Goal: Task Accomplishment & Management: Manage account settings

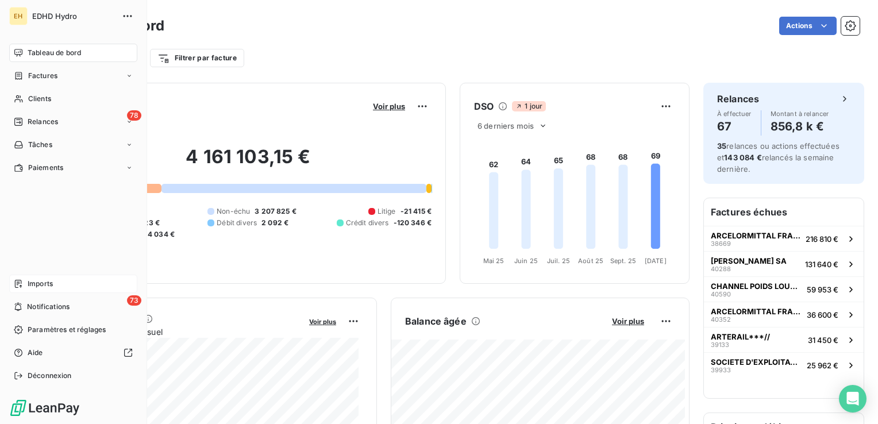
click at [45, 279] on span "Imports" at bounding box center [40, 284] width 25 height 10
click at [42, 283] on span "Imports" at bounding box center [40, 284] width 25 height 10
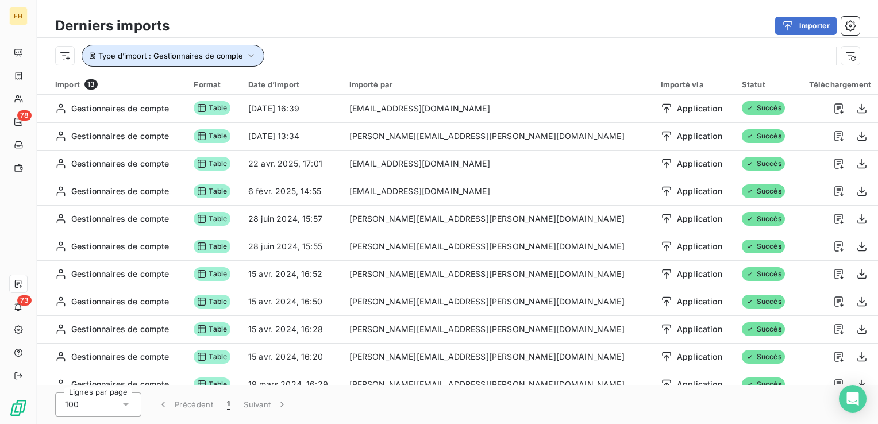
click at [250, 54] on icon "button" at bounding box center [250, 55] width 11 height 11
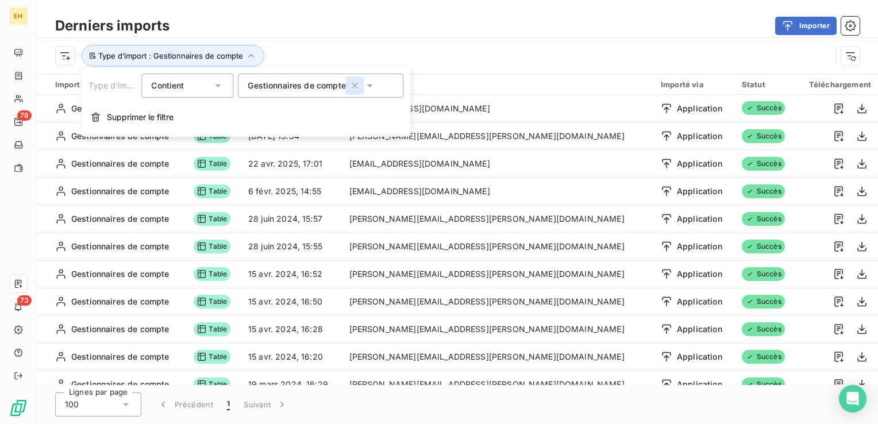
click at [352, 86] on icon "button" at bounding box center [354, 85] width 11 height 11
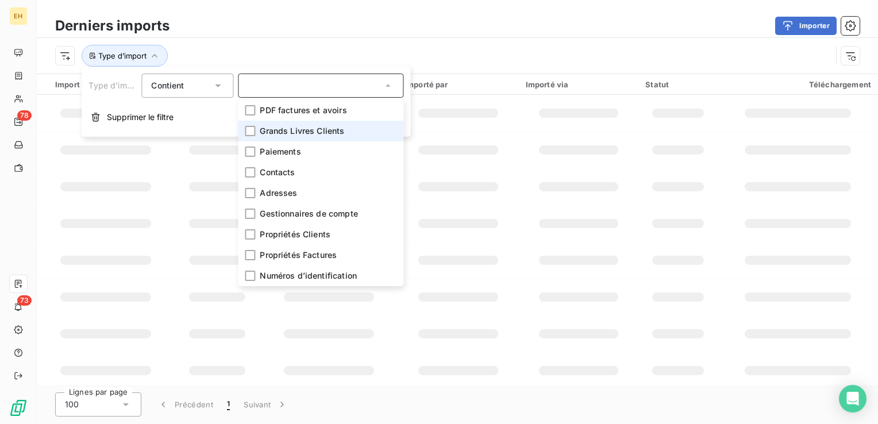
click at [330, 127] on span "Grands Livres Clients" at bounding box center [302, 130] width 84 height 11
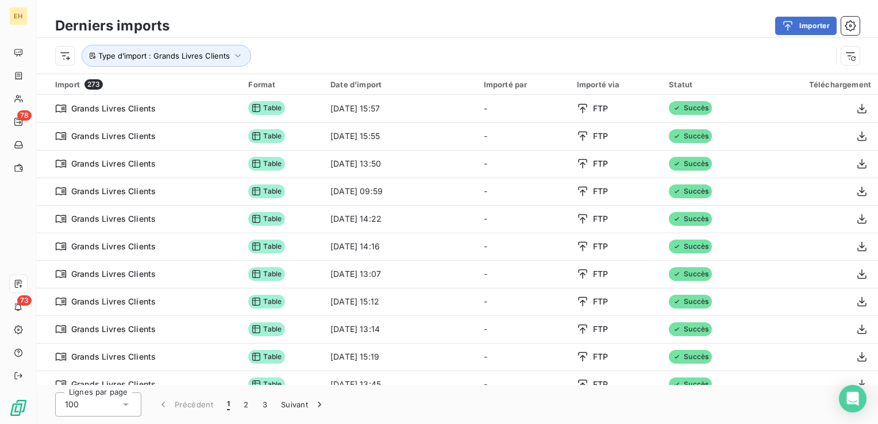
click at [331, 31] on div "Importer" at bounding box center [521, 26] width 676 height 18
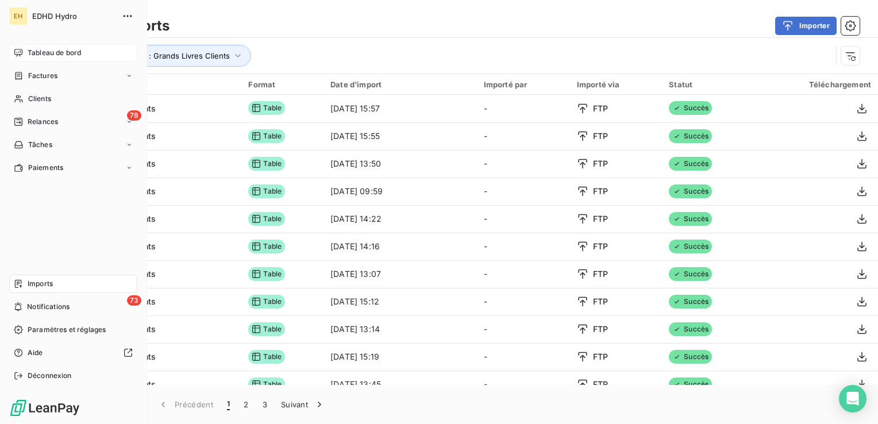
click at [32, 49] on span "Tableau de bord" at bounding box center [54, 53] width 53 height 10
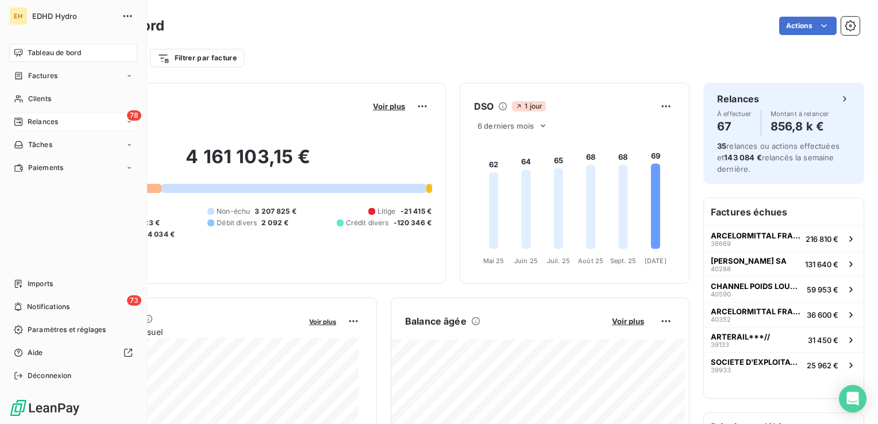
click at [26, 120] on div "Relances" at bounding box center [36, 122] width 44 height 10
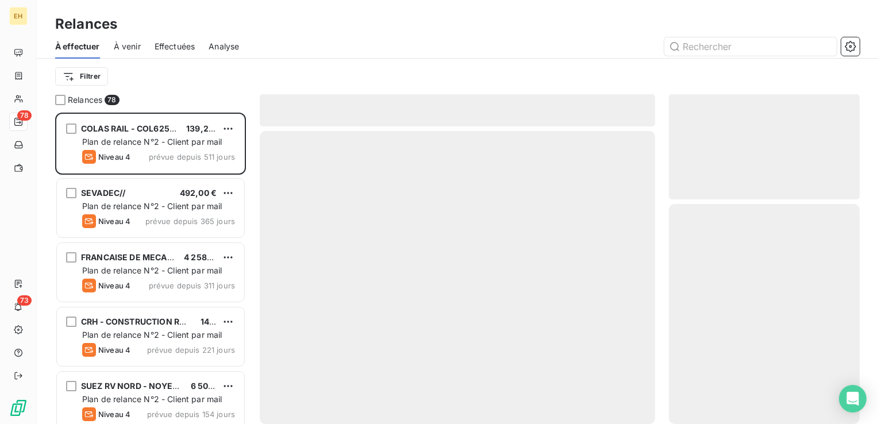
scroll to position [303, 181]
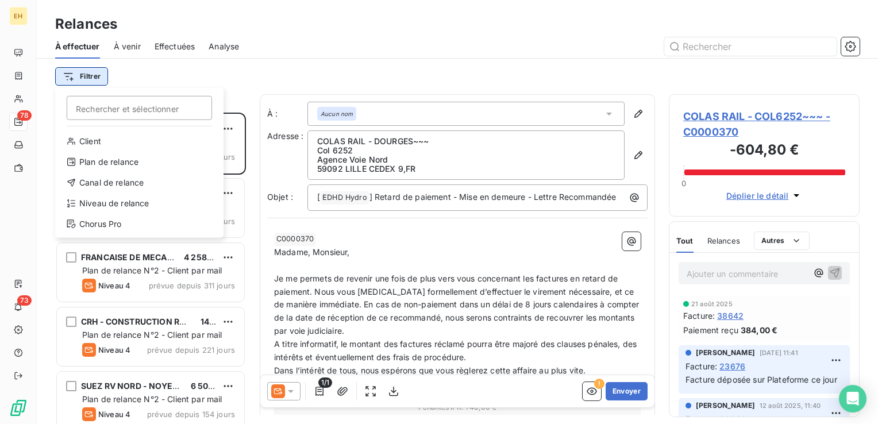
click at [98, 77] on html "EH 78 73 Relances À effectuer À venir Effectuées Analyse Filtrer Rechercher et …" at bounding box center [439, 212] width 878 height 424
click at [127, 203] on div "Niveau de relance" at bounding box center [139, 203] width 159 height 18
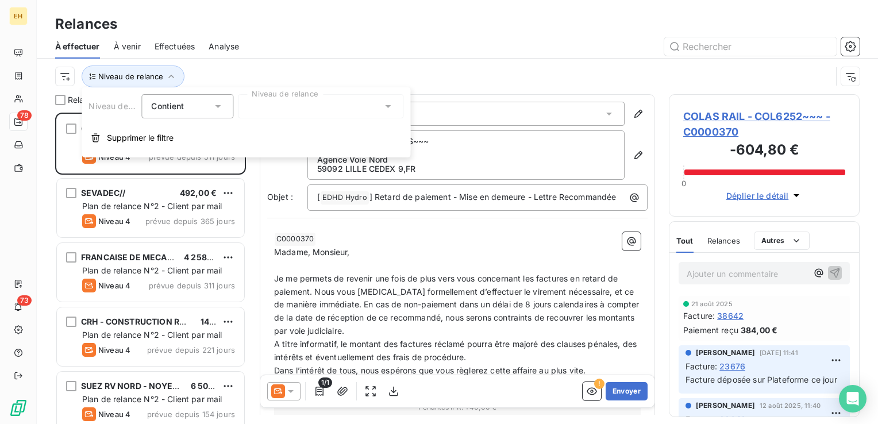
click at [266, 109] on div at bounding box center [320, 106] width 165 height 24
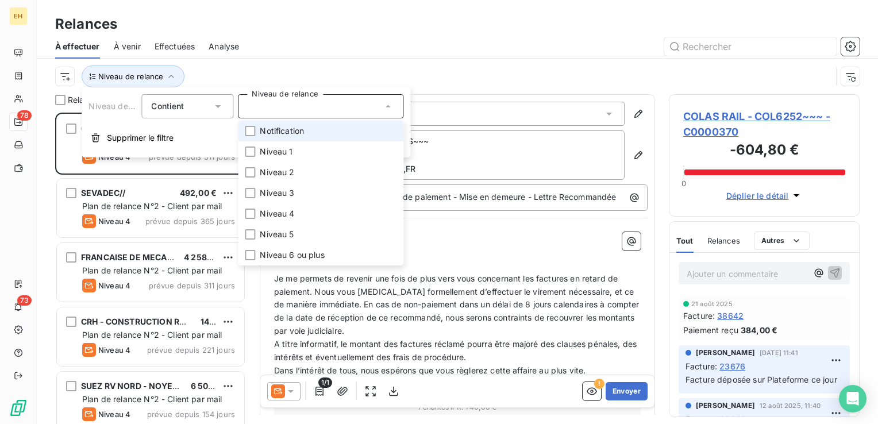
click at [256, 131] on li "Notification" at bounding box center [320, 131] width 165 height 21
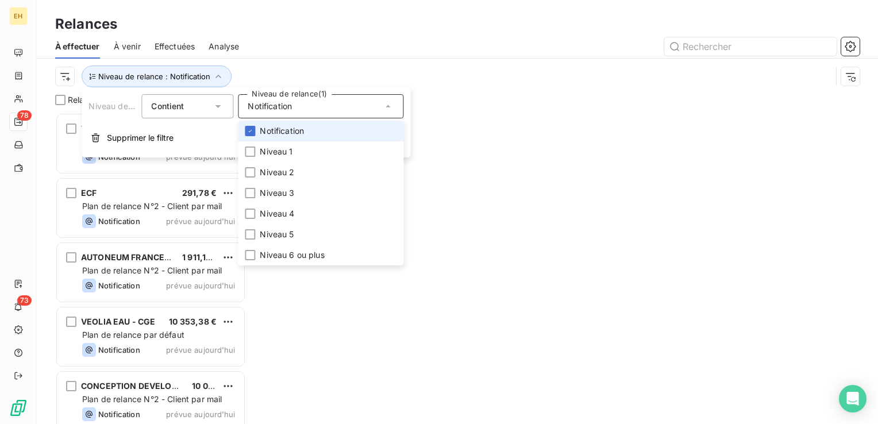
scroll to position [303, 181]
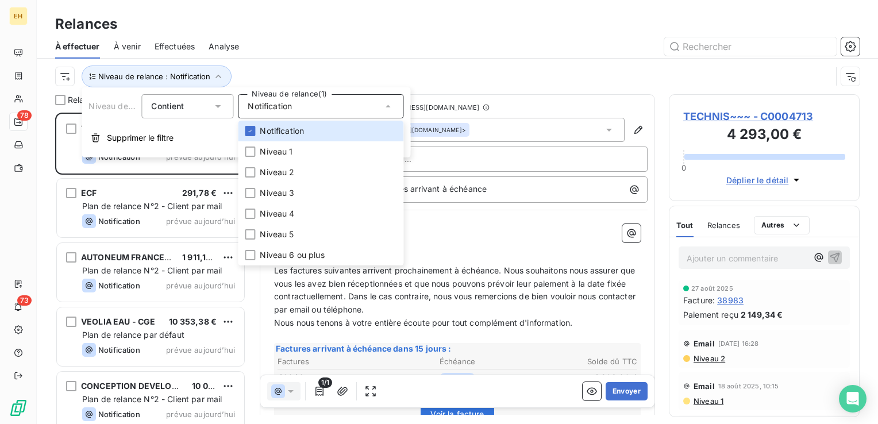
click at [260, 59] on div "Niveau de relance : Notification" at bounding box center [457, 77] width 804 height 36
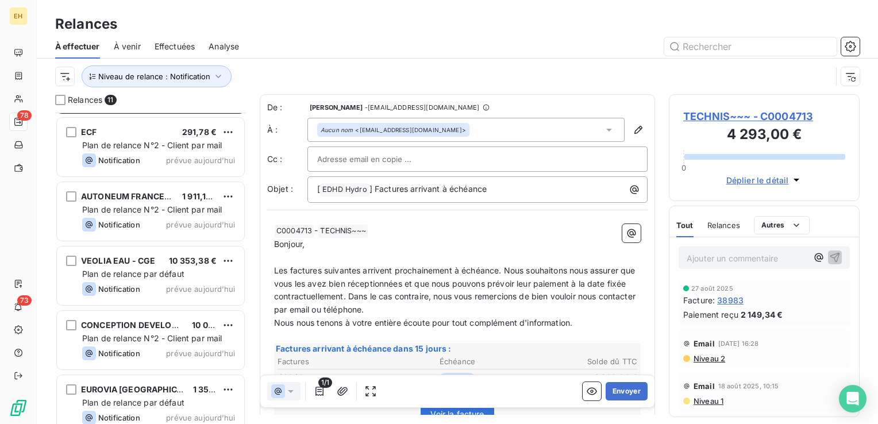
scroll to position [52, 0]
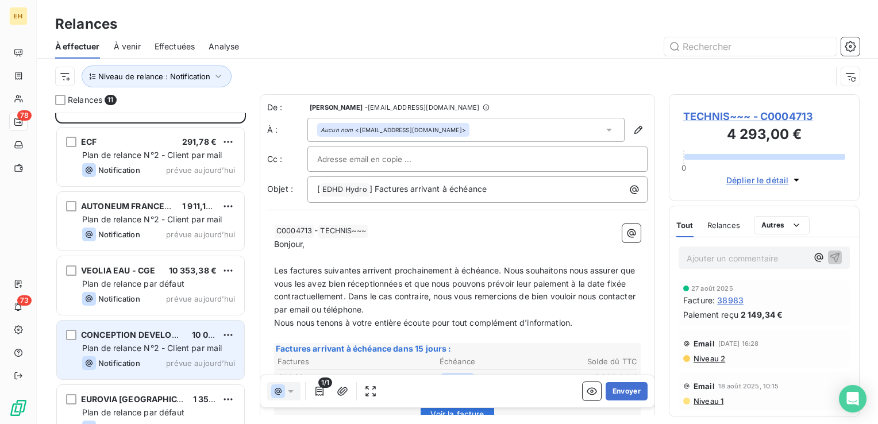
click at [142, 366] on div "Notification prévue aujourd’hui" at bounding box center [158, 363] width 153 height 14
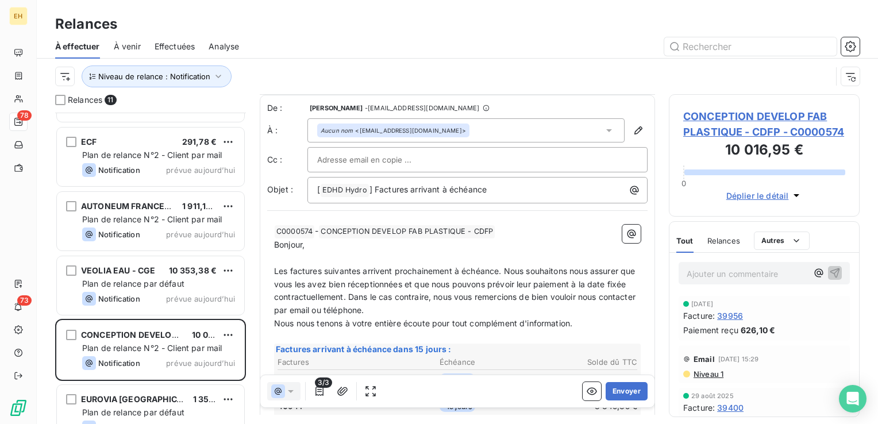
scroll to position [115, 0]
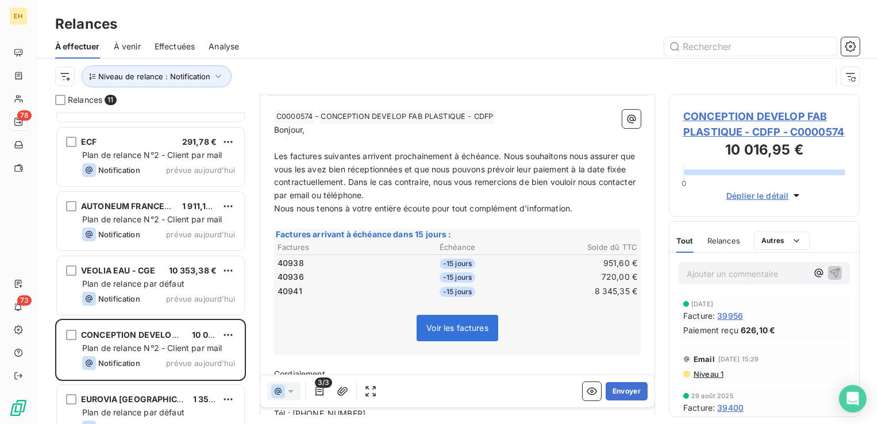
click at [757, 113] on span "CONCEPTION DEVELOP FAB PLASTIQUE - CDFP - C0000574" at bounding box center [764, 124] width 162 height 31
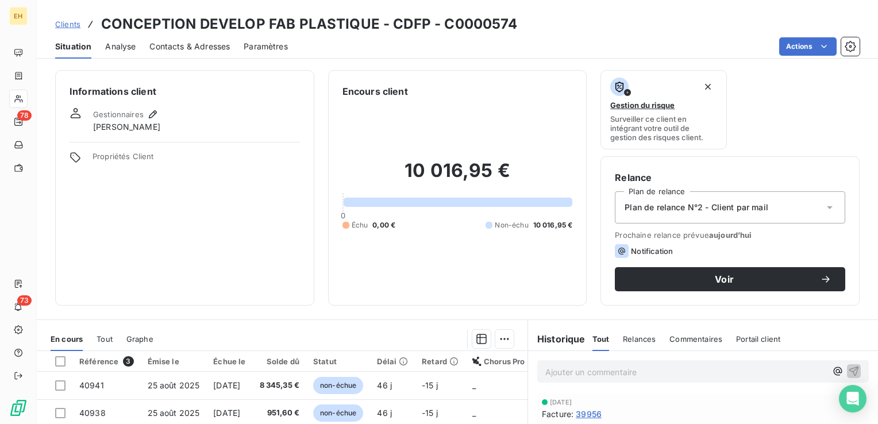
scroll to position [115, 0]
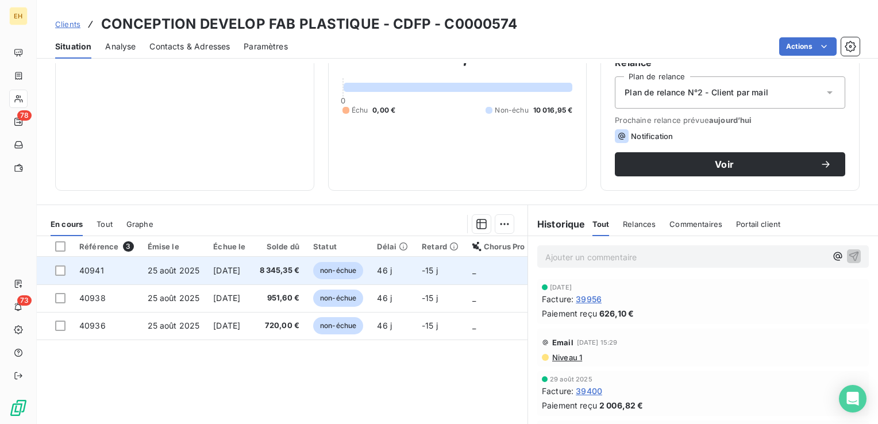
click at [287, 265] on span "8 345,35 €" at bounding box center [280, 270] width 40 height 11
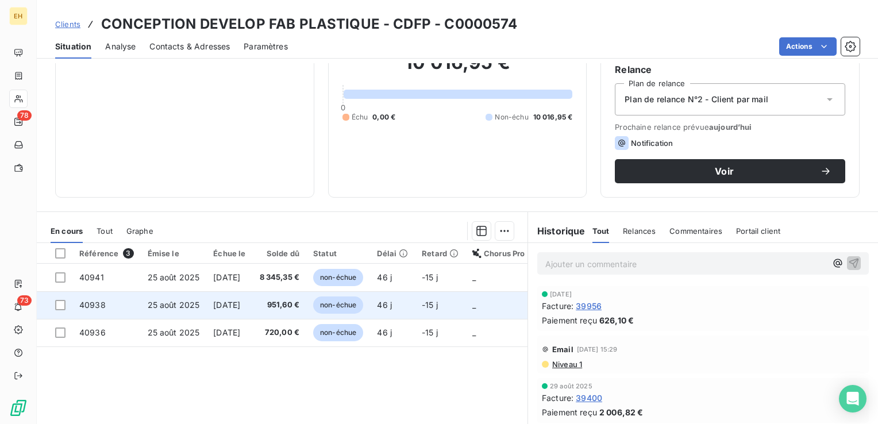
scroll to position [115, 0]
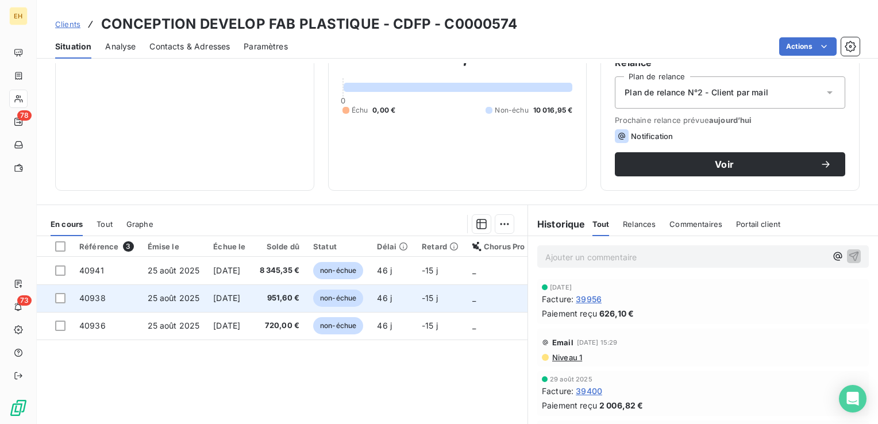
click at [215, 295] on span "[DATE]" at bounding box center [226, 298] width 27 height 10
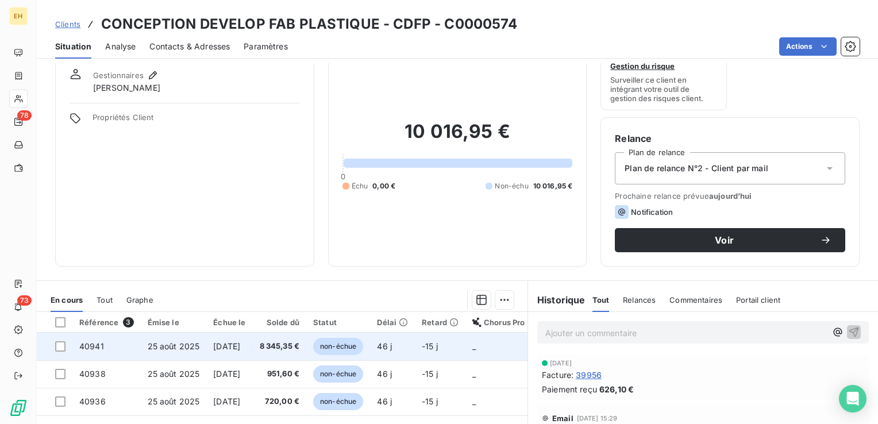
scroll to position [115, 0]
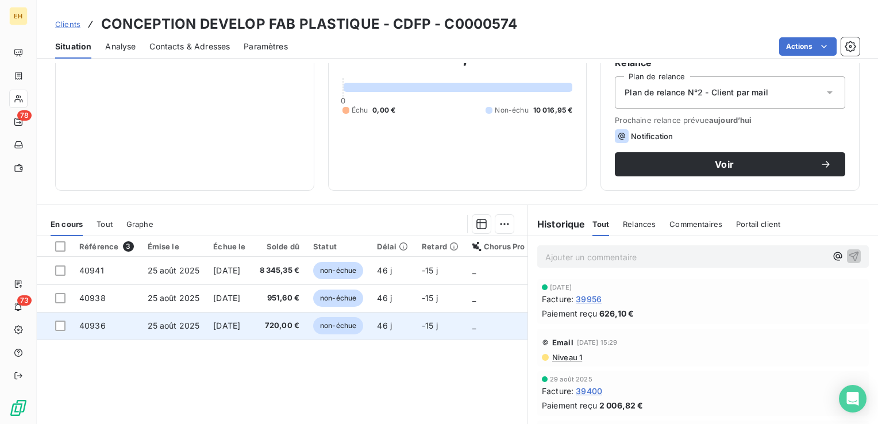
click at [277, 322] on span "720,00 €" at bounding box center [280, 325] width 40 height 11
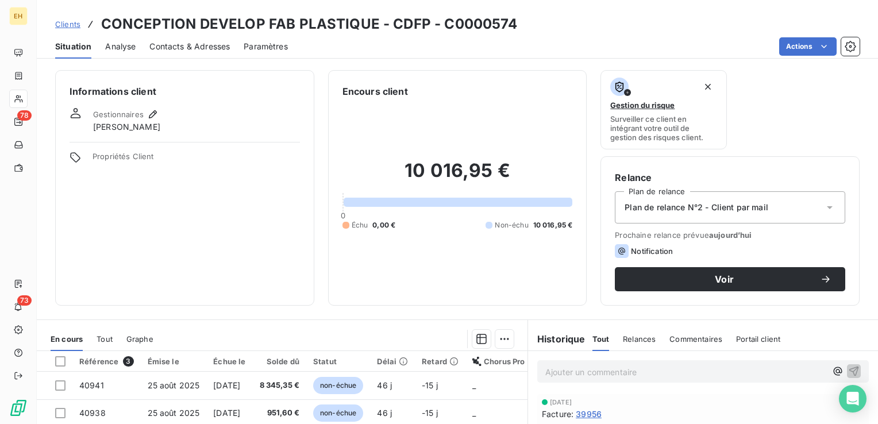
scroll to position [57, 0]
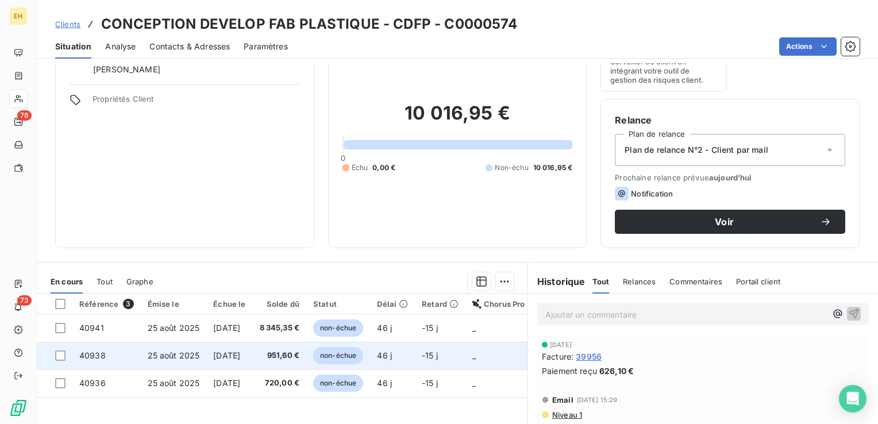
click at [297, 352] on span "951,60 €" at bounding box center [280, 355] width 40 height 11
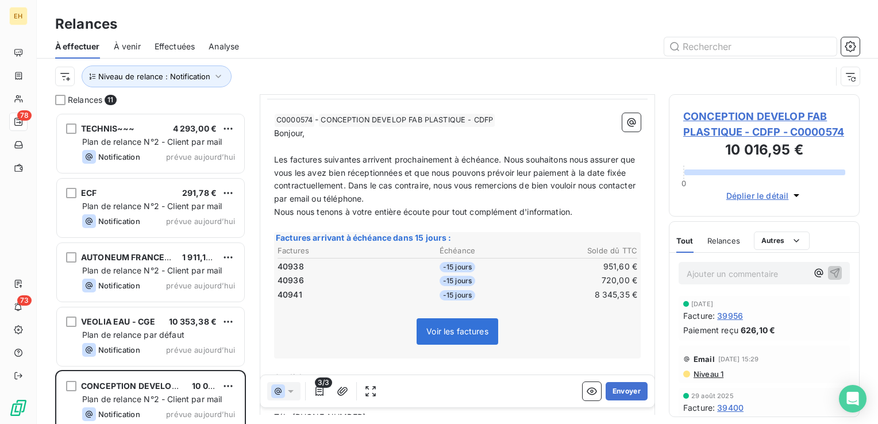
scroll to position [172, 0]
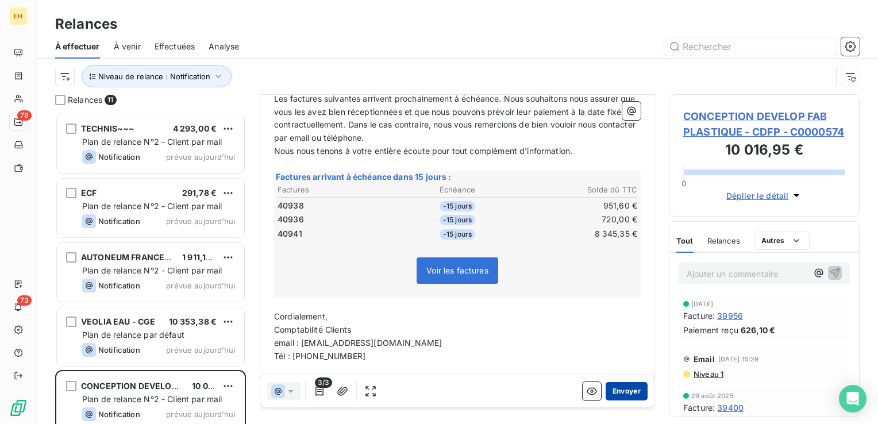
click at [629, 397] on button "Envoyer" at bounding box center [626, 391] width 42 height 18
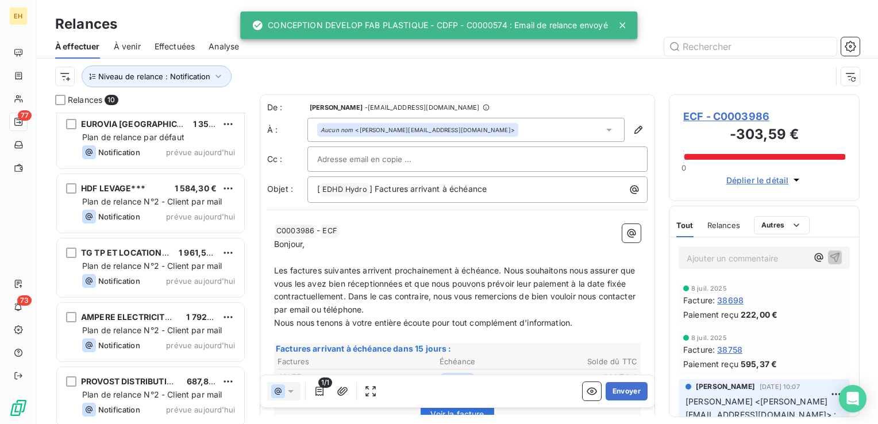
scroll to position [102, 0]
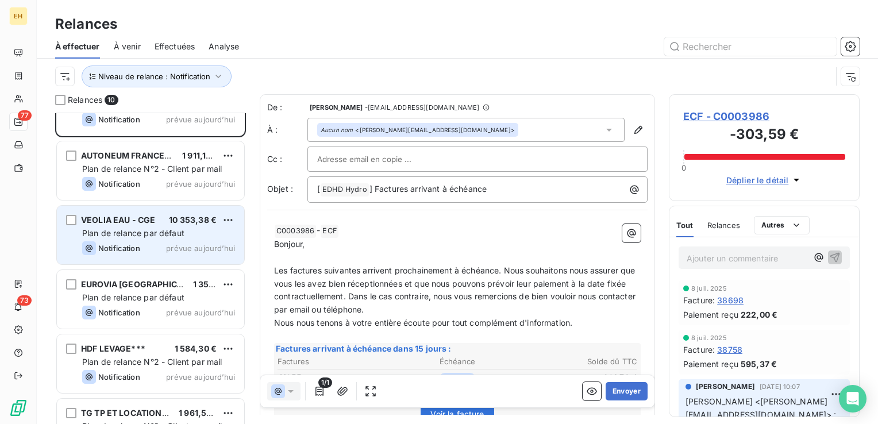
click at [122, 238] on div "VEOLIA EAU - CGE 10 353,38 € Plan de relance par défaut Notification prévue [DA…" at bounding box center [150, 235] width 187 height 59
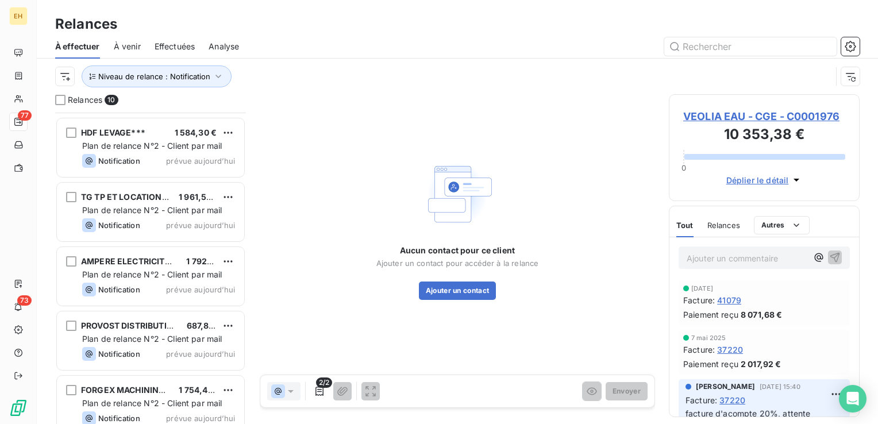
scroll to position [332, 0]
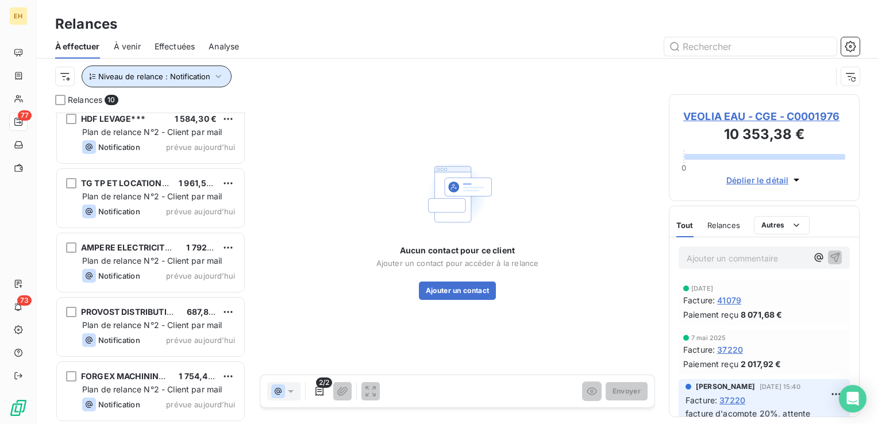
click at [216, 78] on icon "button" at bounding box center [217, 76] width 11 height 11
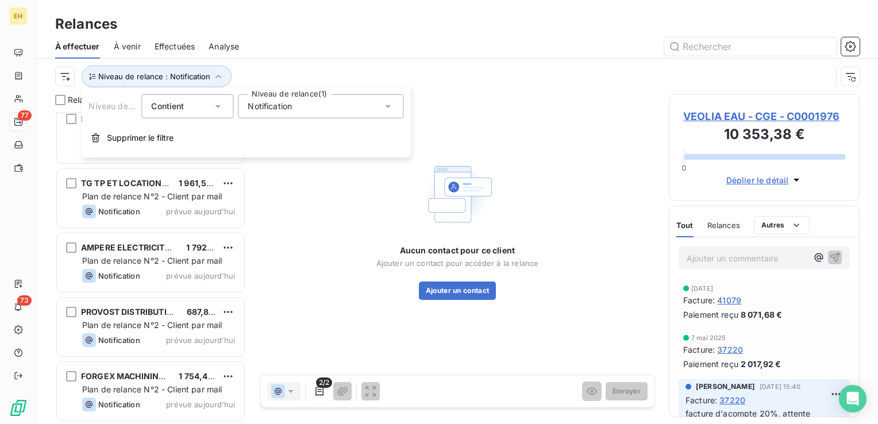
click at [262, 107] on span "Notification" at bounding box center [270, 106] width 44 height 11
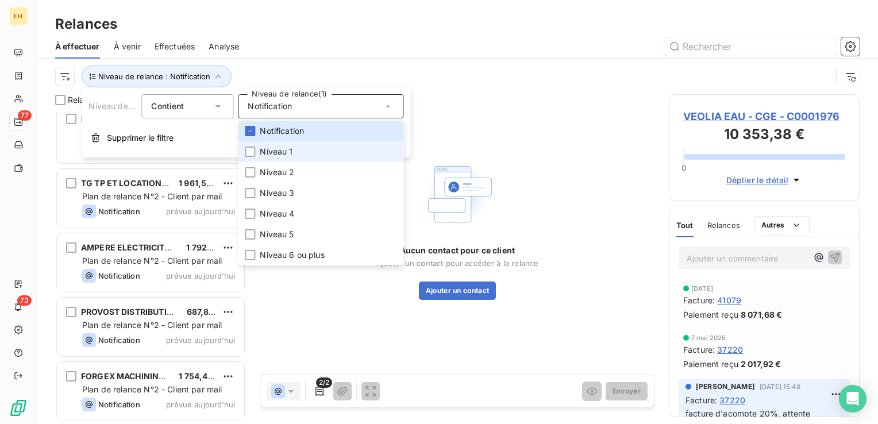
click at [271, 150] on span "Niveau 1" at bounding box center [276, 151] width 33 height 11
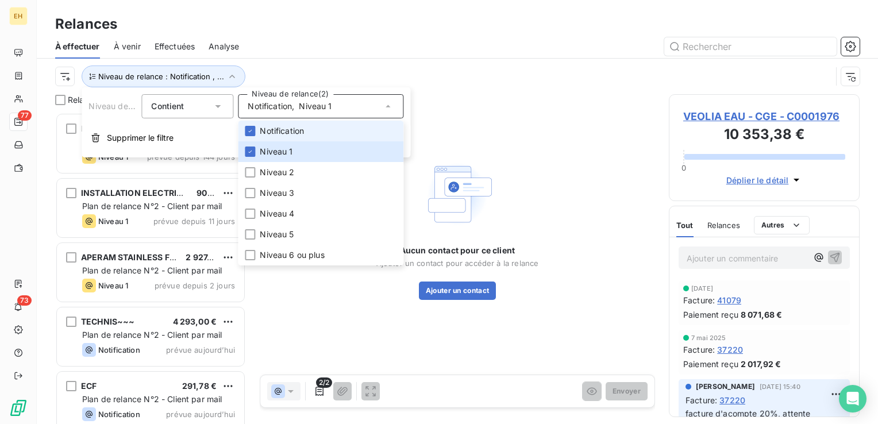
scroll to position [303, 181]
click at [264, 129] on span "Notification" at bounding box center [282, 130] width 44 height 11
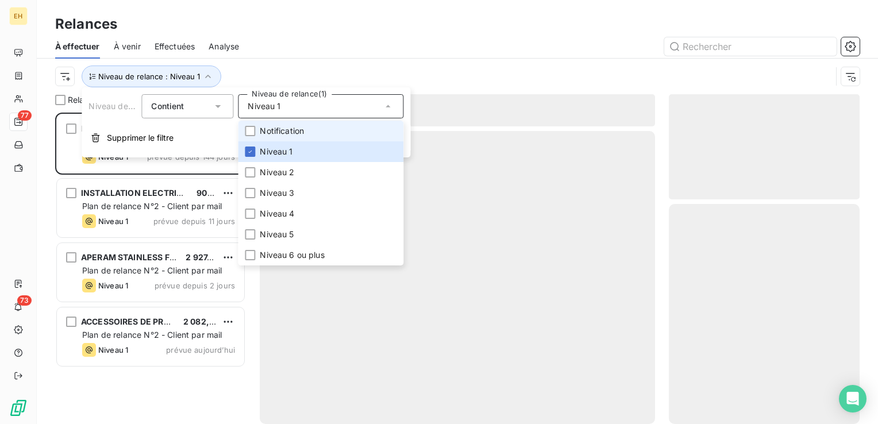
scroll to position [303, 181]
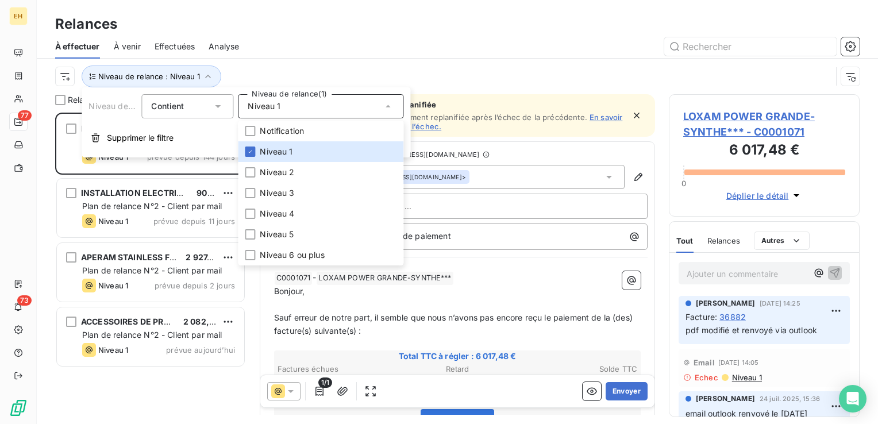
click at [277, 61] on div "Niveau de relance : Niveau 1" at bounding box center [457, 77] width 804 height 36
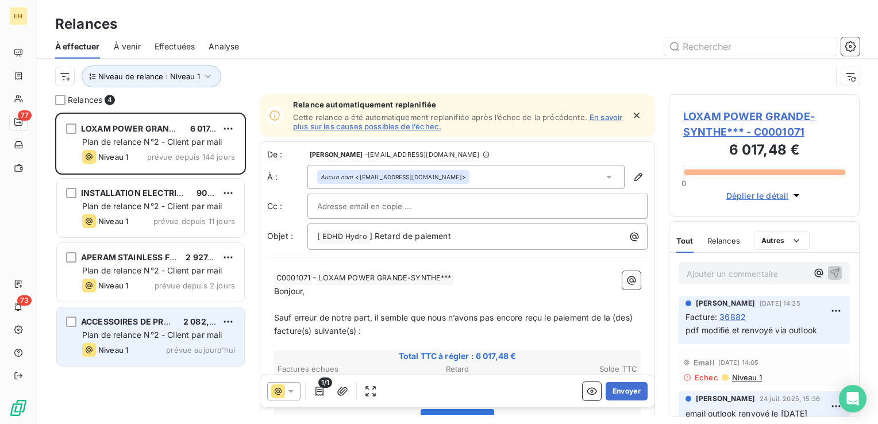
click at [161, 339] on div "Plan de relance N°2 - Client par mail" at bounding box center [158, 334] width 153 height 11
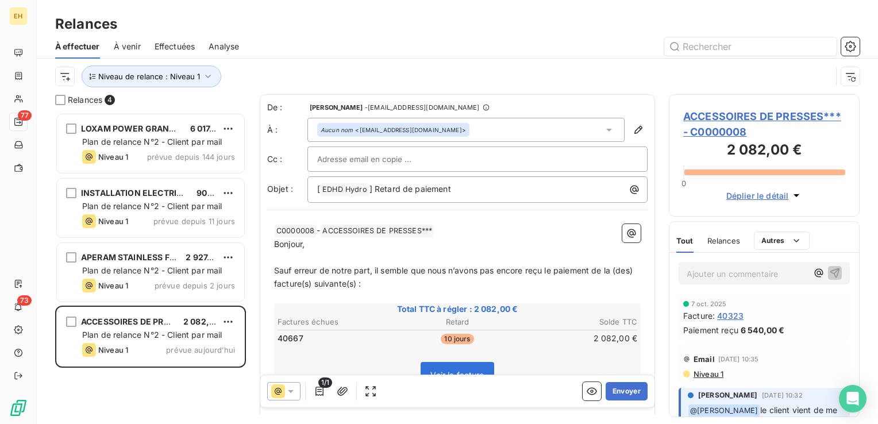
click at [716, 376] on span "Niveau 1" at bounding box center [707, 373] width 31 height 9
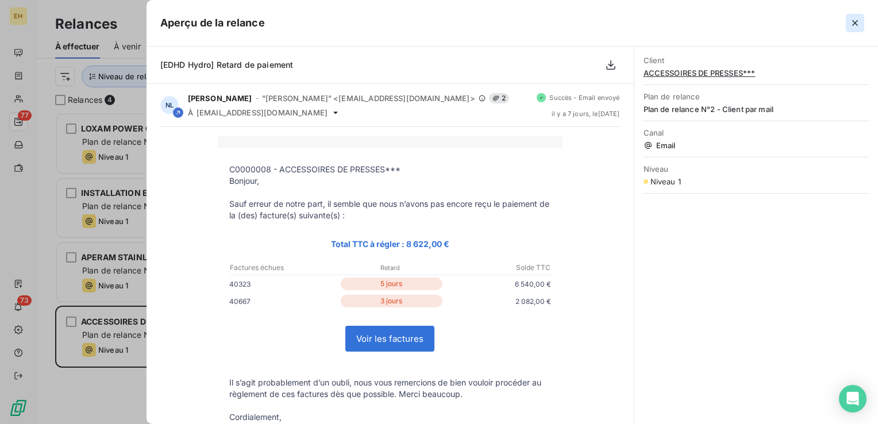
click at [857, 21] on icon "button" at bounding box center [854, 22] width 11 height 11
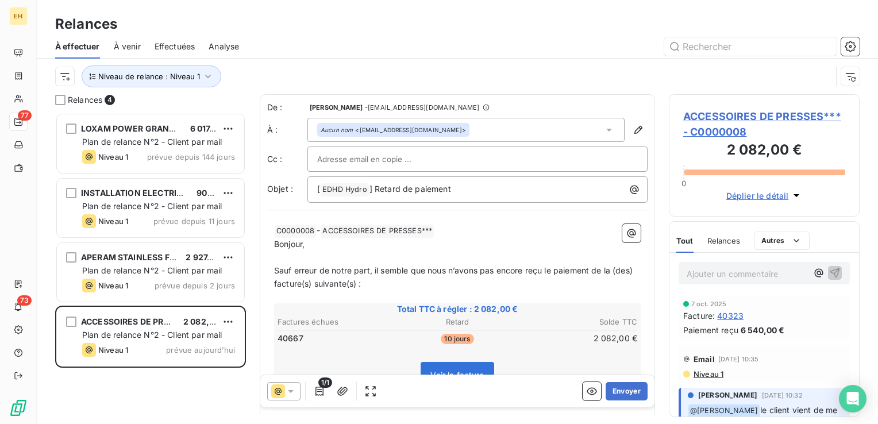
click at [706, 372] on span "Niveau 1" at bounding box center [707, 373] width 31 height 9
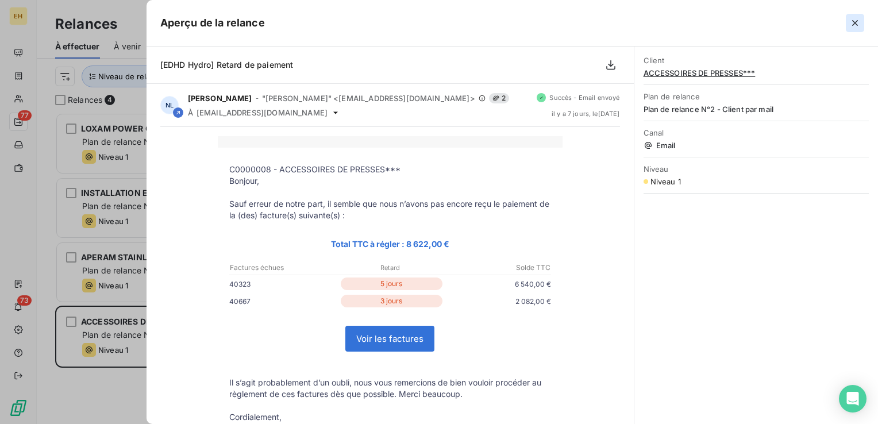
click at [852, 24] on icon "button" at bounding box center [854, 22] width 11 height 11
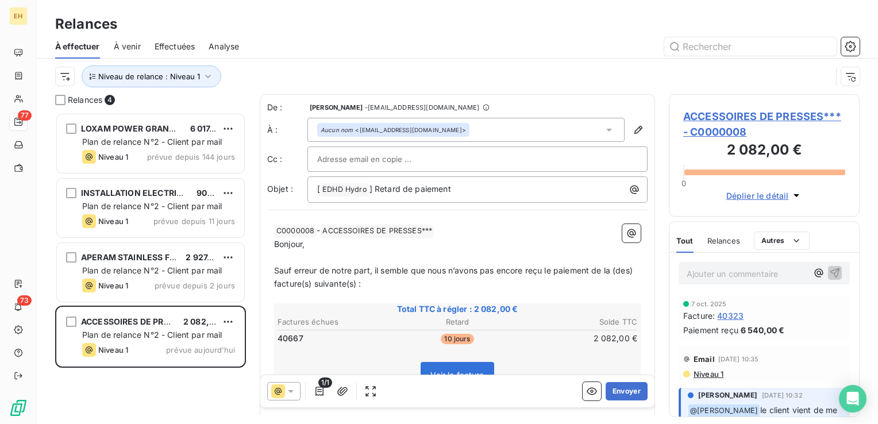
click at [292, 390] on icon at bounding box center [291, 391] width 6 height 3
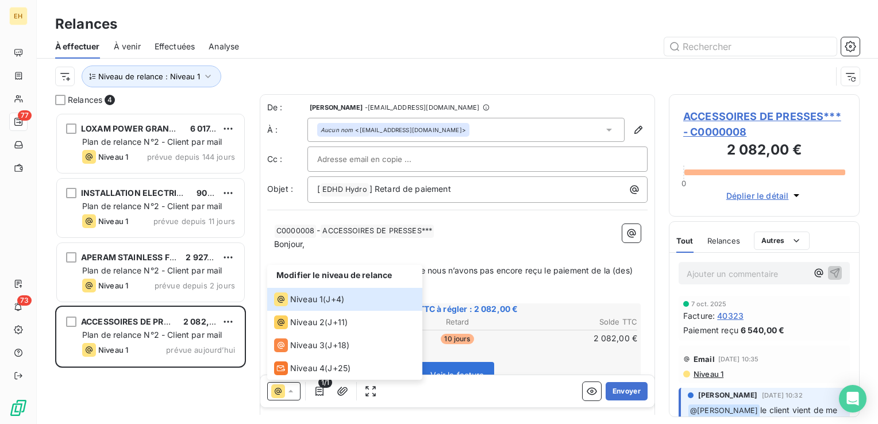
click at [751, 116] on span "ACCESSOIRES DE PRESSES*** - C0000008" at bounding box center [764, 124] width 162 height 31
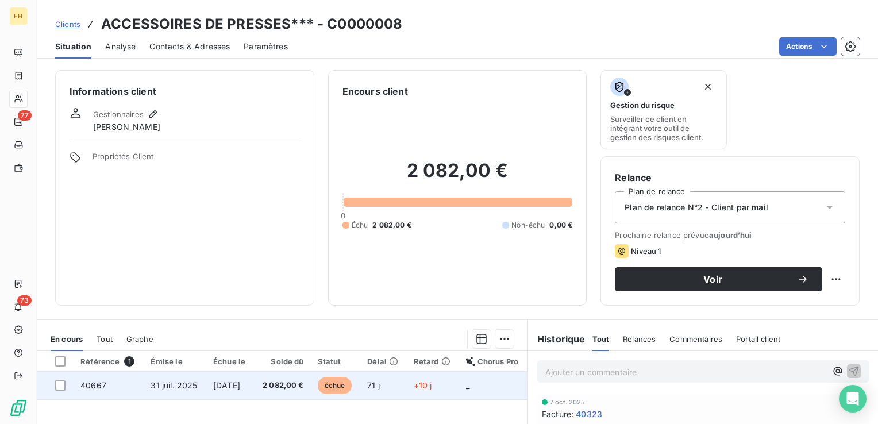
click at [283, 385] on span "2 082,00 €" at bounding box center [282, 385] width 43 height 11
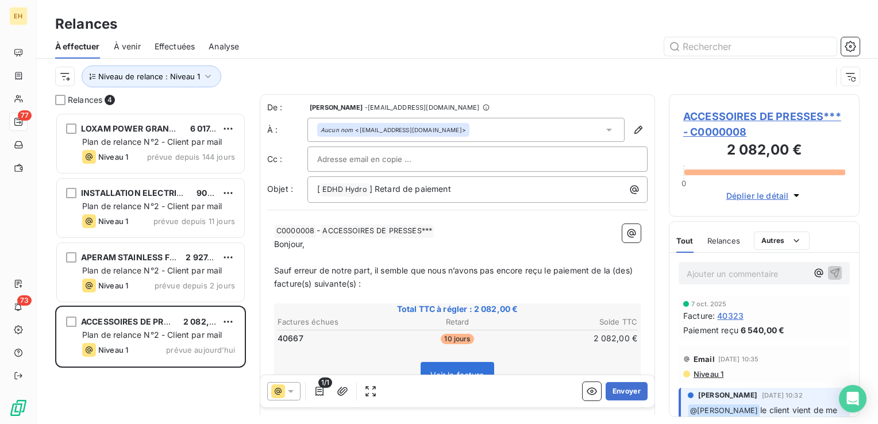
scroll to position [303, 181]
click at [289, 398] on div at bounding box center [283, 391] width 33 height 18
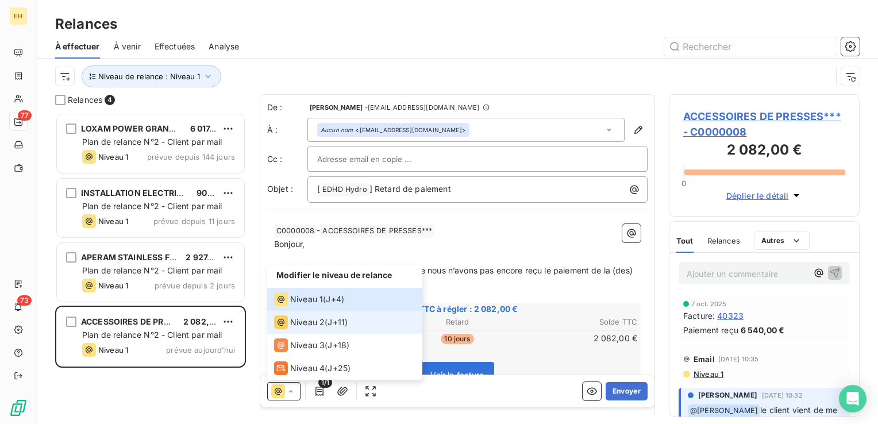
click at [319, 326] on span "Niveau 2" at bounding box center [307, 321] width 34 height 11
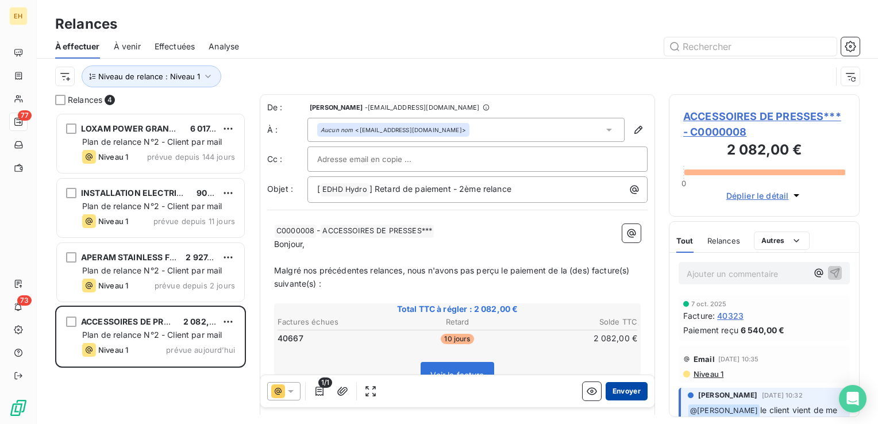
click at [621, 389] on button "Envoyer" at bounding box center [626, 391] width 42 height 18
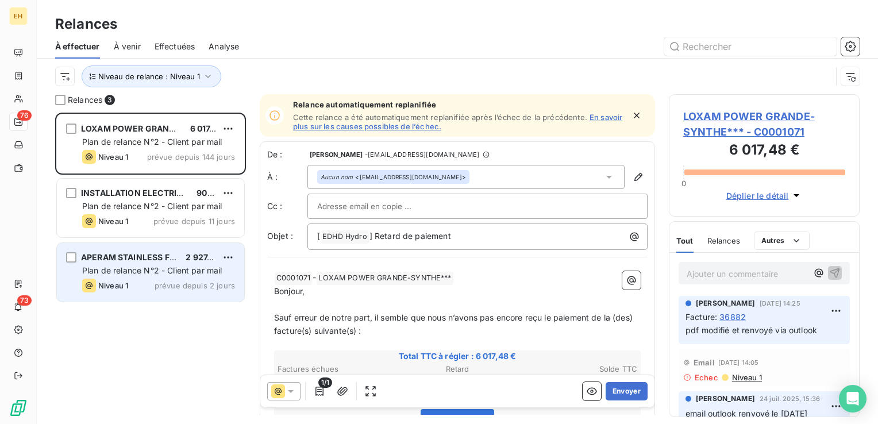
click at [145, 277] on div "APERAM STAINLESS FRANCE*** 2 927,28 € Plan de relance N°2 - Client par mail Niv…" at bounding box center [150, 272] width 187 height 59
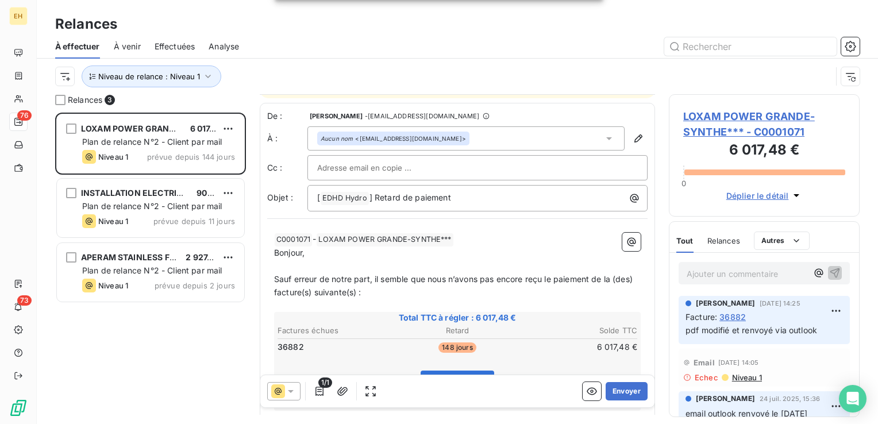
scroll to position [115, 0]
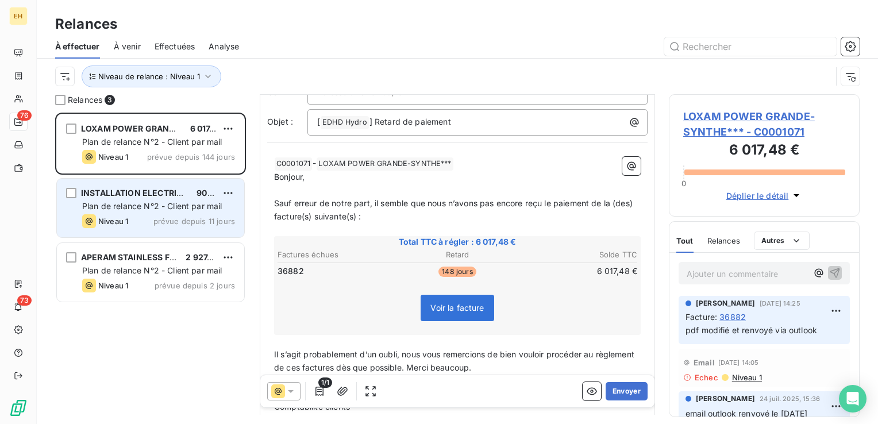
click at [99, 219] on span "Niveau 1" at bounding box center [113, 221] width 30 height 9
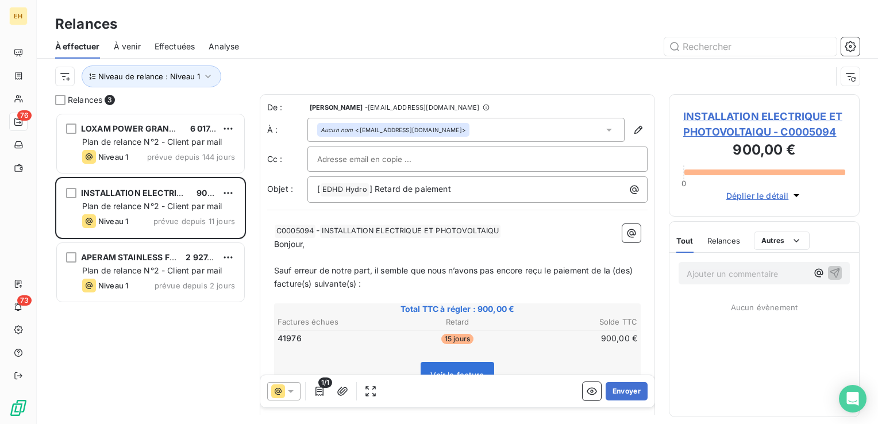
click at [732, 137] on span "INSTALLATION ELECTRIQUE ET PHOTOVOLTAIQU - C0005094" at bounding box center [764, 124] width 162 height 31
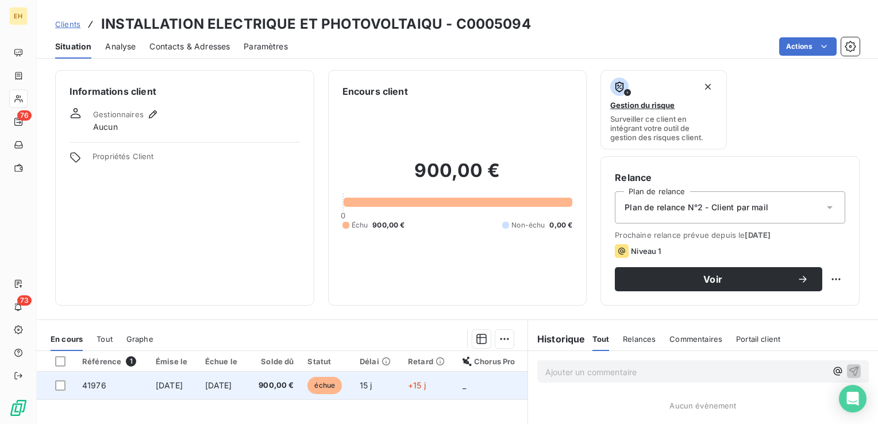
click at [287, 387] on span "900,00 €" at bounding box center [273, 385] width 39 height 11
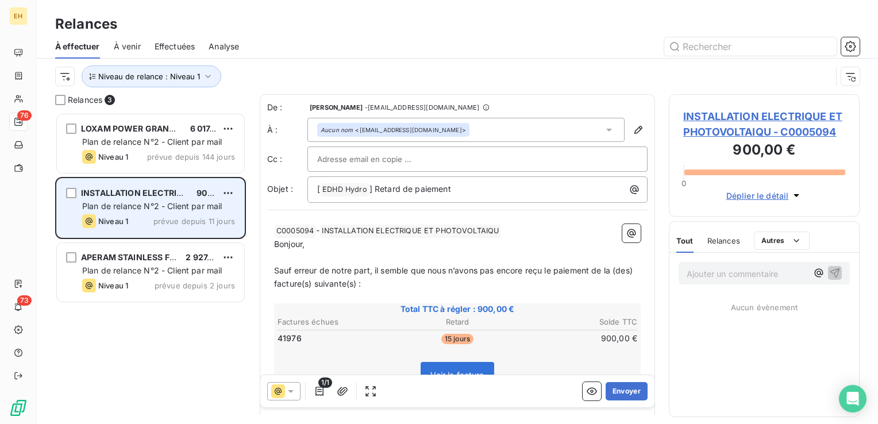
scroll to position [303, 181]
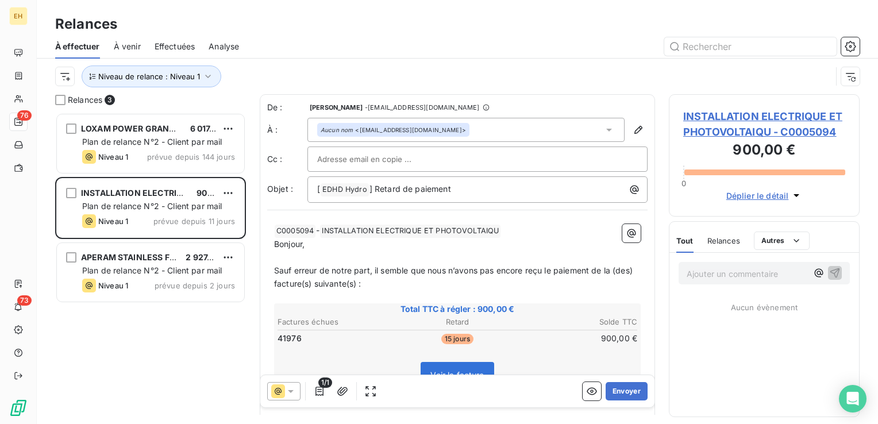
click at [296, 391] on icon at bounding box center [290, 390] width 11 height 11
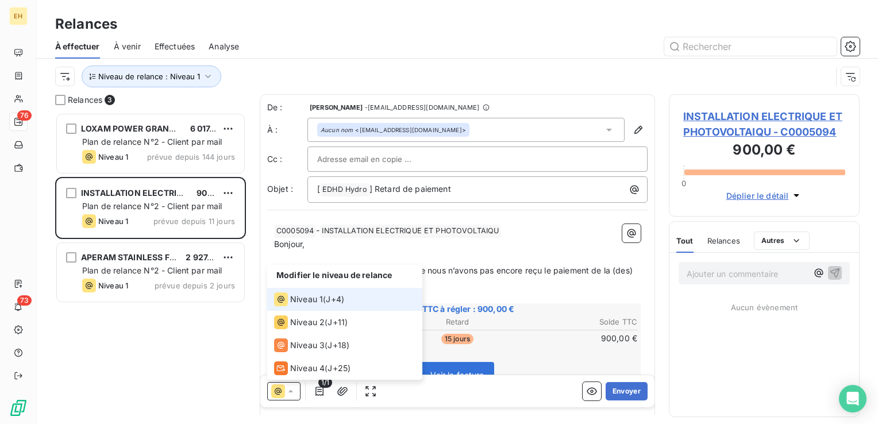
click at [322, 304] on span "Niveau 1" at bounding box center [306, 298] width 33 height 11
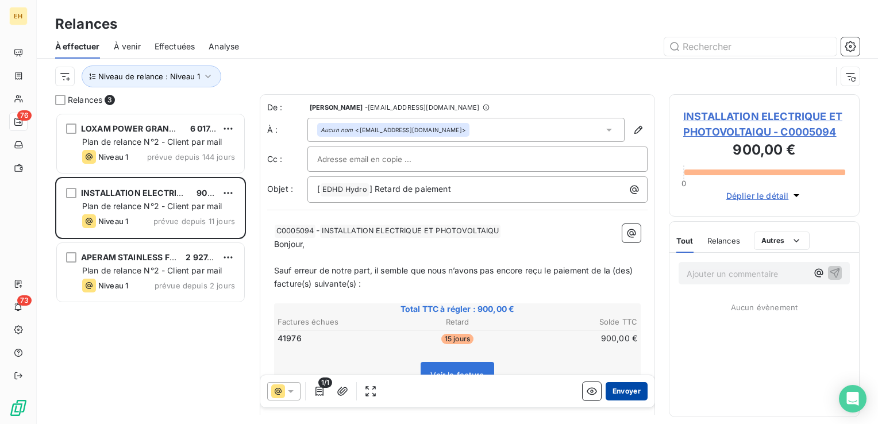
click at [614, 391] on button "Envoyer" at bounding box center [626, 391] width 42 height 18
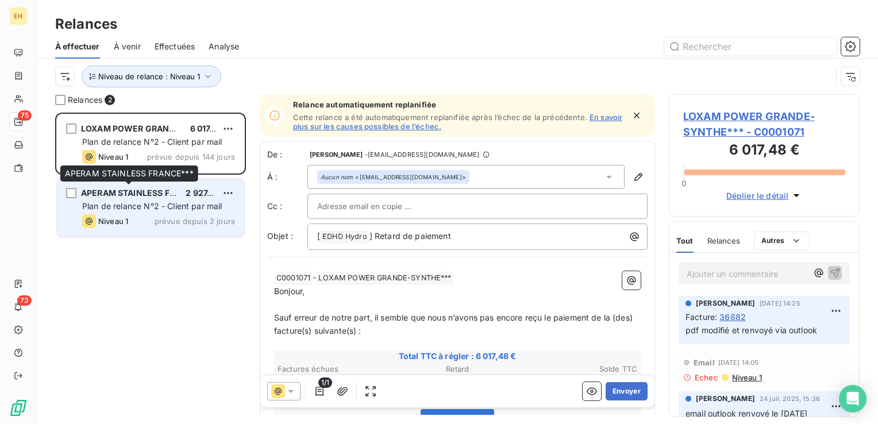
click at [144, 194] on span "APERAM STAINLESS FRANCE***" at bounding box center [146, 193] width 131 height 10
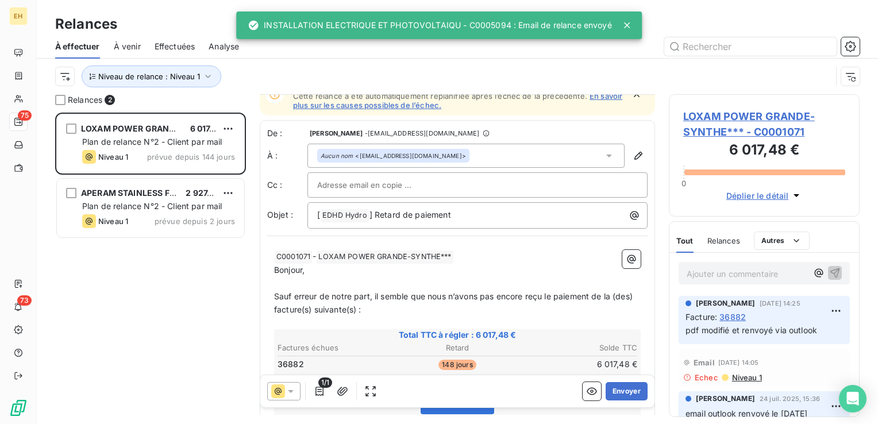
scroll to position [57, 0]
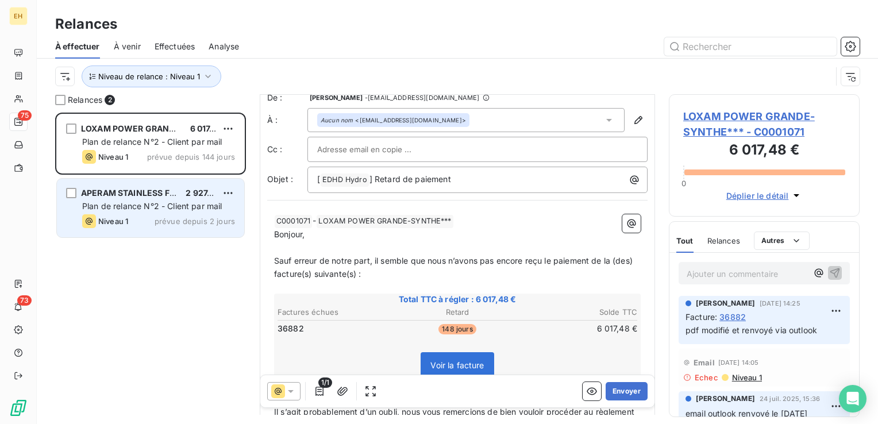
click at [131, 221] on div "Niveau 1 prévue depuis 2 jours" at bounding box center [158, 221] width 153 height 14
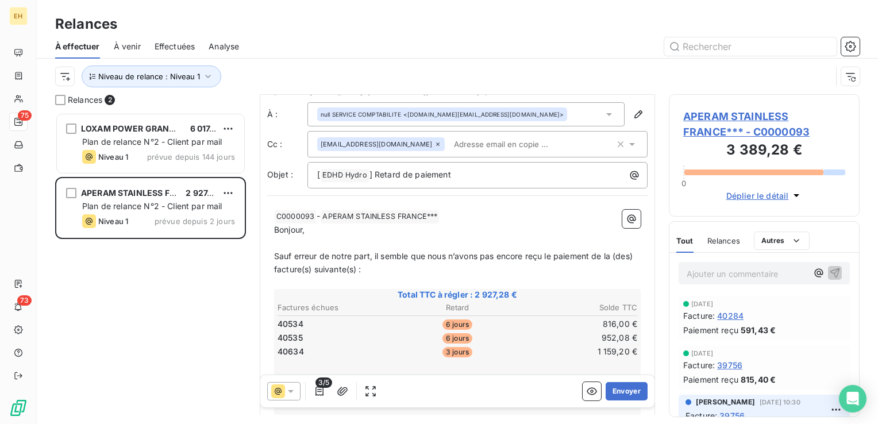
click at [743, 130] on span "APERAM STAINLESS FRANCE*** - C0000093" at bounding box center [764, 124] width 162 height 31
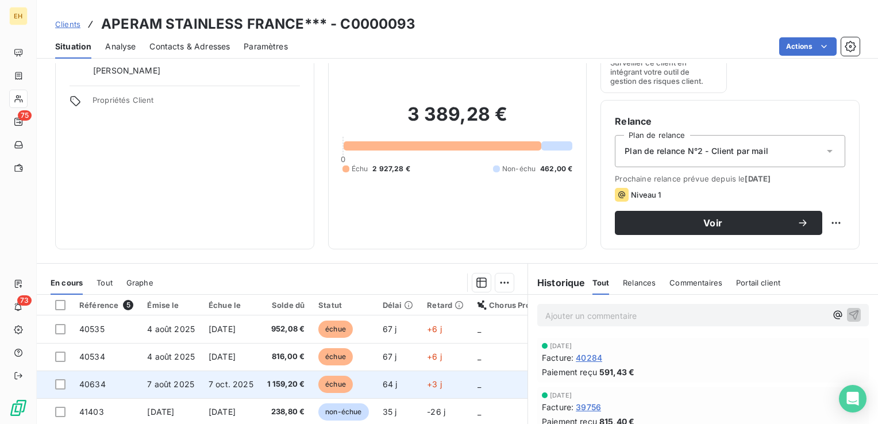
scroll to position [115, 0]
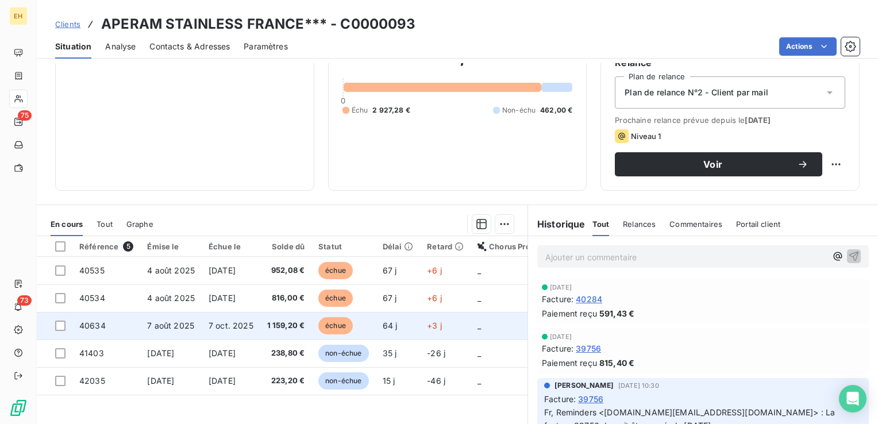
click at [283, 320] on span "1 159,20 €" at bounding box center [286, 325] width 38 height 11
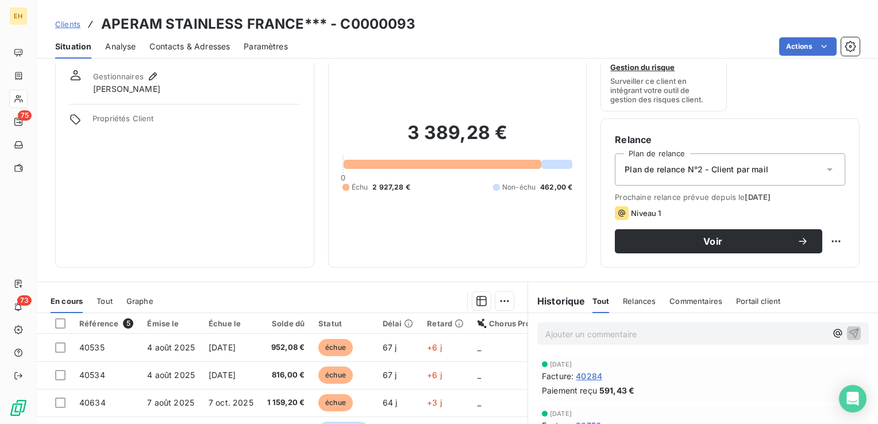
scroll to position [115, 0]
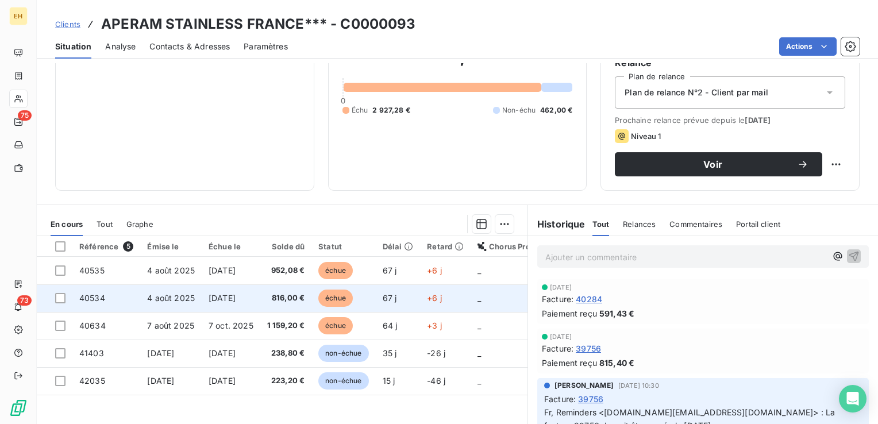
click at [235, 300] on span "[DATE]" at bounding box center [221, 298] width 27 height 10
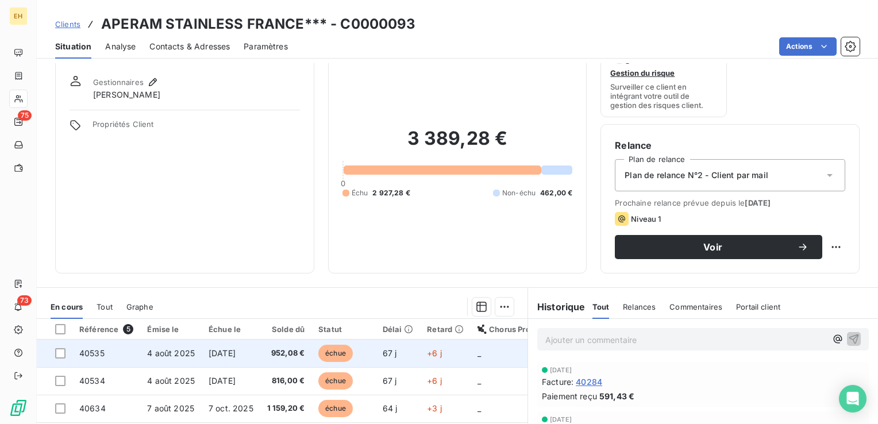
scroll to position [57, 0]
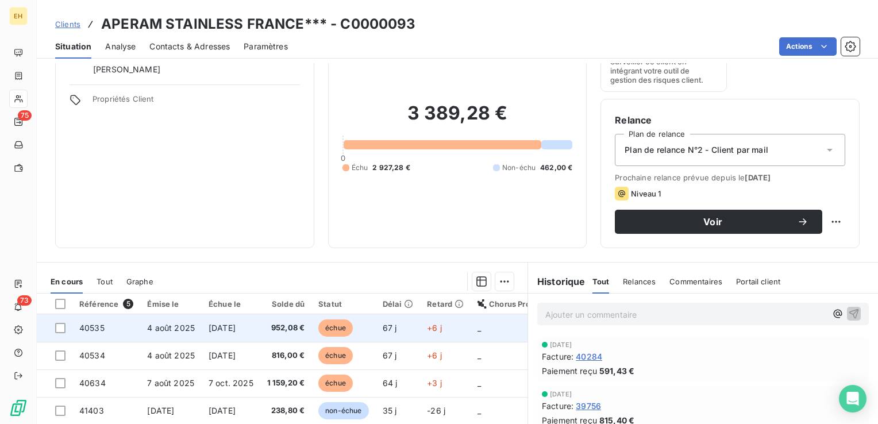
click at [306, 318] on td "952,08 €" at bounding box center [286, 328] width 52 height 28
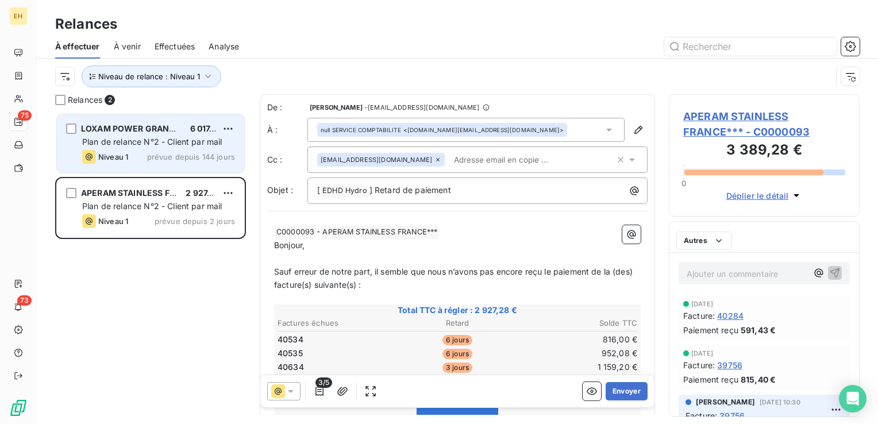
scroll to position [303, 181]
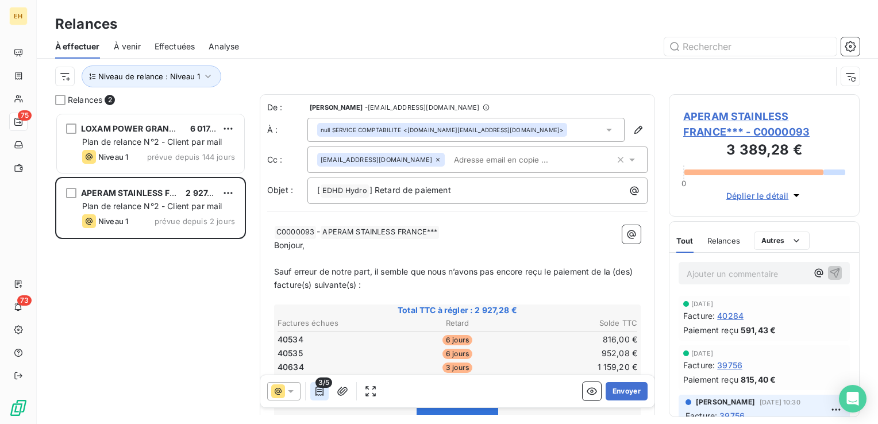
click at [316, 392] on icon "button" at bounding box center [319, 390] width 11 height 11
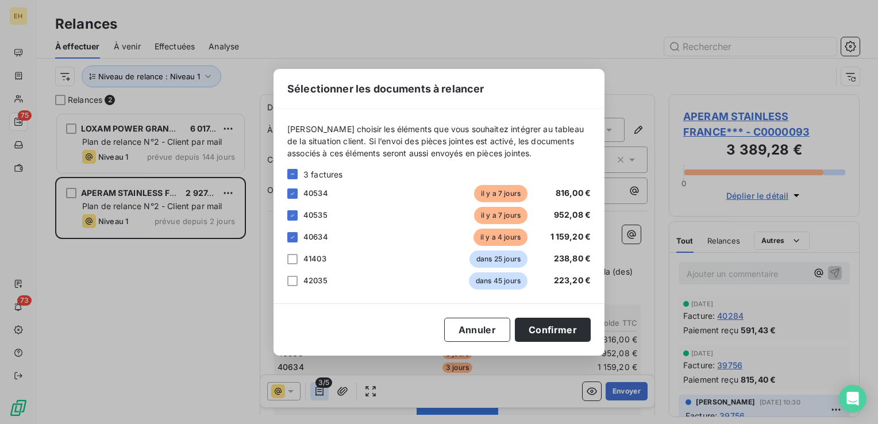
click at [316, 392] on div "Sélectionner les documents à relancer [PERSON_NAME] choisir les éléments que vo…" at bounding box center [439, 212] width 878 height 424
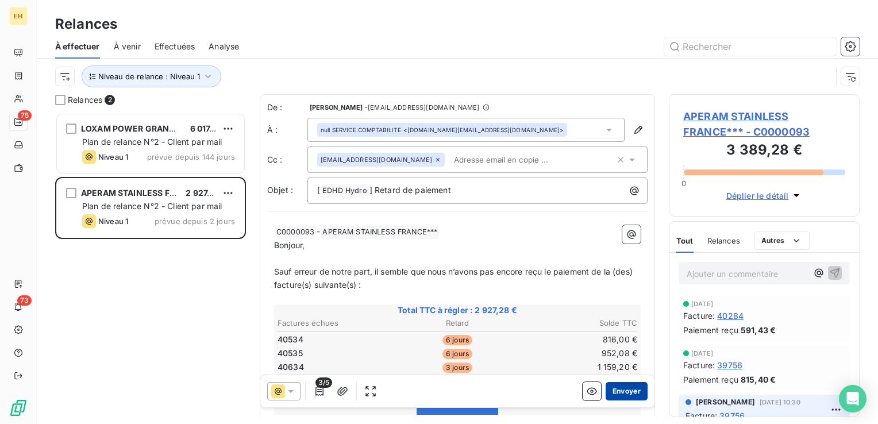
click at [626, 394] on button "Envoyer" at bounding box center [626, 391] width 42 height 18
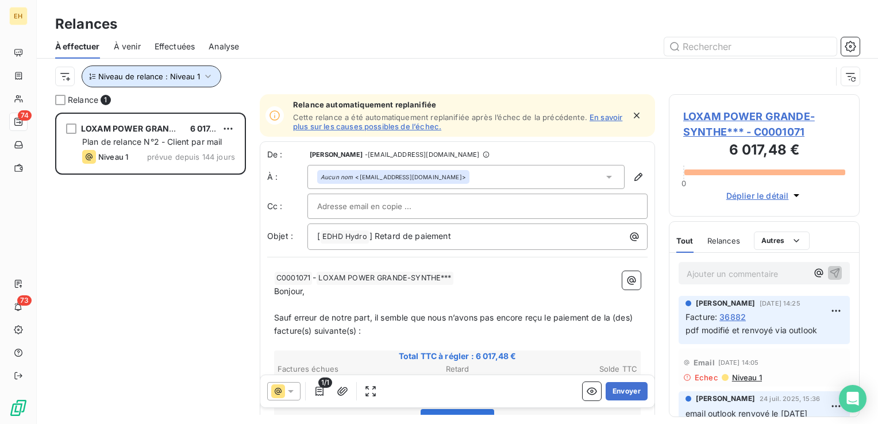
click at [204, 75] on icon "button" at bounding box center [207, 76] width 11 height 11
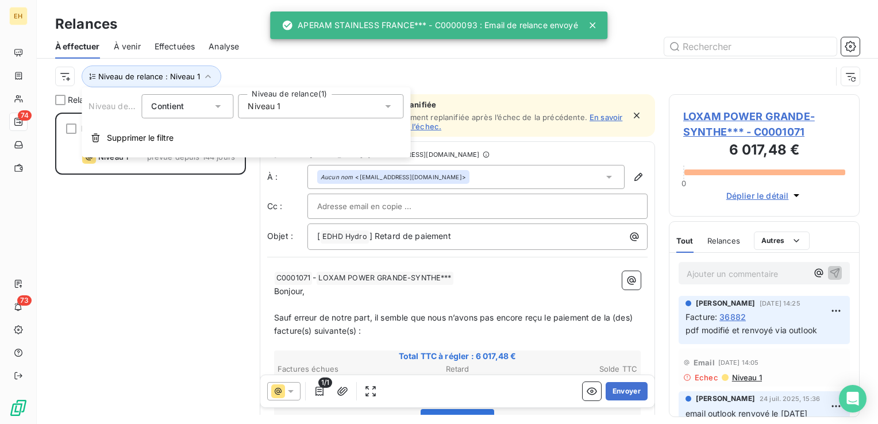
click at [291, 106] on div "Niveau 1" at bounding box center [320, 106] width 165 height 24
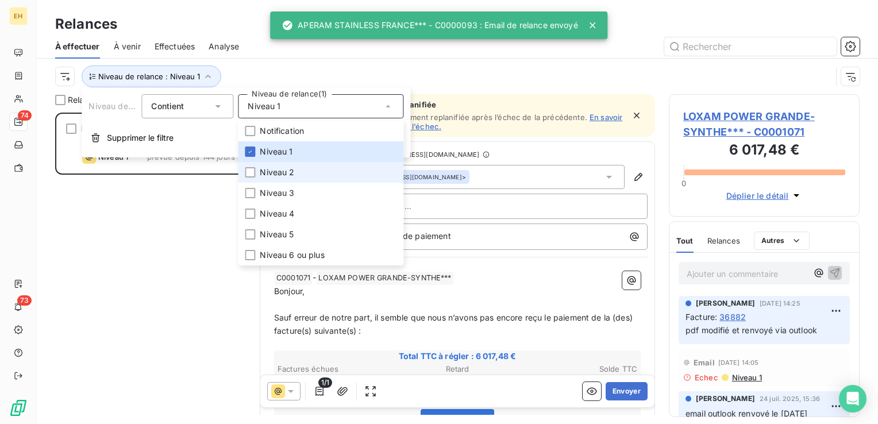
click at [282, 167] on span "Niveau 2" at bounding box center [277, 172] width 34 height 11
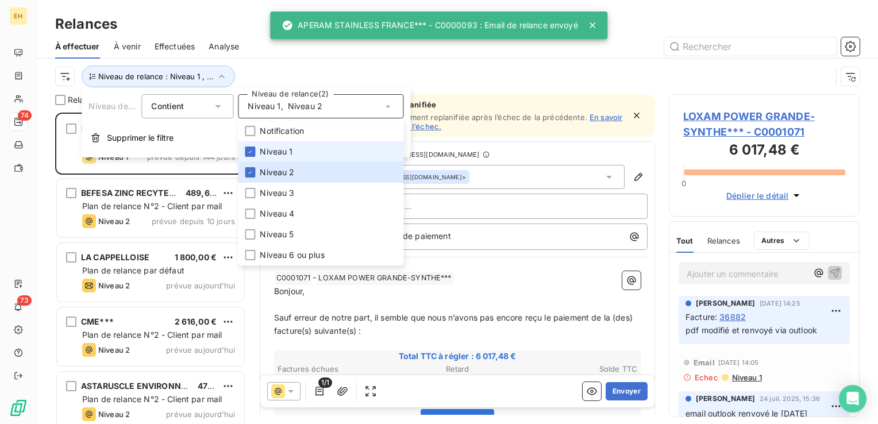
scroll to position [303, 181]
click at [283, 150] on span "Niveau 1" at bounding box center [276, 151] width 33 height 11
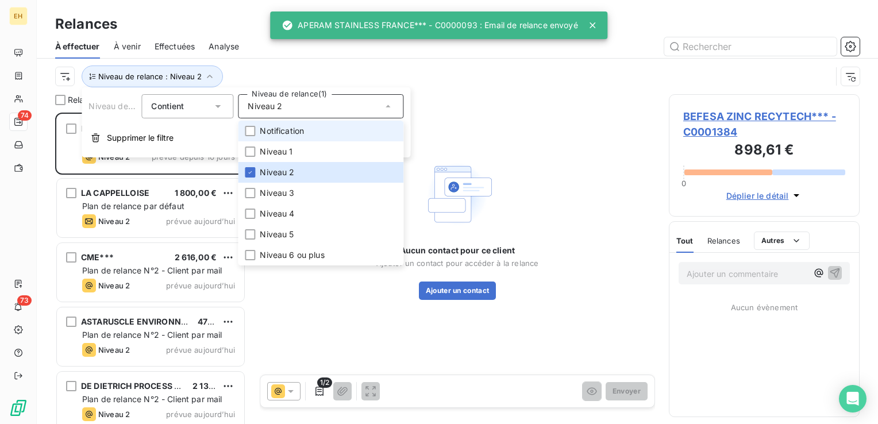
scroll to position [303, 181]
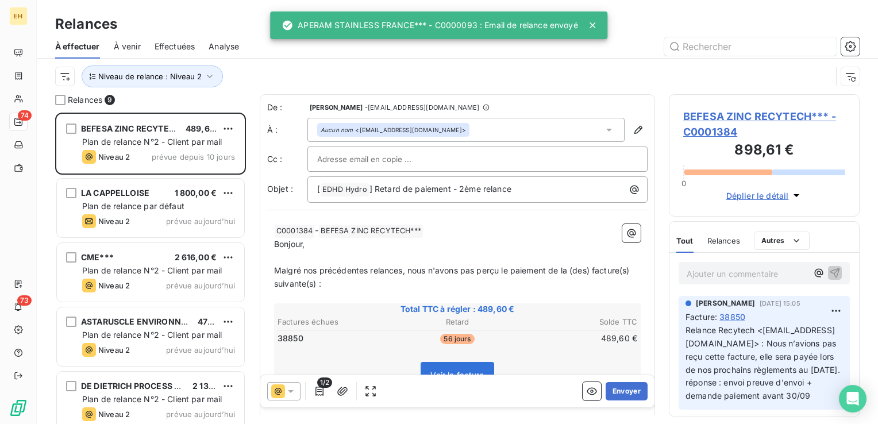
click at [244, 57] on div "À effectuer À venir Effectuées Analyse" at bounding box center [457, 46] width 841 height 24
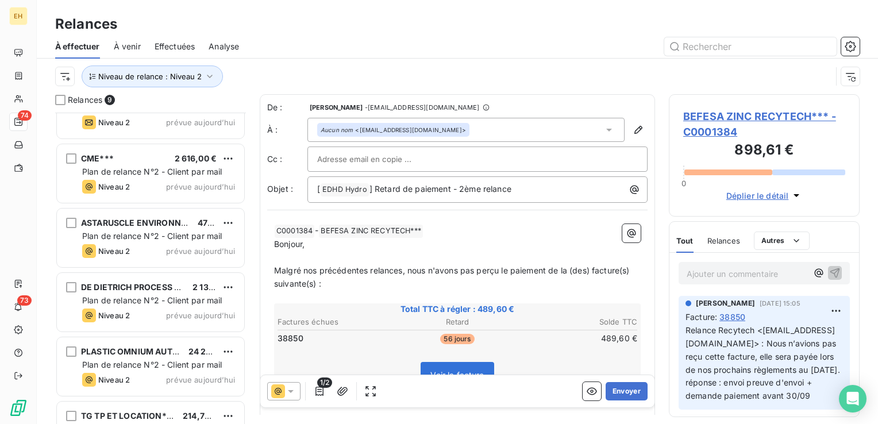
scroll to position [268, 0]
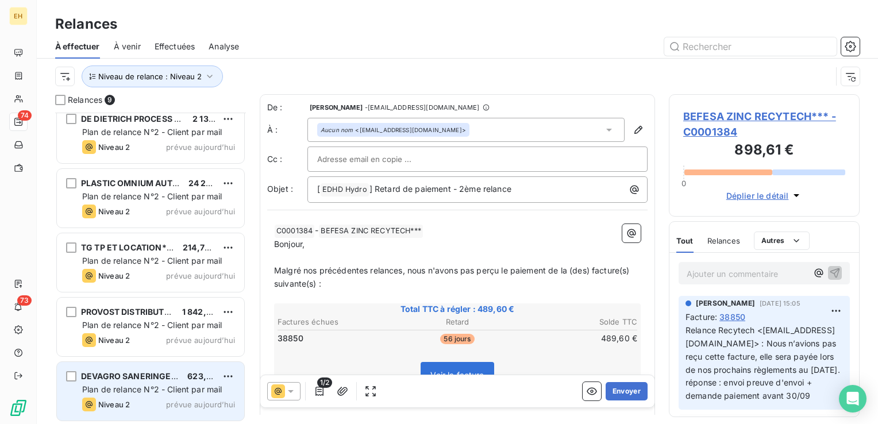
click at [184, 384] on span "Plan de relance N°2 - Client par mail" at bounding box center [152, 389] width 140 height 10
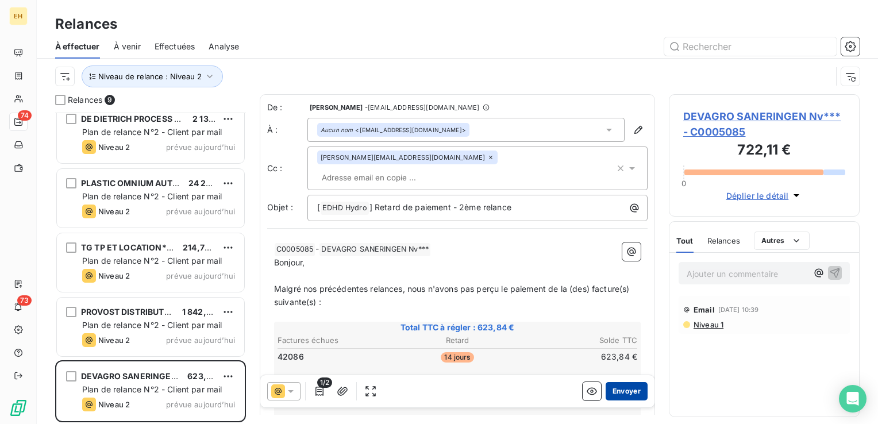
click at [614, 395] on button "Envoyer" at bounding box center [626, 391] width 42 height 18
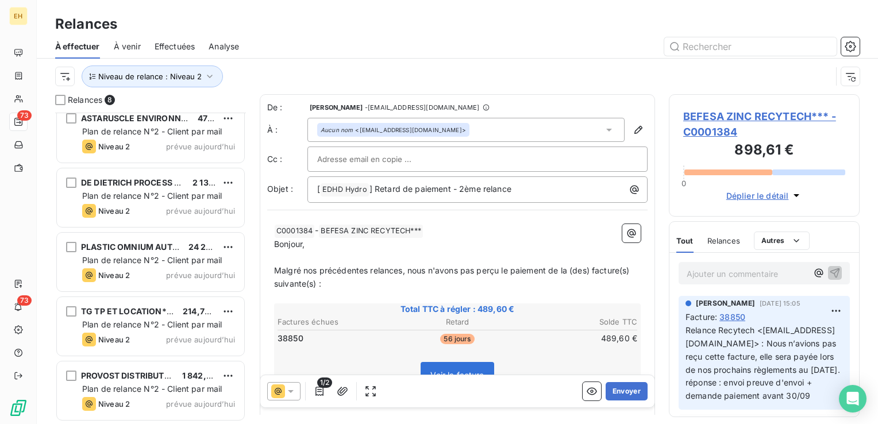
scroll to position [203, 0]
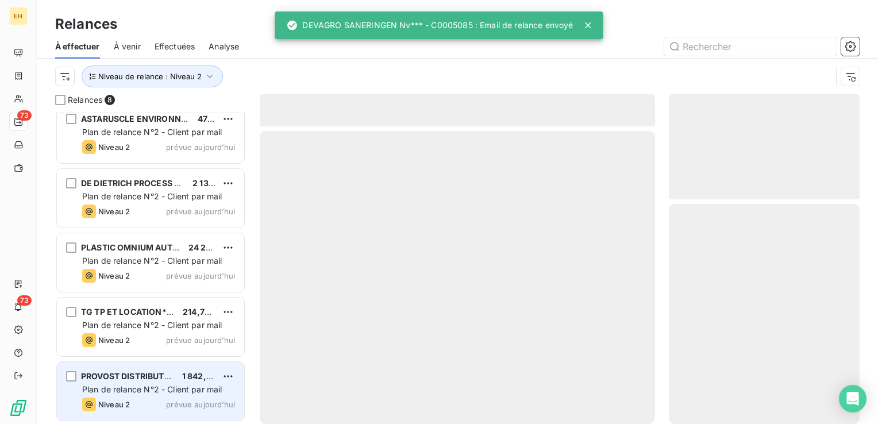
click at [156, 371] on span "PROVOST DISTRIBUTION***" at bounding box center [137, 376] width 112 height 10
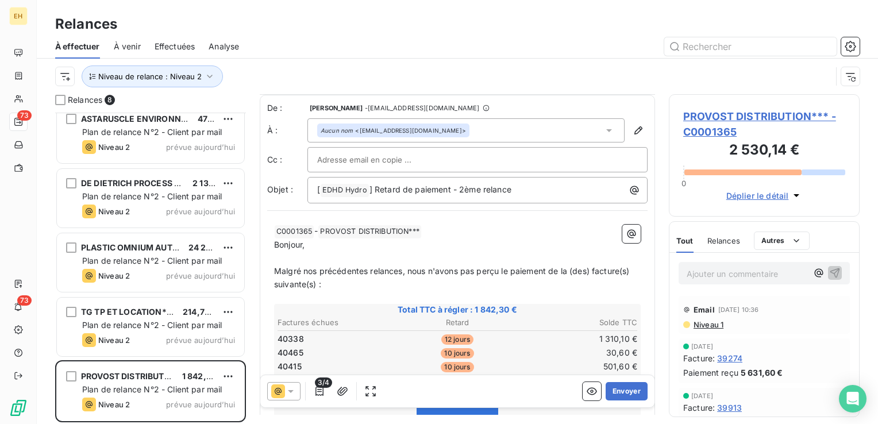
scroll to position [57, 0]
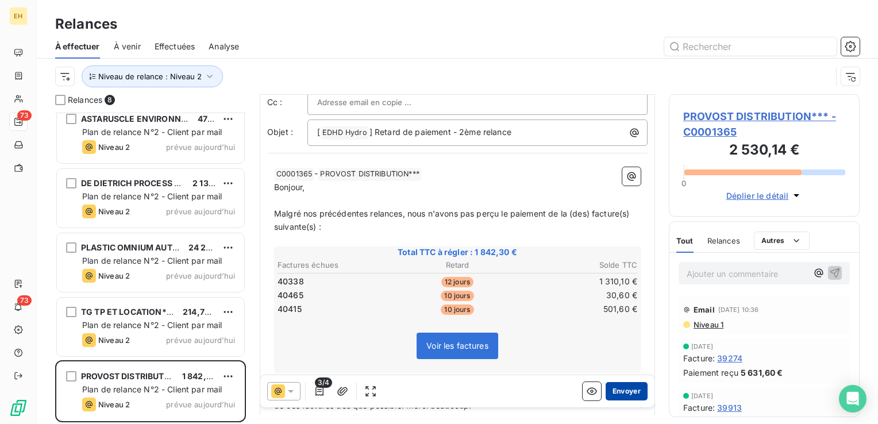
click at [615, 390] on button "Envoyer" at bounding box center [626, 391] width 42 height 18
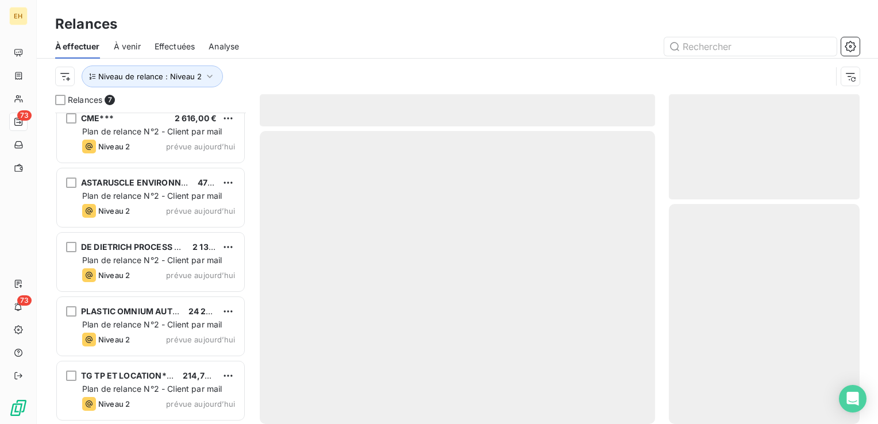
scroll to position [139, 0]
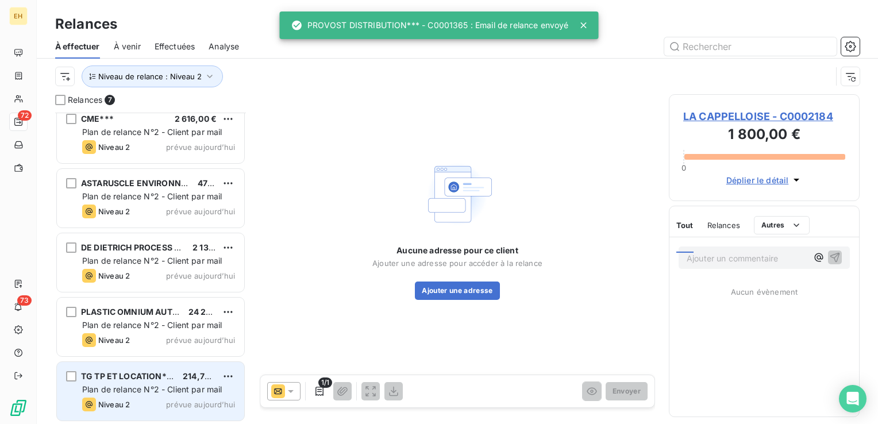
click at [153, 385] on span "Plan de relance N°2 - Client par mail" at bounding box center [152, 389] width 140 height 10
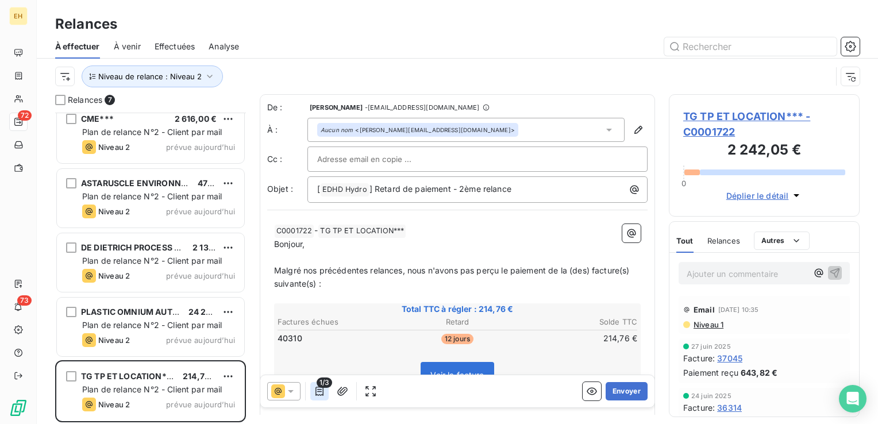
click at [320, 395] on icon "button" at bounding box center [319, 391] width 8 height 9
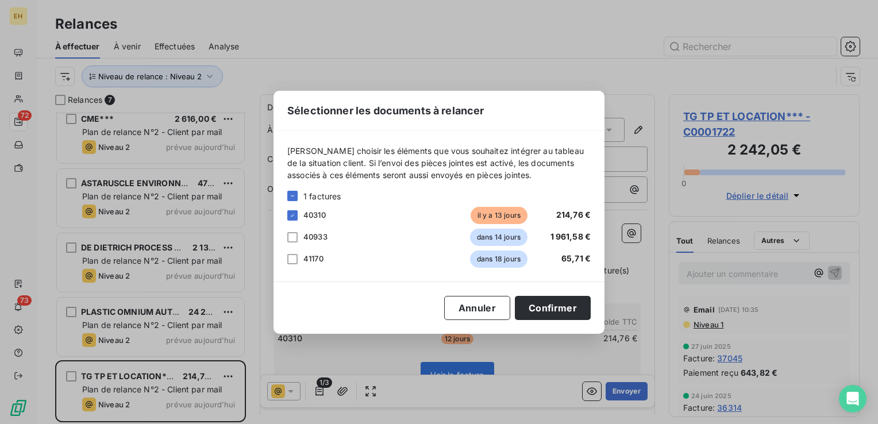
click at [319, 394] on div "Sélectionner les documents à relancer [PERSON_NAME] choisir les éléments que vo…" at bounding box center [439, 212] width 878 height 424
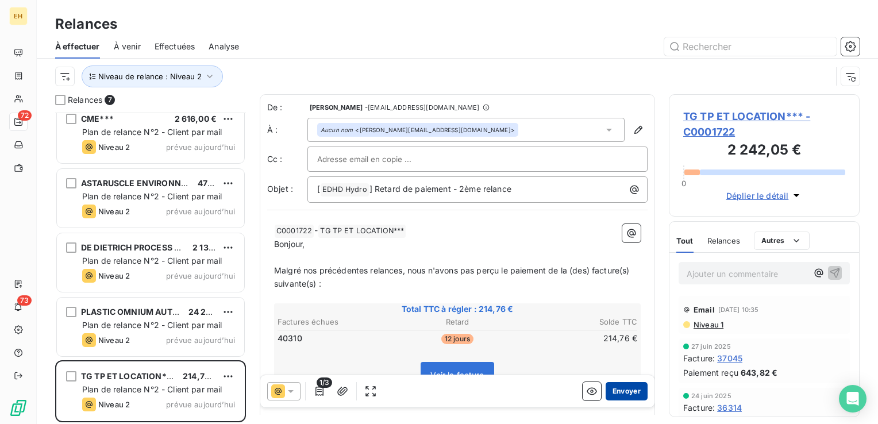
click at [623, 395] on button "Envoyer" at bounding box center [626, 391] width 42 height 18
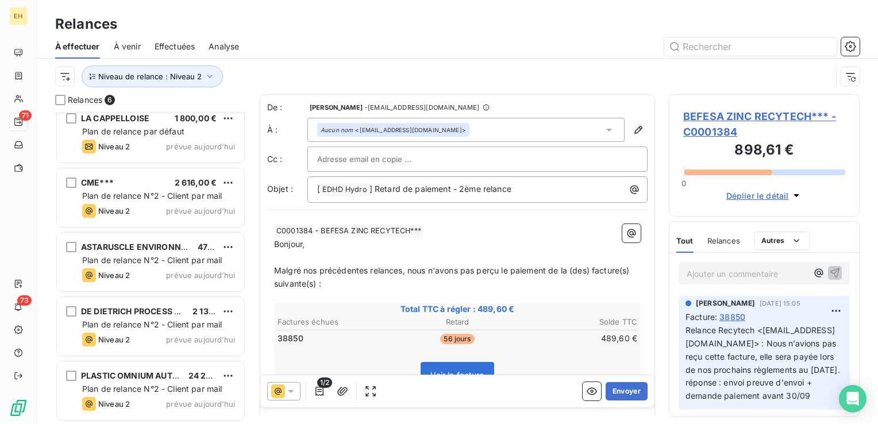
scroll to position [75, 0]
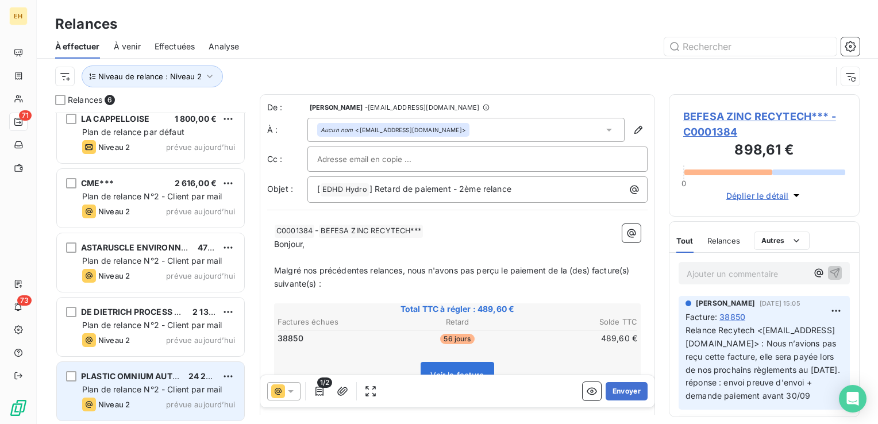
click at [143, 385] on span "Plan de relance N°2 - Client par mail" at bounding box center [152, 389] width 140 height 10
click at [149, 391] on span "Plan de relance N°2 - Client par mail" at bounding box center [152, 389] width 140 height 10
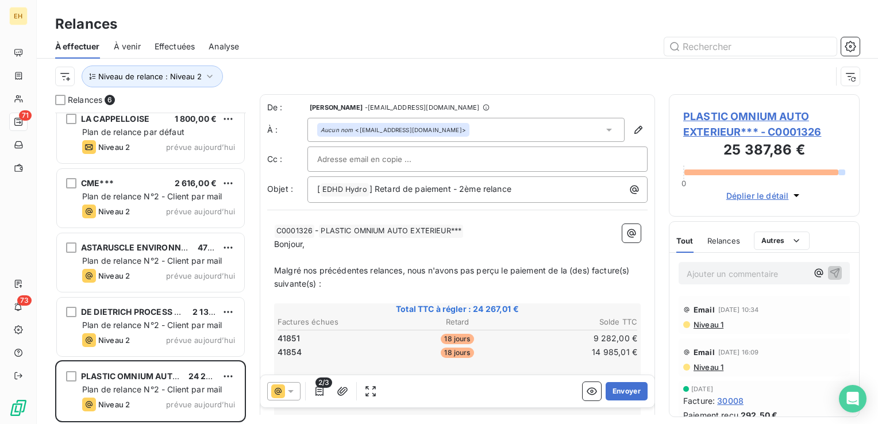
click at [710, 324] on span "Niveau 1" at bounding box center [707, 324] width 31 height 9
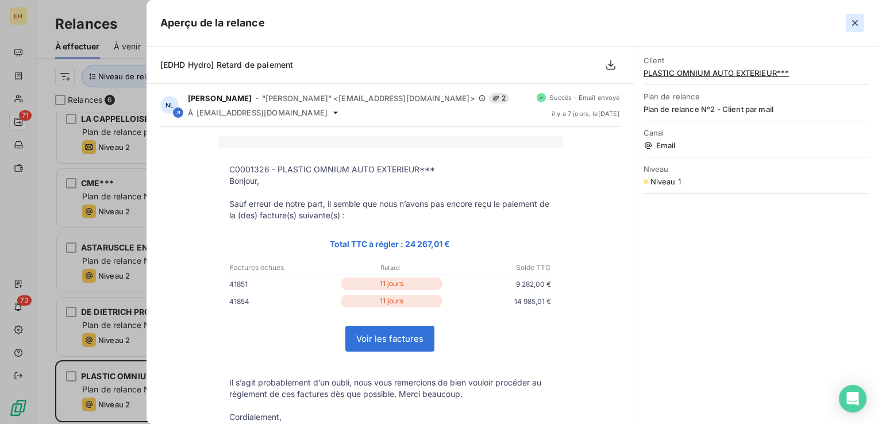
click at [859, 26] on icon "button" at bounding box center [854, 22] width 11 height 11
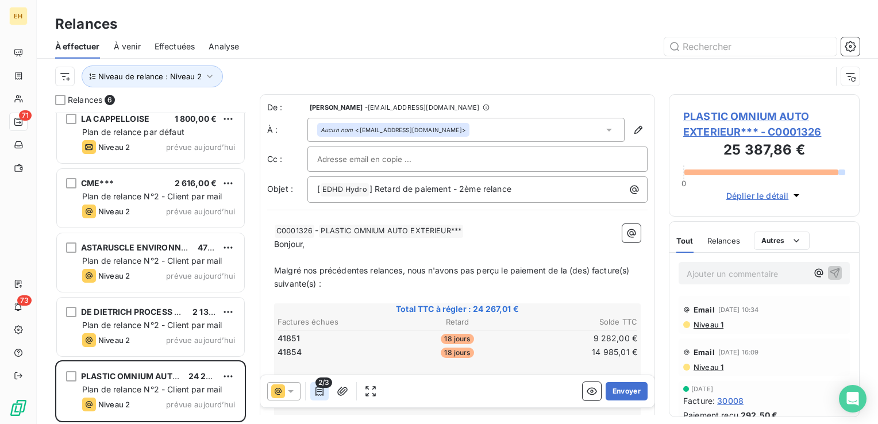
click at [322, 393] on icon "button" at bounding box center [319, 390] width 11 height 11
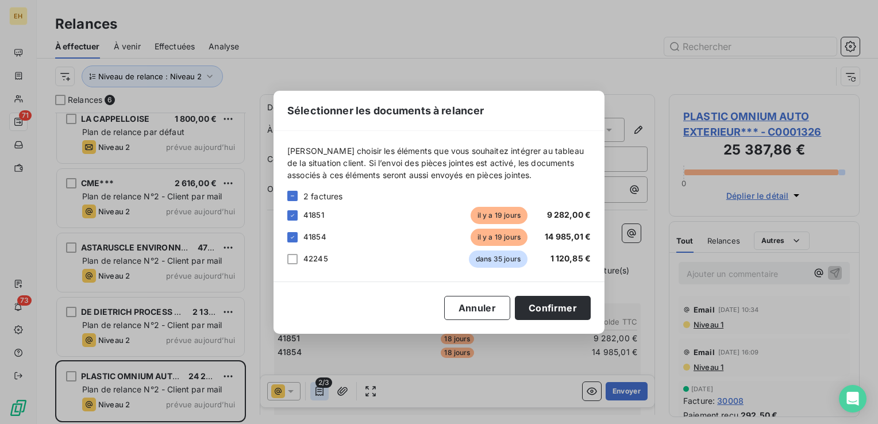
click at [322, 393] on div "Sélectionner les documents à relancer [PERSON_NAME] choisir les éléments que vo…" at bounding box center [439, 212] width 878 height 424
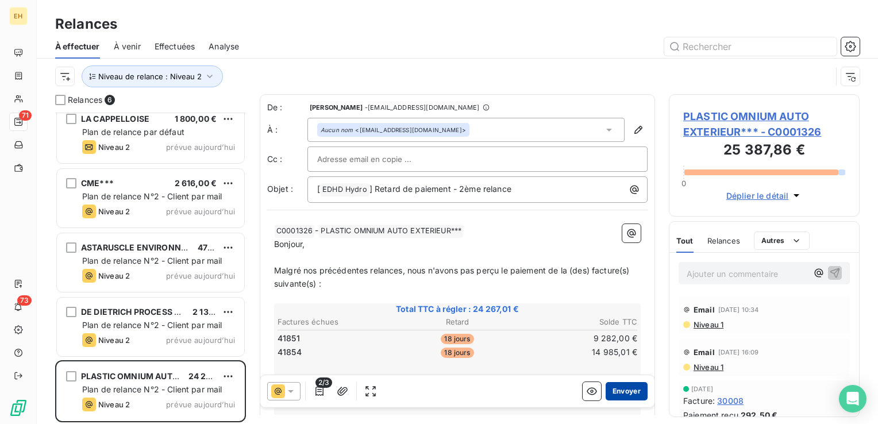
click at [605, 391] on button "Envoyer" at bounding box center [626, 391] width 42 height 18
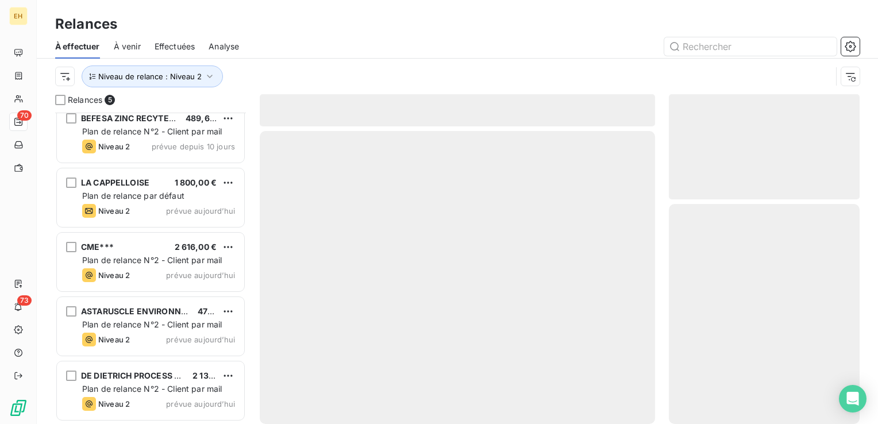
scroll to position [10, 0]
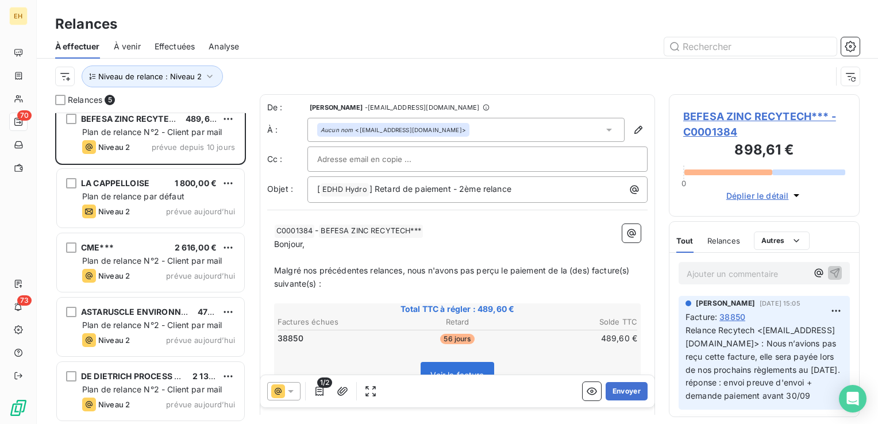
click at [144, 386] on span "Plan de relance N°2 - Client par mail" at bounding box center [152, 389] width 140 height 10
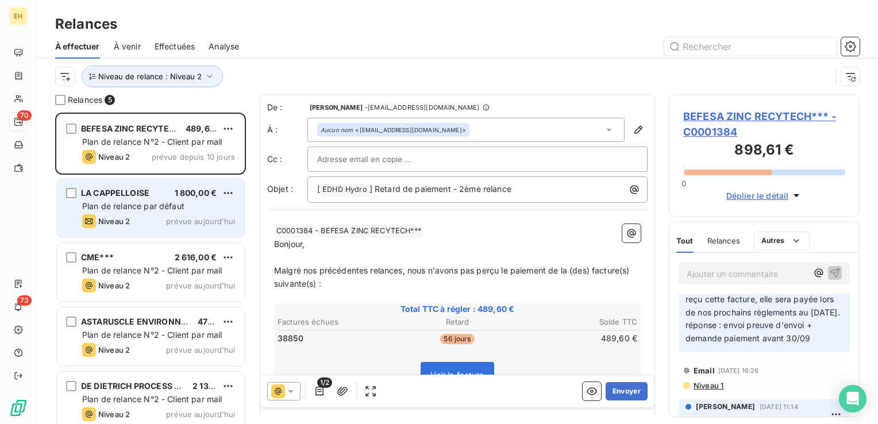
click at [195, 208] on div "Plan de relance par défaut" at bounding box center [158, 205] width 153 height 11
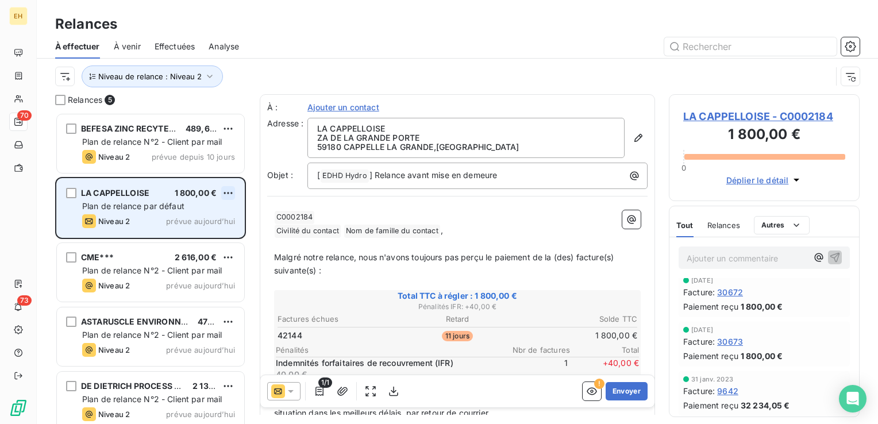
click at [227, 191] on html "EH 70 73 Relances À effectuer À venir Effectuées Analyse Niveau de relance : Ni…" at bounding box center [439, 212] width 878 height 424
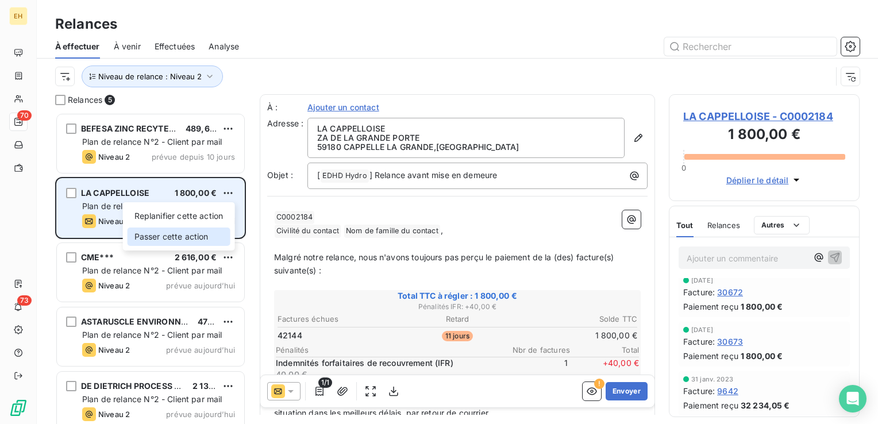
click at [204, 238] on div "Passer cette action" at bounding box center [178, 236] width 103 height 18
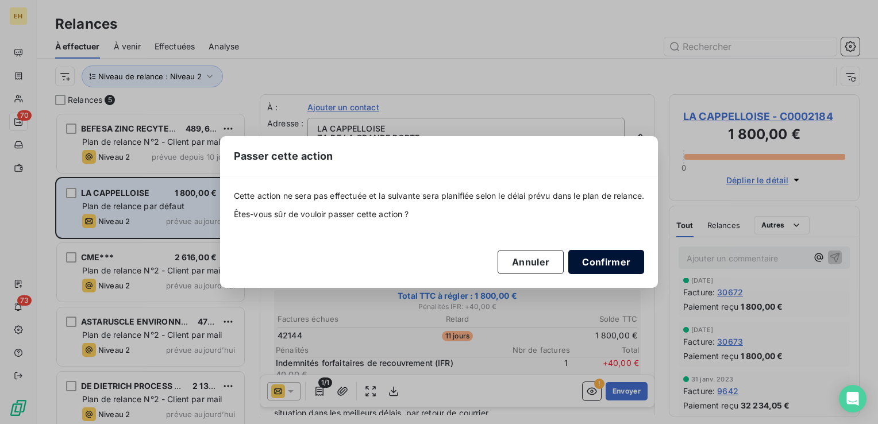
click at [614, 262] on button "Confirmer" at bounding box center [606, 262] width 76 height 24
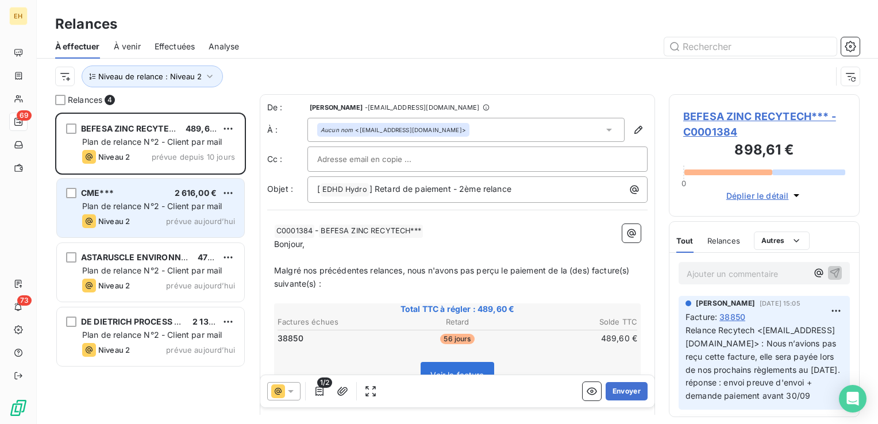
click at [156, 224] on div "Niveau 2 prévue aujourd’hui" at bounding box center [158, 221] width 153 height 14
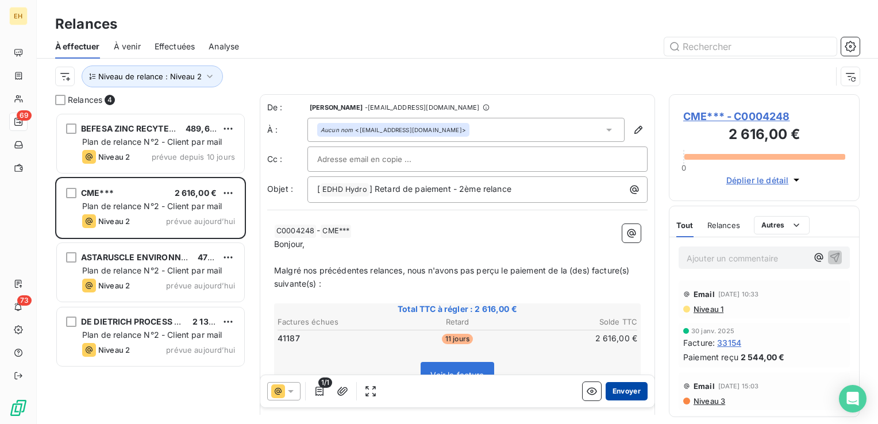
click at [631, 394] on button "Envoyer" at bounding box center [626, 391] width 42 height 18
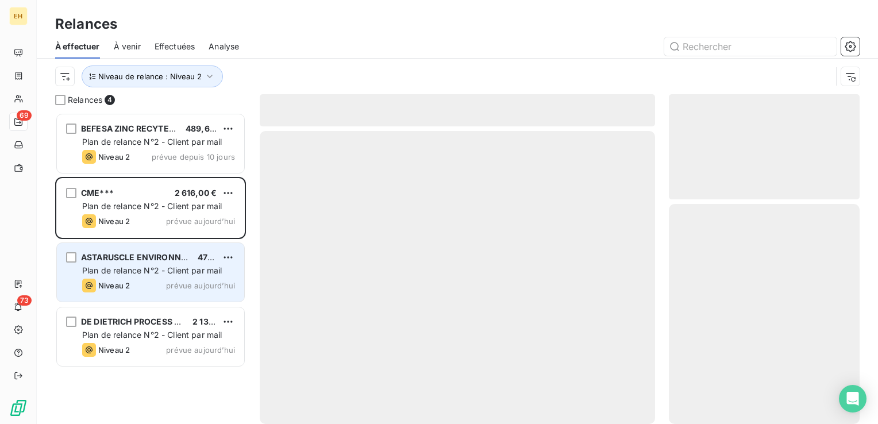
click at [177, 264] on div "ASTARUSCLE ENVIRONNEMENT - [PERSON_NAME] 478,64 € Plan de relance N°2 - Client …" at bounding box center [150, 272] width 187 height 59
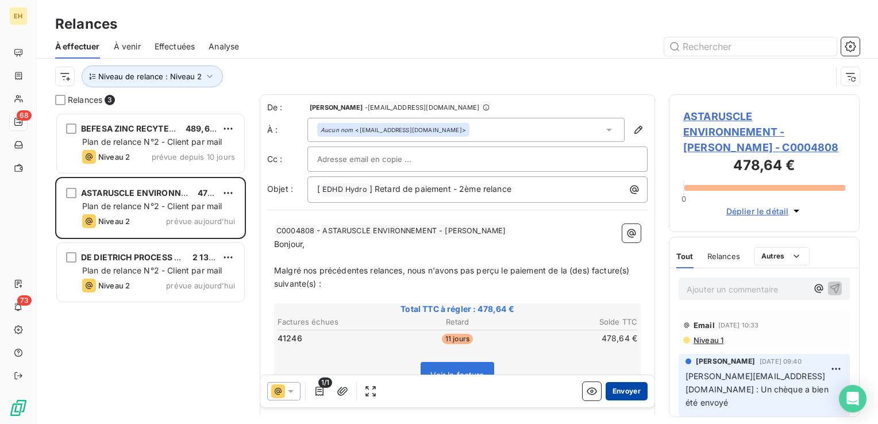
click at [620, 390] on button "Envoyer" at bounding box center [626, 391] width 42 height 18
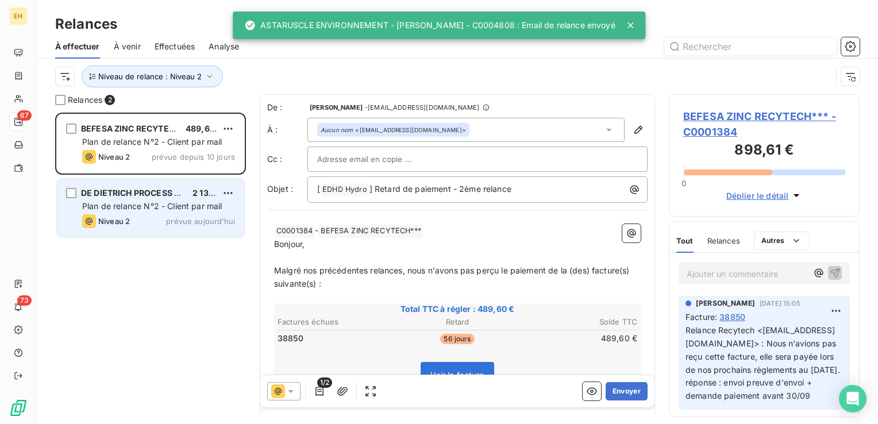
click at [114, 225] on span "Niveau 2" at bounding box center [114, 221] width 32 height 9
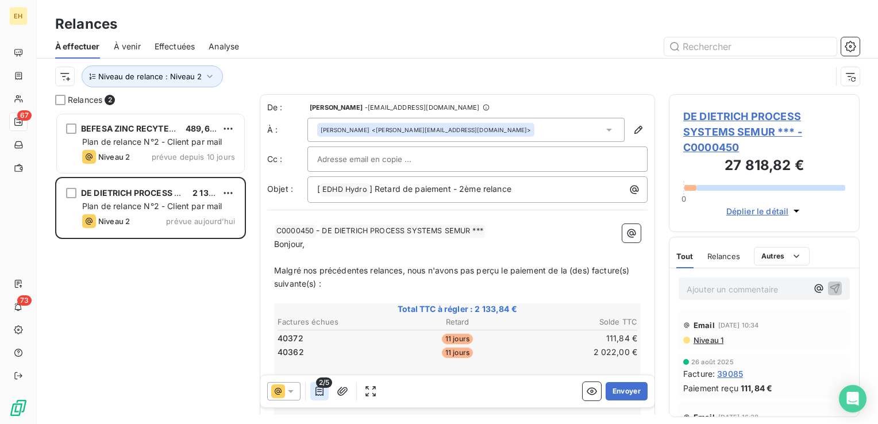
click at [319, 391] on icon "button" at bounding box center [319, 390] width 11 height 11
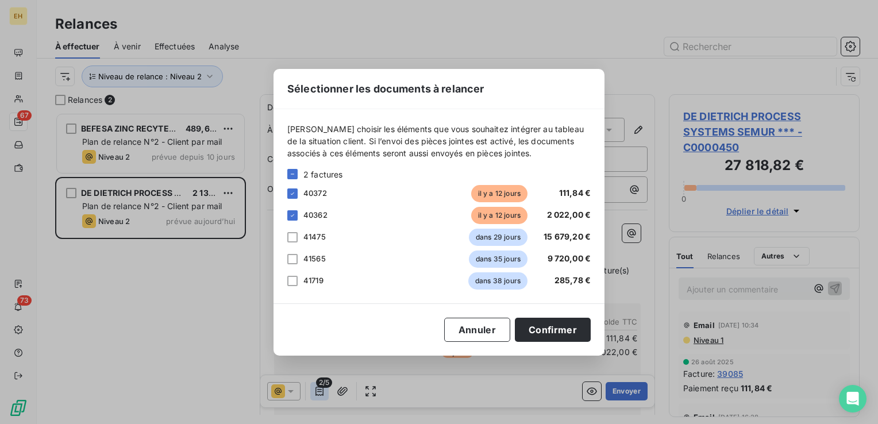
click at [319, 391] on div "Sélectionner les documents à relancer [PERSON_NAME] choisir les éléments que vo…" at bounding box center [439, 212] width 878 height 424
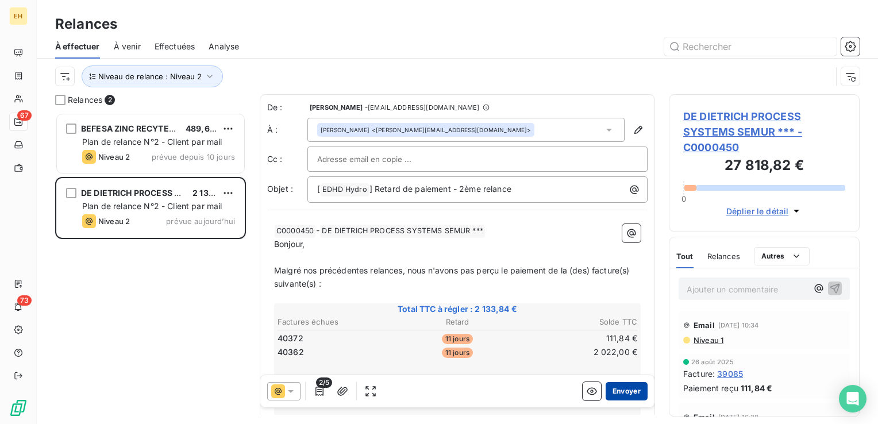
click at [629, 395] on button "Envoyer" at bounding box center [626, 391] width 42 height 18
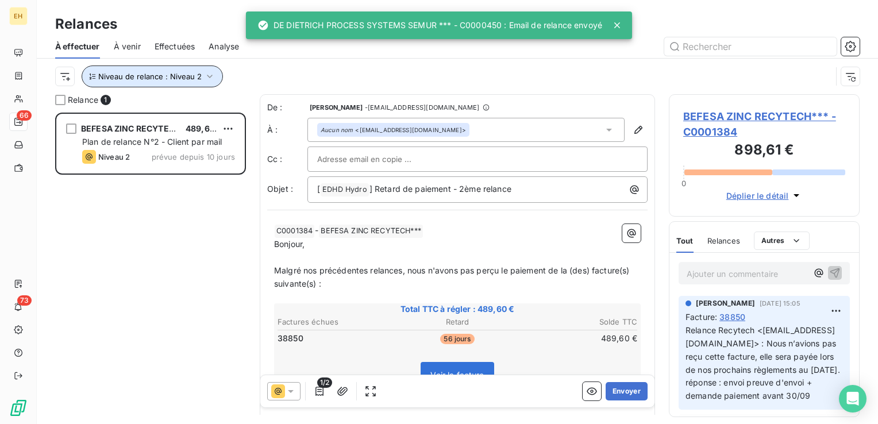
click at [204, 79] on icon "button" at bounding box center [209, 76] width 11 height 11
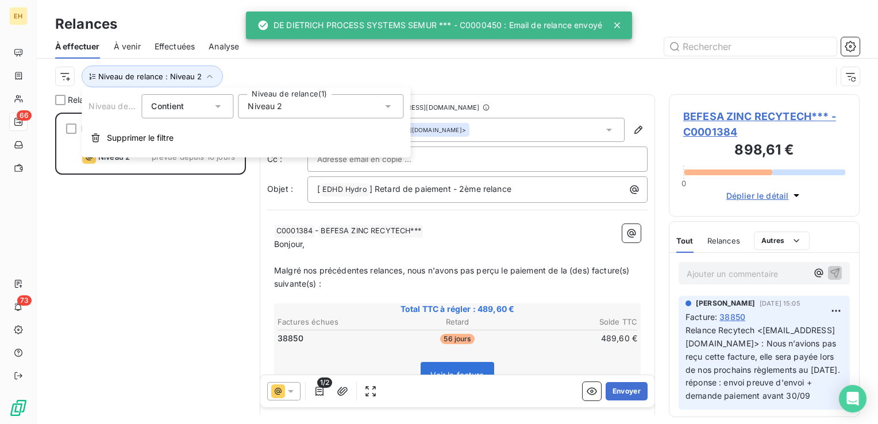
click at [293, 111] on div "Niveau 2" at bounding box center [320, 106] width 165 height 24
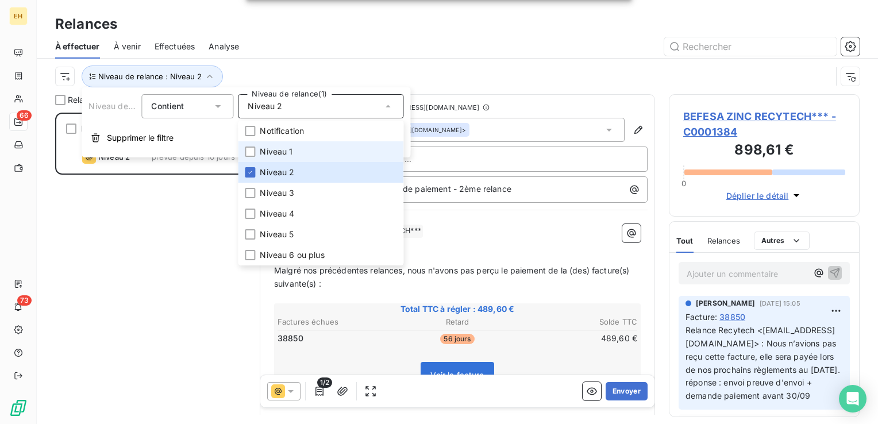
click at [274, 157] on span "Niveau 1" at bounding box center [276, 151] width 33 height 11
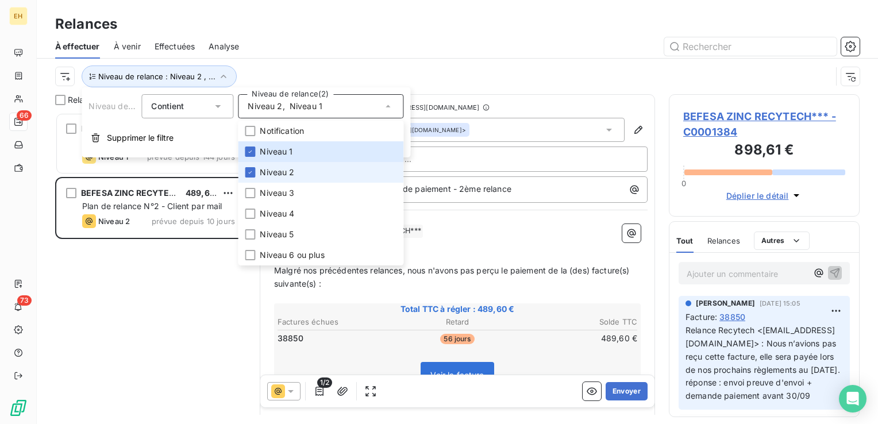
scroll to position [303, 181]
click at [270, 171] on span "Niveau 2" at bounding box center [277, 172] width 34 height 11
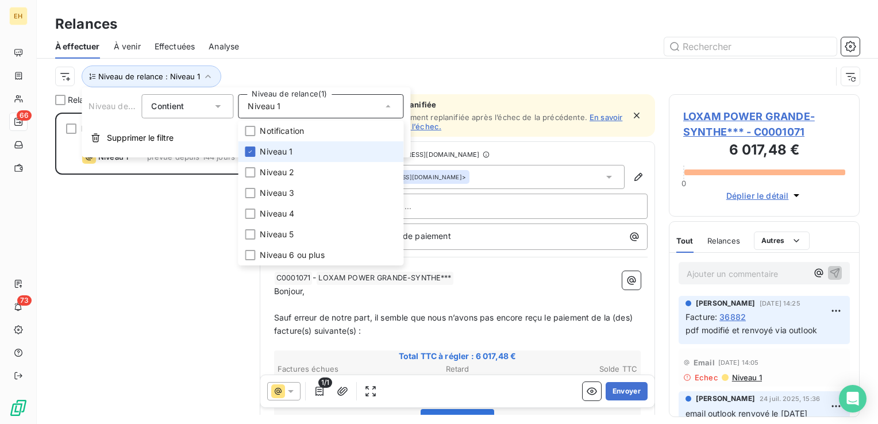
click at [272, 150] on span "Niveau 1" at bounding box center [276, 151] width 33 height 11
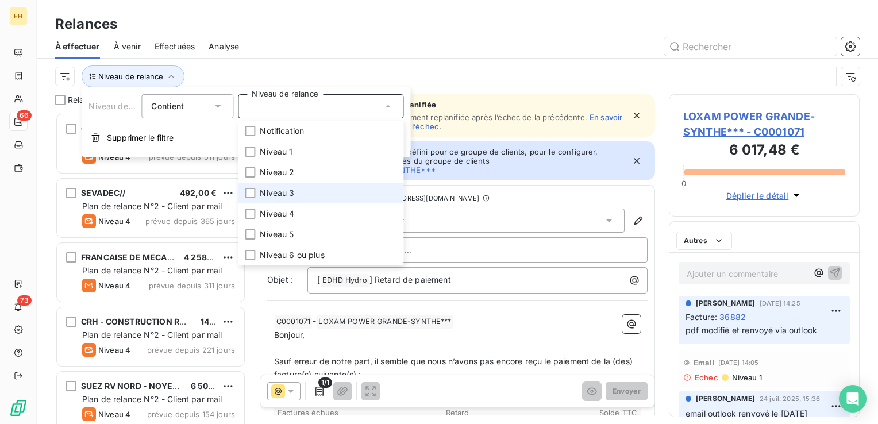
scroll to position [303, 181]
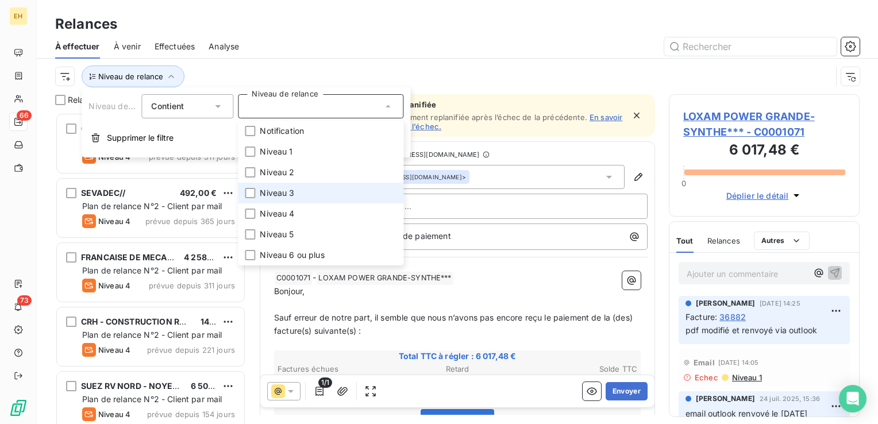
click at [272, 191] on span "Niveau 3" at bounding box center [277, 192] width 34 height 11
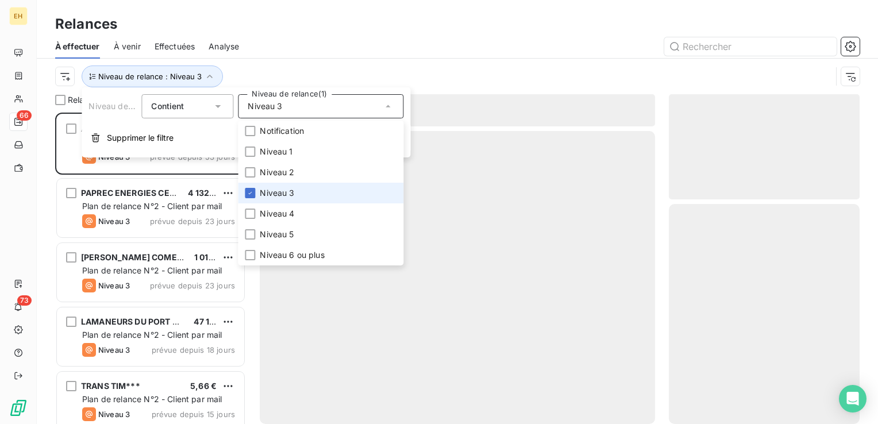
scroll to position [303, 181]
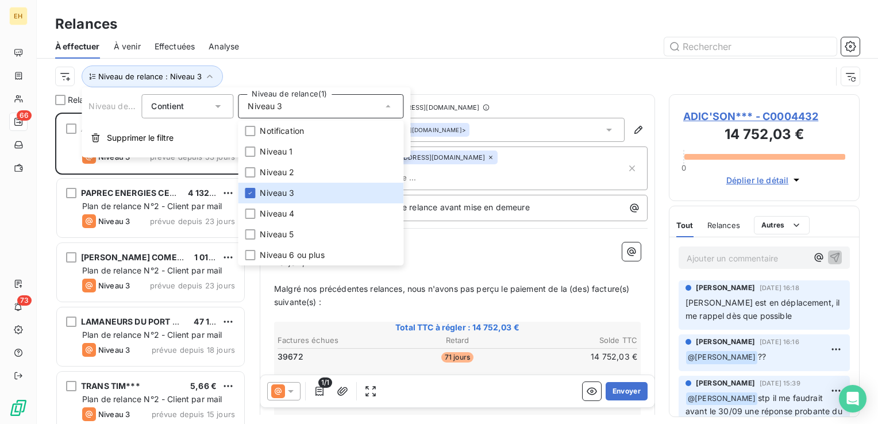
click at [283, 74] on div "Niveau de relance : Niveau 3" at bounding box center [443, 76] width 776 height 22
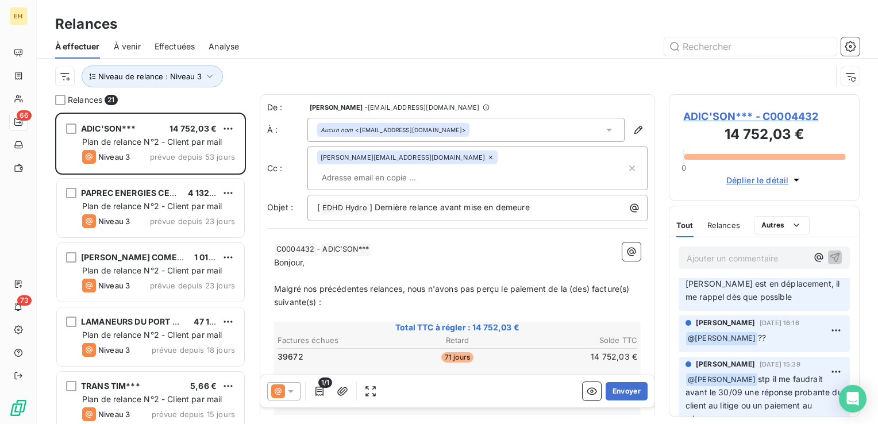
scroll to position [0, 0]
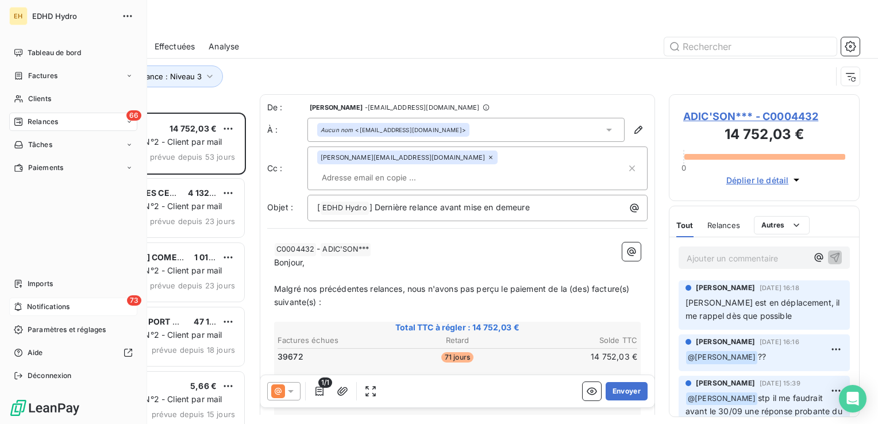
click at [30, 302] on span "Notifications" at bounding box center [48, 307] width 42 height 10
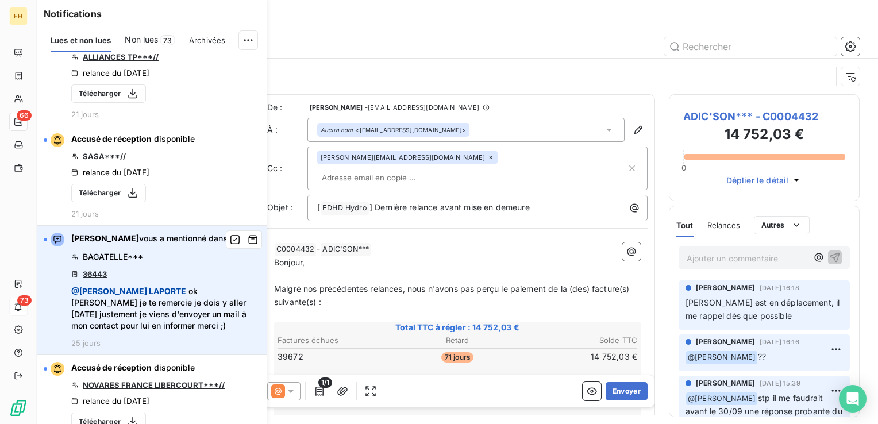
scroll to position [1263, 0]
click at [248, 234] on icon "button" at bounding box center [253, 238] width 10 height 11
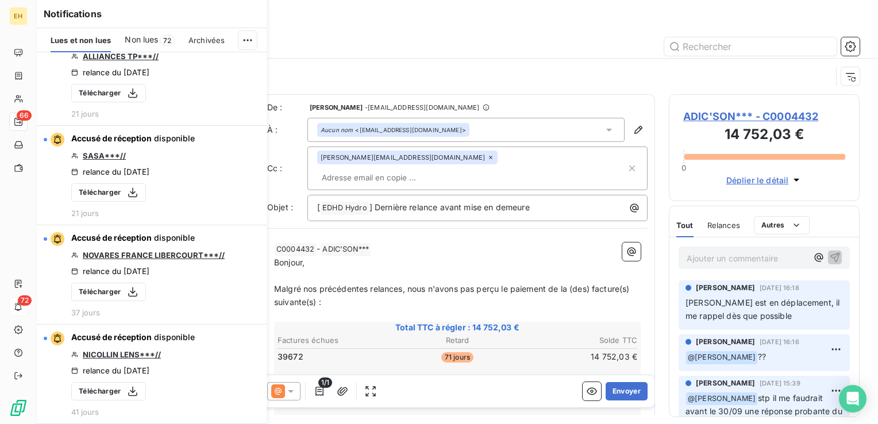
click at [0, 0] on icon "button" at bounding box center [0, 0] width 0 height 0
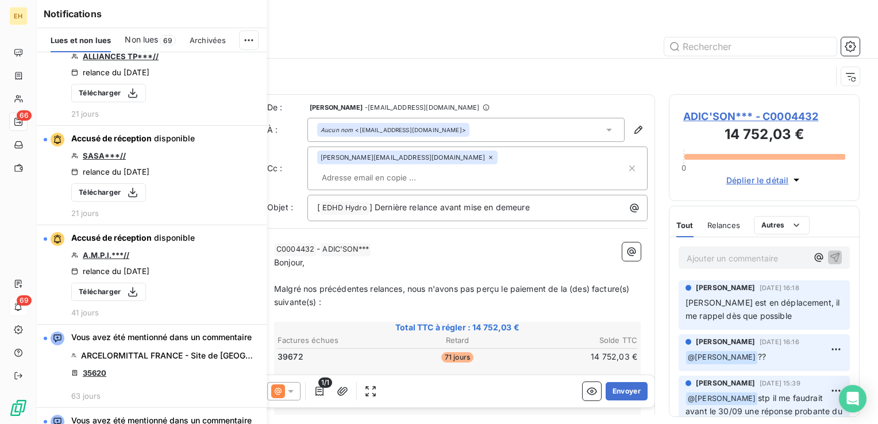
click at [0, 0] on icon "button" at bounding box center [0, 0] width 0 height 0
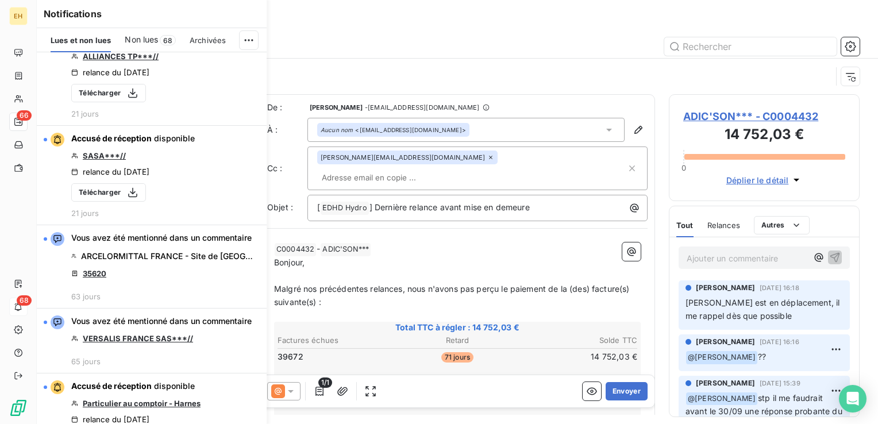
click at [0, 0] on icon "button" at bounding box center [0, 0] width 0 height 0
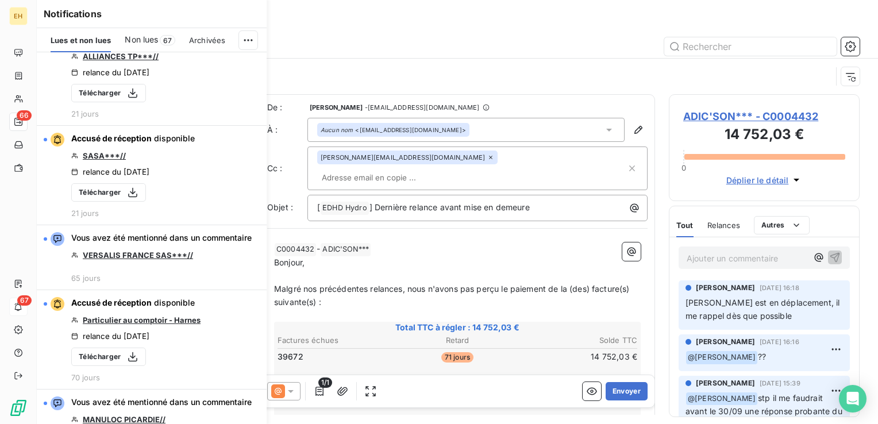
click at [0, 0] on icon "button" at bounding box center [0, 0] width 0 height 0
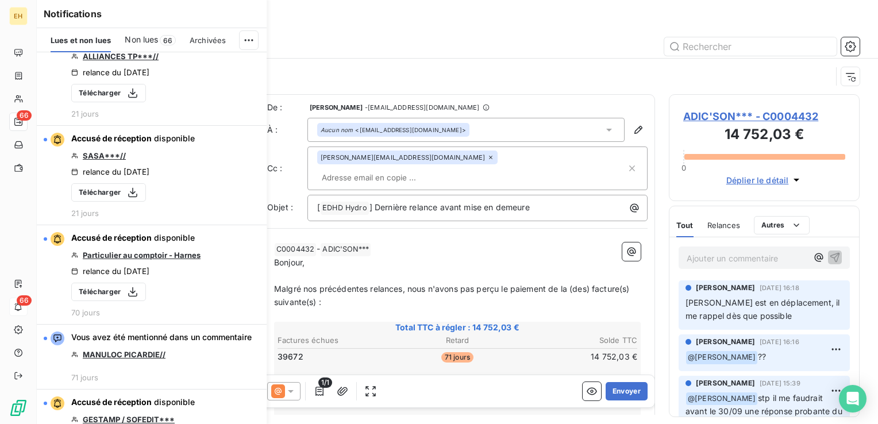
click at [0, 0] on icon "button" at bounding box center [0, 0] width 0 height 0
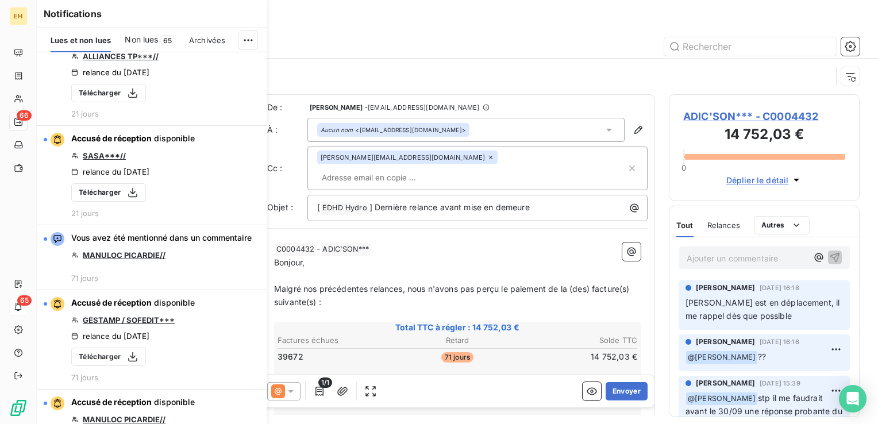
click at [0, 0] on icon "button" at bounding box center [0, 0] width 0 height 0
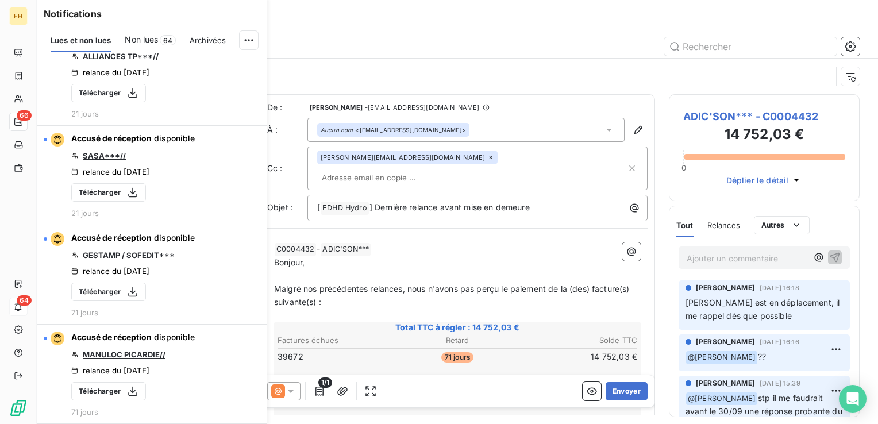
click at [0, 0] on icon "button" at bounding box center [0, 0] width 0 height 0
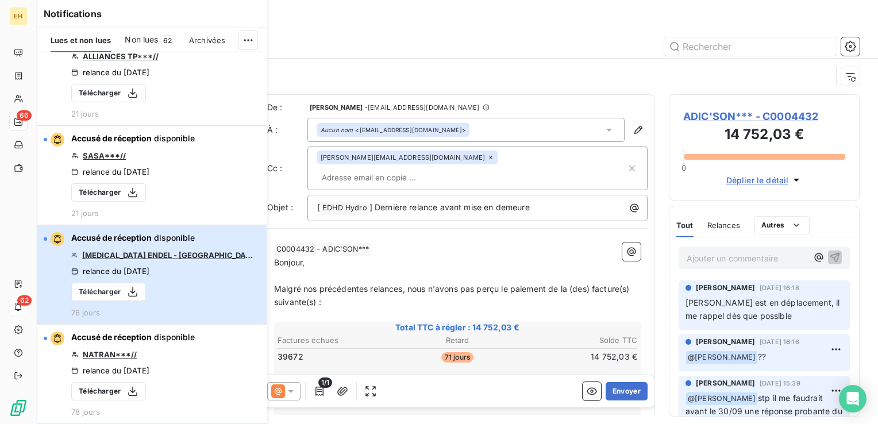
click at [241, 234] on button "Accusé de réception disponible [MEDICAL_DATA] ENDEL - [GEOGRAPHIC_DATA]***// re…" at bounding box center [152, 274] width 230 height 99
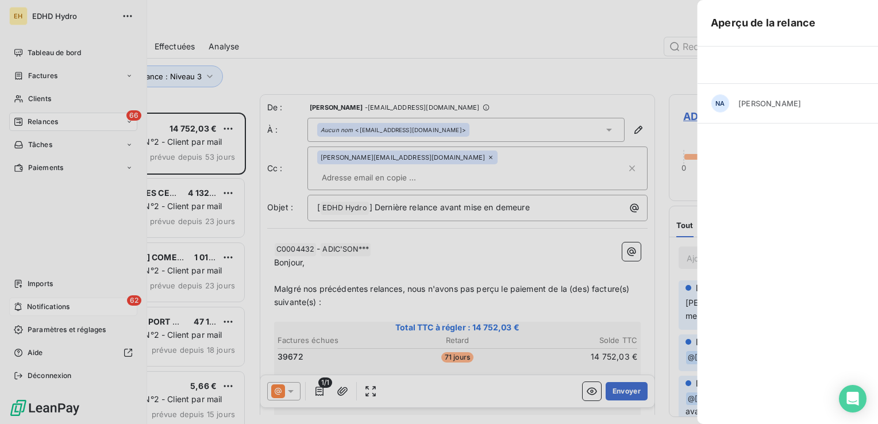
click at [241, 423] on div "Aperçu de la relance NA [PERSON_NAME] - ([PERSON_NAME] reçu, accusé de réceptio…" at bounding box center [439, 424] width 878 height 0
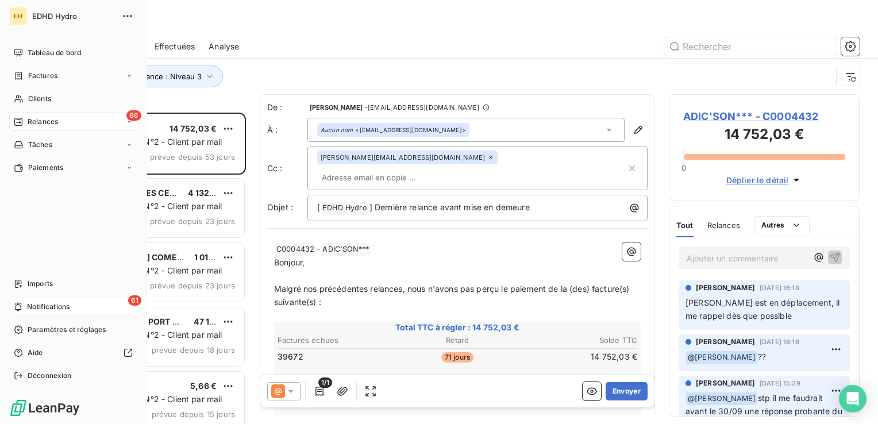
click at [61, 304] on span "Notifications" at bounding box center [48, 307] width 42 height 10
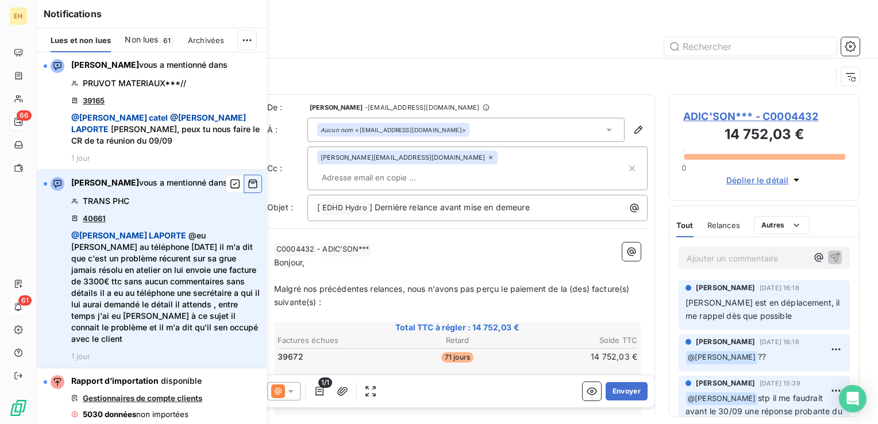
click at [248, 180] on icon "button" at bounding box center [253, 183] width 10 height 11
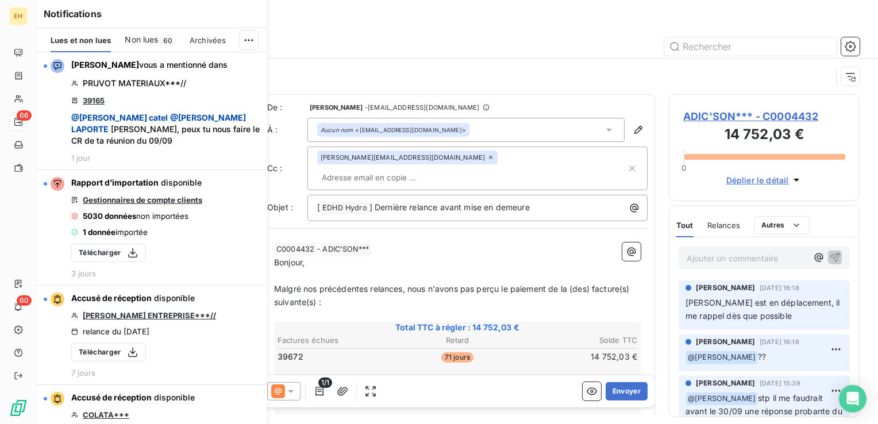
click at [0, 0] on icon "button" at bounding box center [0, 0] width 0 height 0
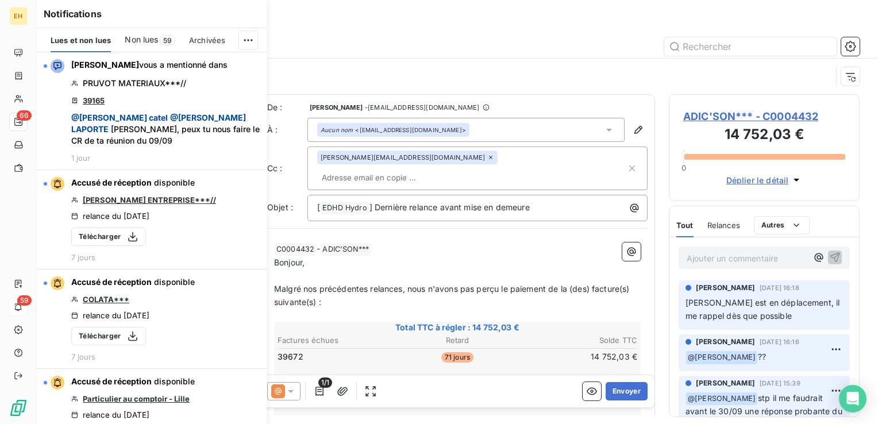
click at [0, 0] on icon "button" at bounding box center [0, 0] width 0 height 0
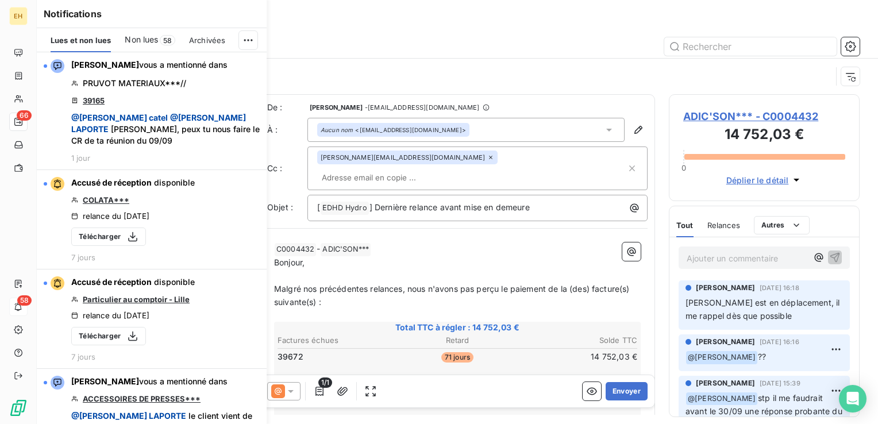
click at [0, 0] on icon "button" at bounding box center [0, 0] width 0 height 0
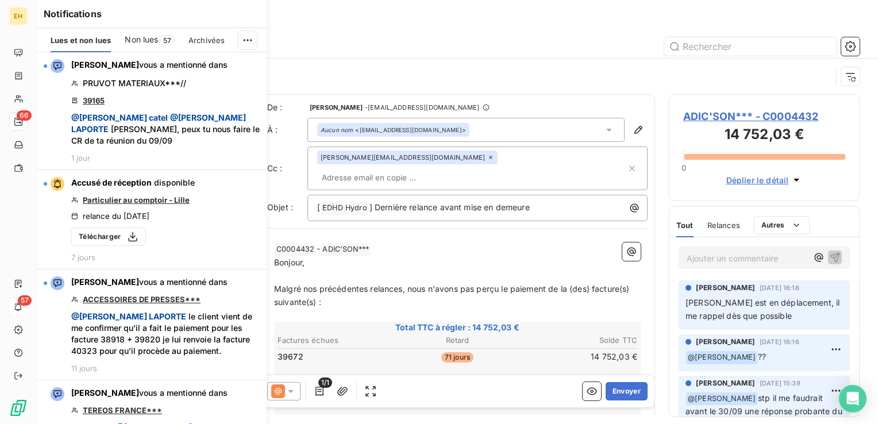
click at [0, 0] on icon "button" at bounding box center [0, 0] width 0 height 0
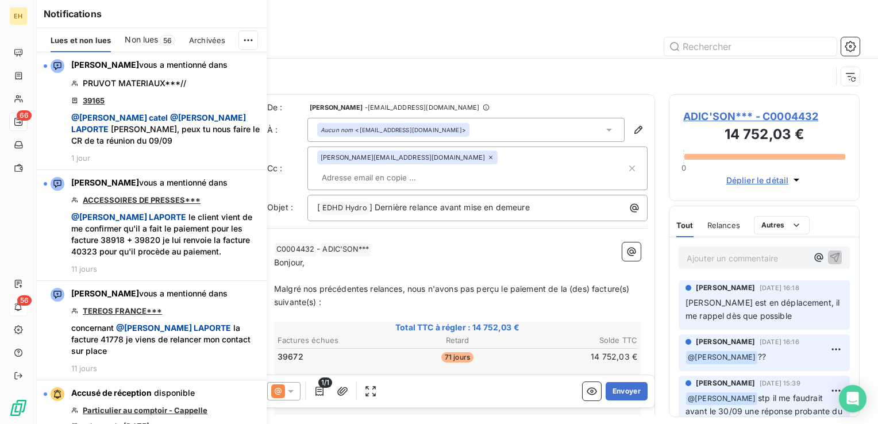
click at [0, 0] on icon "button" at bounding box center [0, 0] width 0 height 0
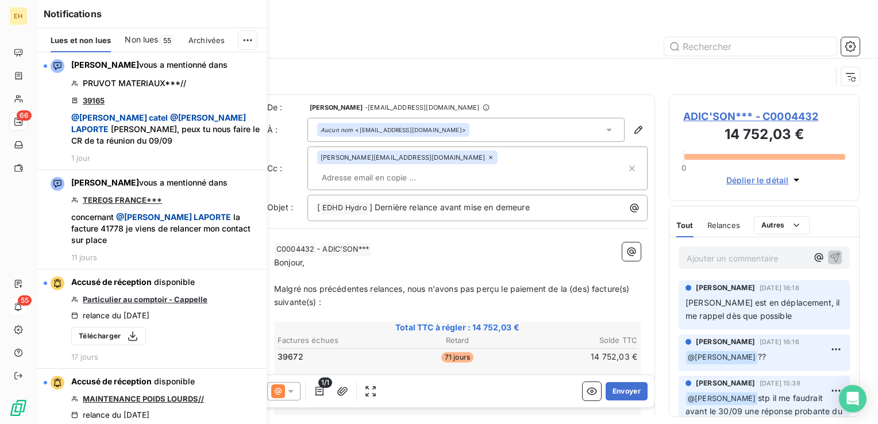
click at [0, 0] on icon "button" at bounding box center [0, 0] width 0 height 0
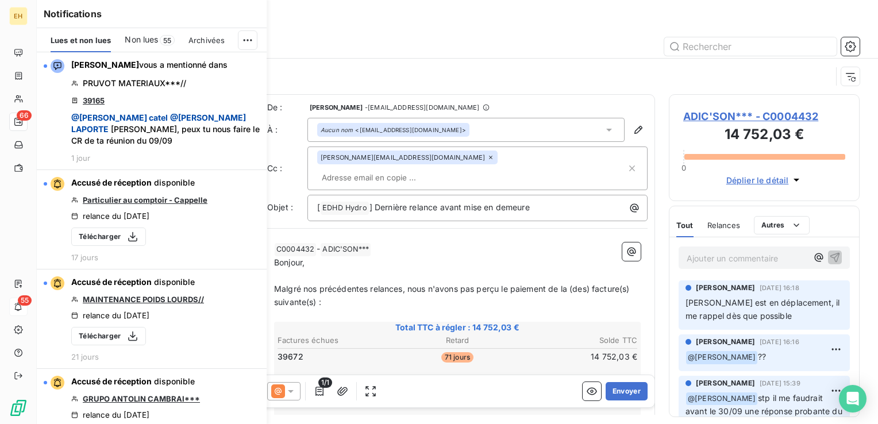
click at [0, 0] on icon "button" at bounding box center [0, 0] width 0 height 0
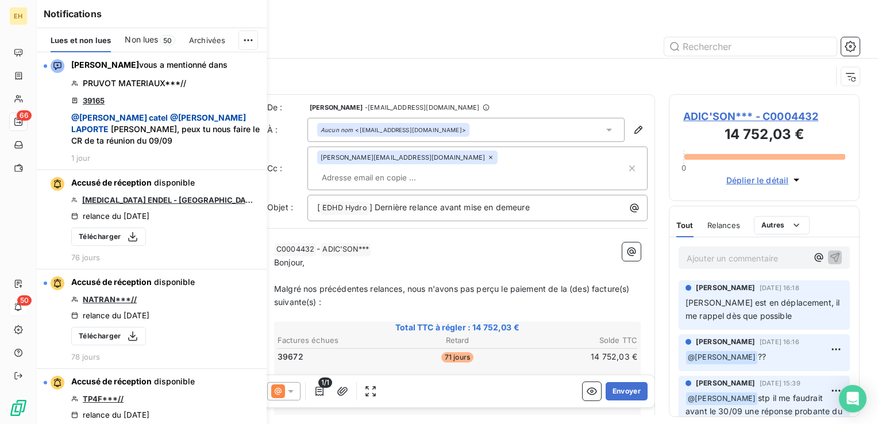
click at [0, 0] on icon "button" at bounding box center [0, 0] width 0 height 0
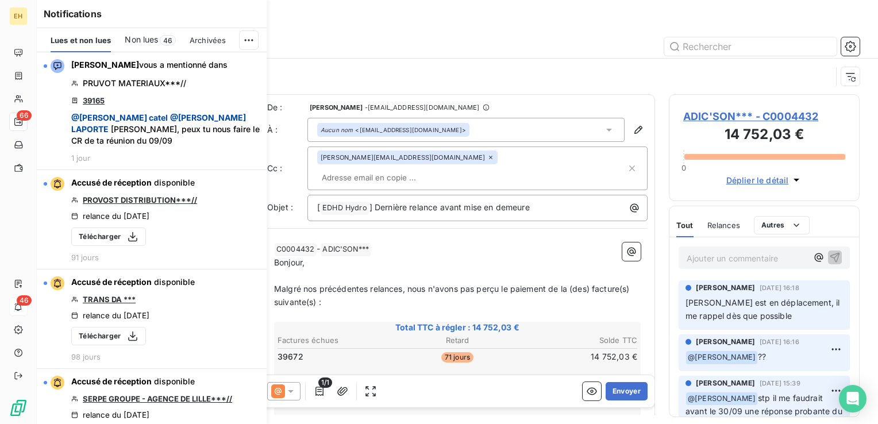
click at [0, 0] on icon "button" at bounding box center [0, 0] width 0 height 0
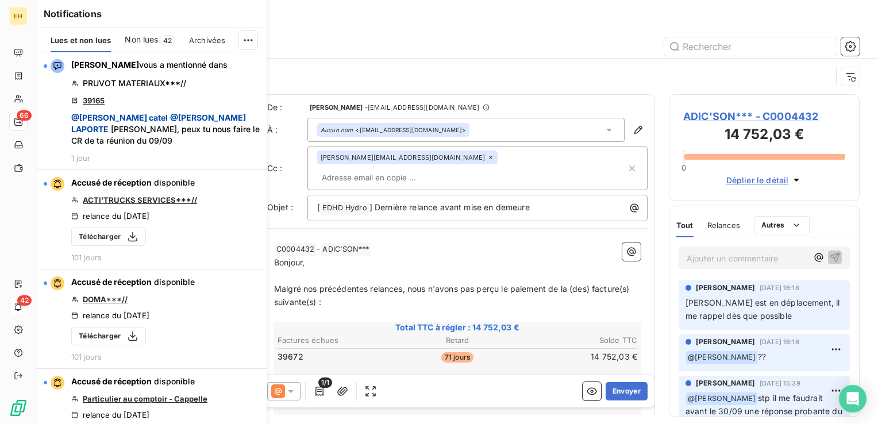
click at [0, 0] on icon "button" at bounding box center [0, 0] width 0 height 0
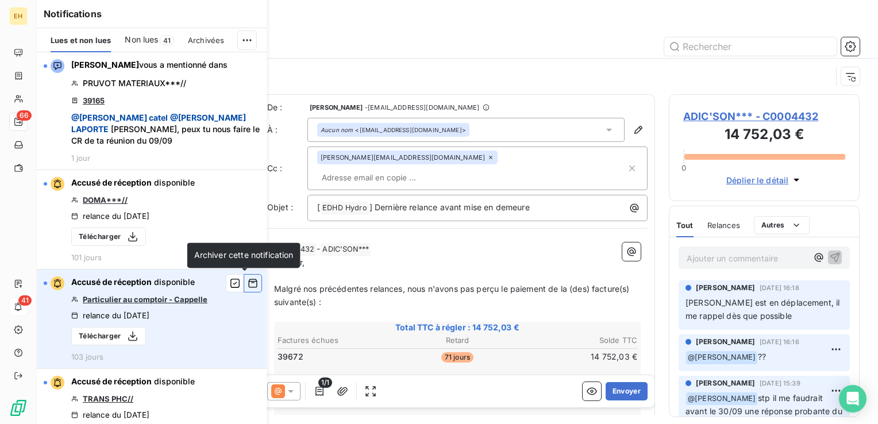
click at [248, 281] on icon "button" at bounding box center [253, 282] width 10 height 11
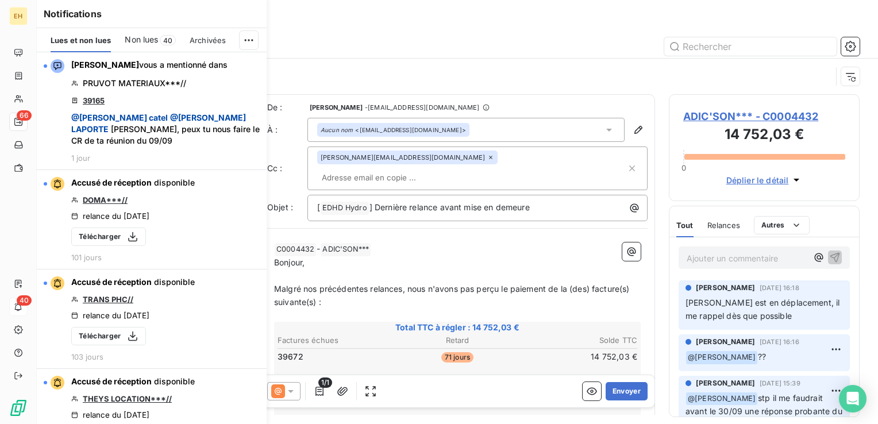
click at [0, 0] on icon "button" at bounding box center [0, 0] width 0 height 0
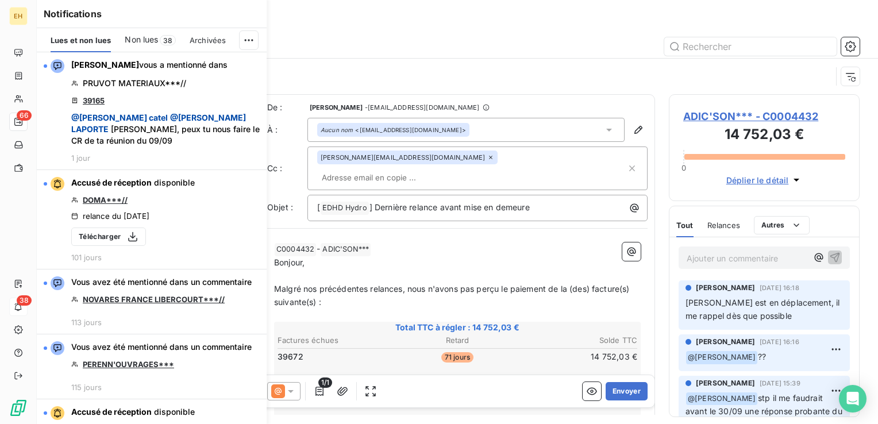
click at [0, 0] on icon "button" at bounding box center [0, 0] width 0 height 0
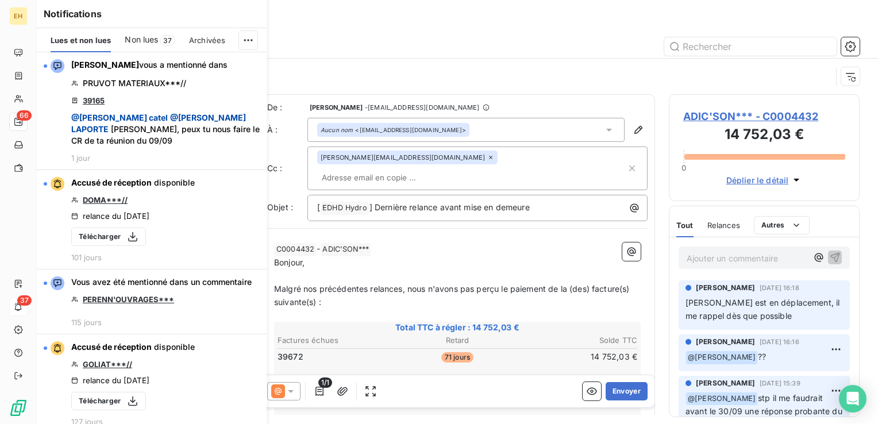
click at [0, 0] on icon "button" at bounding box center [0, 0] width 0 height 0
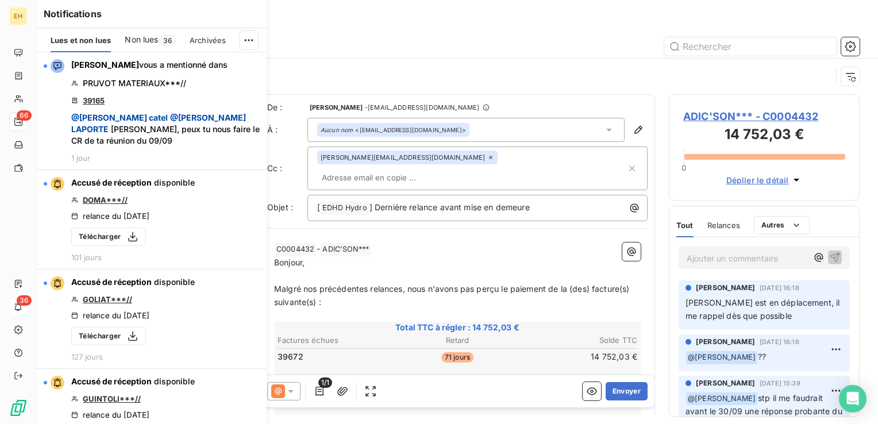
click at [0, 0] on icon "button" at bounding box center [0, 0] width 0 height 0
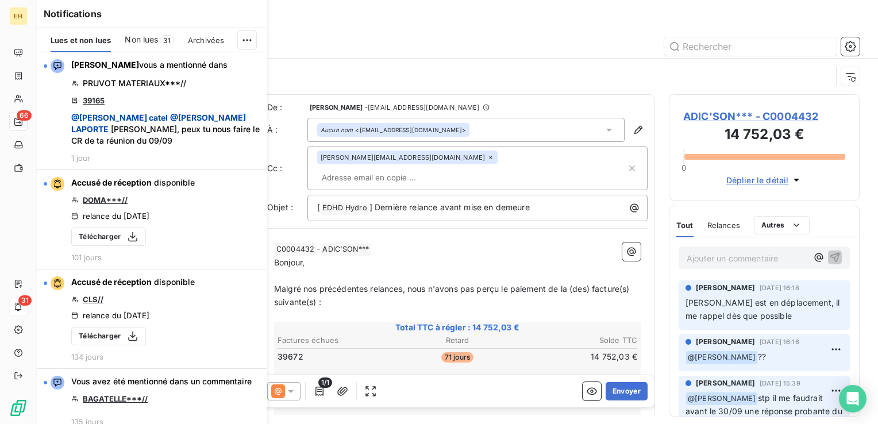
click at [0, 0] on icon "button" at bounding box center [0, 0] width 0 height 0
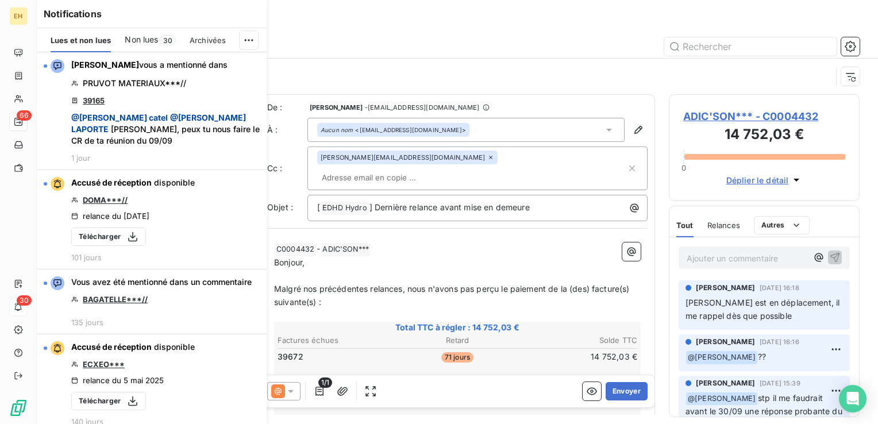
click at [0, 0] on icon "button" at bounding box center [0, 0] width 0 height 0
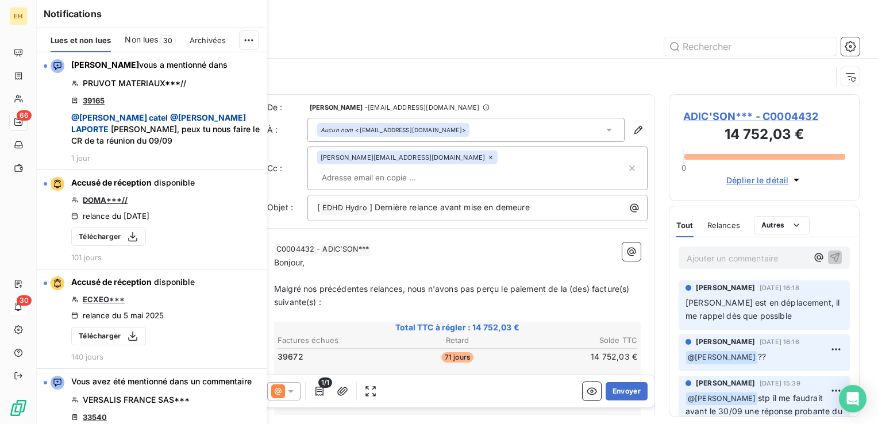
click at [0, 0] on icon "button" at bounding box center [0, 0] width 0 height 0
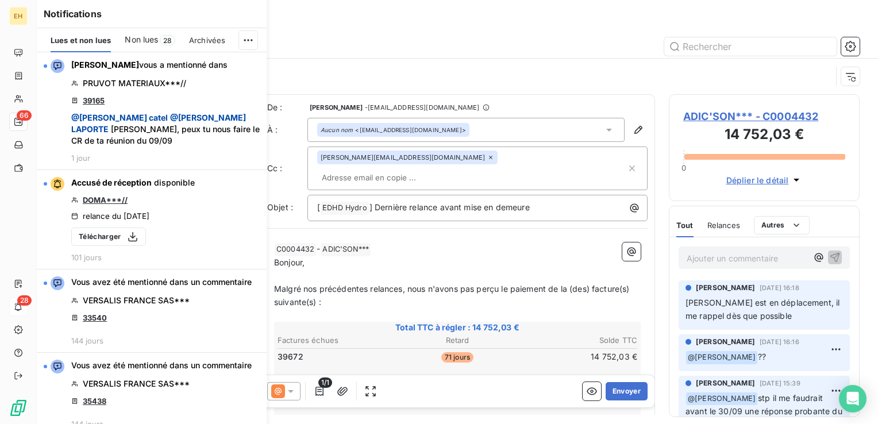
click at [0, 0] on icon "button" at bounding box center [0, 0] width 0 height 0
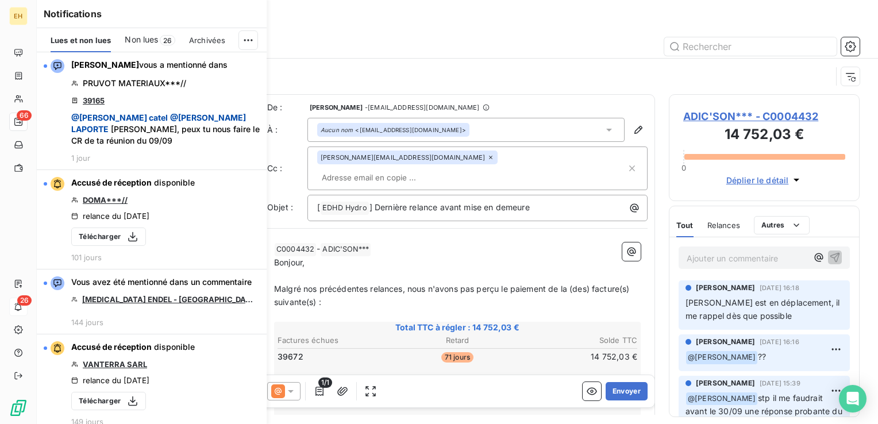
click at [0, 0] on icon "button" at bounding box center [0, 0] width 0 height 0
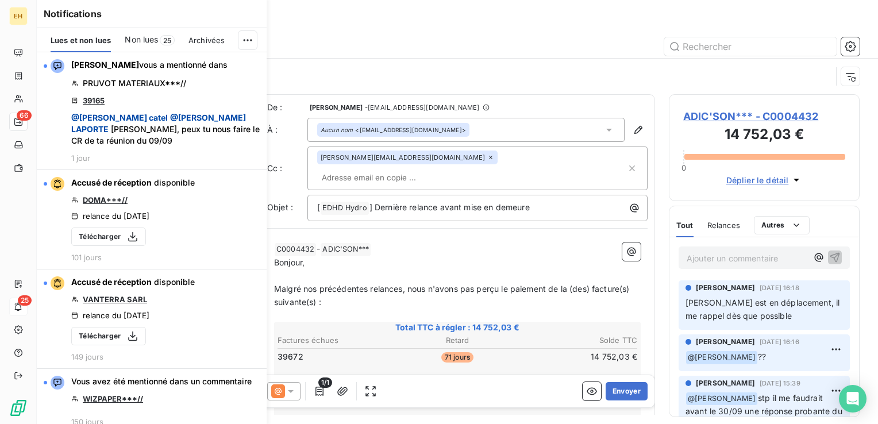
click at [0, 0] on icon "button" at bounding box center [0, 0] width 0 height 0
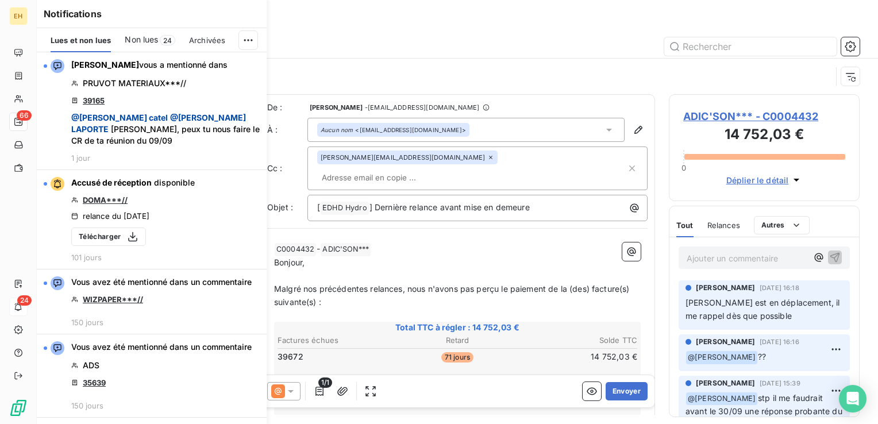
click at [0, 0] on icon "button" at bounding box center [0, 0] width 0 height 0
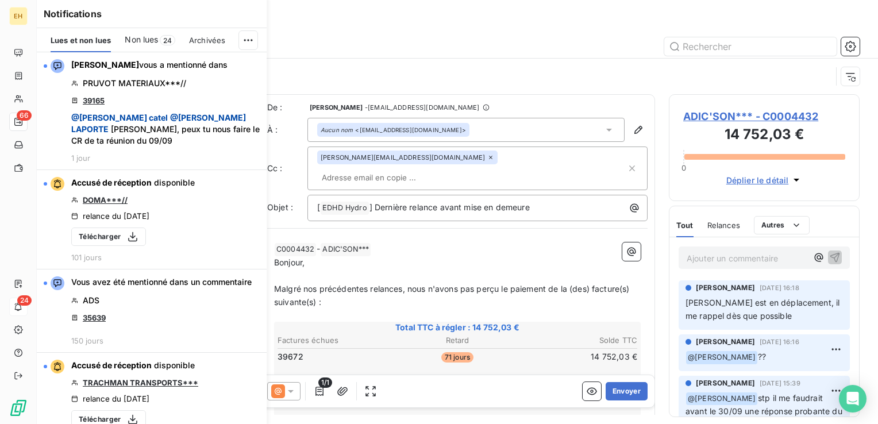
click at [0, 0] on icon "button" at bounding box center [0, 0] width 0 height 0
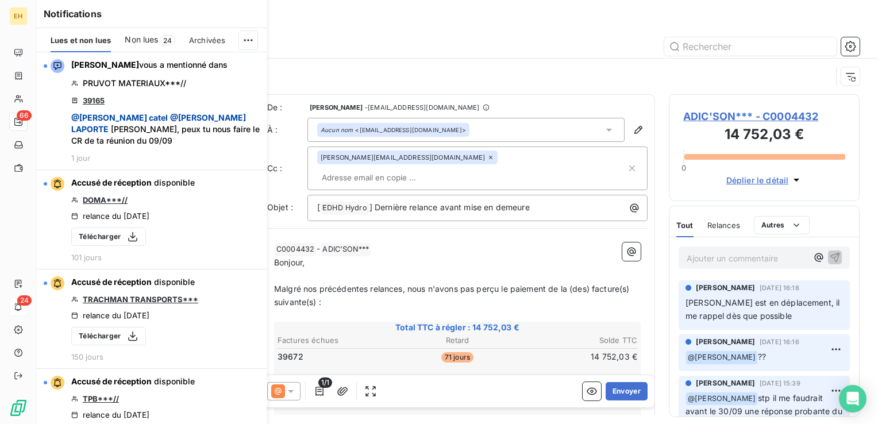
click at [0, 0] on icon "button" at bounding box center [0, 0] width 0 height 0
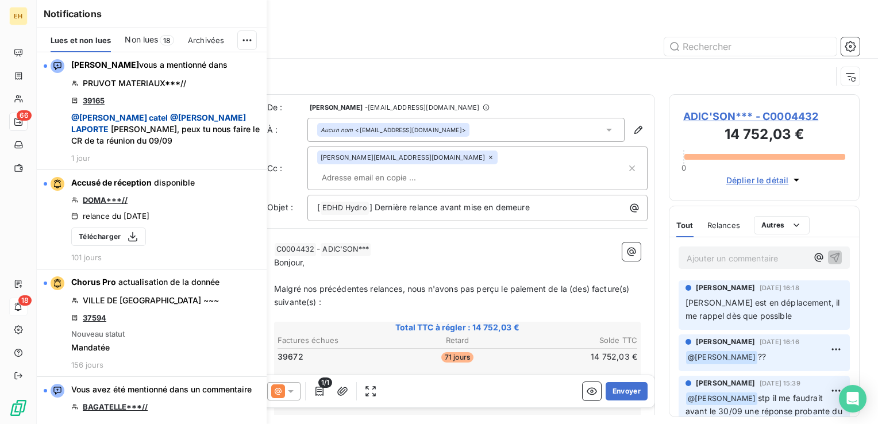
click at [0, 0] on icon "button" at bounding box center [0, 0] width 0 height 0
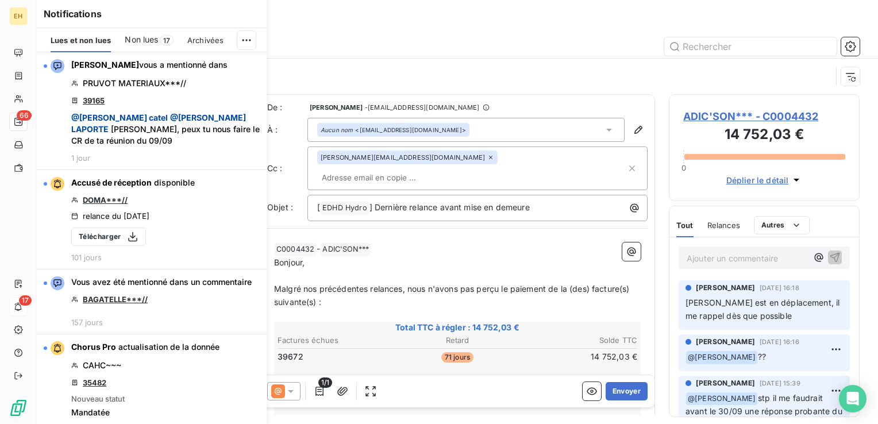
click at [0, 0] on icon "button" at bounding box center [0, 0] width 0 height 0
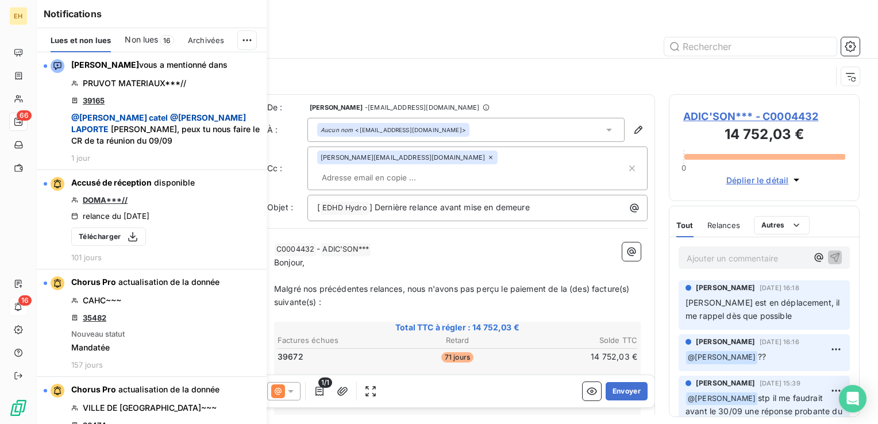
click at [0, 0] on icon "button" at bounding box center [0, 0] width 0 height 0
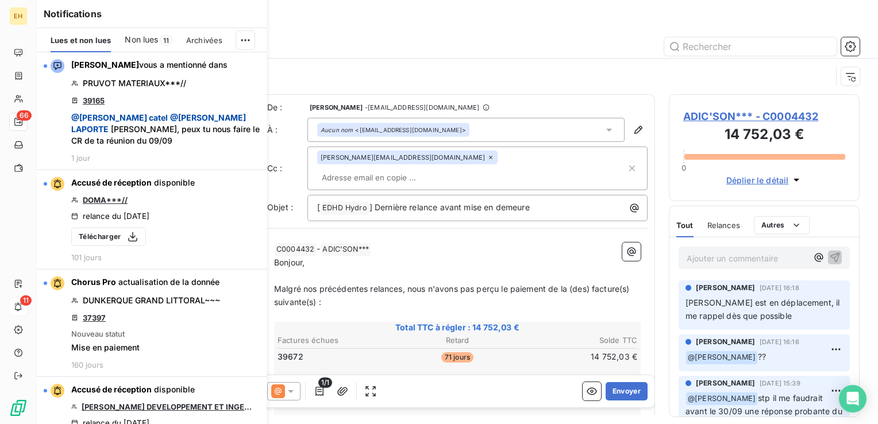
click at [0, 0] on icon "button" at bounding box center [0, 0] width 0 height 0
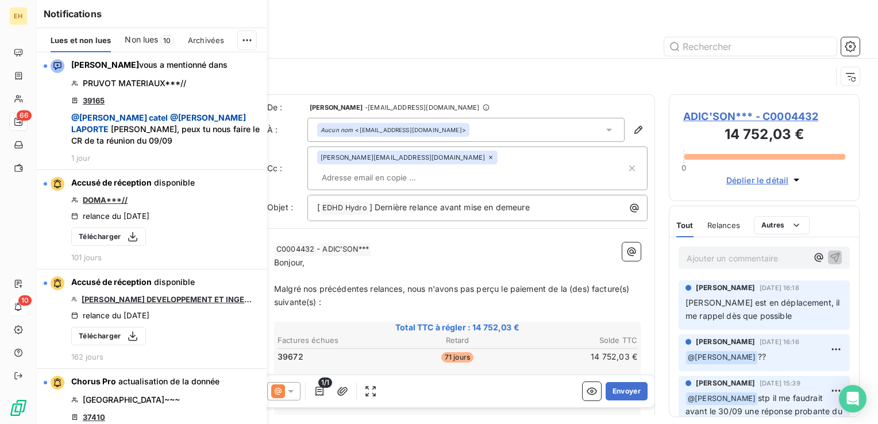
click at [0, 0] on icon "button" at bounding box center [0, 0] width 0 height 0
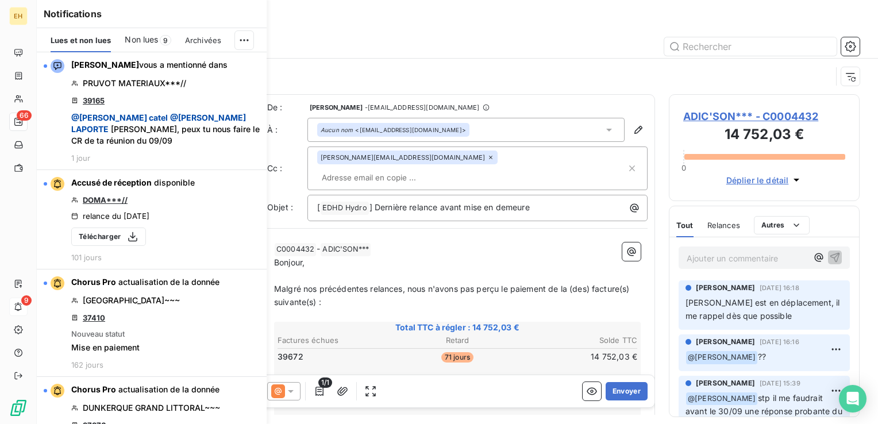
click at [0, 0] on icon "button" at bounding box center [0, 0] width 0 height 0
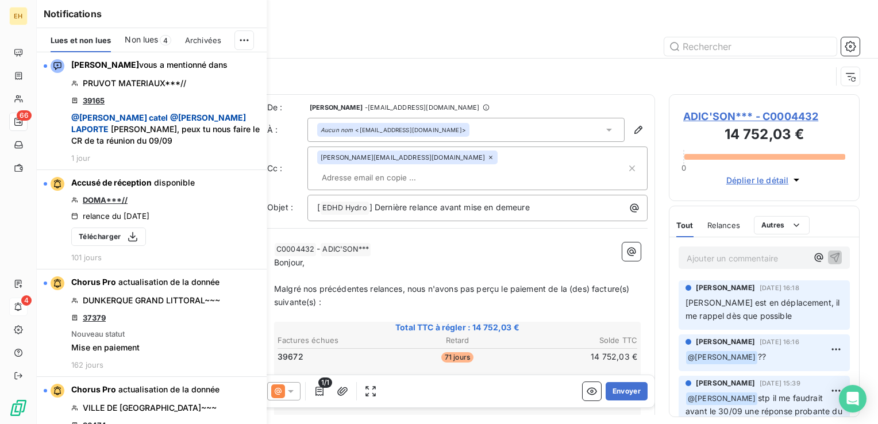
click at [0, 0] on icon "button" at bounding box center [0, 0] width 0 height 0
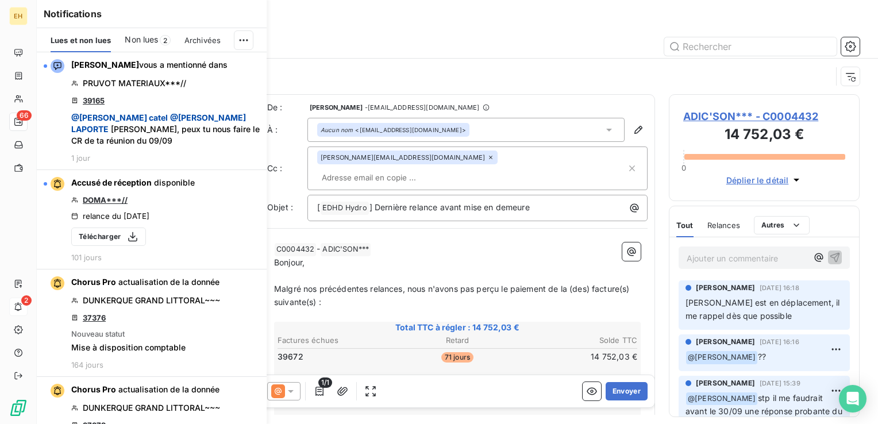
click at [0, 0] on icon "button" at bounding box center [0, 0] width 0 height 0
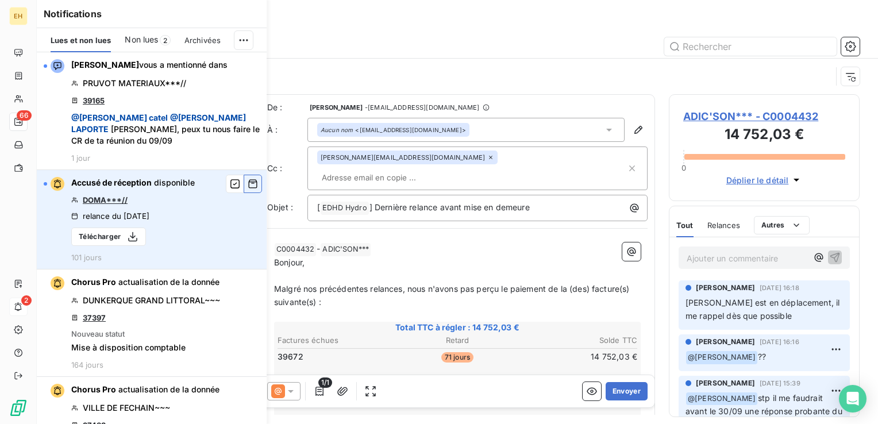
click at [249, 187] on icon "button" at bounding box center [253, 184] width 9 height 9
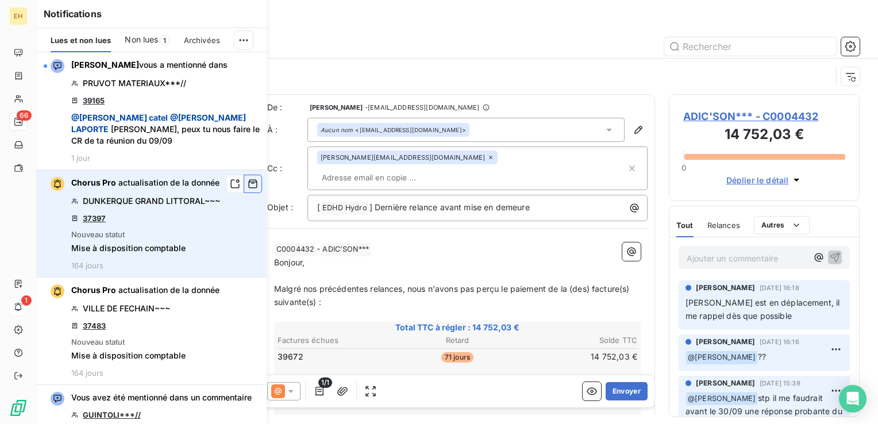
click at [248, 187] on icon "button" at bounding box center [253, 183] width 10 height 11
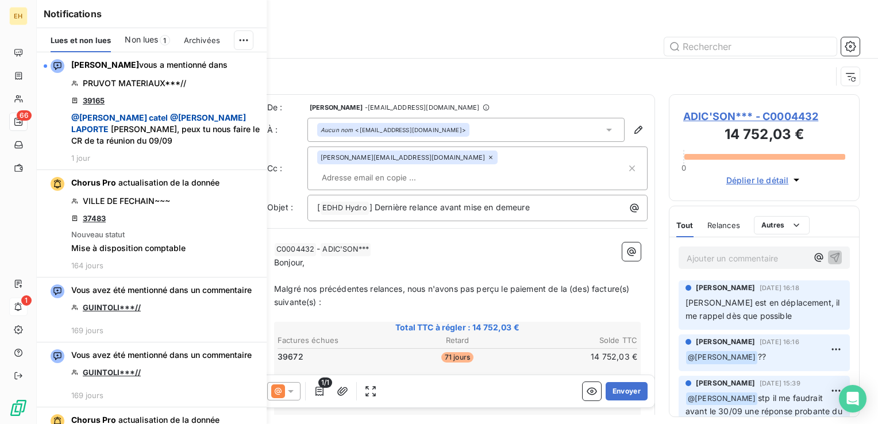
click at [0, 0] on icon "button" at bounding box center [0, 0] width 0 height 0
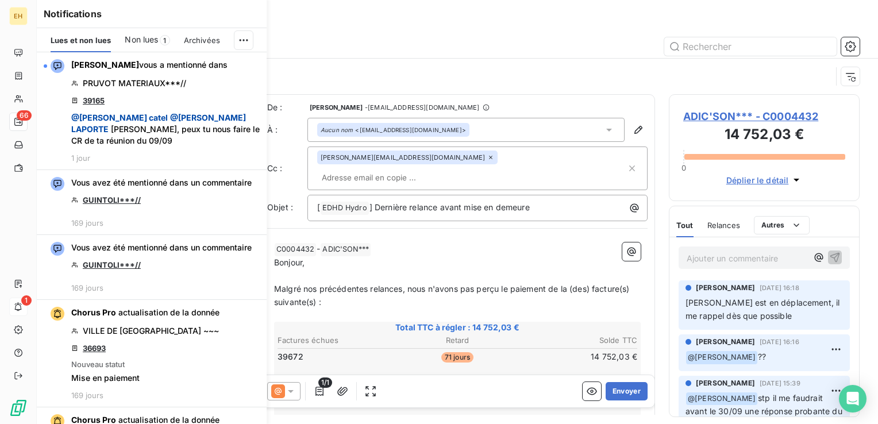
click at [0, 0] on icon "button" at bounding box center [0, 0] width 0 height 0
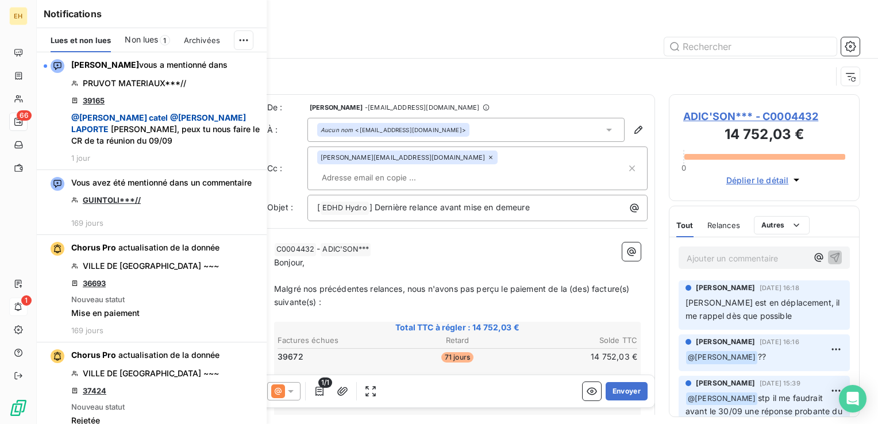
click at [0, 0] on icon "button" at bounding box center [0, 0] width 0 height 0
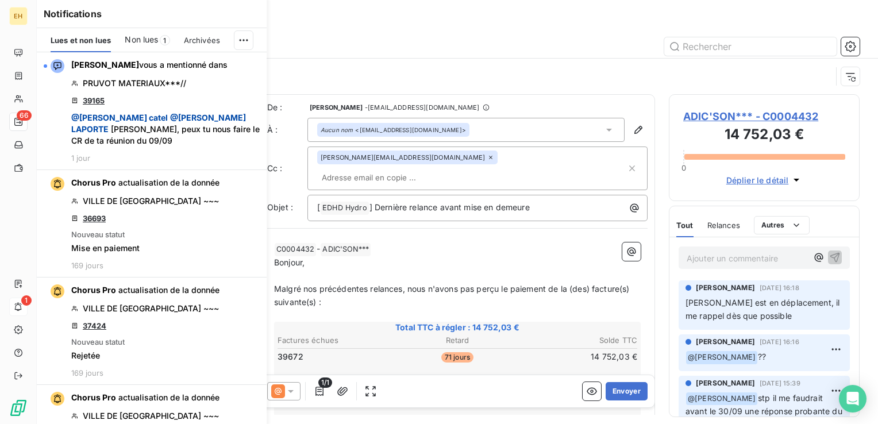
click at [0, 0] on icon "button" at bounding box center [0, 0] width 0 height 0
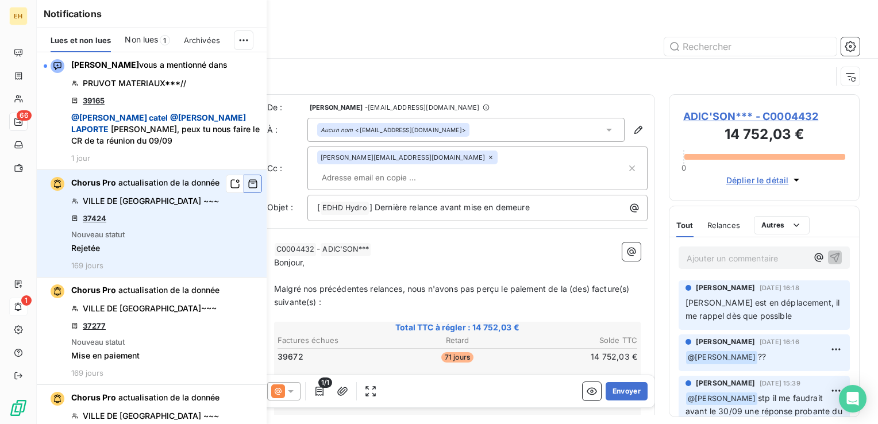
click at [249, 187] on icon "button" at bounding box center [253, 184] width 9 height 9
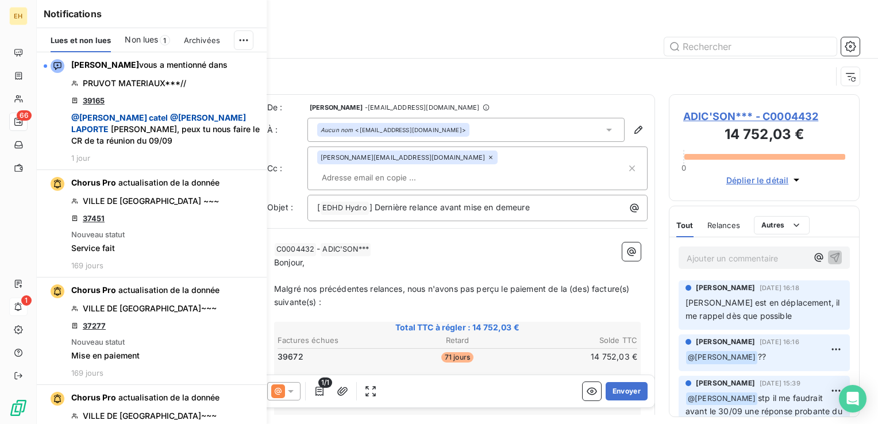
click at [0, 0] on icon "button" at bounding box center [0, 0] width 0 height 0
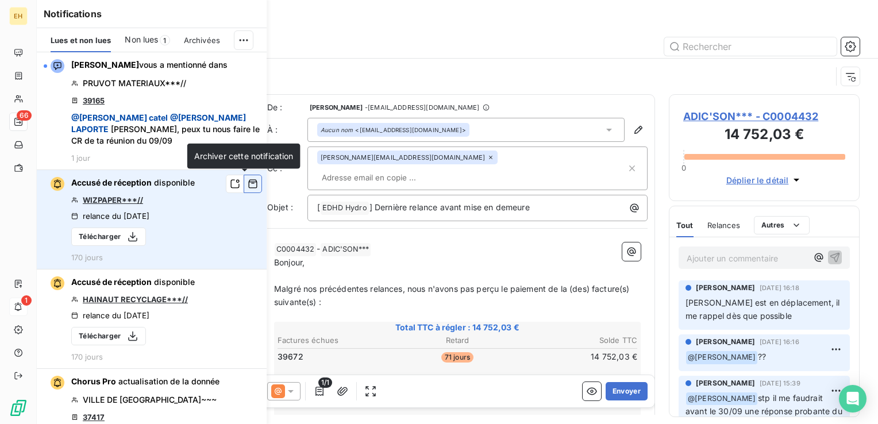
click at [249, 181] on icon "button" at bounding box center [253, 184] width 9 height 9
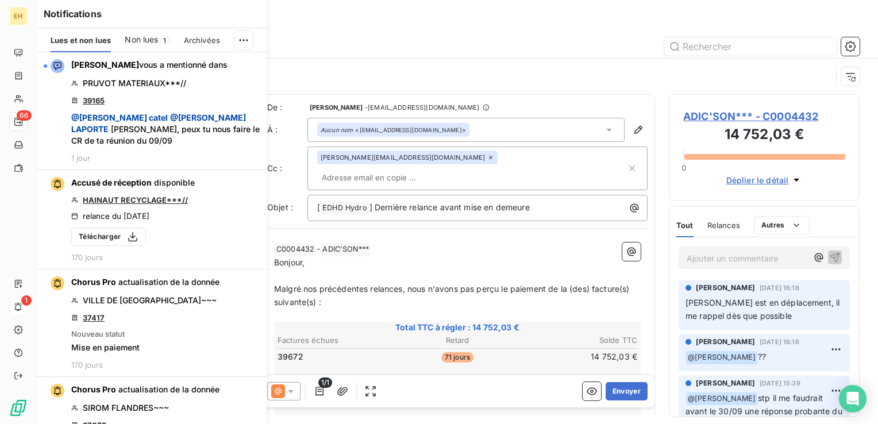
click at [0, 0] on icon "button" at bounding box center [0, 0] width 0 height 0
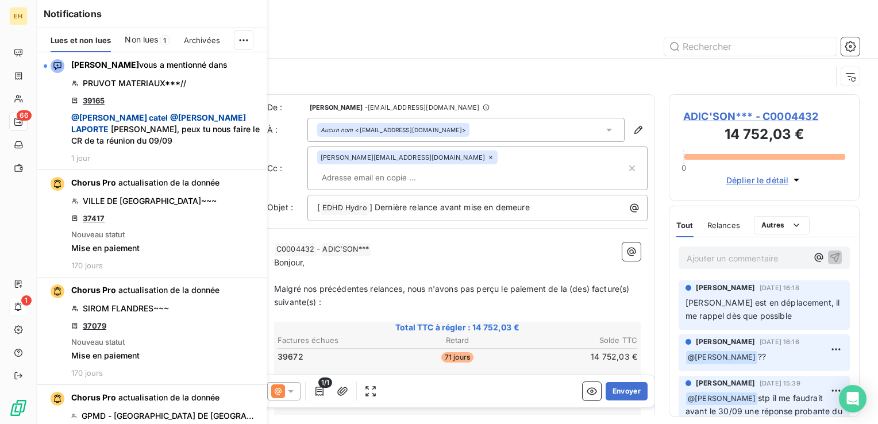
click at [0, 0] on icon "button" at bounding box center [0, 0] width 0 height 0
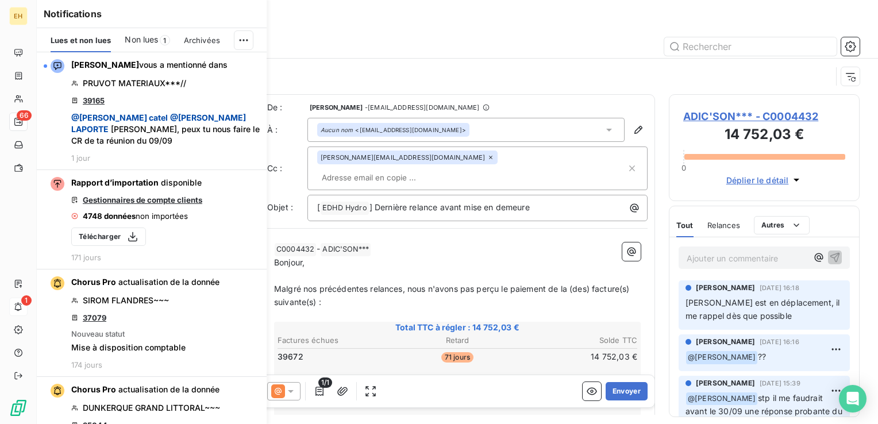
click at [0, 0] on icon "button" at bounding box center [0, 0] width 0 height 0
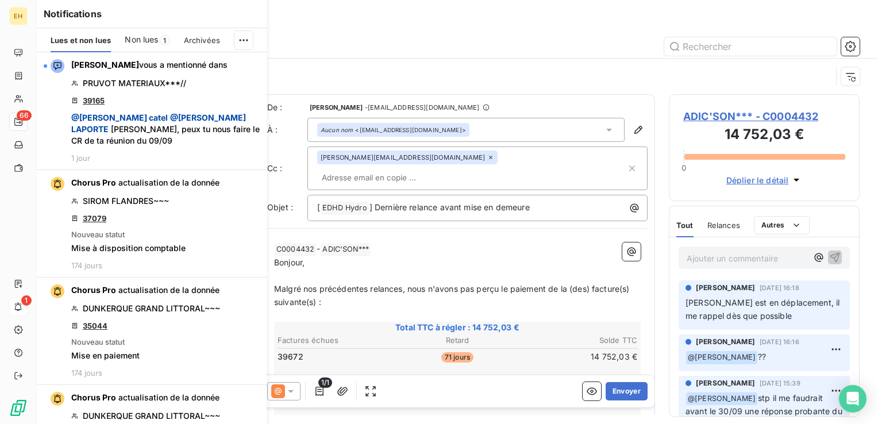
click at [0, 0] on icon "button" at bounding box center [0, 0] width 0 height 0
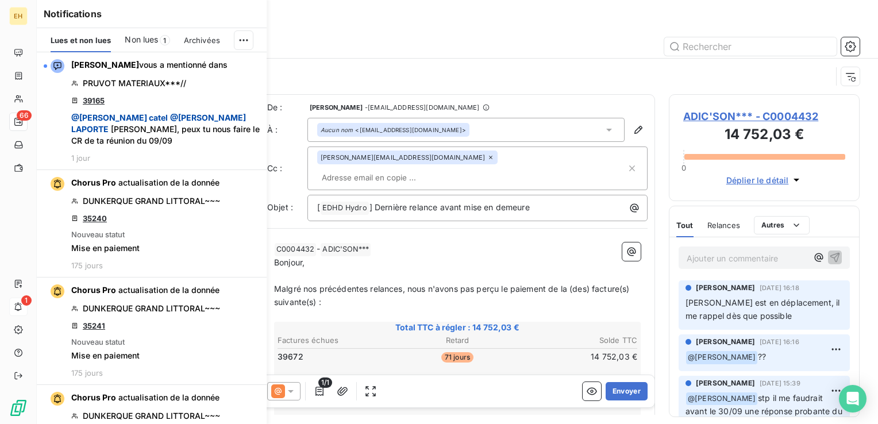
click at [0, 0] on icon "button" at bounding box center [0, 0] width 0 height 0
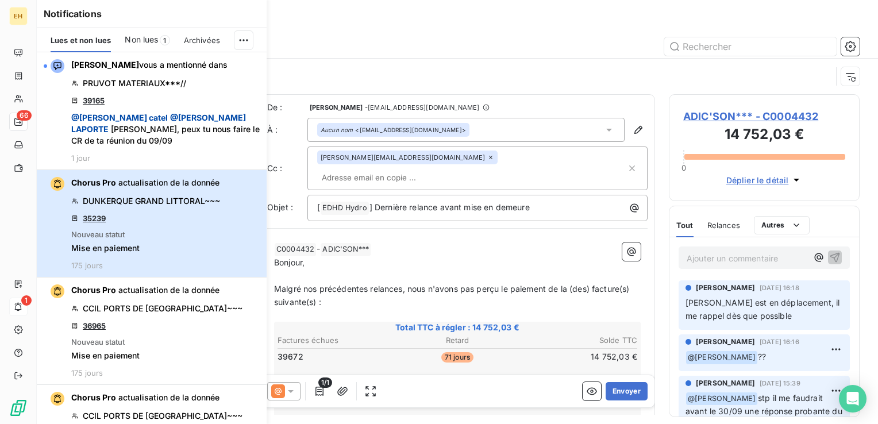
click at [245, 181] on button "Chorus Pro actualisation de la donnée DUNKERQUE GRAND LITTORAL~~~ 35239 Nouveau…" at bounding box center [152, 223] width 230 height 107
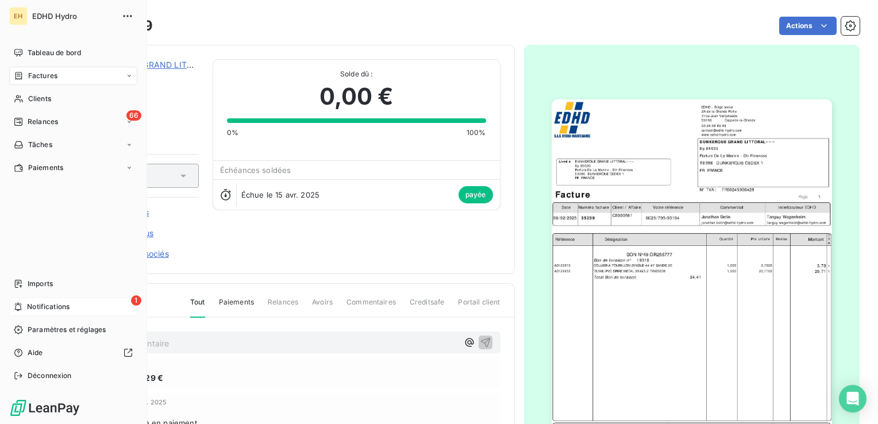
click at [45, 306] on span "Notifications" at bounding box center [48, 307] width 42 height 10
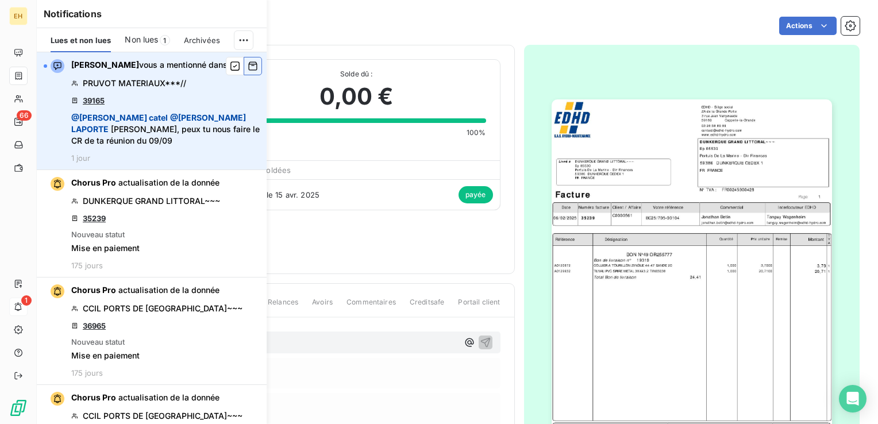
click at [248, 68] on icon "button" at bounding box center [253, 65] width 10 height 11
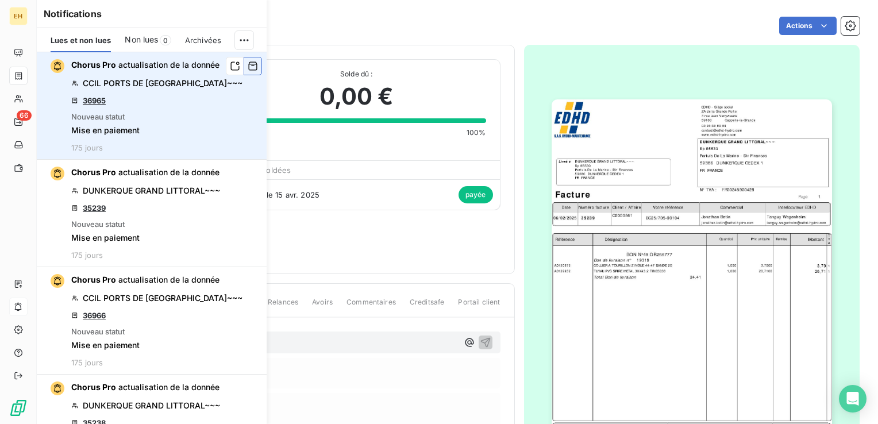
click at [248, 67] on icon "button" at bounding box center [253, 65] width 10 height 11
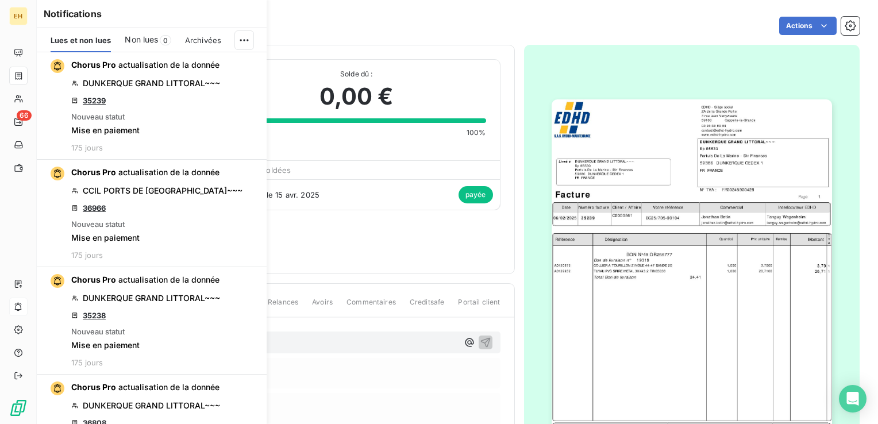
click at [0, 0] on icon "button" at bounding box center [0, 0] width 0 height 0
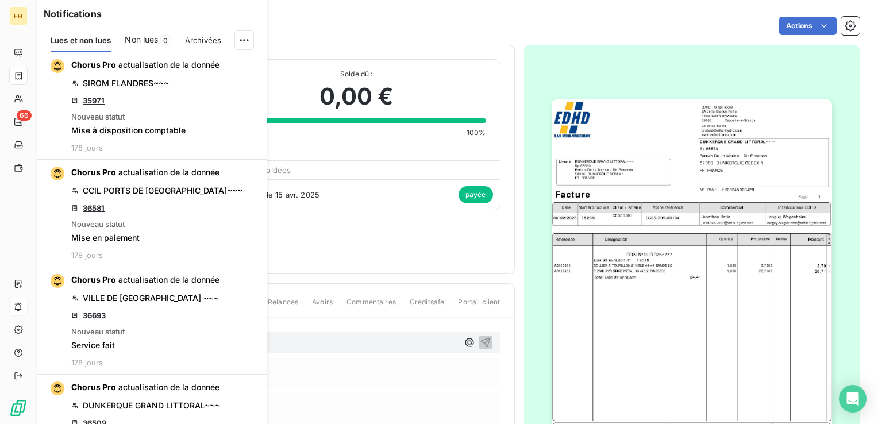
click at [0, 0] on icon "button" at bounding box center [0, 0] width 0 height 0
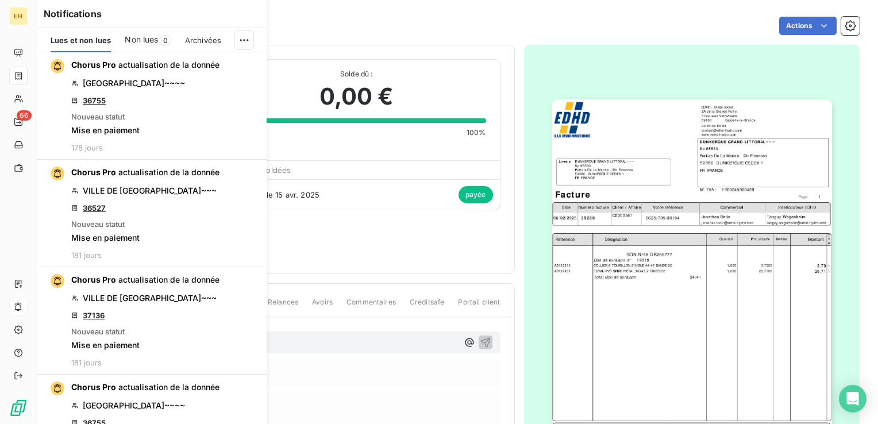
click at [0, 0] on icon "button" at bounding box center [0, 0] width 0 height 0
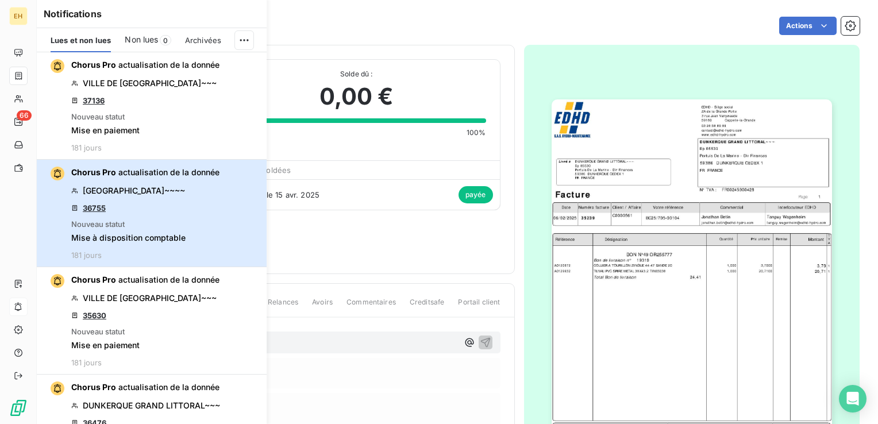
click at [246, 160] on button "Chorus Pro actualisation de la donnée MAIRIE [GEOGRAPHIC_DATA]~~~~ 36755 Nouvea…" at bounding box center [152, 213] width 230 height 107
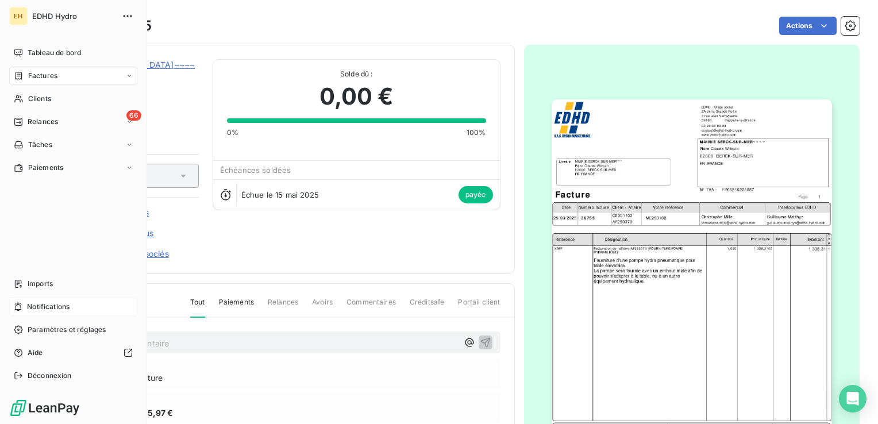
click at [48, 307] on span "Notifications" at bounding box center [48, 307] width 42 height 10
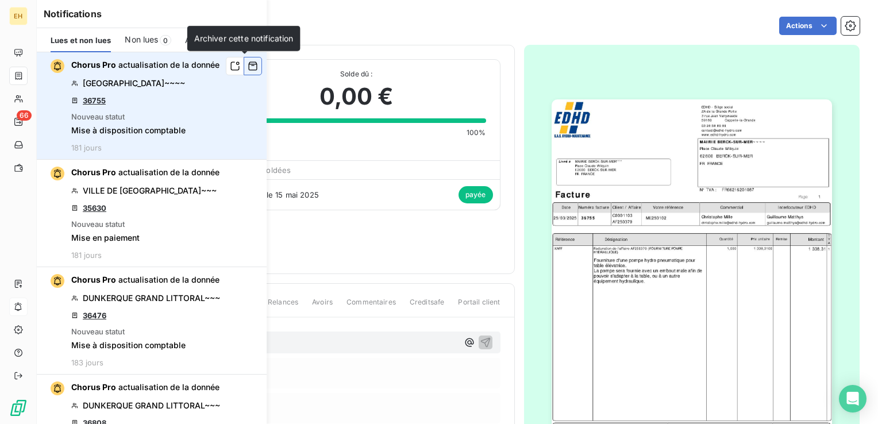
click at [248, 68] on icon "button" at bounding box center [253, 65] width 10 height 11
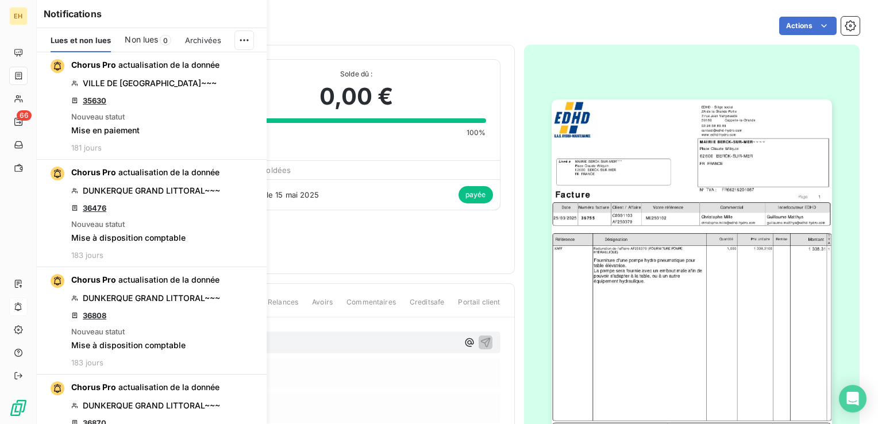
click at [0, 0] on icon "button" at bounding box center [0, 0] width 0 height 0
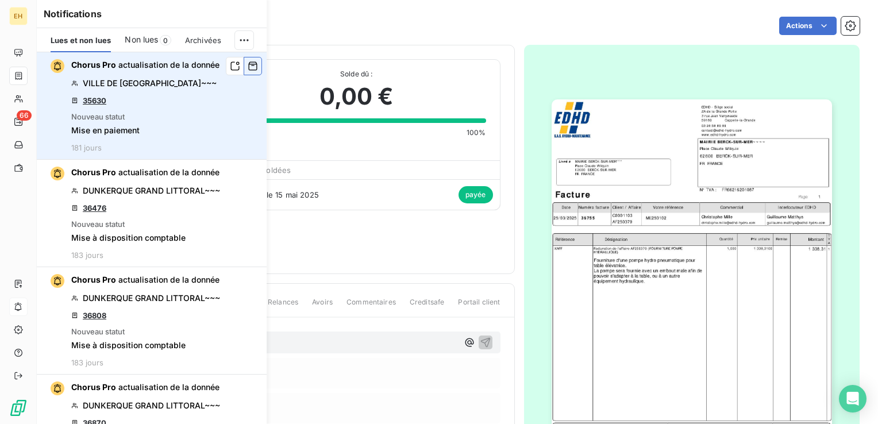
click at [248, 63] on icon "button" at bounding box center [253, 65] width 10 height 11
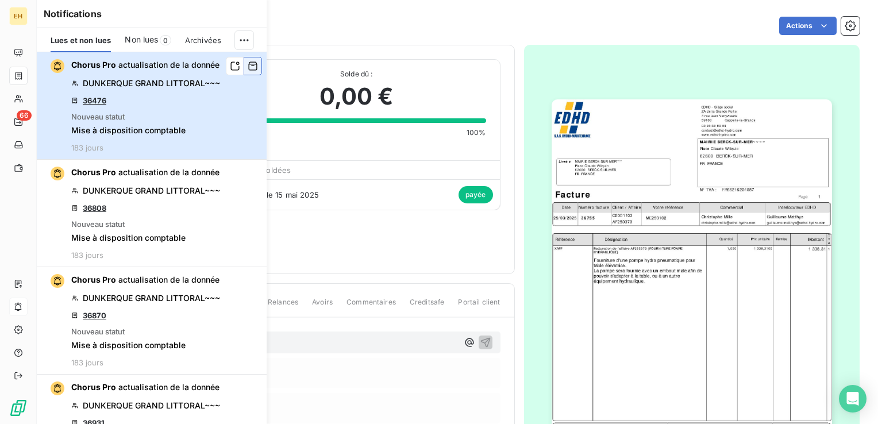
click at [244, 63] on button "Chorus Pro actualisation de la donnée DUNKERQUE GRAND LITTORAL~~~ 36476 Nouveau…" at bounding box center [152, 105] width 230 height 107
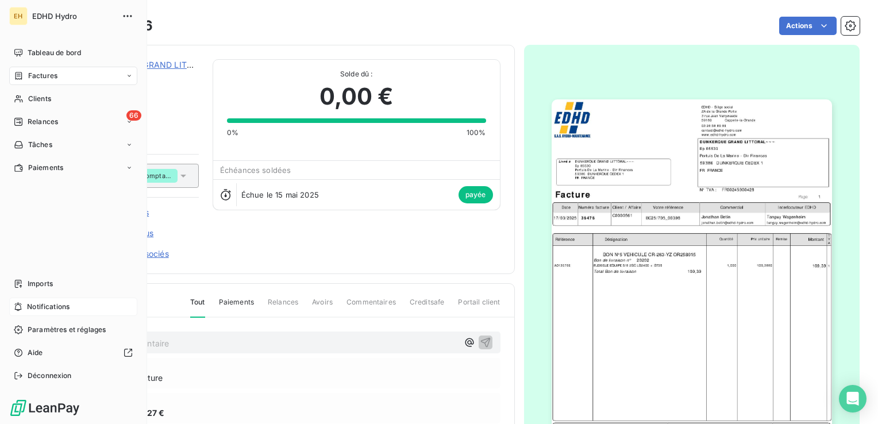
click at [38, 307] on span "Notifications" at bounding box center [48, 307] width 42 height 10
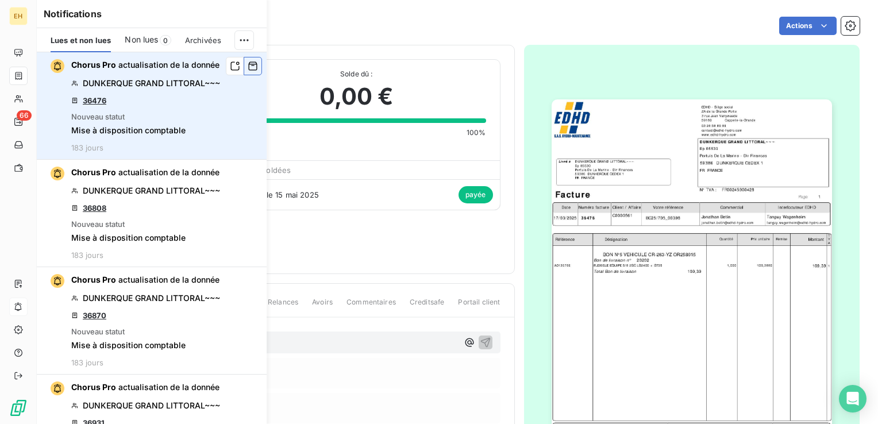
click at [248, 64] on icon "button" at bounding box center [253, 65] width 10 height 11
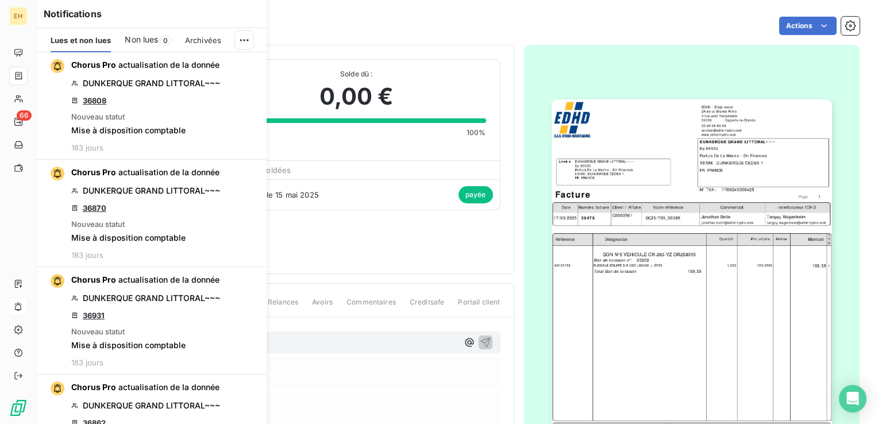
click at [0, 0] on icon "button" at bounding box center [0, 0] width 0 height 0
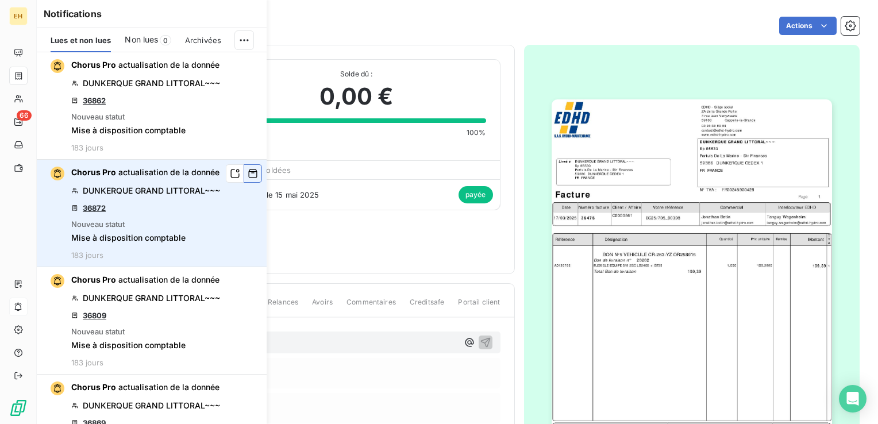
click at [248, 172] on icon "button" at bounding box center [253, 173] width 10 height 11
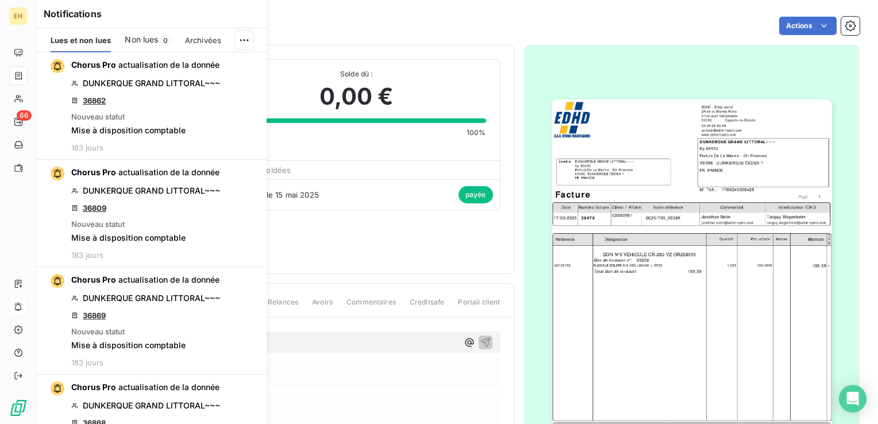
click at [0, 0] on icon "button" at bounding box center [0, 0] width 0 height 0
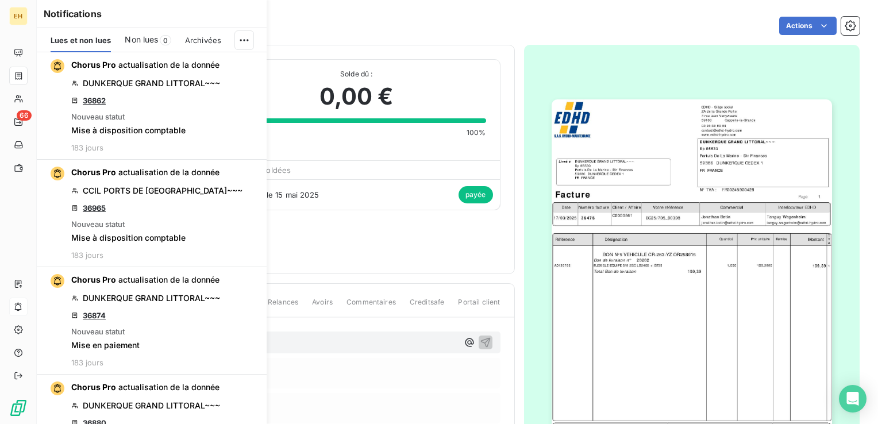
click at [0, 0] on icon "button" at bounding box center [0, 0] width 0 height 0
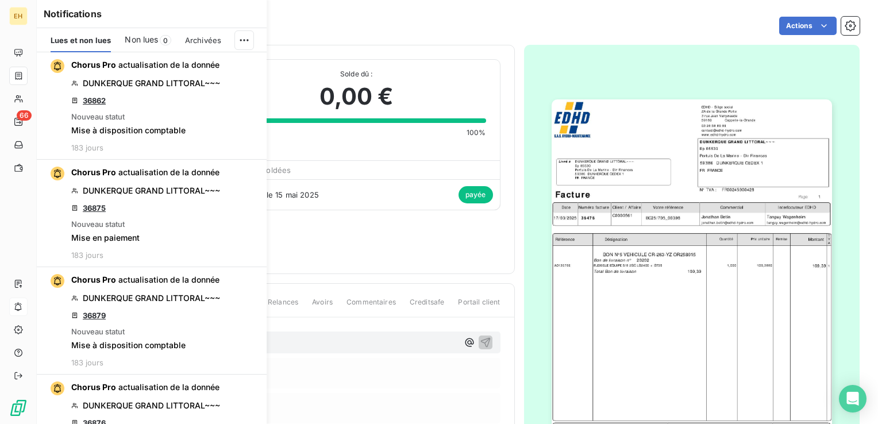
click at [0, 0] on icon "button" at bounding box center [0, 0] width 0 height 0
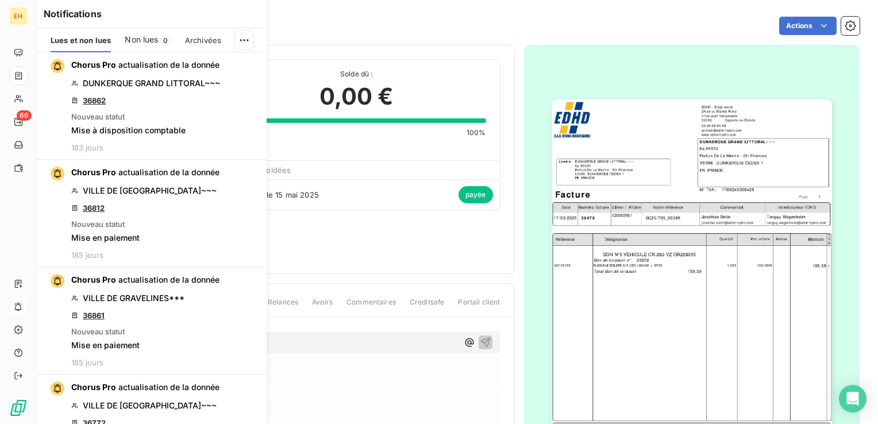
click at [0, 0] on icon "button" at bounding box center [0, 0] width 0 height 0
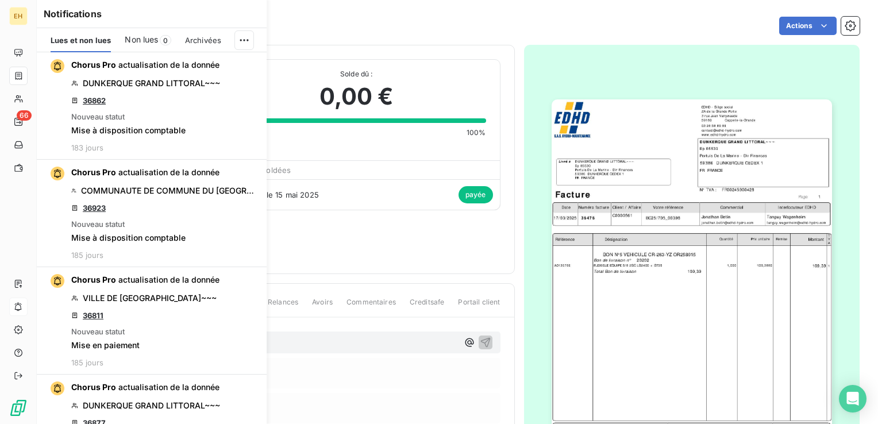
click at [0, 0] on icon "button" at bounding box center [0, 0] width 0 height 0
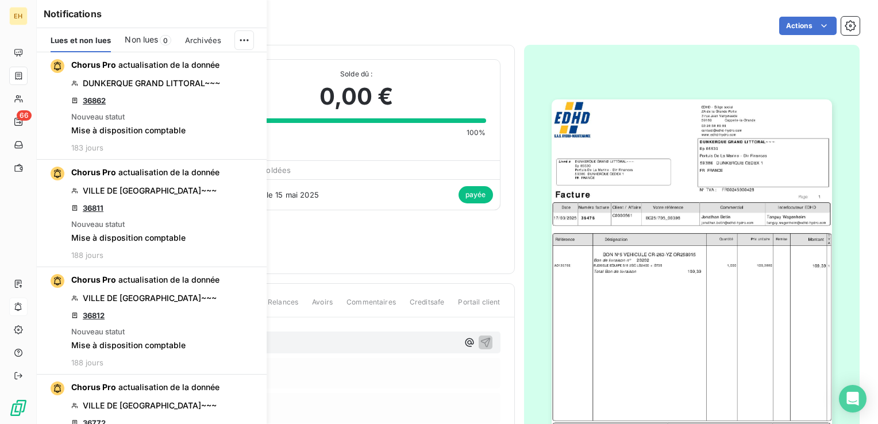
click at [0, 0] on icon "button" at bounding box center [0, 0] width 0 height 0
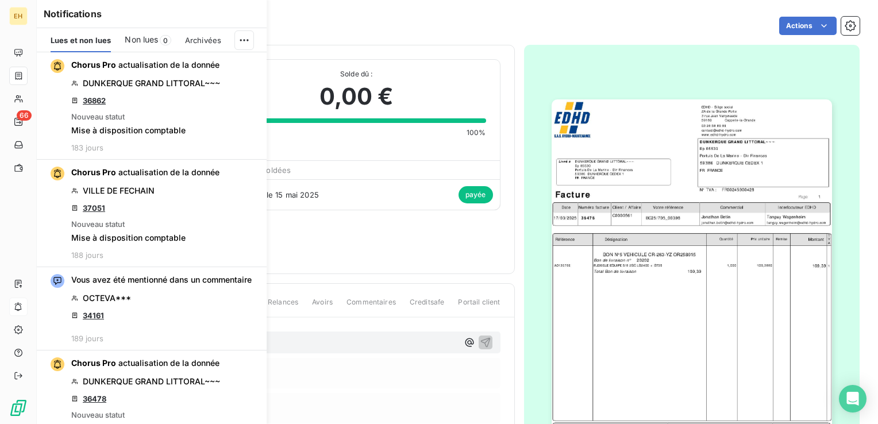
click at [0, 0] on icon "button" at bounding box center [0, 0] width 0 height 0
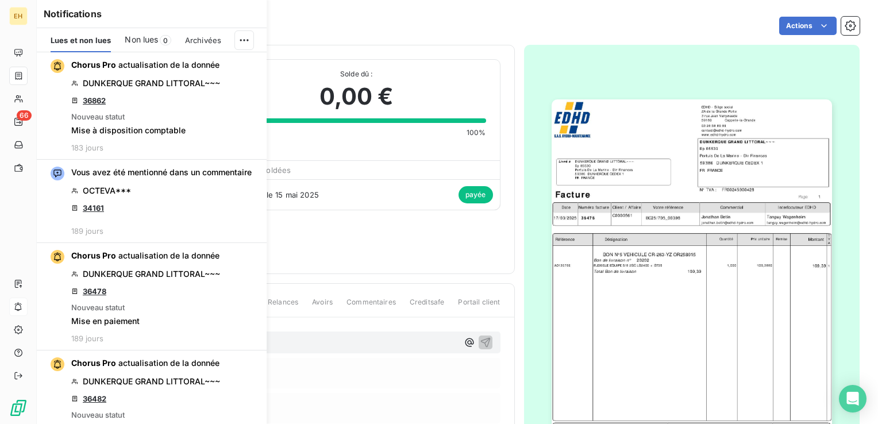
click at [0, 0] on icon "button" at bounding box center [0, 0] width 0 height 0
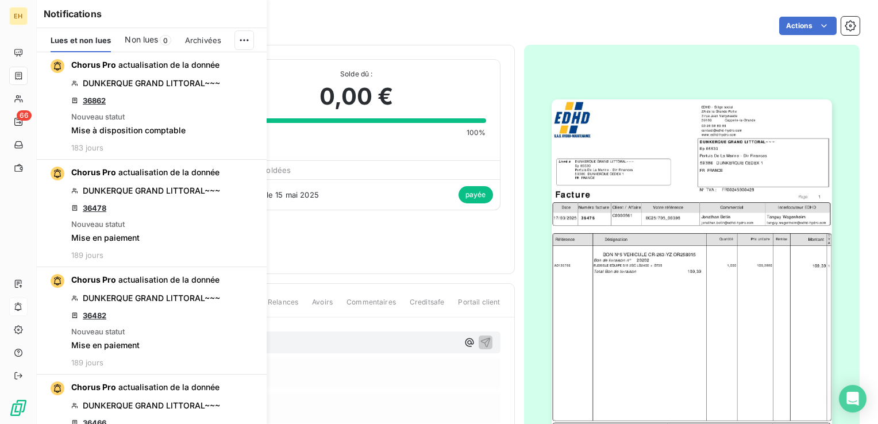
click at [0, 0] on icon "button" at bounding box center [0, 0] width 0 height 0
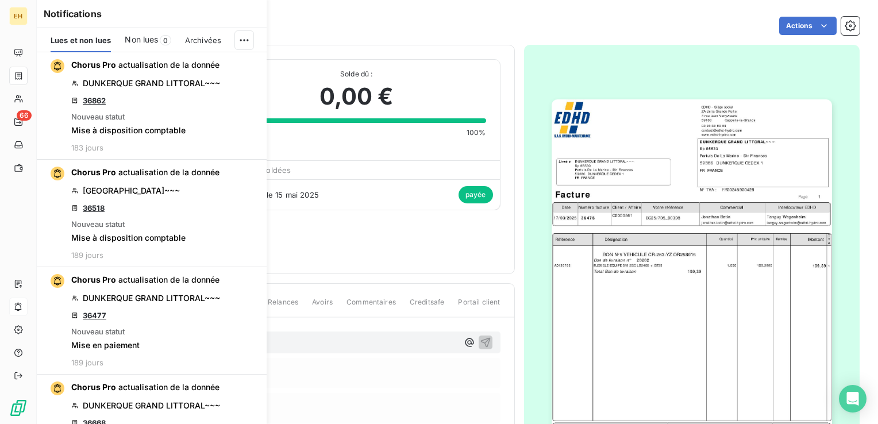
click at [0, 0] on icon "button" at bounding box center [0, 0] width 0 height 0
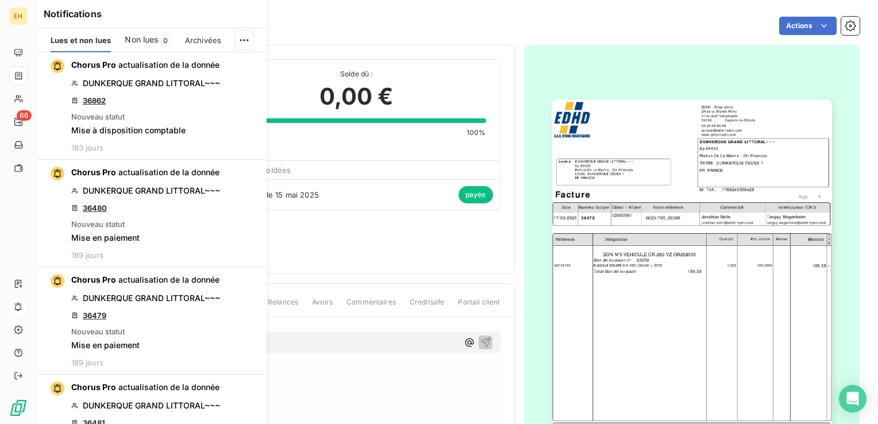
click at [0, 0] on icon "button" at bounding box center [0, 0] width 0 height 0
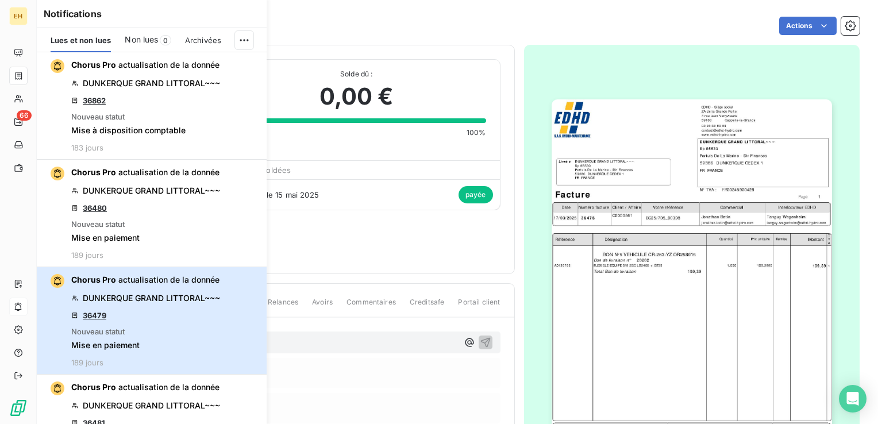
click at [245, 267] on button "Chorus Pro actualisation de la donnée DUNKERQUE GRAND LITTORAL~~~ 36479 Nouveau…" at bounding box center [152, 320] width 230 height 107
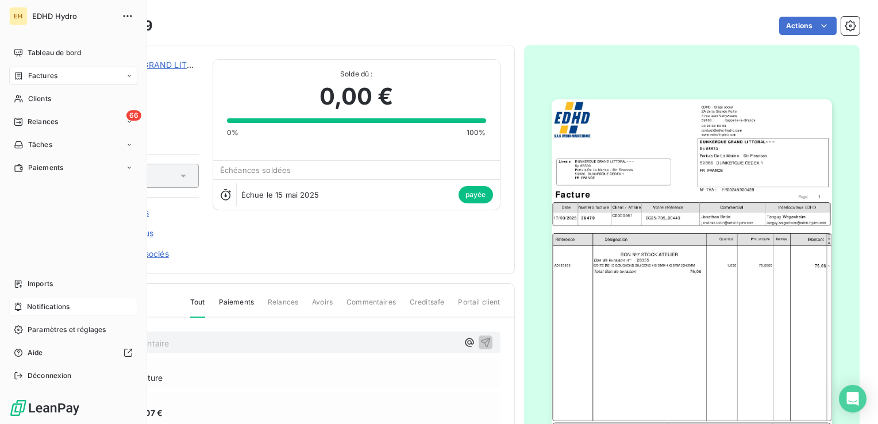
click at [66, 307] on span "Notifications" at bounding box center [48, 307] width 42 height 10
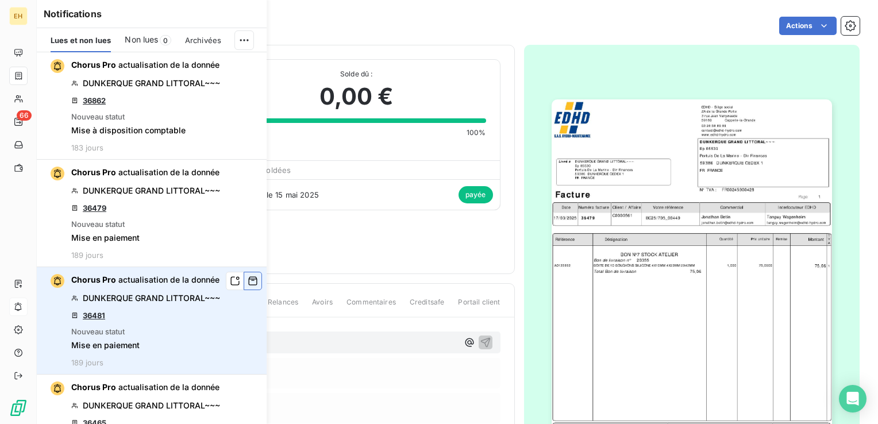
click at [249, 280] on icon "button" at bounding box center [253, 281] width 9 height 9
click at [248, 281] on icon "button" at bounding box center [253, 280] width 10 height 11
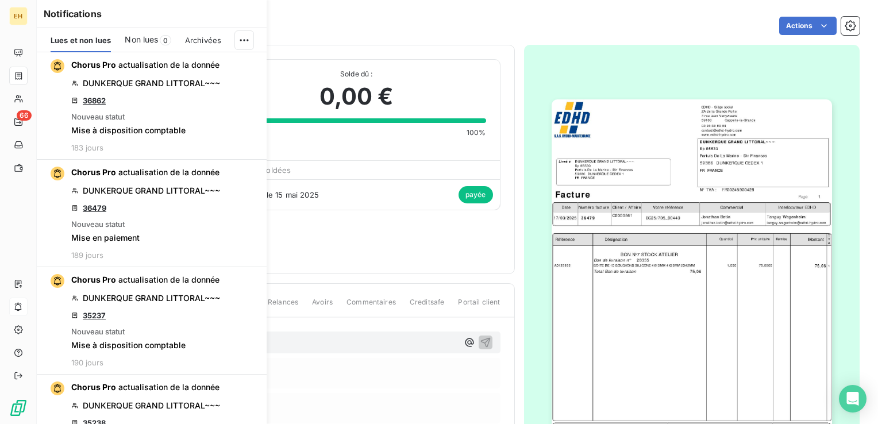
click at [0, 0] on icon "button" at bounding box center [0, 0] width 0 height 0
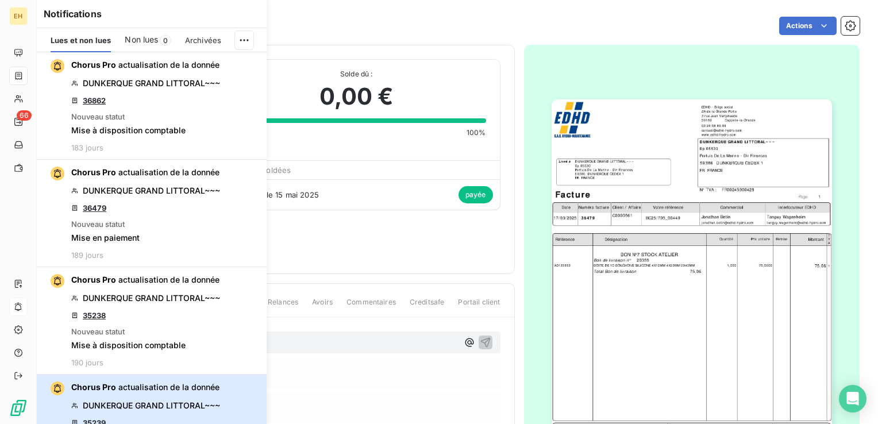
click at [246, 374] on button "Chorus Pro actualisation de la donnée DUNKERQUE GRAND LITTORAL~~~ 35239 Nouveau…" at bounding box center [152, 427] width 230 height 107
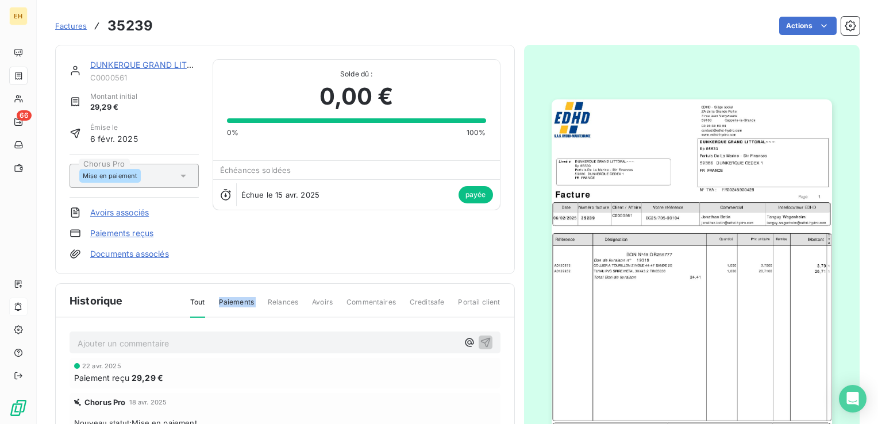
click at [246, 281] on div "DUNKERQUE GRAND LITTORAL~~~ C0000561 Montant initial 29,29 € Émise le [DATE] Ch…" at bounding box center [284, 297] width 459 height 505
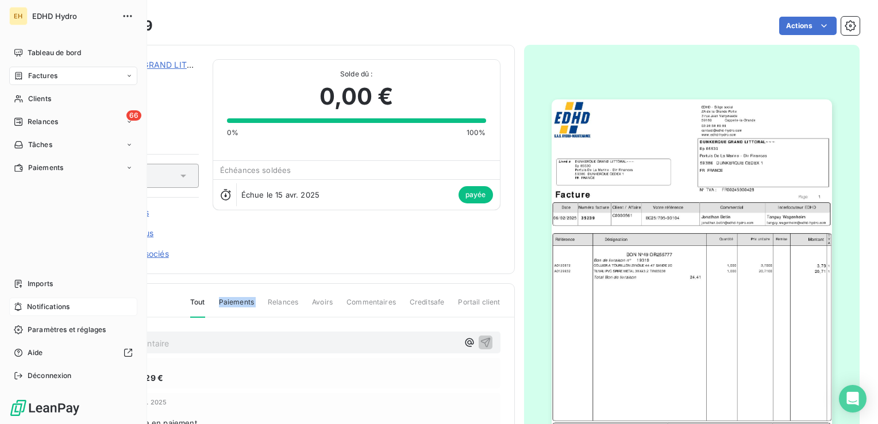
click at [52, 308] on span "Notifications" at bounding box center [48, 307] width 42 height 10
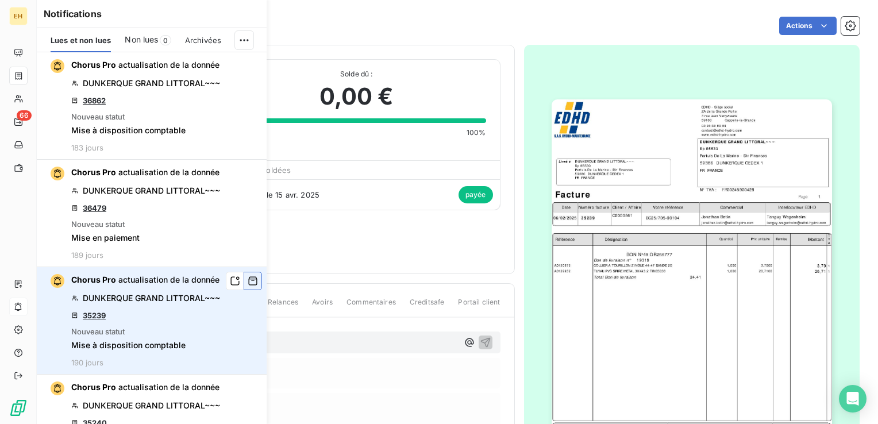
click at [248, 281] on icon "button" at bounding box center [253, 280] width 10 height 11
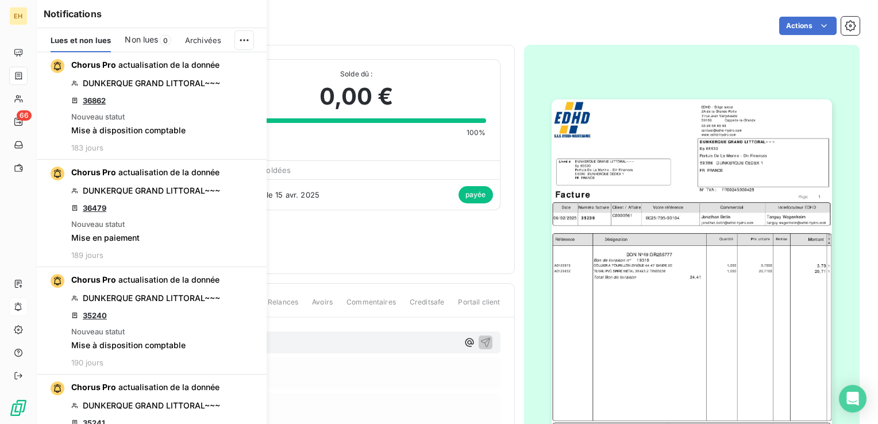
click at [0, 0] on icon "button" at bounding box center [0, 0] width 0 height 0
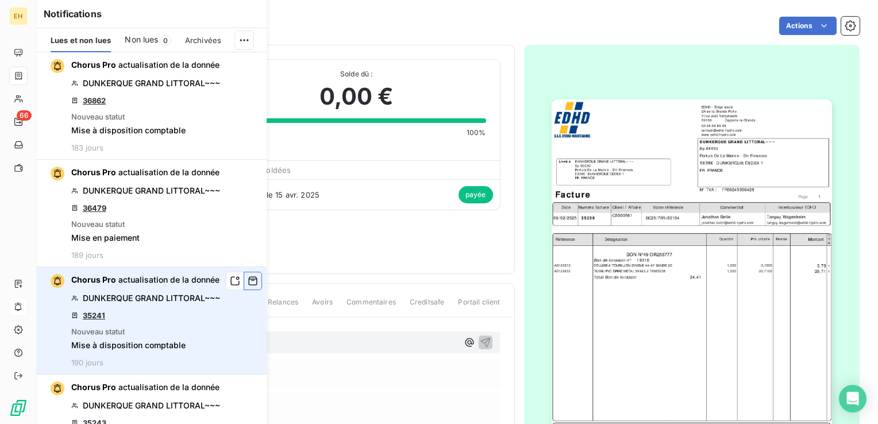
click at [248, 281] on icon "button" at bounding box center [253, 280] width 10 height 11
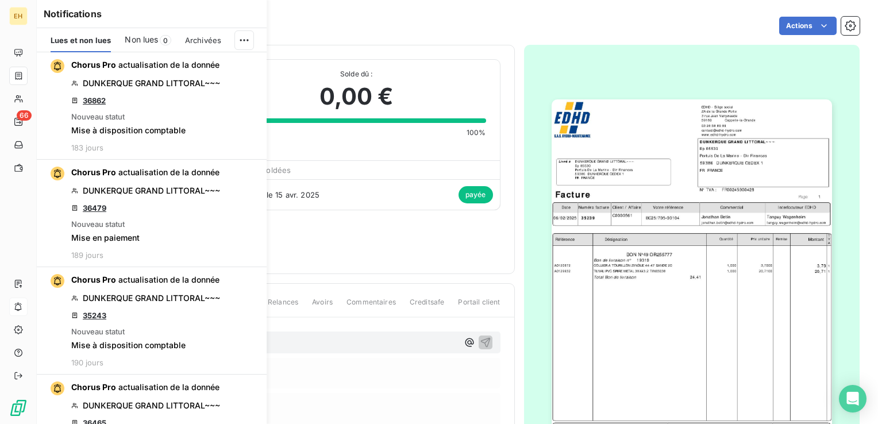
click at [0, 0] on icon "button" at bounding box center [0, 0] width 0 height 0
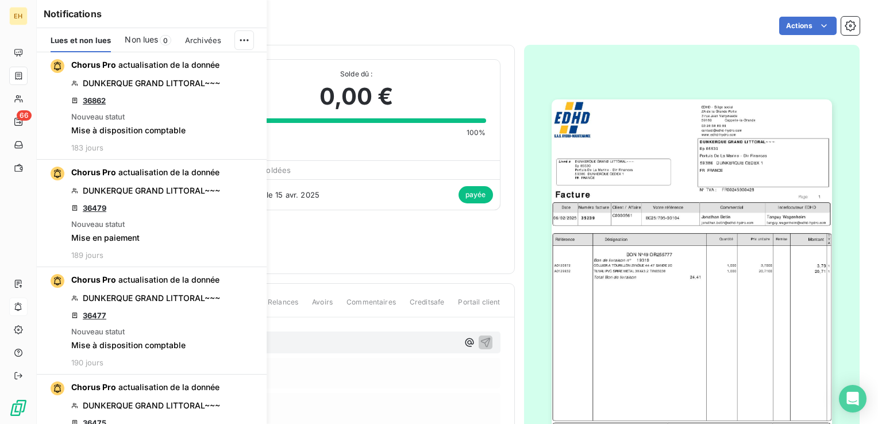
click at [0, 0] on icon "button" at bounding box center [0, 0] width 0 height 0
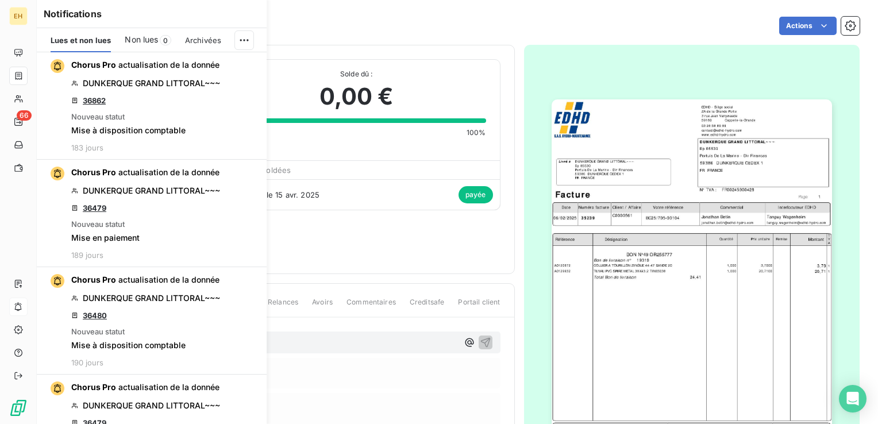
click at [0, 0] on icon "button" at bounding box center [0, 0] width 0 height 0
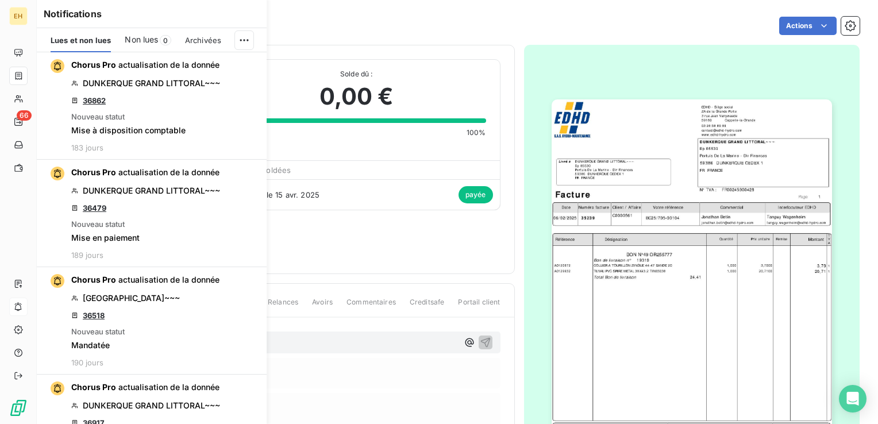
click at [0, 0] on icon "button" at bounding box center [0, 0] width 0 height 0
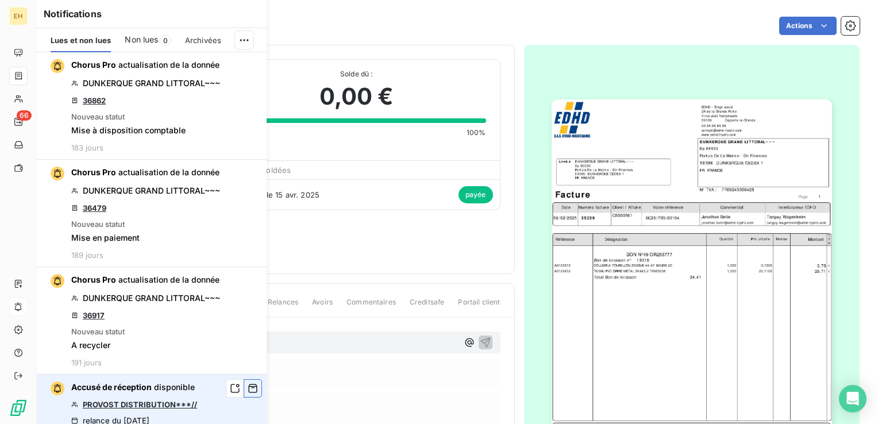
click at [248, 382] on icon "button" at bounding box center [253, 387] width 10 height 11
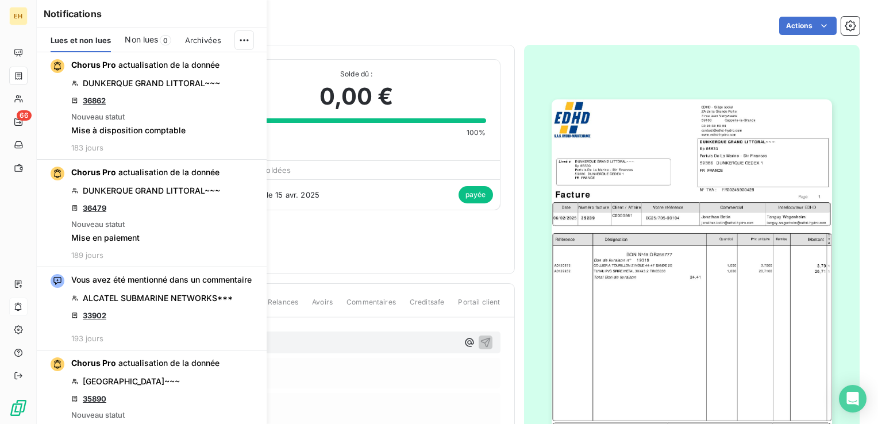
click at [0, 0] on icon "button" at bounding box center [0, 0] width 0 height 0
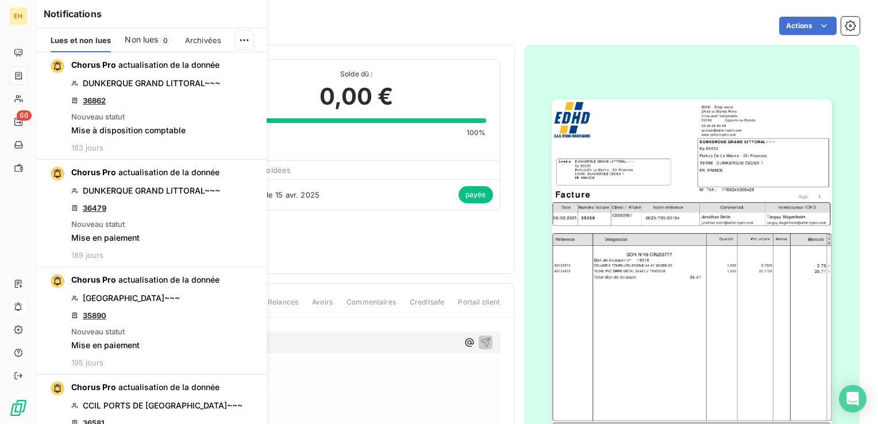
click at [0, 0] on icon "button" at bounding box center [0, 0] width 0 height 0
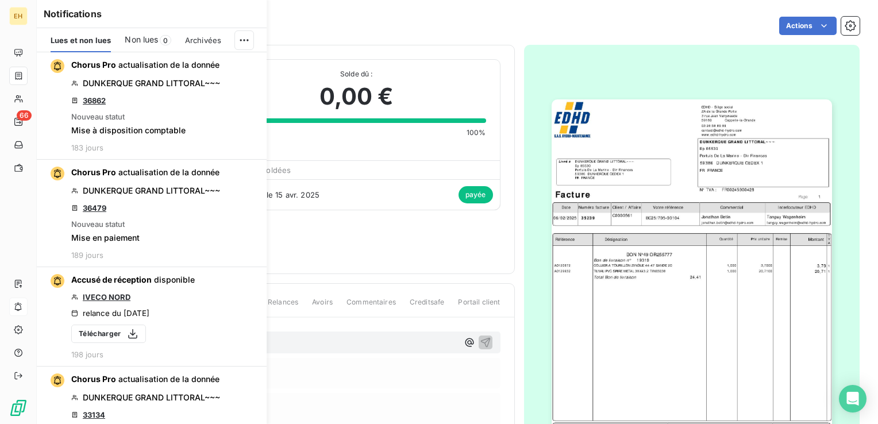
click at [0, 0] on icon "button" at bounding box center [0, 0] width 0 height 0
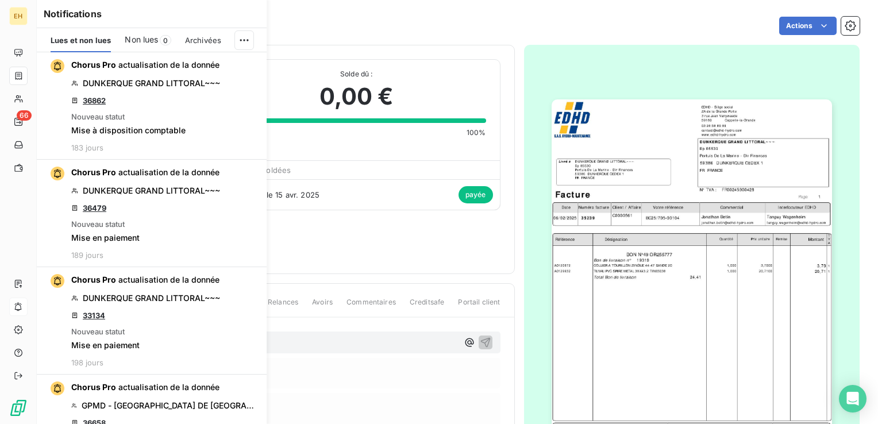
click at [0, 0] on icon "button" at bounding box center [0, 0] width 0 height 0
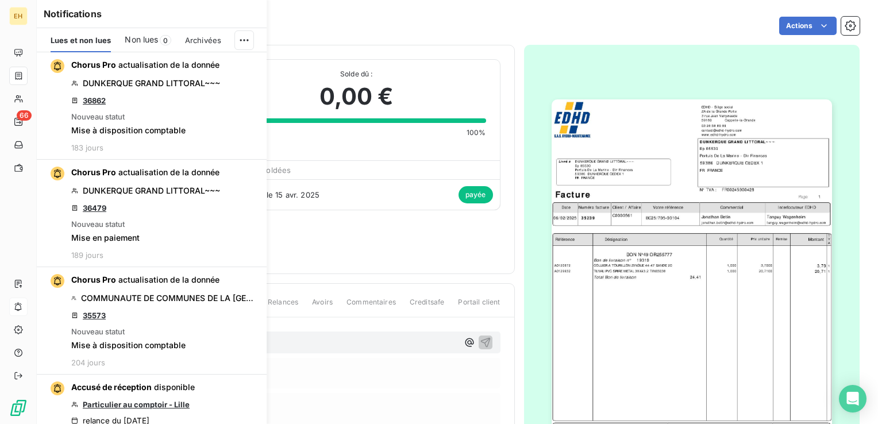
click at [0, 0] on icon "button" at bounding box center [0, 0] width 0 height 0
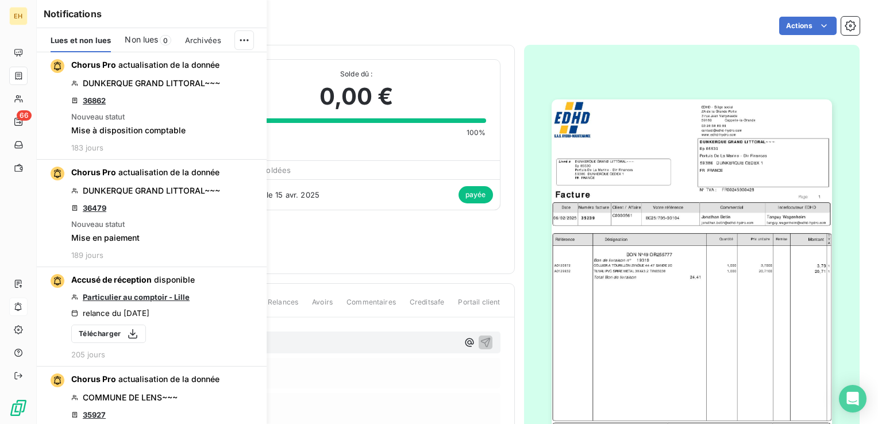
click at [0, 0] on icon "button" at bounding box center [0, 0] width 0 height 0
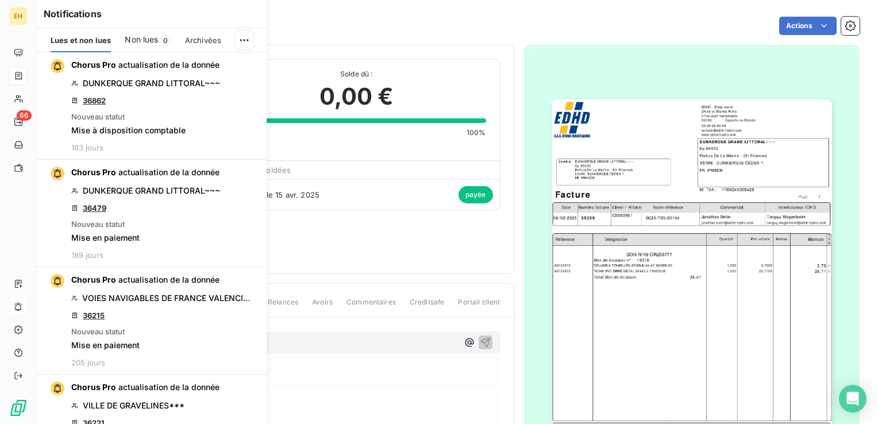
click at [0, 0] on icon "button" at bounding box center [0, 0] width 0 height 0
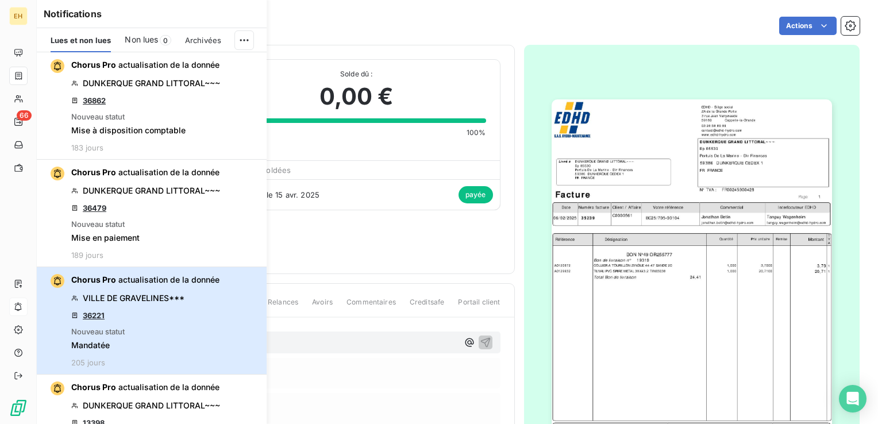
click at [246, 281] on button "Chorus Pro actualisation de la donnée VILLE DE GRAVELINES*** 36221 Nouveau stat…" at bounding box center [152, 320] width 230 height 107
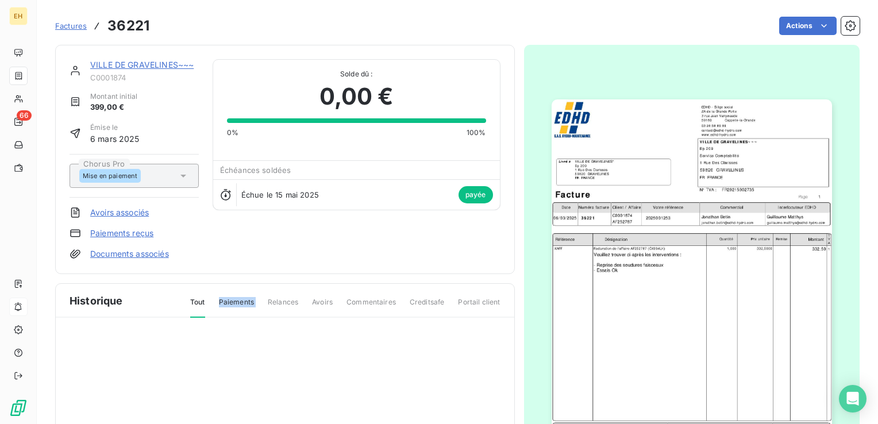
click at [246, 281] on div "VILLE DE GRAVELINES~~~ C0001874 Montant initial 399,00 € Émise le [DATE] Chorus…" at bounding box center [284, 297] width 459 height 505
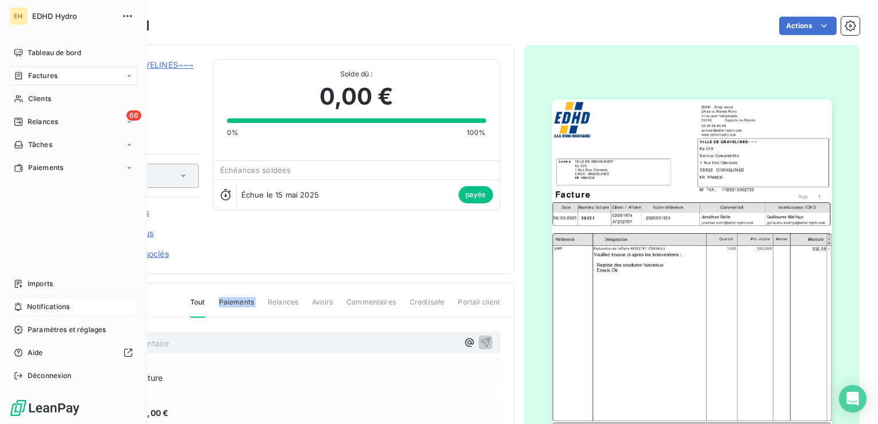
click at [55, 306] on span "Notifications" at bounding box center [48, 307] width 42 height 10
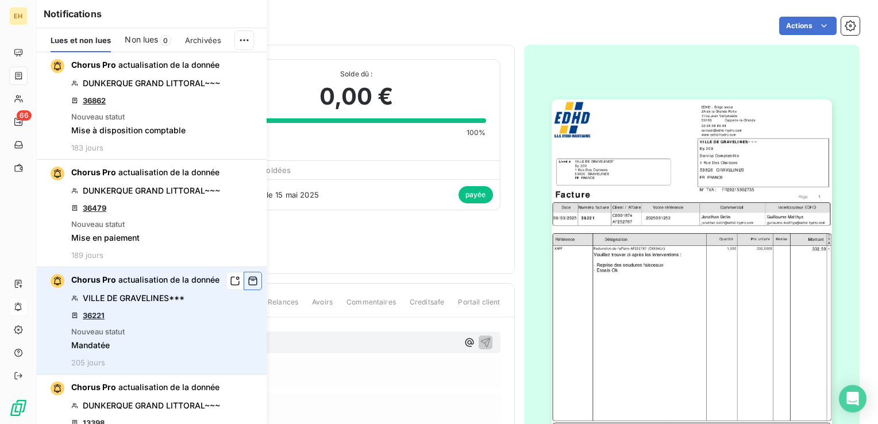
click at [248, 280] on icon "button" at bounding box center [253, 280] width 10 height 11
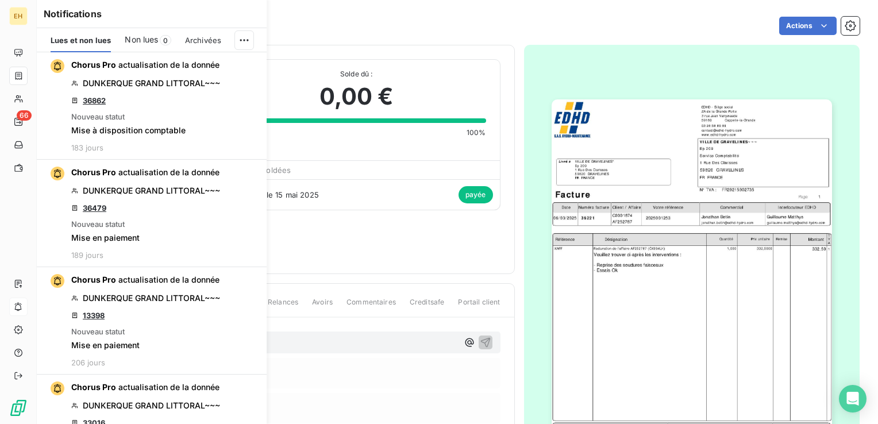
click at [0, 0] on icon "button" at bounding box center [0, 0] width 0 height 0
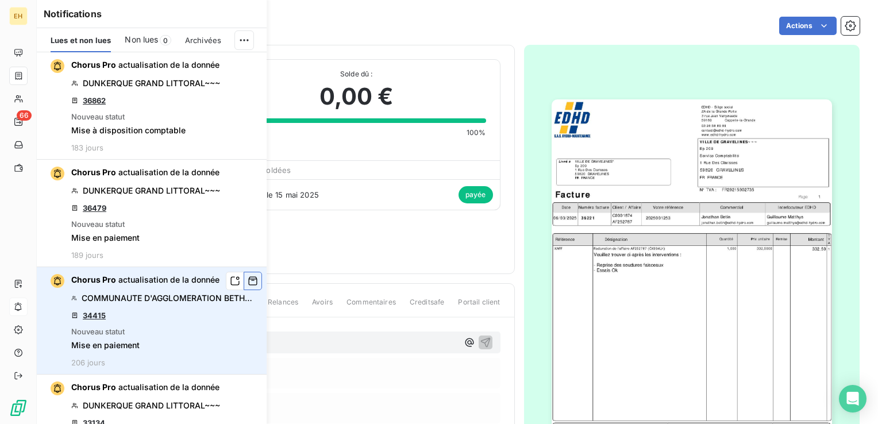
click at [248, 280] on icon "button" at bounding box center [253, 280] width 10 height 11
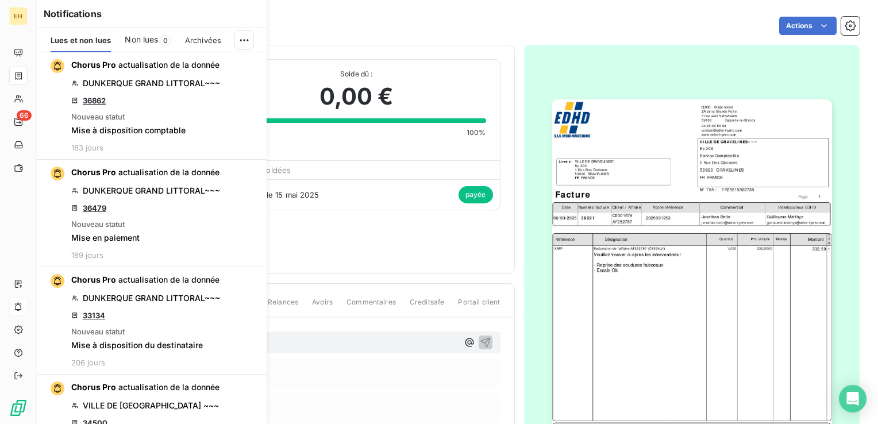
click at [0, 0] on icon "button" at bounding box center [0, 0] width 0 height 0
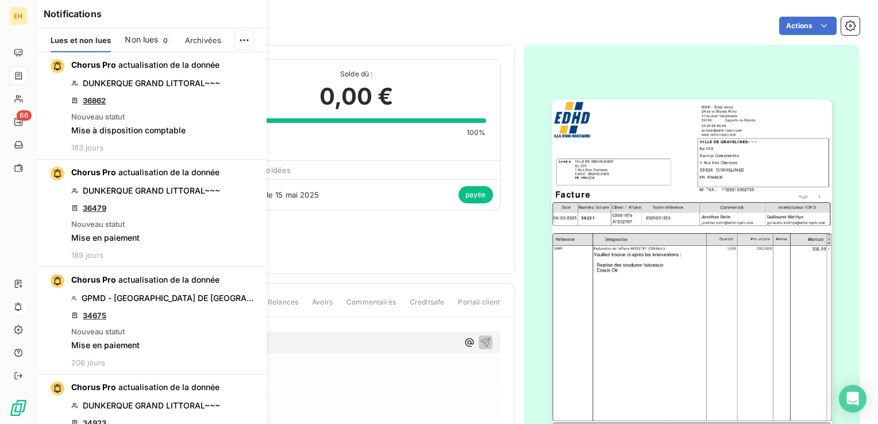
click at [0, 0] on icon "button" at bounding box center [0, 0] width 0 height 0
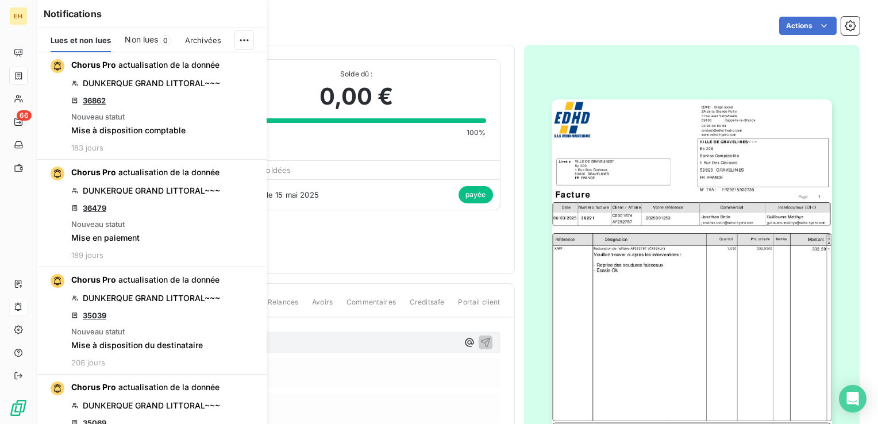
click at [0, 0] on icon "button" at bounding box center [0, 0] width 0 height 0
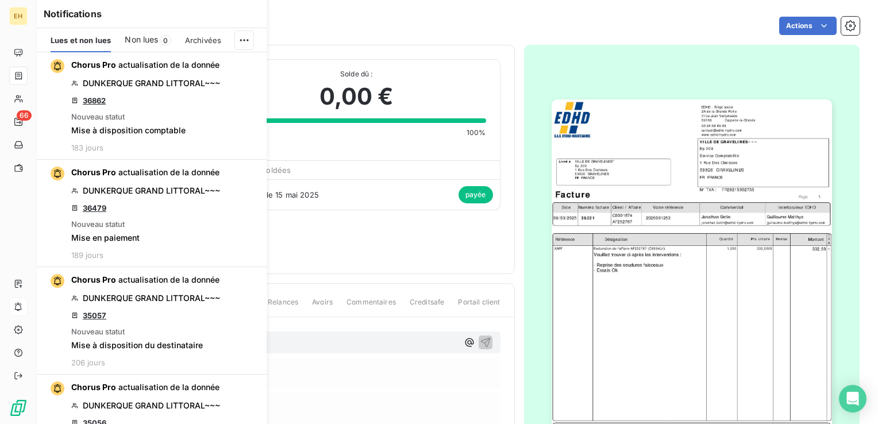
click at [0, 0] on icon "button" at bounding box center [0, 0] width 0 height 0
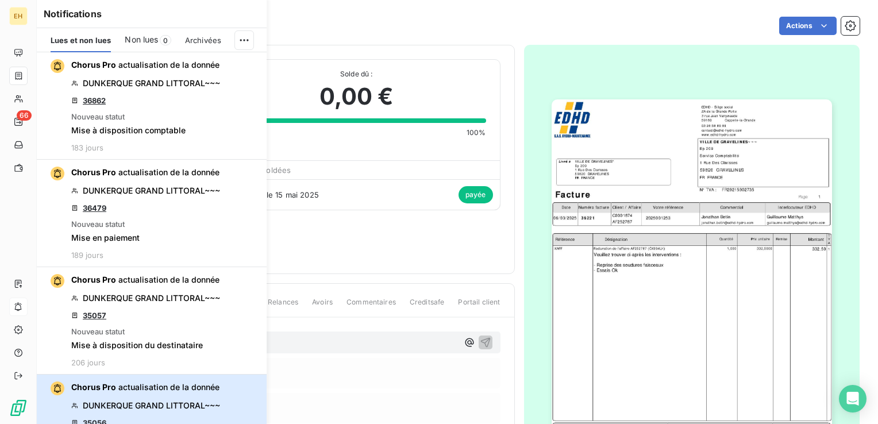
click at [246, 374] on button "Chorus Pro actualisation de la donnée DUNKERQUE GRAND LITTORAL~~~ 35056 Nouveau…" at bounding box center [152, 427] width 230 height 107
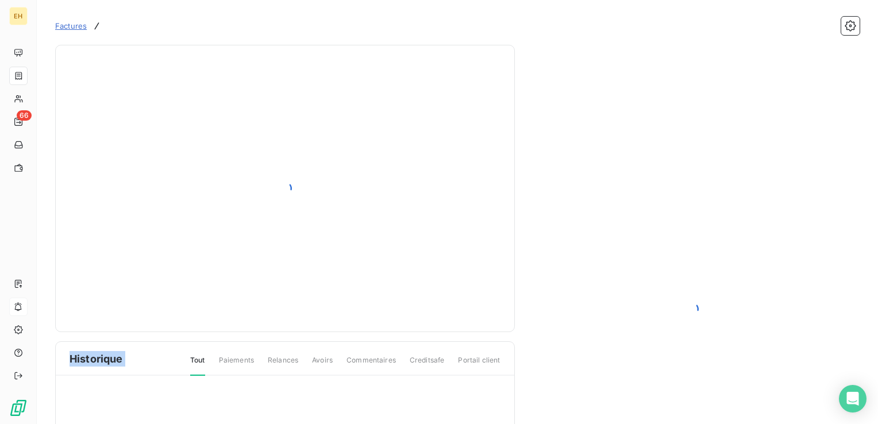
click at [246, 280] on div at bounding box center [284, 188] width 431 height 258
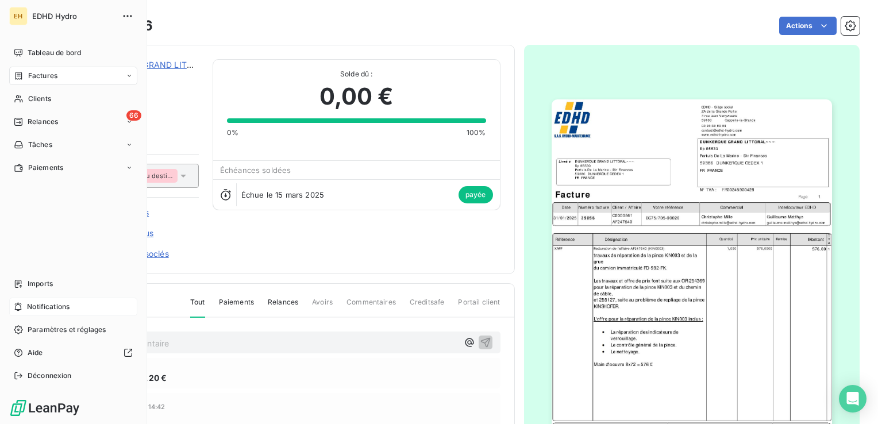
click at [40, 303] on span "Notifications" at bounding box center [48, 307] width 42 height 10
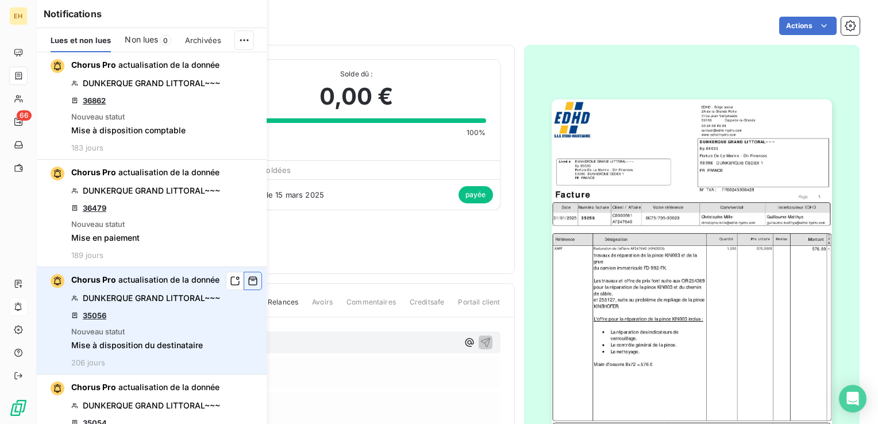
click at [248, 282] on icon "button" at bounding box center [253, 280] width 10 height 11
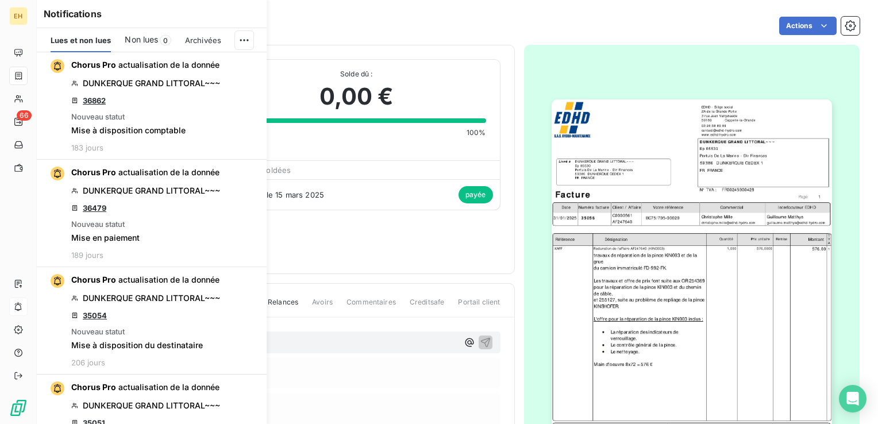
click at [0, 0] on icon "button" at bounding box center [0, 0] width 0 height 0
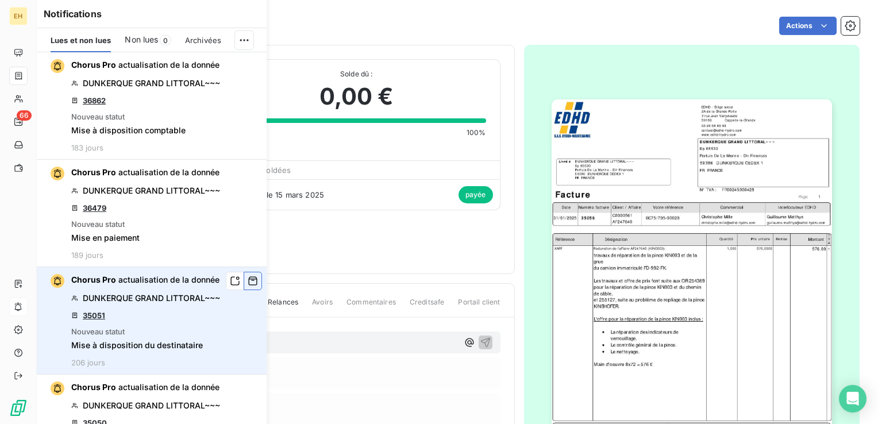
click at [248, 282] on icon "button" at bounding box center [253, 280] width 10 height 11
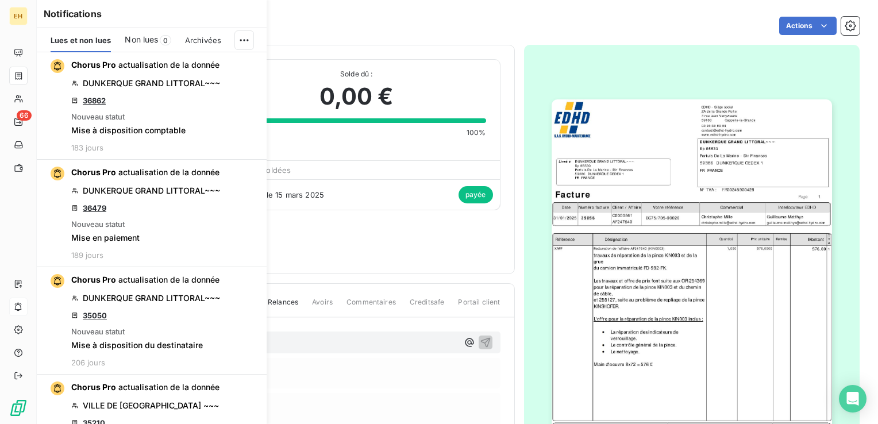
click at [0, 0] on icon "button" at bounding box center [0, 0] width 0 height 0
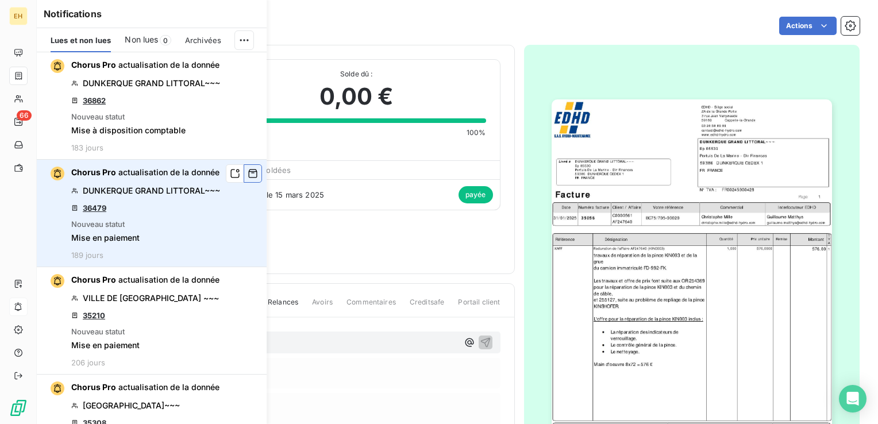
click at [249, 176] on icon "button" at bounding box center [253, 173] width 9 height 9
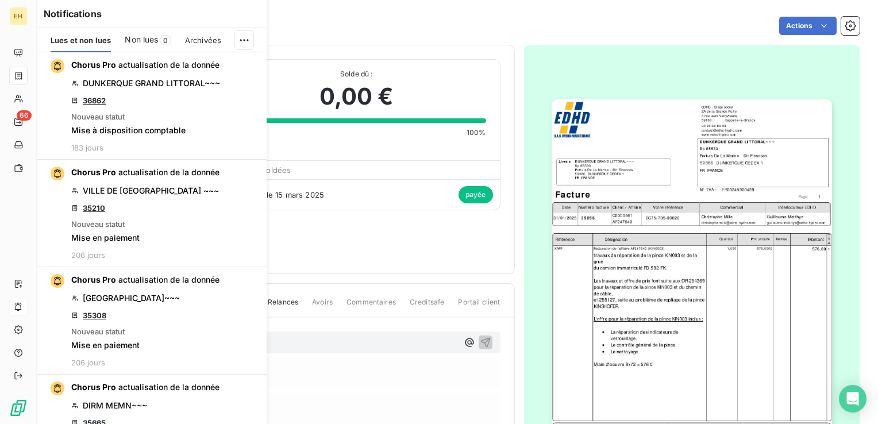
click at [0, 0] on icon "button" at bounding box center [0, 0] width 0 height 0
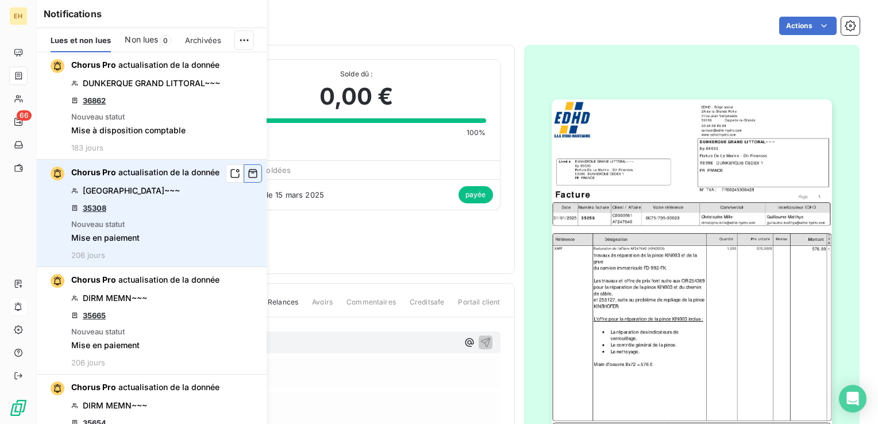
click at [248, 176] on icon "button" at bounding box center [253, 173] width 10 height 11
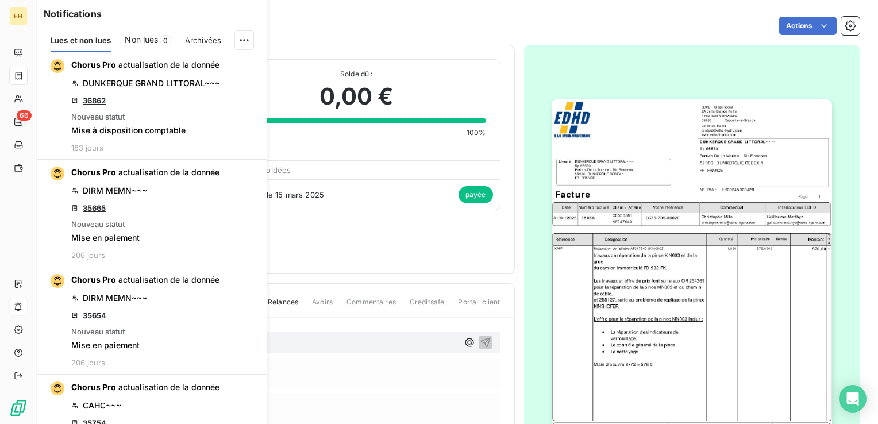
click at [0, 0] on icon "button" at bounding box center [0, 0] width 0 height 0
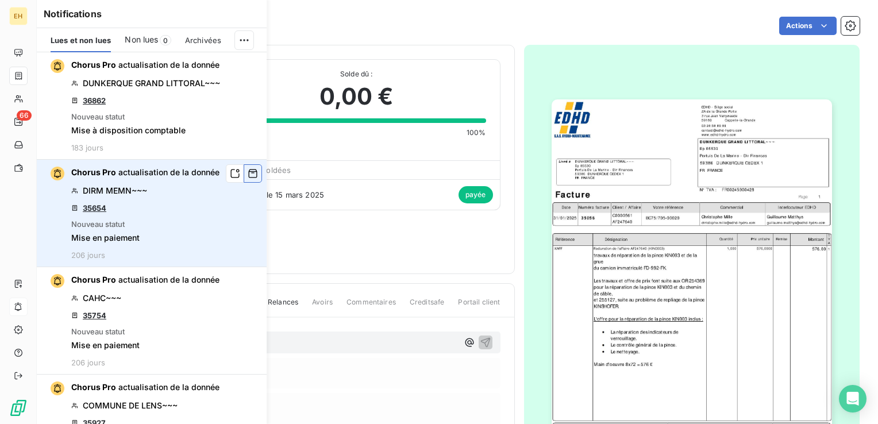
click at [244, 179] on button "button" at bounding box center [253, 173] width 18 height 18
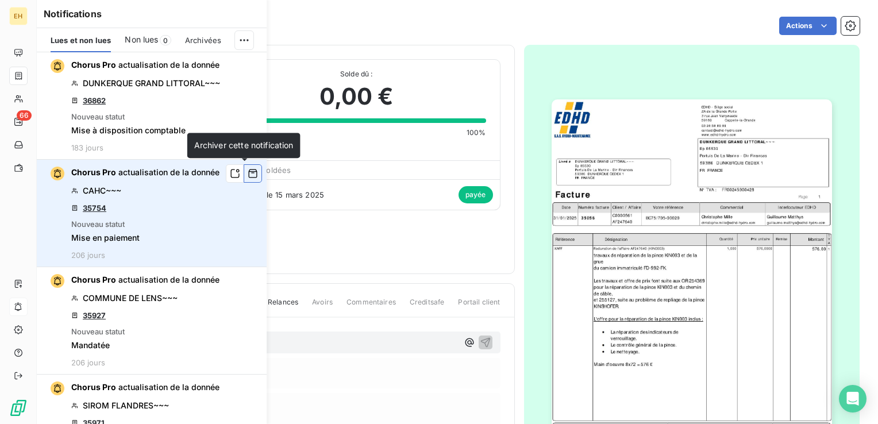
click at [248, 178] on icon "button" at bounding box center [253, 173] width 10 height 11
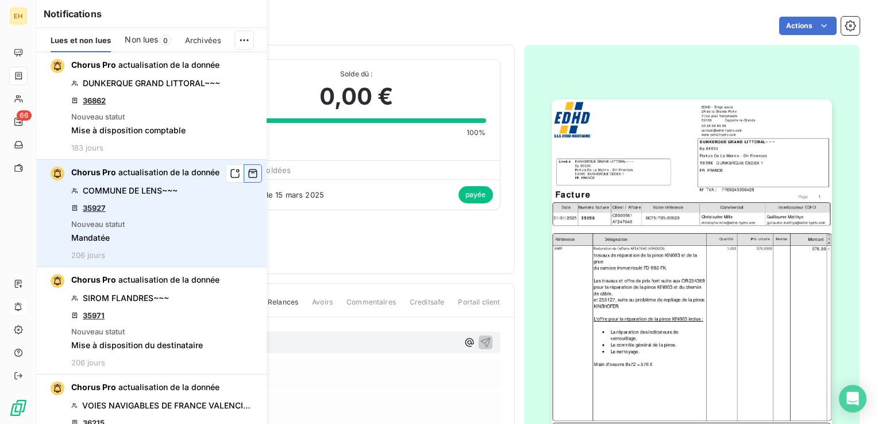
click at [248, 178] on icon "button" at bounding box center [253, 173] width 10 height 11
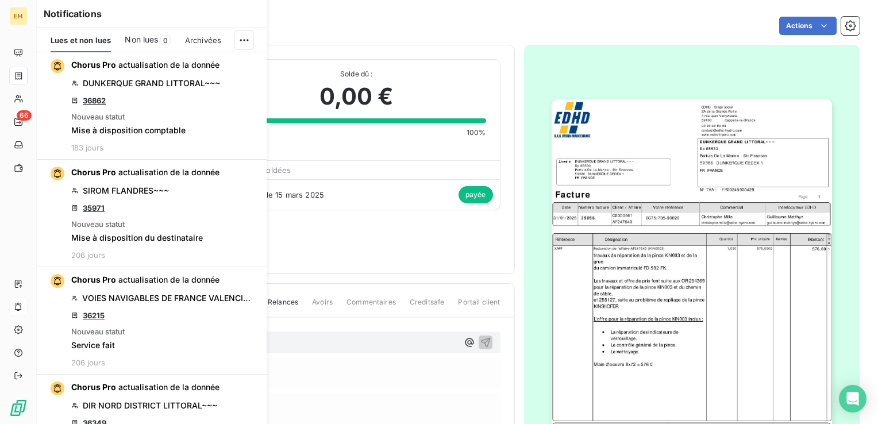
click at [0, 0] on icon "button" at bounding box center [0, 0] width 0 height 0
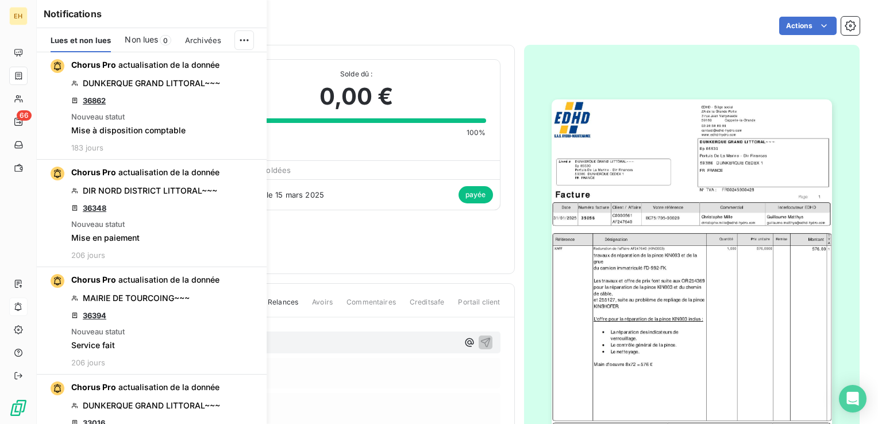
click at [0, 0] on icon "button" at bounding box center [0, 0] width 0 height 0
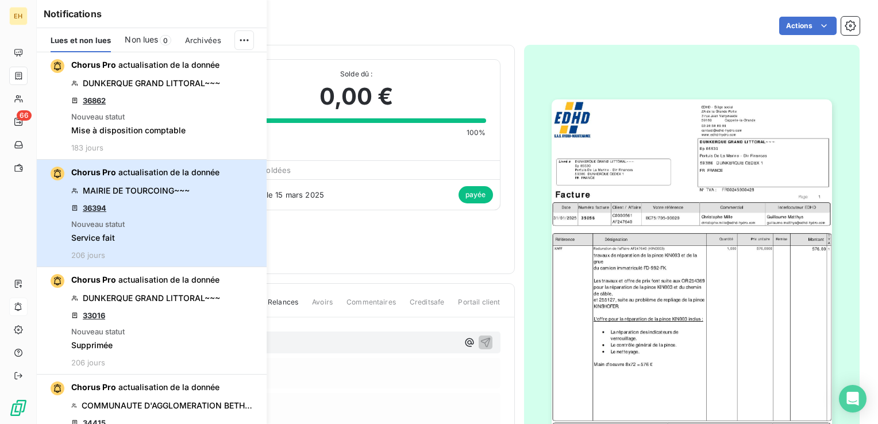
click at [244, 178] on button "Chorus Pro actualisation de la donnée MAIRIE DE TOURCOING~~~ 36394 Nouveau stat…" at bounding box center [152, 213] width 230 height 107
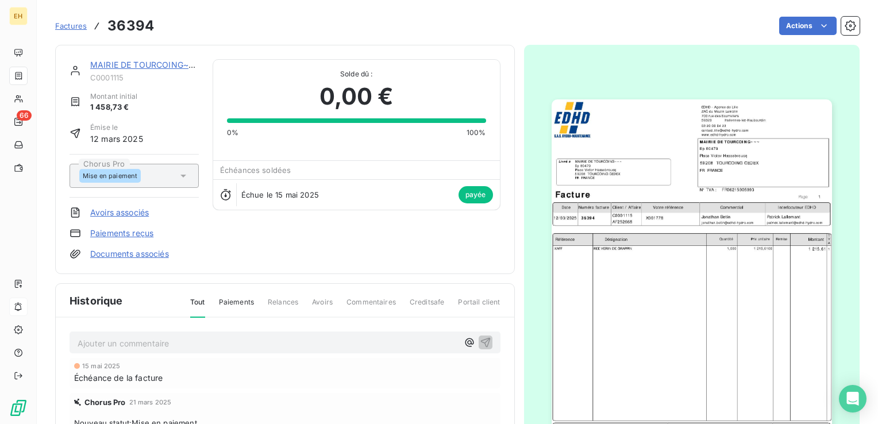
click at [244, 178] on div "Échéances soldées" at bounding box center [356, 170] width 287 height 18
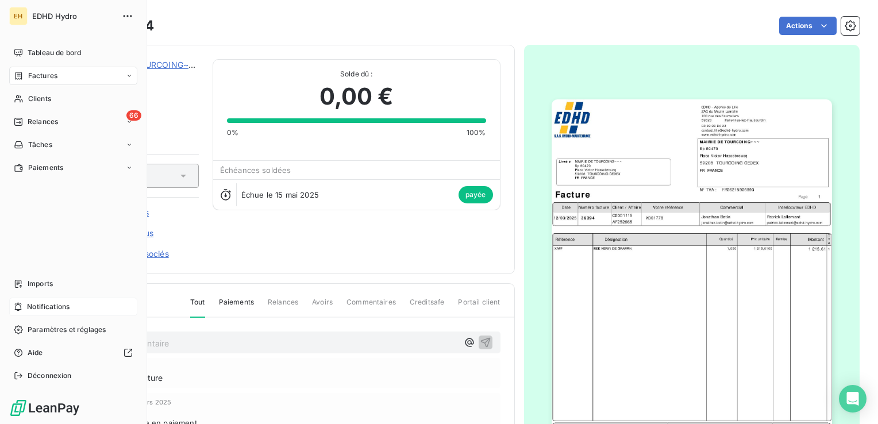
click at [36, 304] on span "Notifications" at bounding box center [48, 307] width 42 height 10
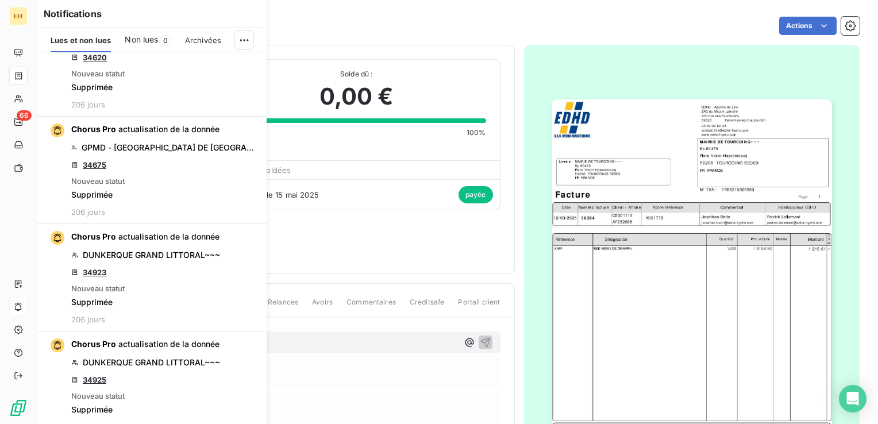
scroll to position [804, 0]
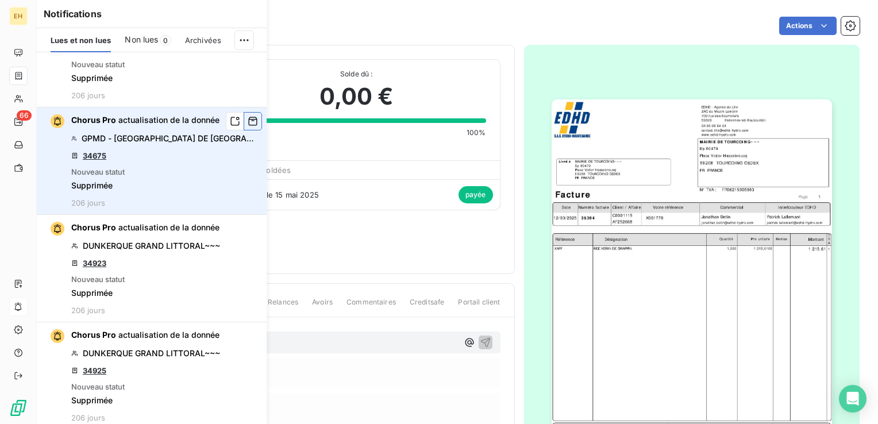
click at [248, 121] on icon "button" at bounding box center [253, 120] width 10 height 11
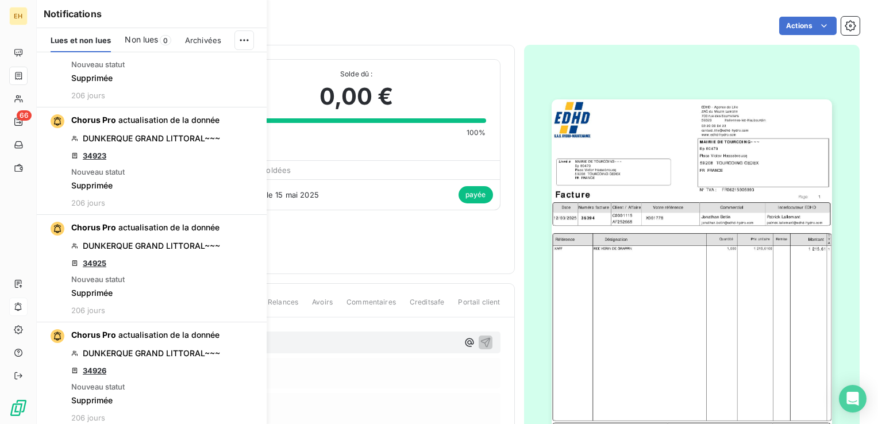
click at [0, 0] on icon "button" at bounding box center [0, 0] width 0 height 0
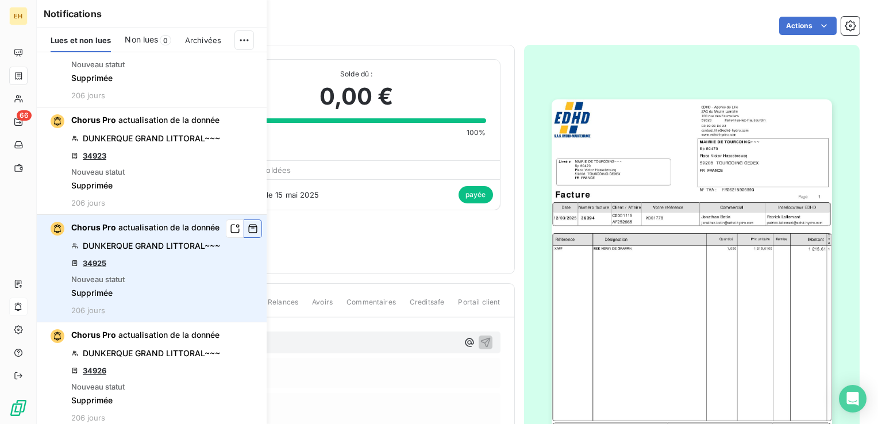
click at [248, 223] on icon "button" at bounding box center [253, 228] width 10 height 11
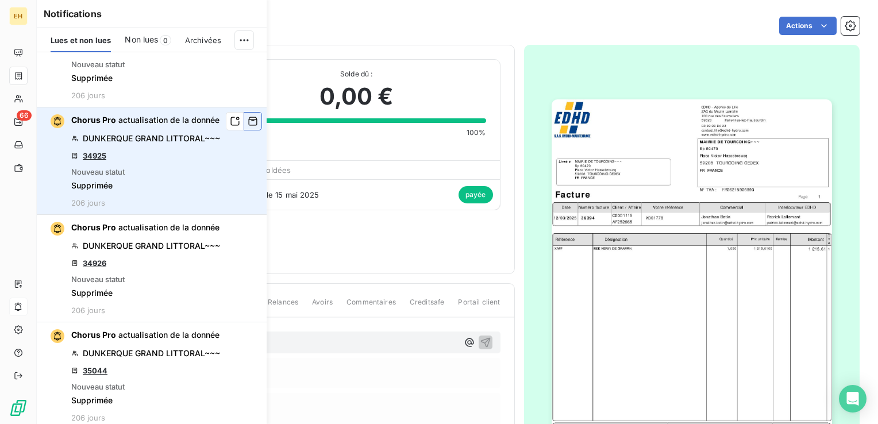
click at [0, 0] on icon "button" at bounding box center [0, 0] width 0 height 0
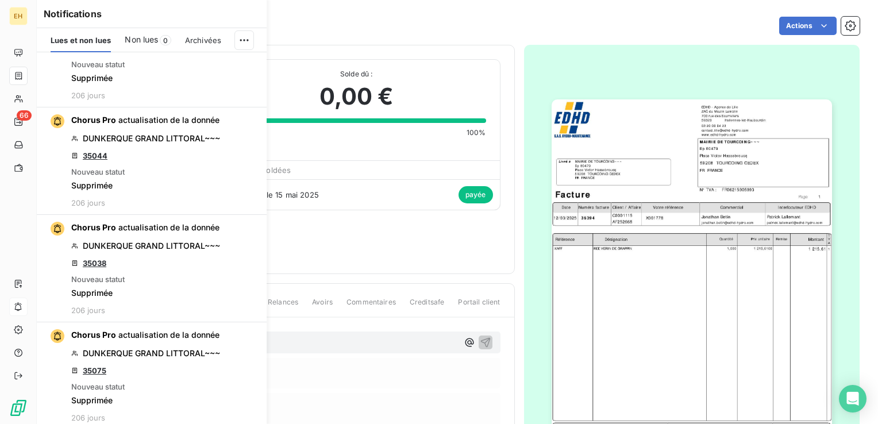
click at [0, 0] on icon "button" at bounding box center [0, 0] width 0 height 0
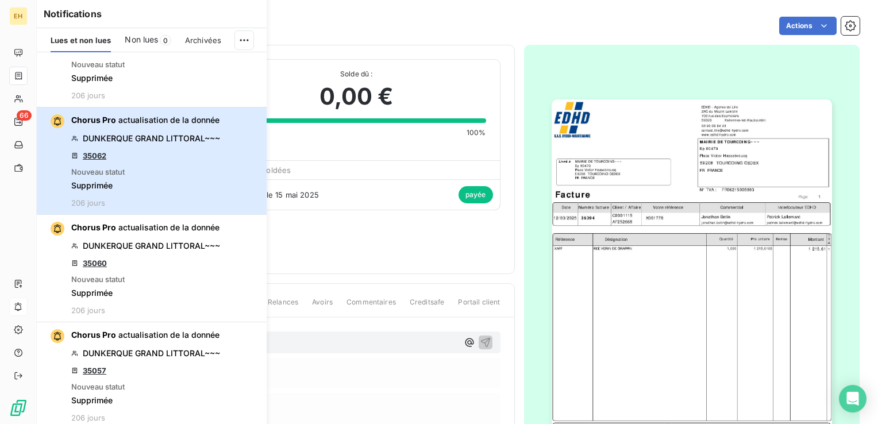
click at [241, 121] on button "Chorus Pro actualisation de la donnée DUNKERQUE GRAND LITTORAL~~~ 35062 Nouveau…" at bounding box center [152, 160] width 230 height 107
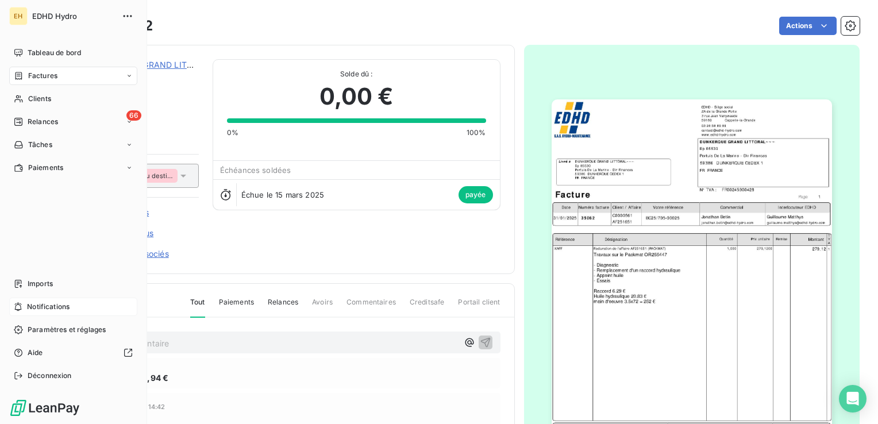
click at [48, 301] on div "Notifications" at bounding box center [73, 306] width 128 height 18
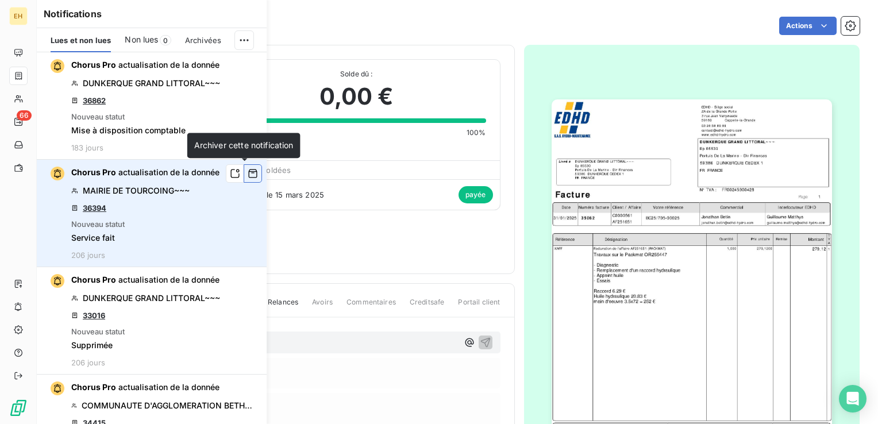
click at [248, 178] on icon "button" at bounding box center [253, 173] width 10 height 11
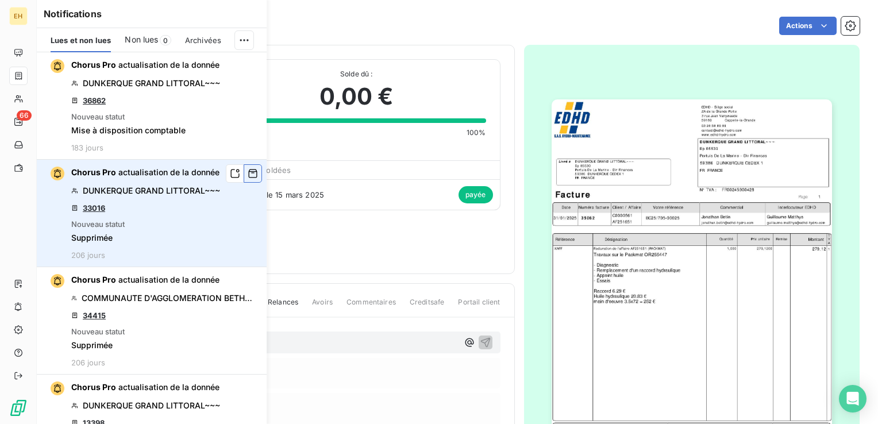
click at [249, 177] on icon "button" at bounding box center [253, 173] width 9 height 9
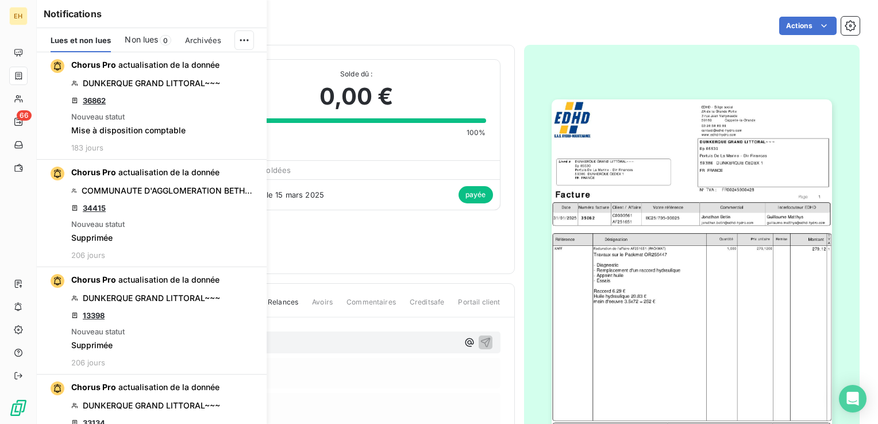
click at [0, 0] on icon "button" at bounding box center [0, 0] width 0 height 0
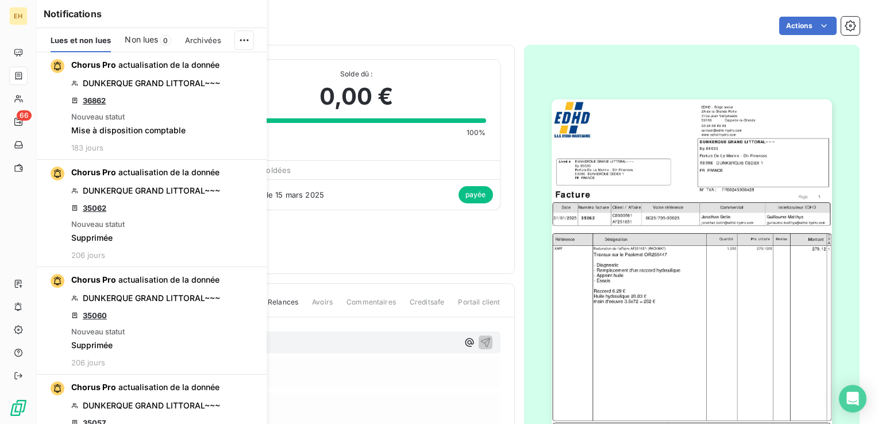
click at [0, 0] on icon "button" at bounding box center [0, 0] width 0 height 0
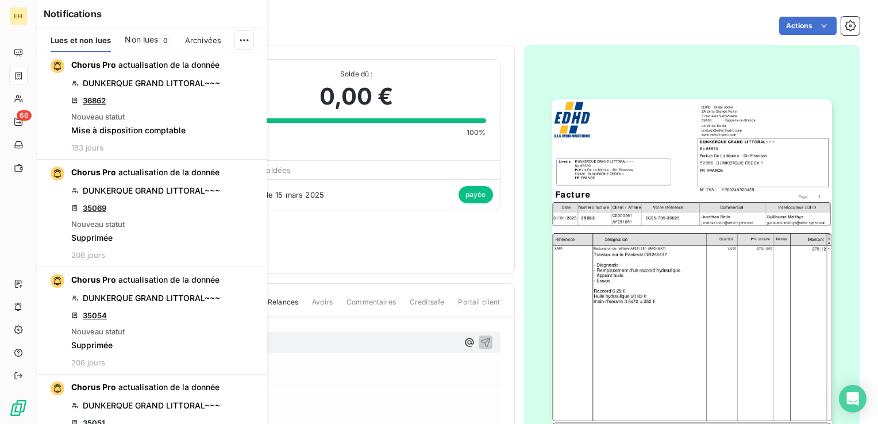
click at [0, 0] on icon "button" at bounding box center [0, 0] width 0 height 0
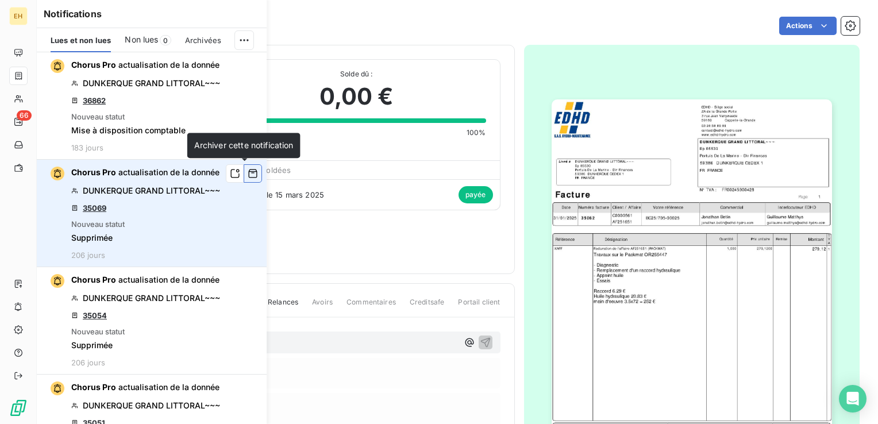
click at [248, 176] on icon "button" at bounding box center [253, 173] width 10 height 11
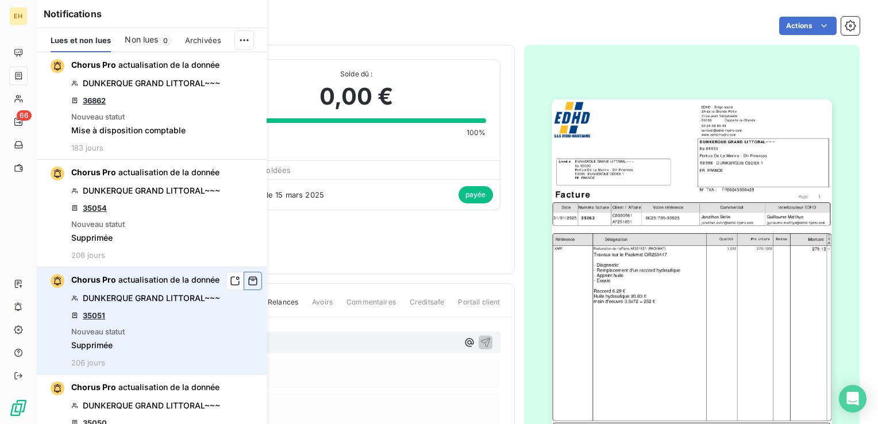
click at [249, 280] on icon "button" at bounding box center [253, 281] width 9 height 9
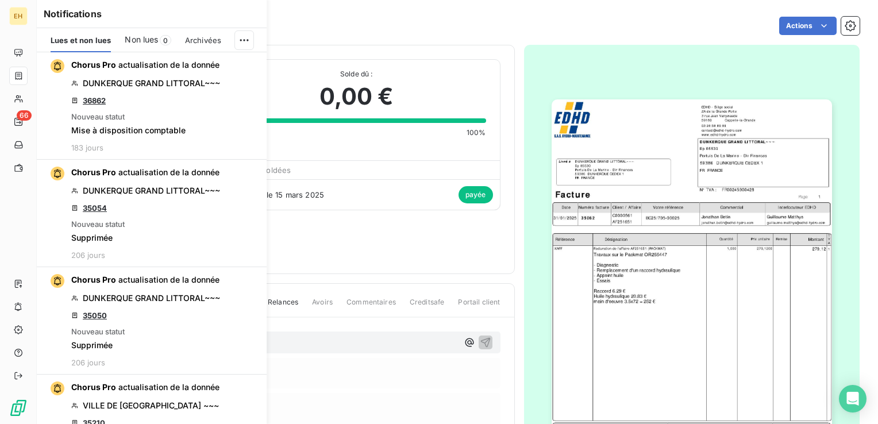
click at [0, 0] on icon "button" at bounding box center [0, 0] width 0 height 0
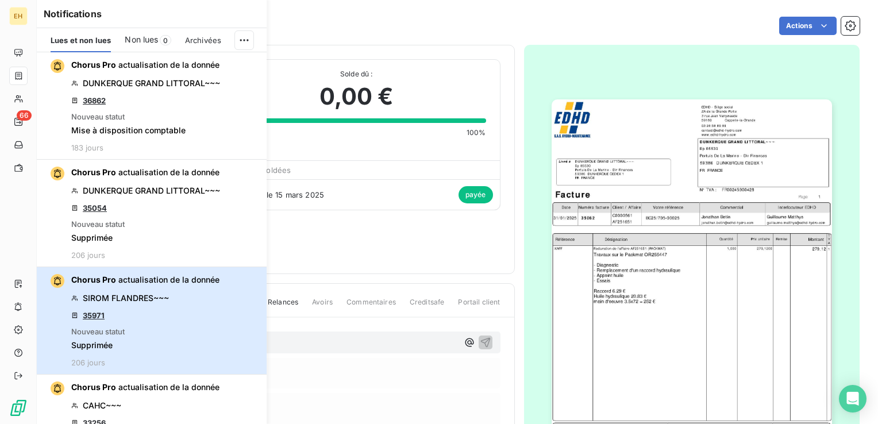
click at [244, 280] on button "Chorus Pro actualisation de la donnée SIROM FLANDRES~~~ 35971 Nouveau statut Su…" at bounding box center [152, 320] width 230 height 107
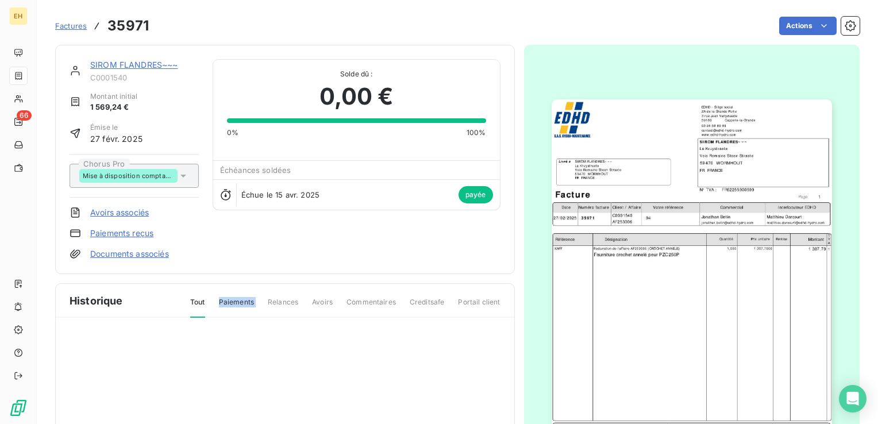
click at [244, 280] on div "SIROM FLANDRES~~~ C0001540 Montant initial 1 569,24 € Émise le [DATE] Chorus Pr…" at bounding box center [284, 297] width 459 height 505
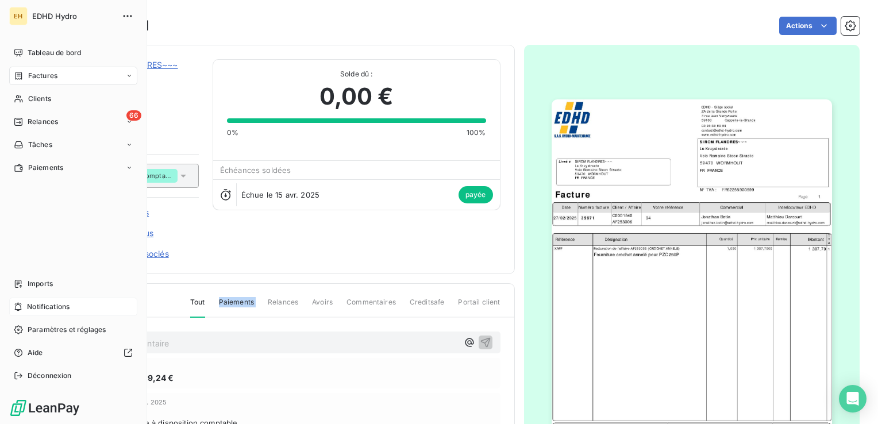
click at [58, 303] on span "Notifications" at bounding box center [48, 307] width 42 height 10
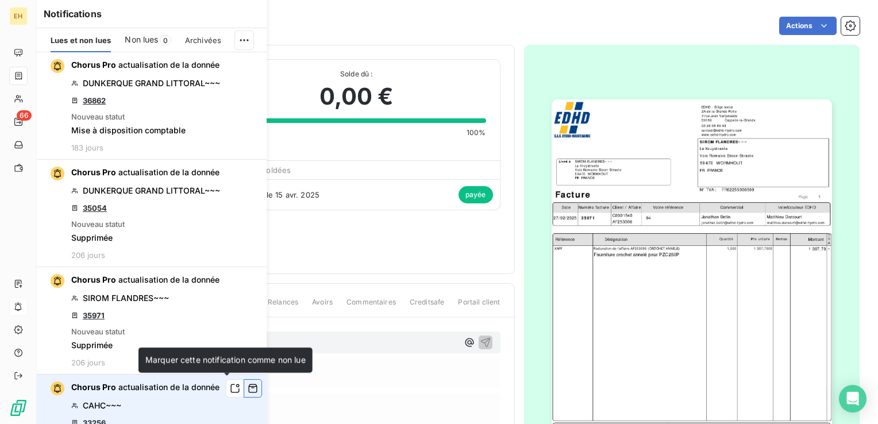
click at [249, 385] on icon "button" at bounding box center [253, 388] width 9 height 9
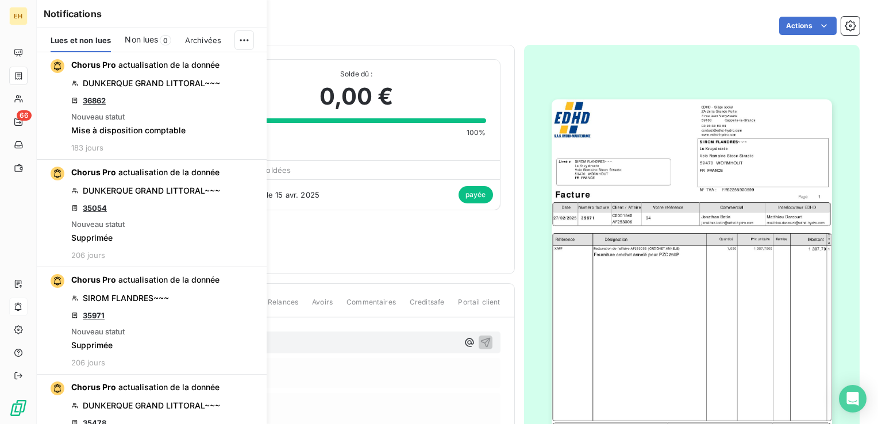
click at [0, 0] on icon "button" at bounding box center [0, 0] width 0 height 0
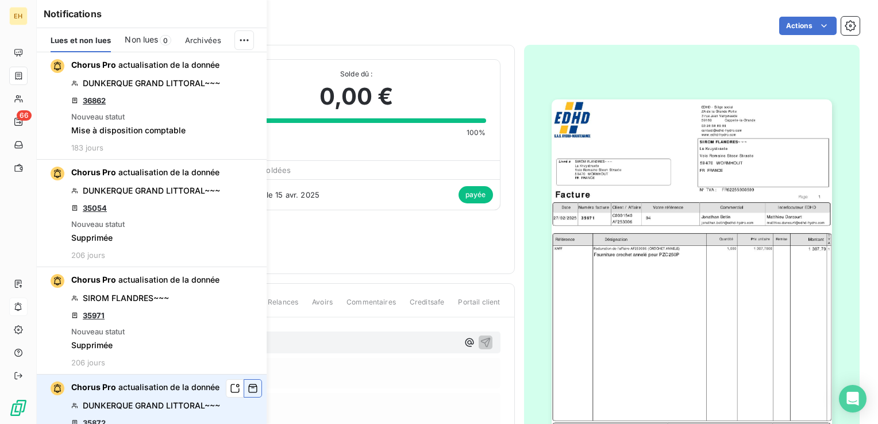
click at [249, 385] on icon "button" at bounding box center [253, 388] width 9 height 9
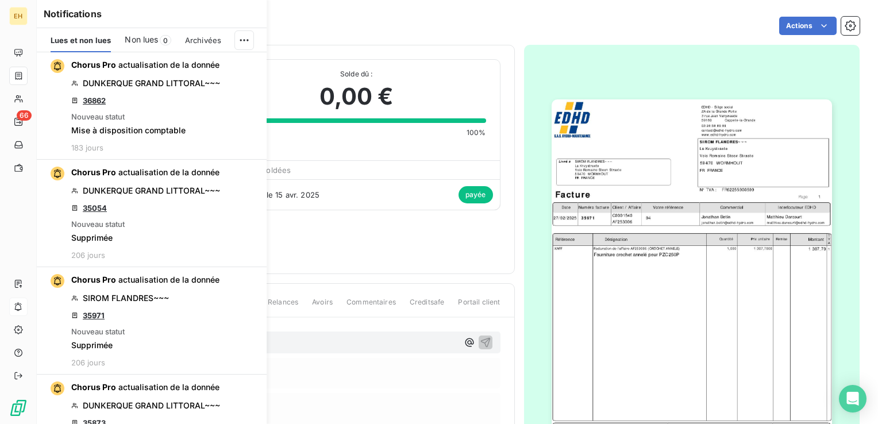
click at [0, 0] on icon "button" at bounding box center [0, 0] width 0 height 0
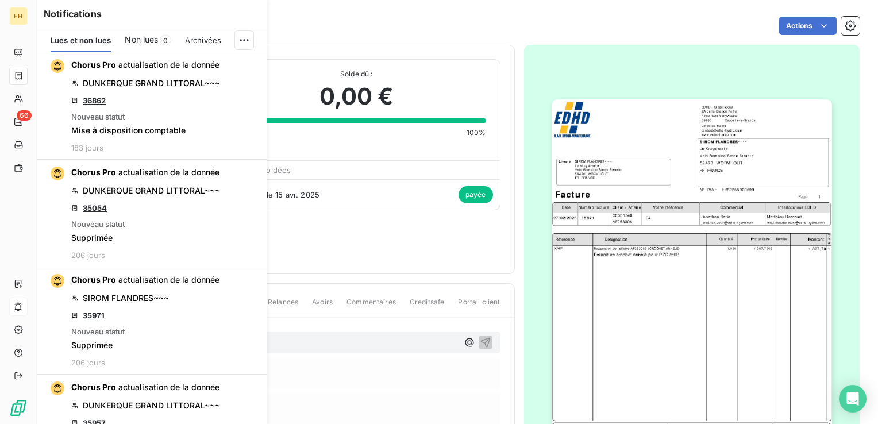
click at [0, 0] on icon "button" at bounding box center [0, 0] width 0 height 0
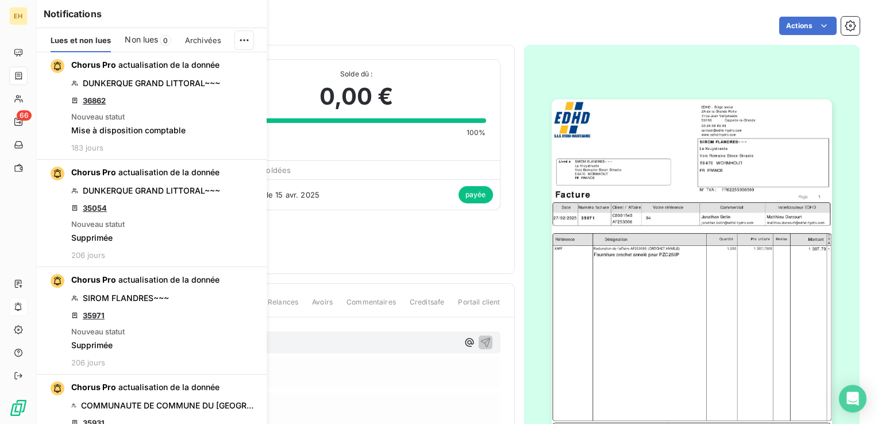
click at [0, 0] on icon "button" at bounding box center [0, 0] width 0 height 0
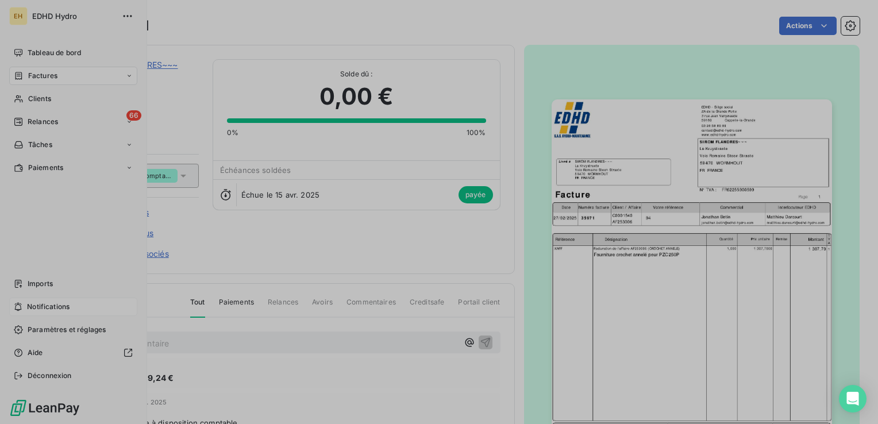
click at [241, 423] on div "Aperçu de la relance" at bounding box center [439, 424] width 878 height 0
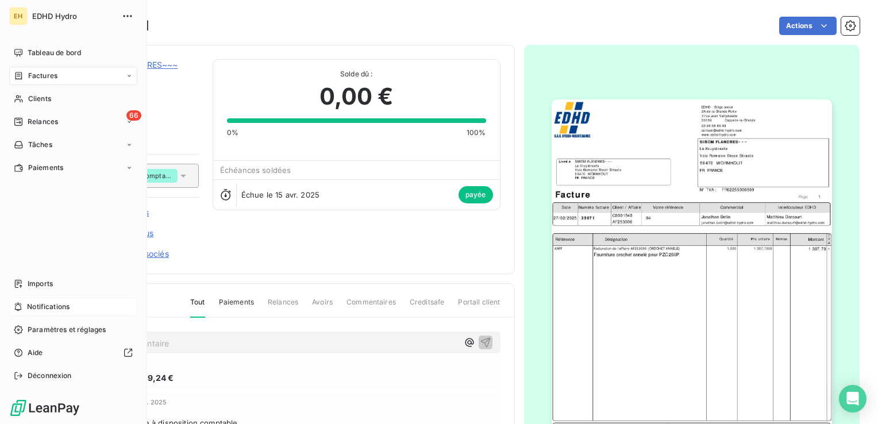
click at [41, 307] on span "Notifications" at bounding box center [48, 307] width 42 height 10
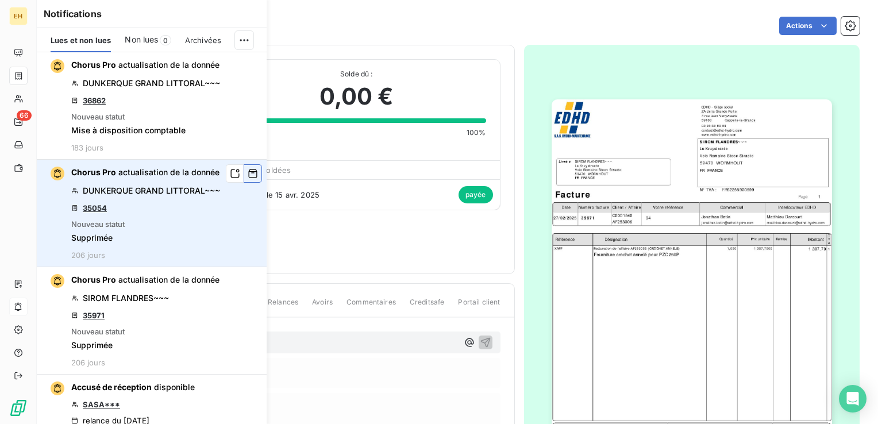
click at [248, 172] on icon "button" at bounding box center [253, 173] width 10 height 11
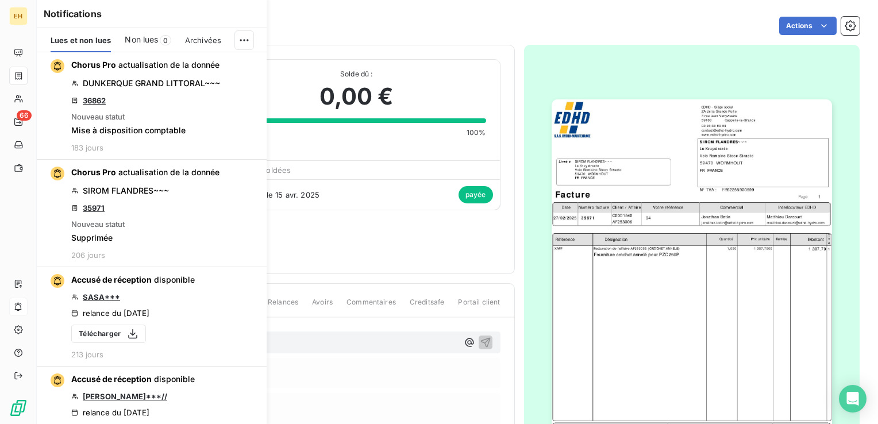
click at [0, 0] on icon "button" at bounding box center [0, 0] width 0 height 0
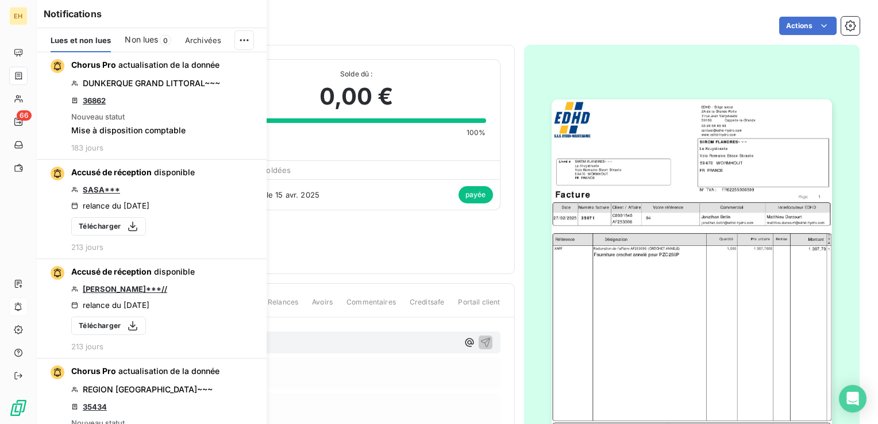
click at [0, 0] on icon "button" at bounding box center [0, 0] width 0 height 0
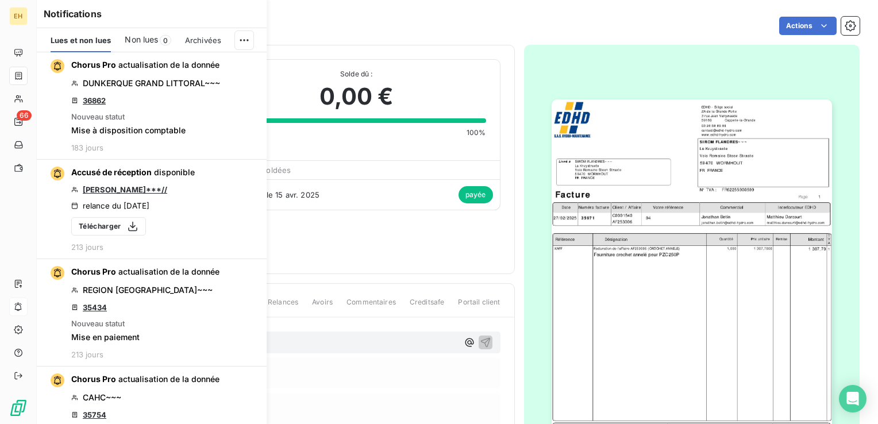
click at [0, 0] on icon "button" at bounding box center [0, 0] width 0 height 0
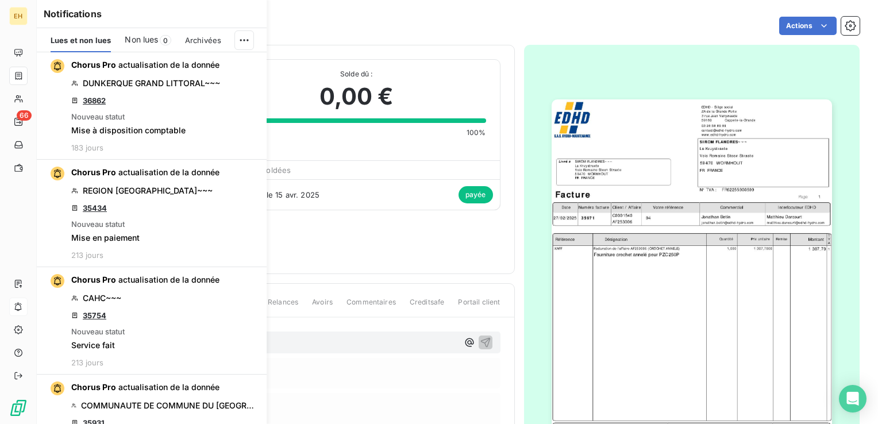
click at [0, 0] on icon "button" at bounding box center [0, 0] width 0 height 0
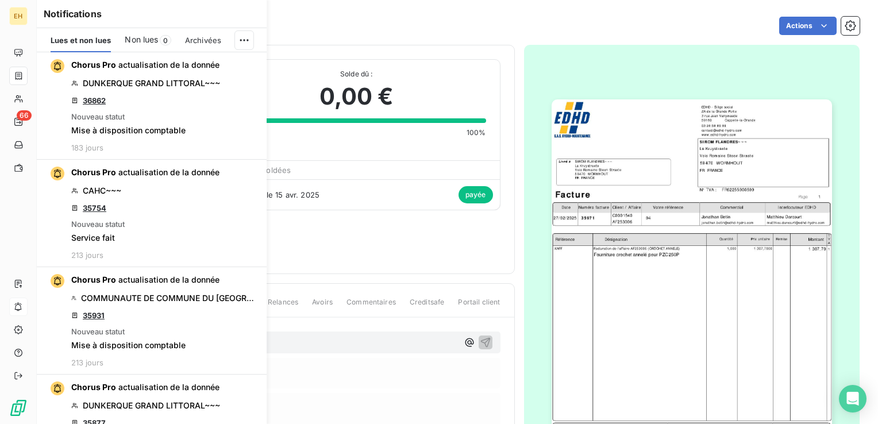
click at [0, 0] on icon "button" at bounding box center [0, 0] width 0 height 0
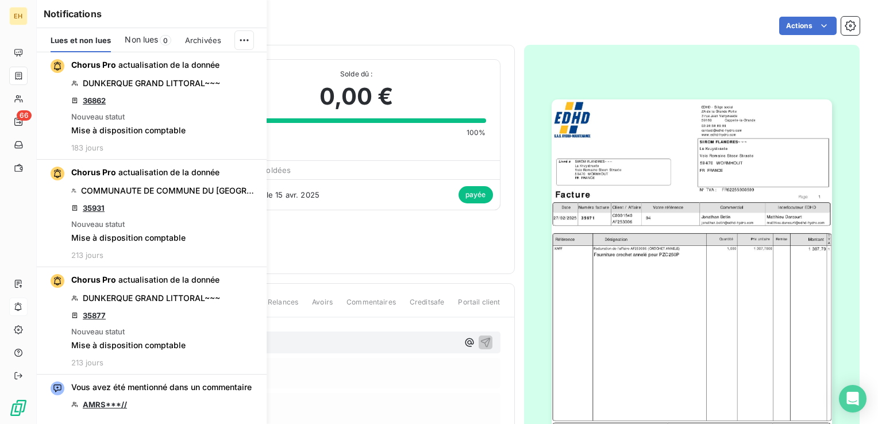
click at [0, 0] on icon "button" at bounding box center [0, 0] width 0 height 0
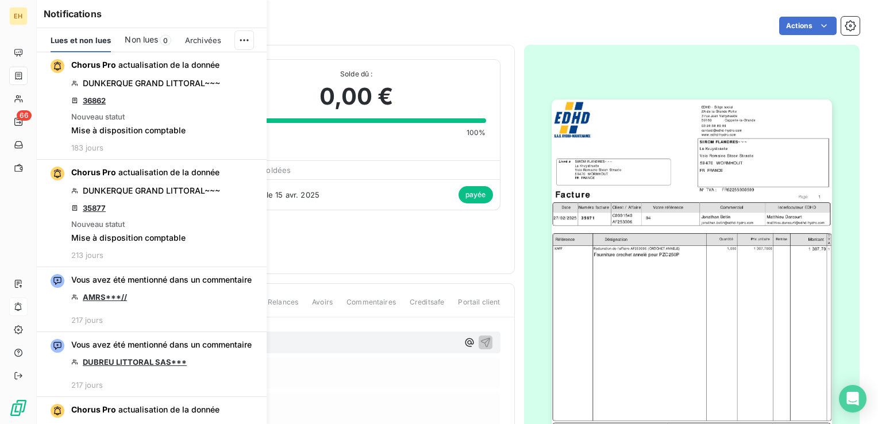
click at [0, 0] on icon "button" at bounding box center [0, 0] width 0 height 0
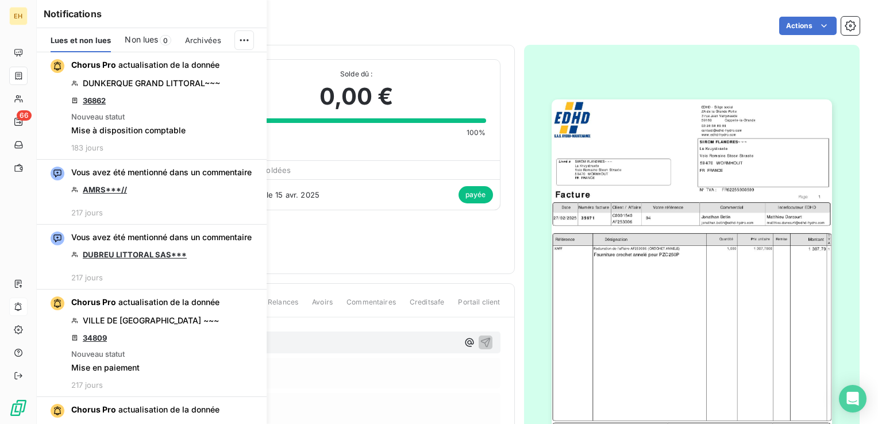
click at [0, 0] on icon "button" at bounding box center [0, 0] width 0 height 0
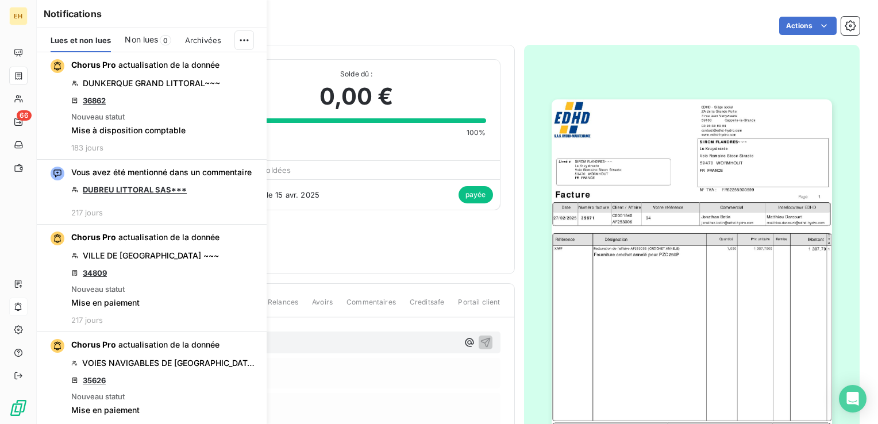
click at [0, 0] on icon "button" at bounding box center [0, 0] width 0 height 0
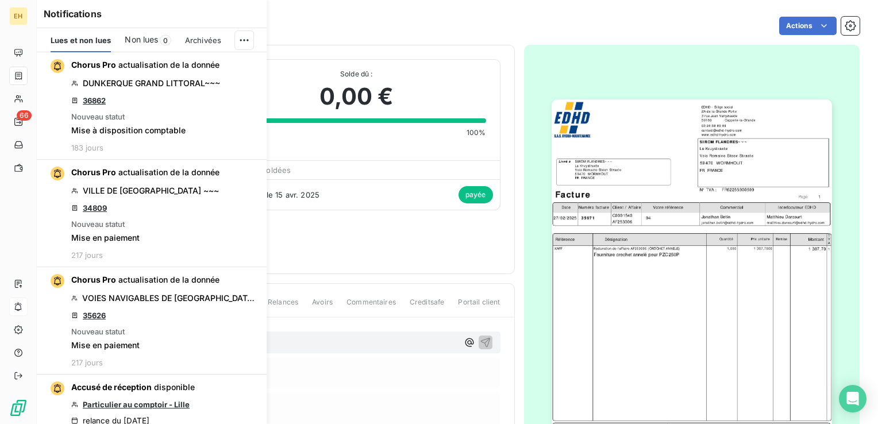
click at [0, 0] on icon "button" at bounding box center [0, 0] width 0 height 0
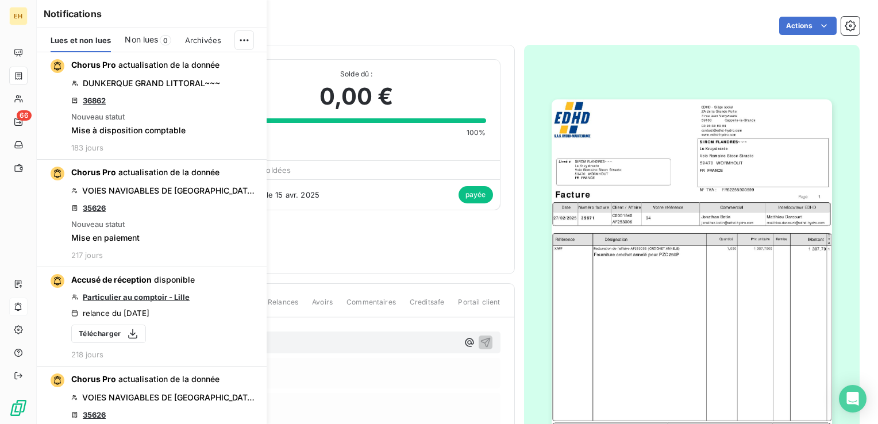
click at [0, 0] on icon "button" at bounding box center [0, 0] width 0 height 0
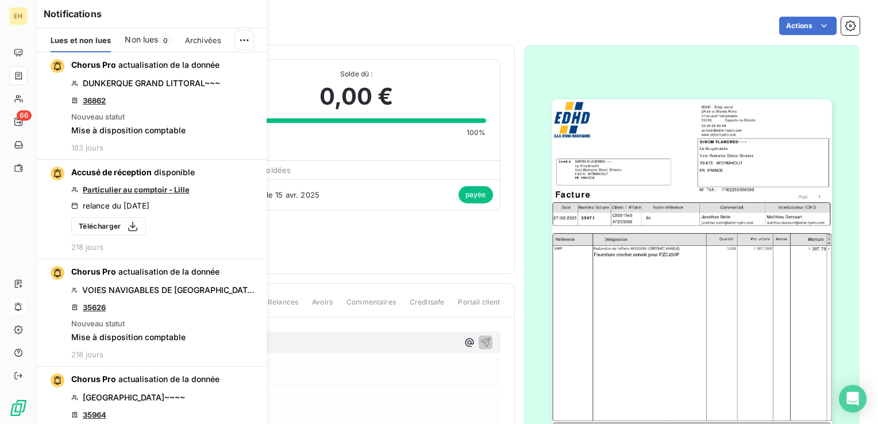
click at [0, 0] on icon "button" at bounding box center [0, 0] width 0 height 0
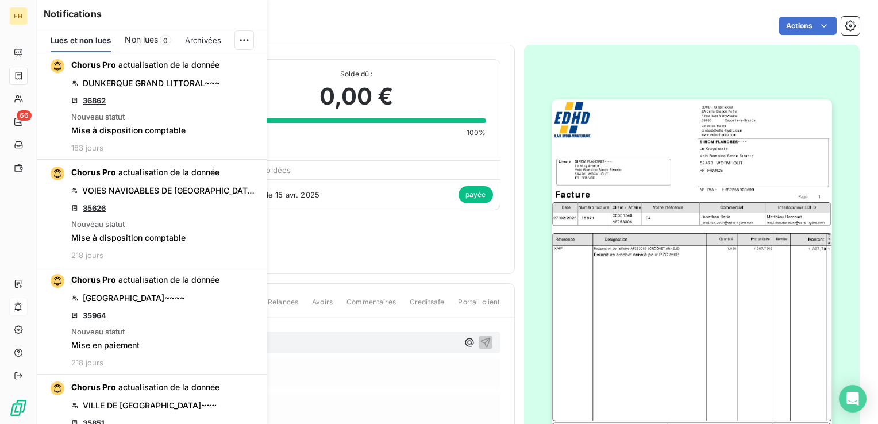
click at [0, 0] on icon "button" at bounding box center [0, 0] width 0 height 0
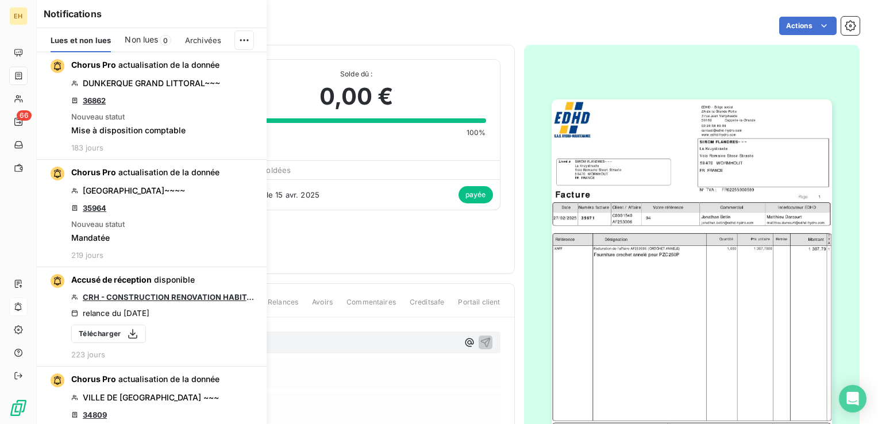
click at [0, 0] on icon "button" at bounding box center [0, 0] width 0 height 0
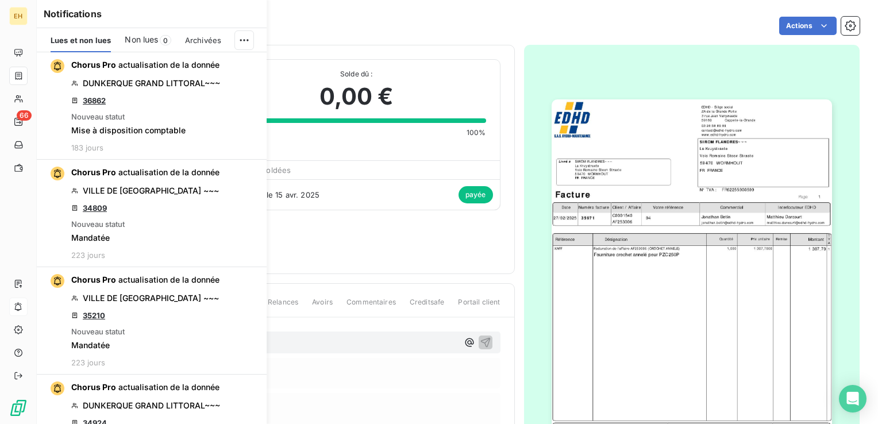
click at [0, 0] on icon "button" at bounding box center [0, 0] width 0 height 0
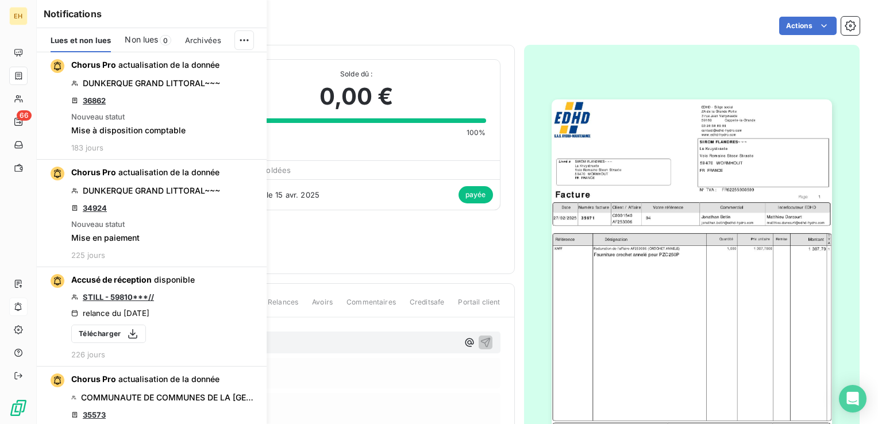
click at [0, 0] on icon "button" at bounding box center [0, 0] width 0 height 0
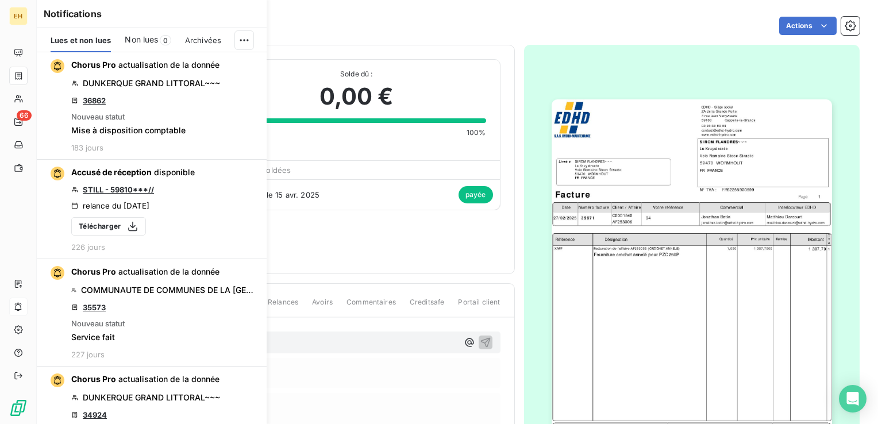
click at [0, 0] on icon "button" at bounding box center [0, 0] width 0 height 0
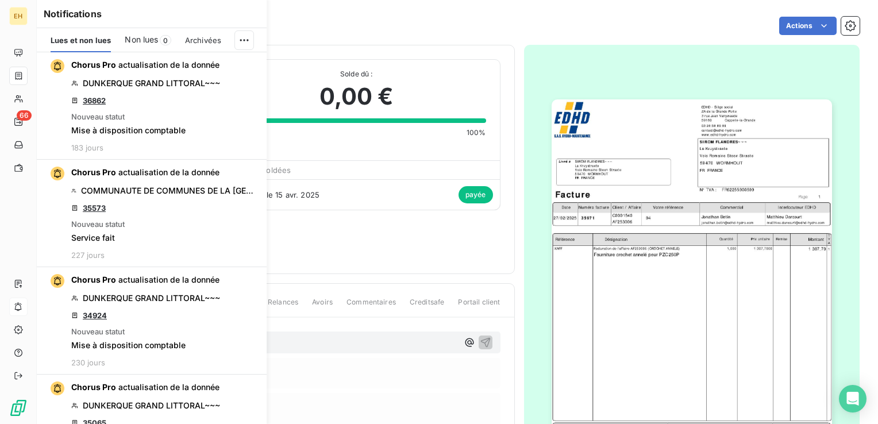
click at [0, 0] on icon "button" at bounding box center [0, 0] width 0 height 0
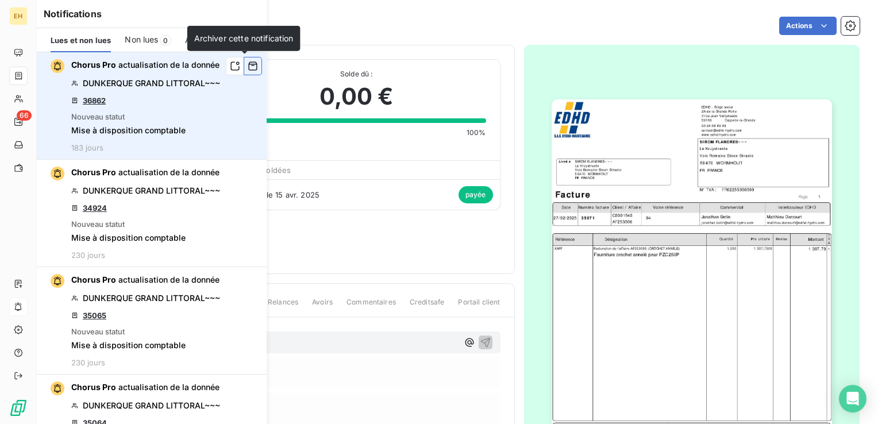
click at [248, 63] on icon "button" at bounding box center [253, 65] width 10 height 11
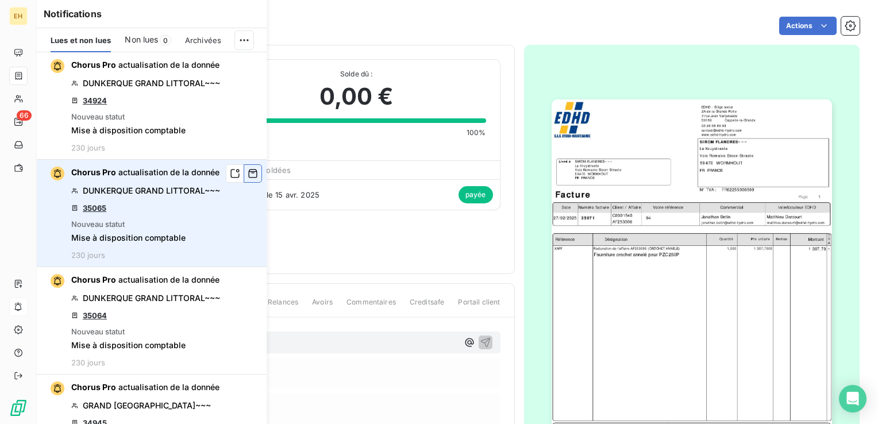
click at [248, 175] on icon "button" at bounding box center [253, 173] width 10 height 11
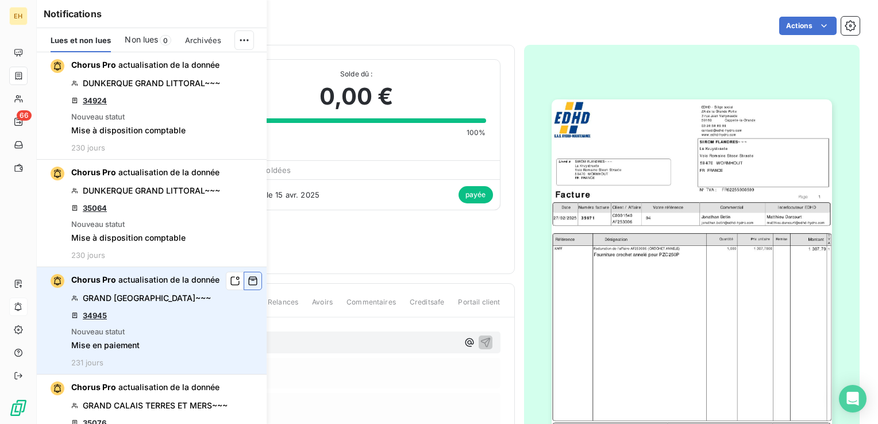
click at [250, 276] on button "button" at bounding box center [253, 281] width 18 height 18
click at [248, 280] on icon "button" at bounding box center [253, 280] width 10 height 11
click at [249, 280] on icon "button" at bounding box center [253, 281] width 9 height 9
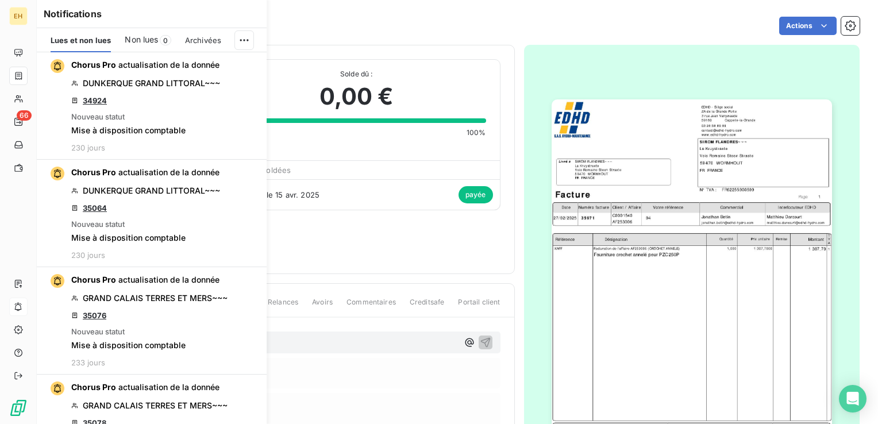
click at [0, 0] on icon "button" at bounding box center [0, 0] width 0 height 0
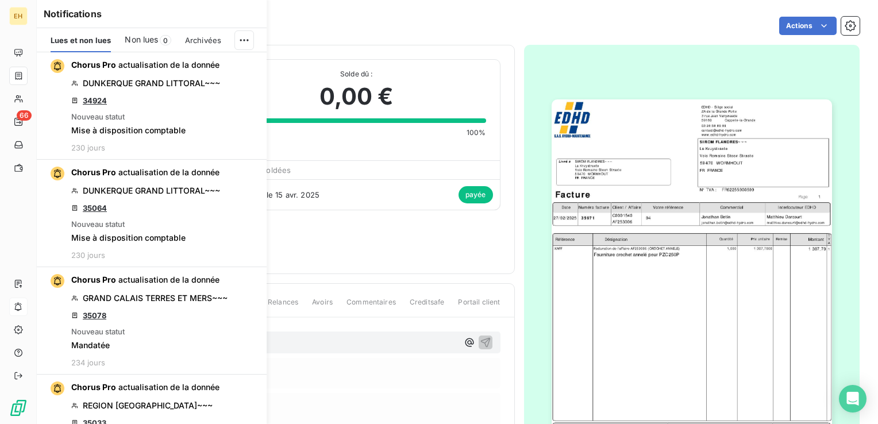
click at [0, 0] on icon "button" at bounding box center [0, 0] width 0 height 0
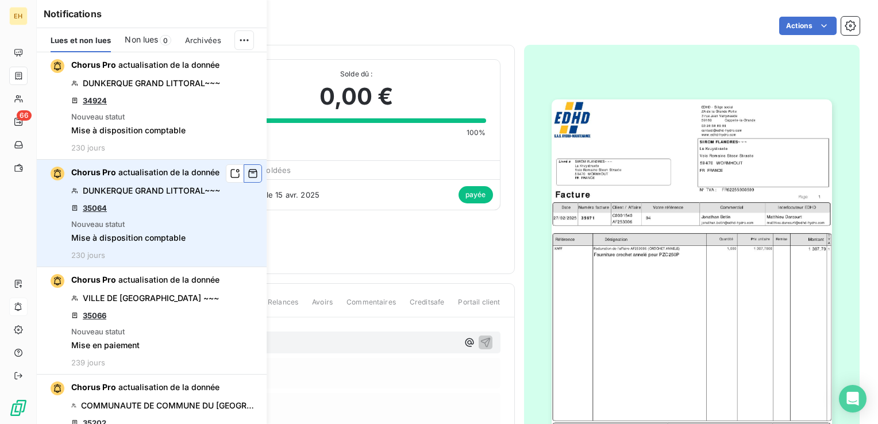
click at [244, 177] on button "button" at bounding box center [253, 173] width 18 height 18
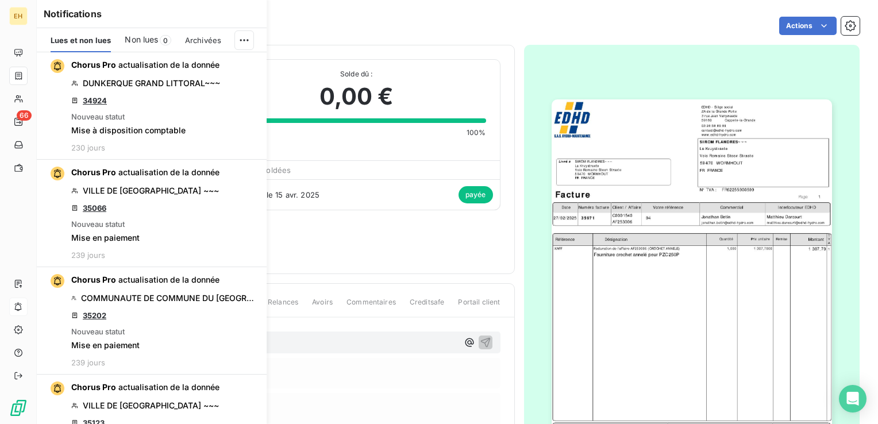
click at [0, 0] on button "button" at bounding box center [0, 0] width 0 height 0
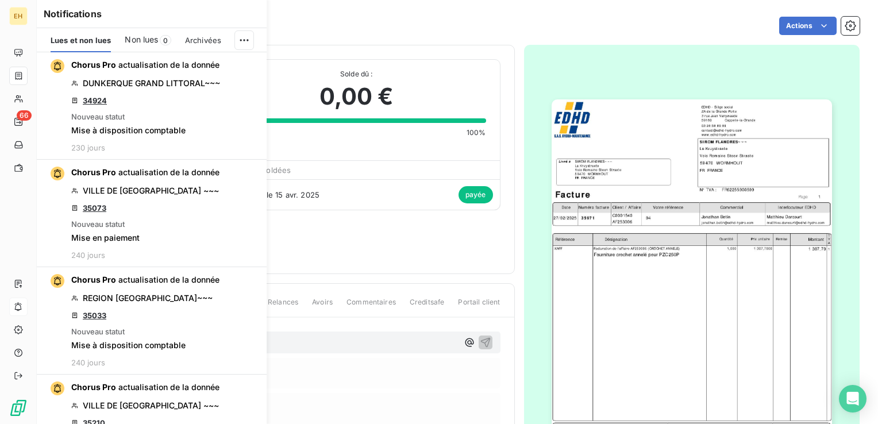
click at [0, 0] on button "button" at bounding box center [0, 0] width 0 height 0
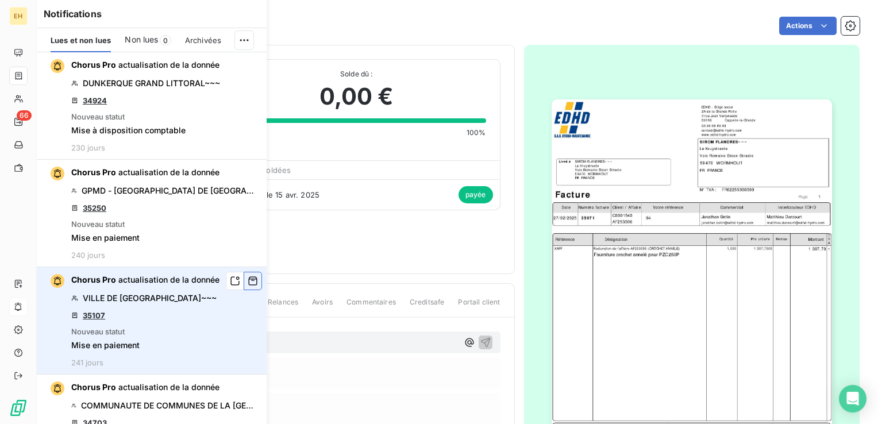
click at [248, 277] on icon "button" at bounding box center [253, 280] width 10 height 11
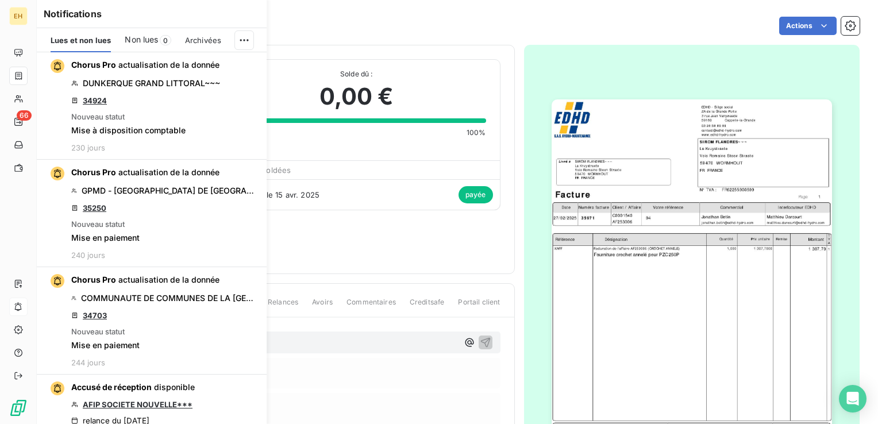
click at [0, 0] on icon "button" at bounding box center [0, 0] width 0 height 0
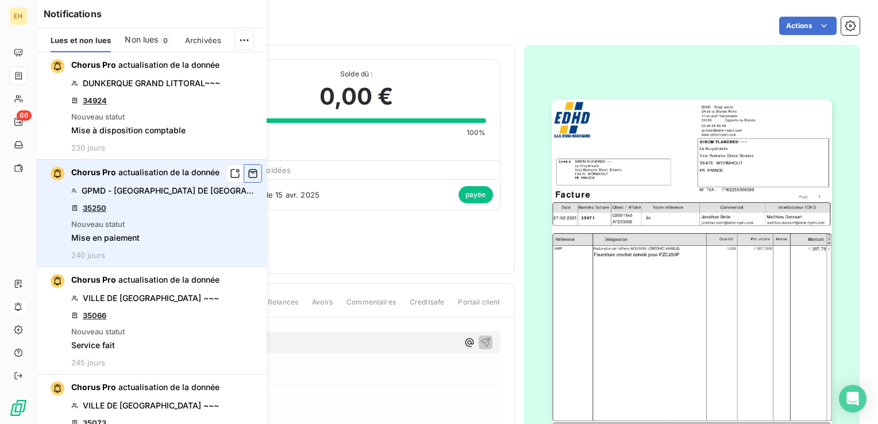
click at [246, 180] on button "button" at bounding box center [253, 173] width 18 height 18
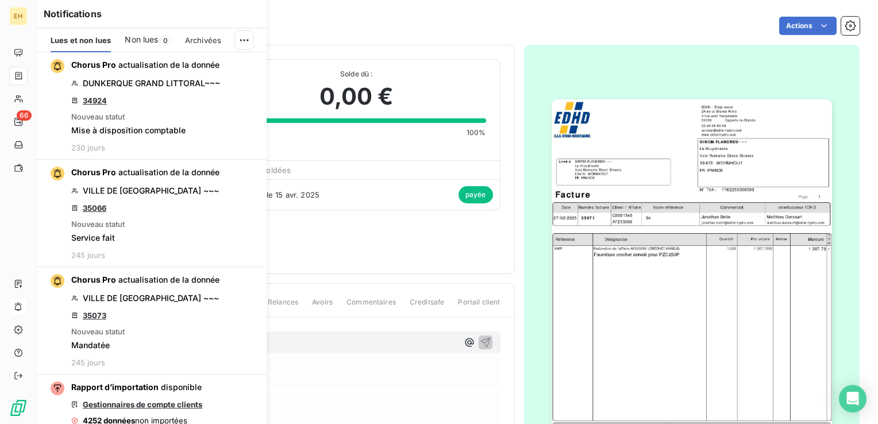
click at [0, 0] on button "button" at bounding box center [0, 0] width 0 height 0
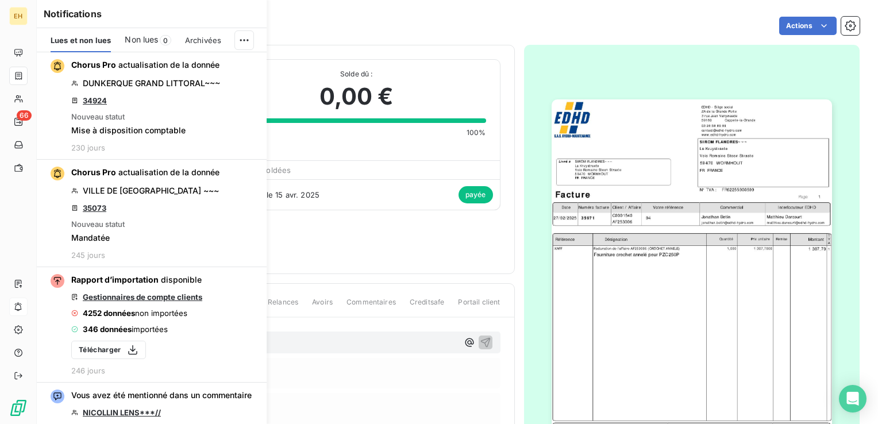
click at [0, 0] on button "button" at bounding box center [0, 0] width 0 height 0
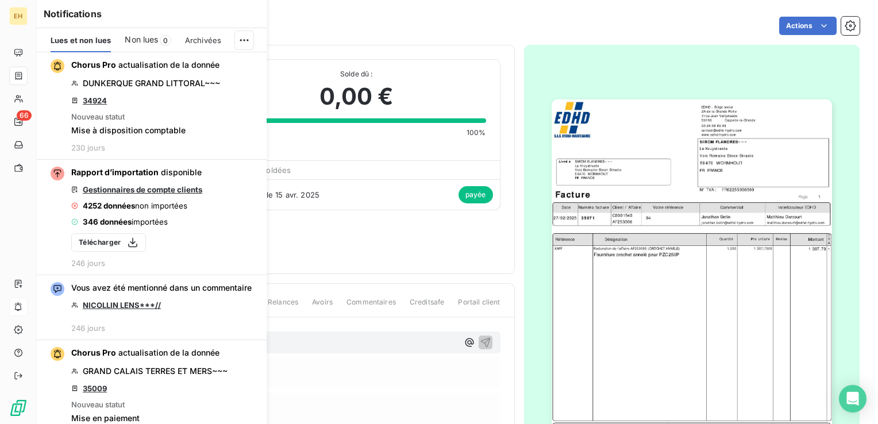
click at [0, 0] on button "button" at bounding box center [0, 0] width 0 height 0
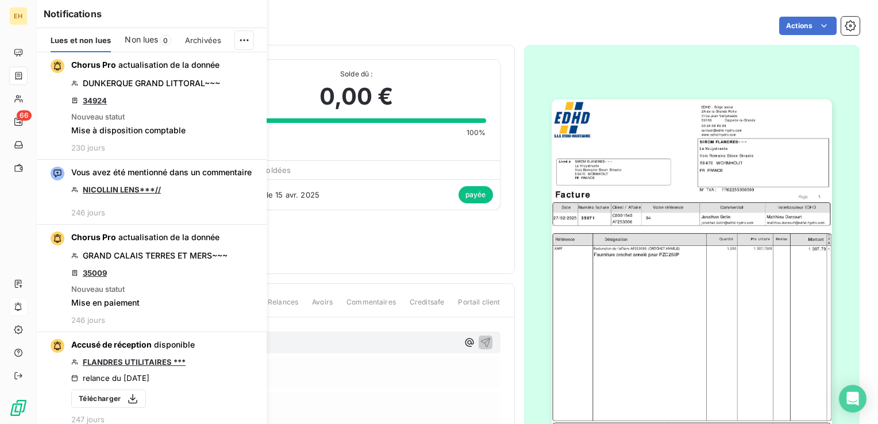
click at [0, 0] on button "button" at bounding box center [0, 0] width 0 height 0
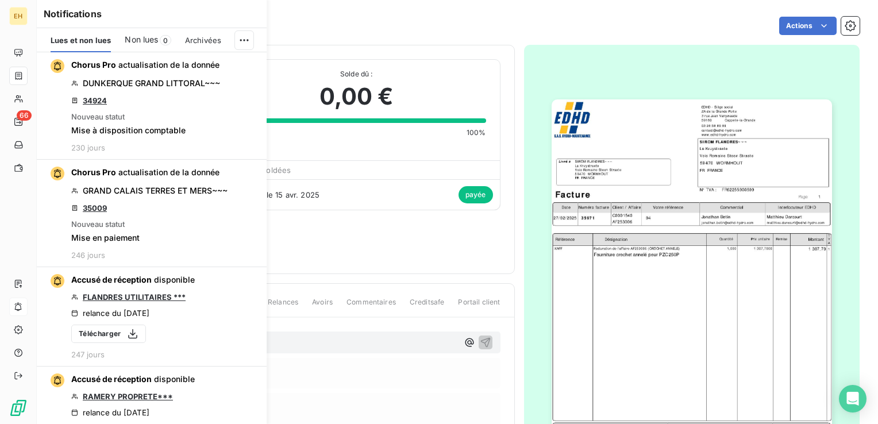
click at [0, 0] on button "button" at bounding box center [0, 0] width 0 height 0
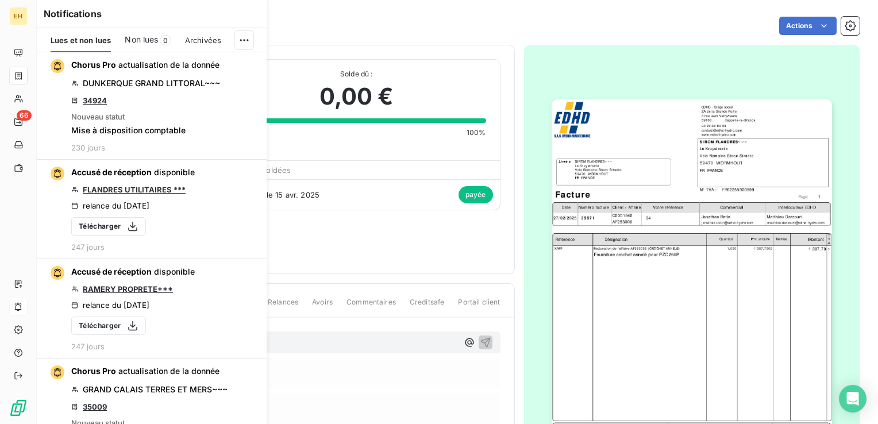
click at [0, 0] on button "button" at bounding box center [0, 0] width 0 height 0
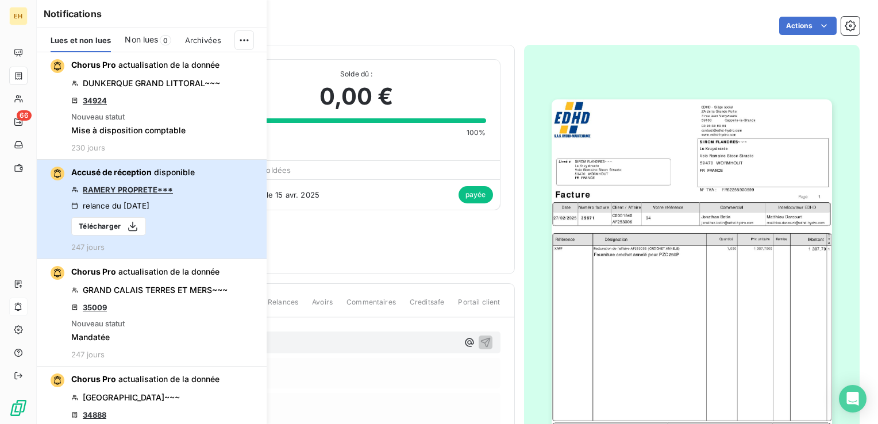
click at [246, 180] on button "Accusé de réception disponible RAMERY PROPRETE*** relance du [DATE] Télécharger…" at bounding box center [152, 209] width 230 height 99
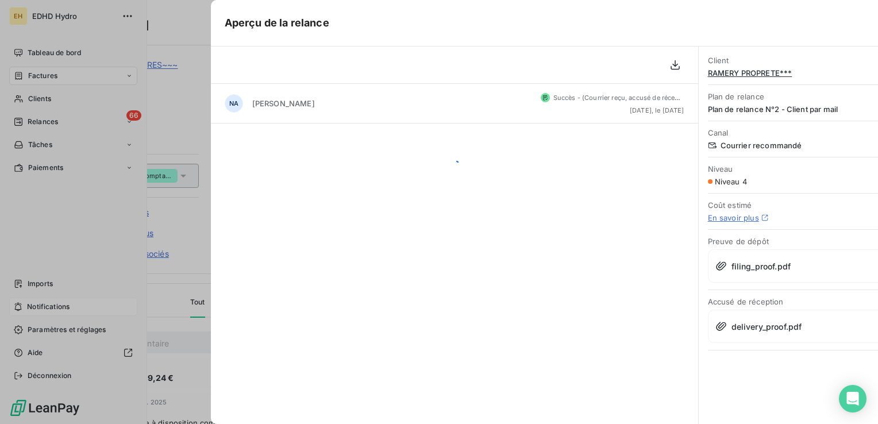
click at [246, 423] on div "Aperçu de la relance NA [PERSON_NAME] - ([PERSON_NAME] reçu, accusé de réceptio…" at bounding box center [439, 424] width 878 height 0
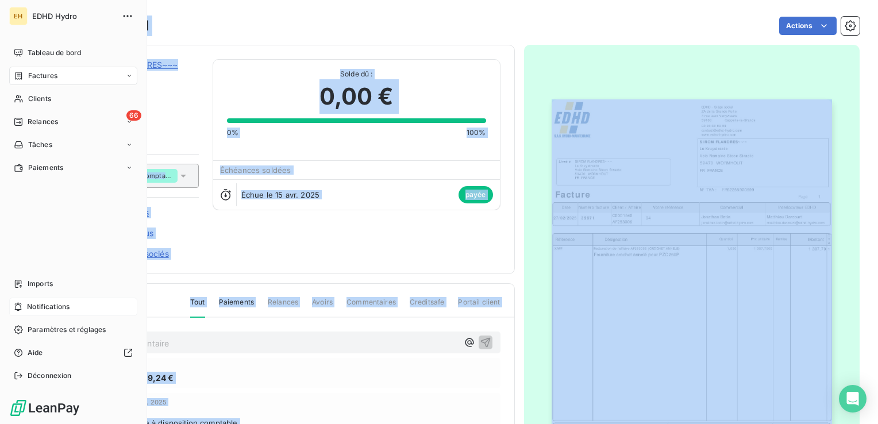
click at [65, 310] on span "Notifications" at bounding box center [48, 307] width 42 height 10
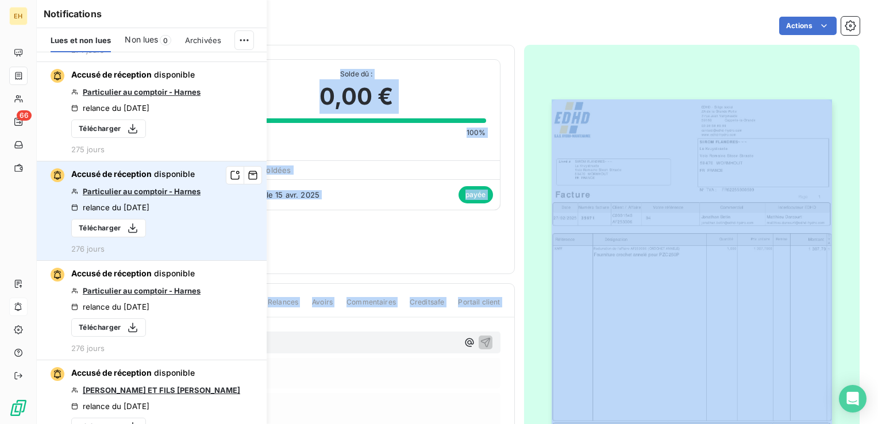
scroll to position [1980, 0]
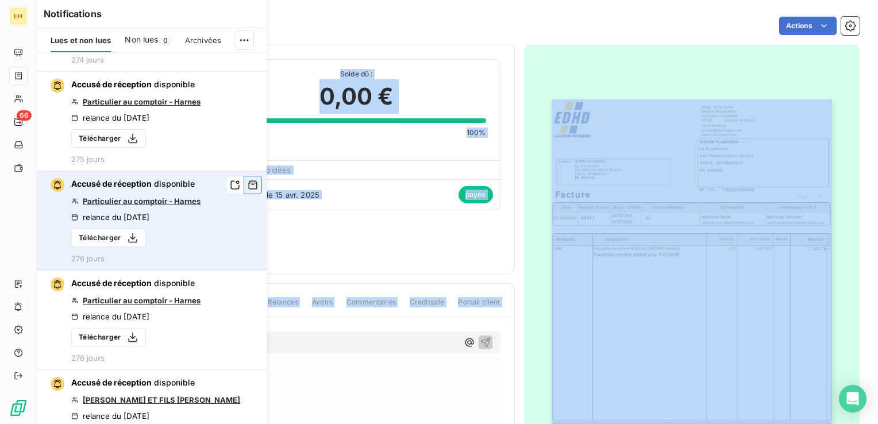
click at [248, 191] on icon "button" at bounding box center [253, 184] width 10 height 11
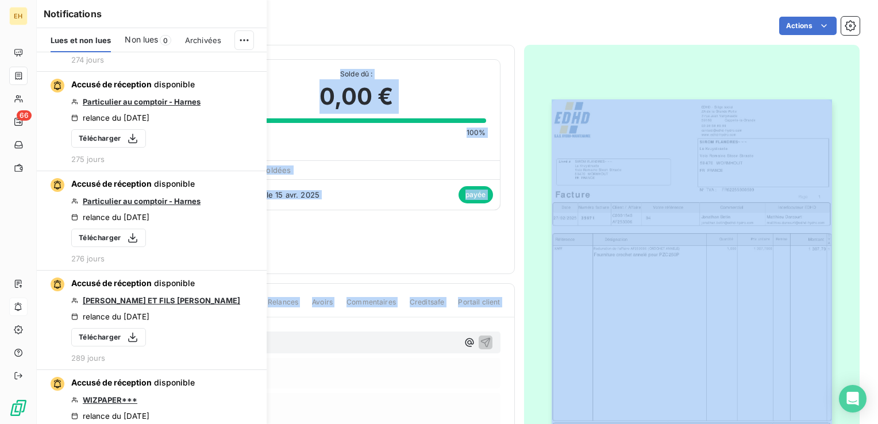
click at [0, 0] on icon "button" at bounding box center [0, 0] width 0 height 0
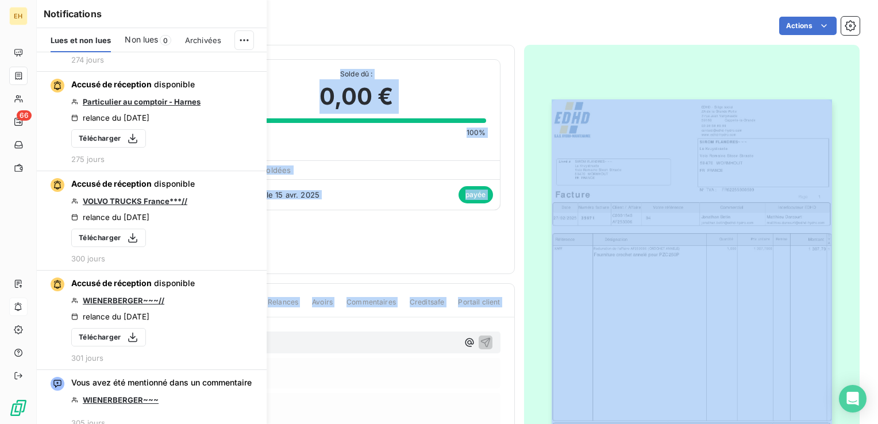
click at [0, 0] on icon "button" at bounding box center [0, 0] width 0 height 0
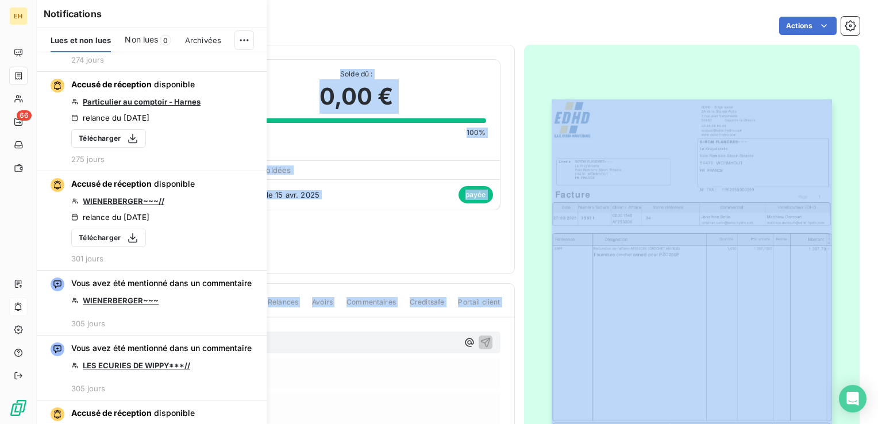
click at [0, 0] on icon "button" at bounding box center [0, 0] width 0 height 0
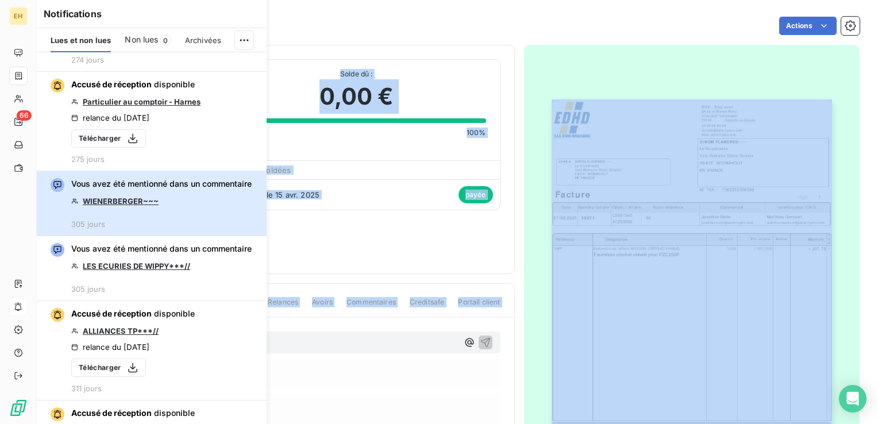
click at [246, 227] on button "Vous avez été mentionné dans un commentaire WIENERBERGER~~~ 305 jours" at bounding box center [152, 203] width 230 height 65
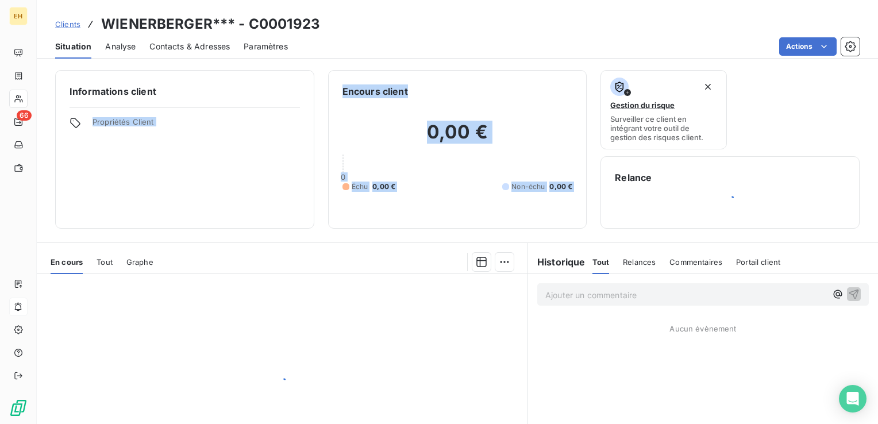
click at [246, 227] on div "Informations client Propriétés Client" at bounding box center [184, 149] width 259 height 159
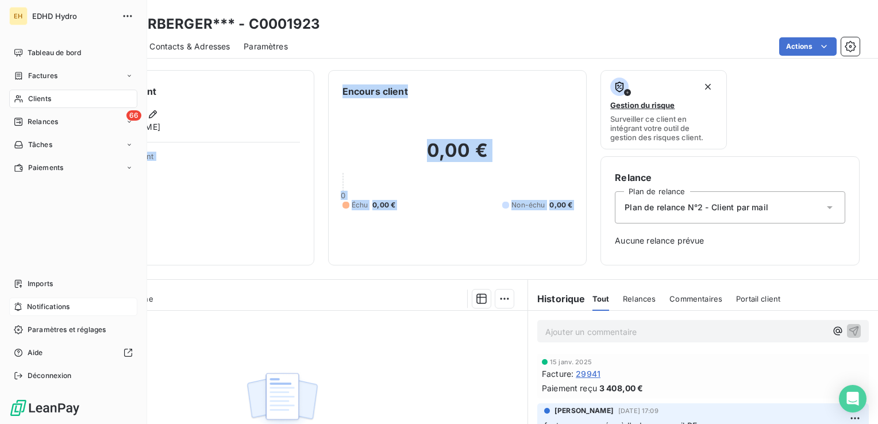
click at [41, 304] on span "Notifications" at bounding box center [48, 307] width 42 height 10
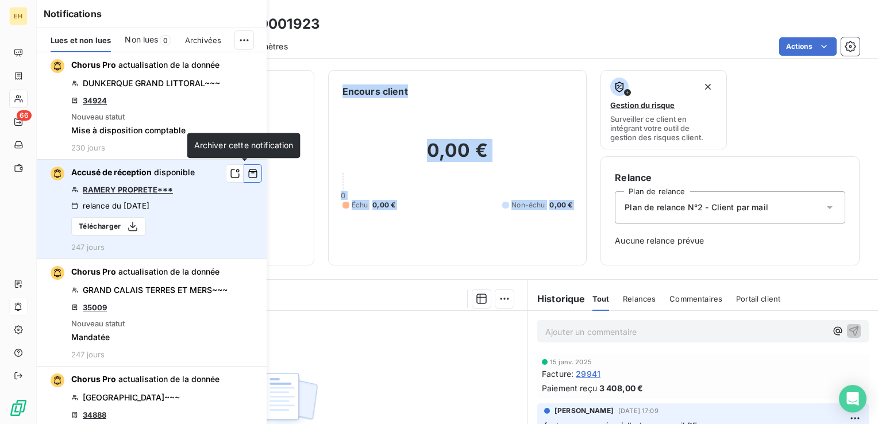
click at [248, 176] on icon "button" at bounding box center [253, 173] width 10 height 11
click at [0, 0] on icon "button" at bounding box center [0, 0] width 0 height 0
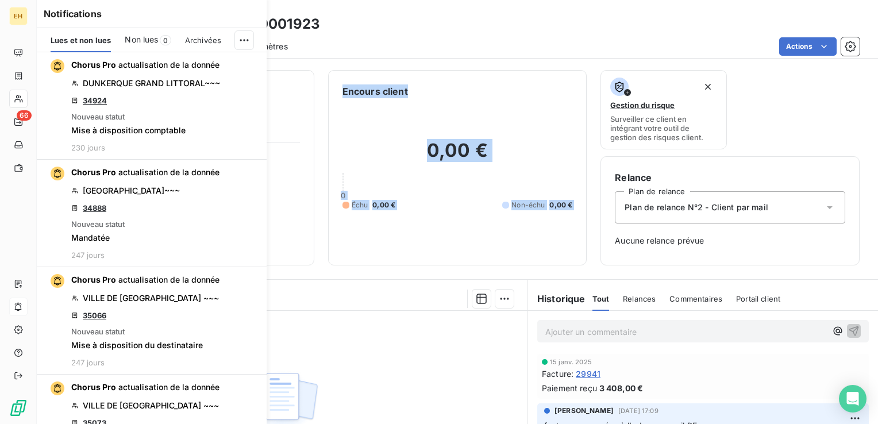
click at [0, 0] on icon "button" at bounding box center [0, 0] width 0 height 0
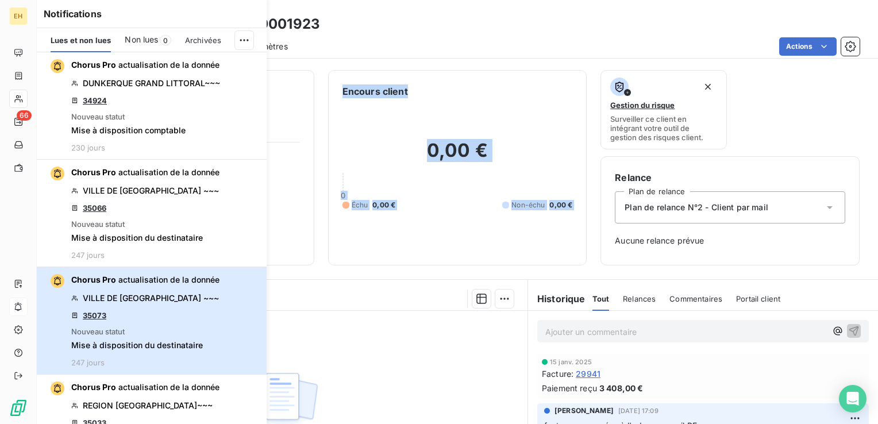
click at [245, 267] on button "Chorus Pro actualisation de la donnée VILLE DE [GEOGRAPHIC_DATA] ~~~ 35073 Nouv…" at bounding box center [152, 320] width 230 height 107
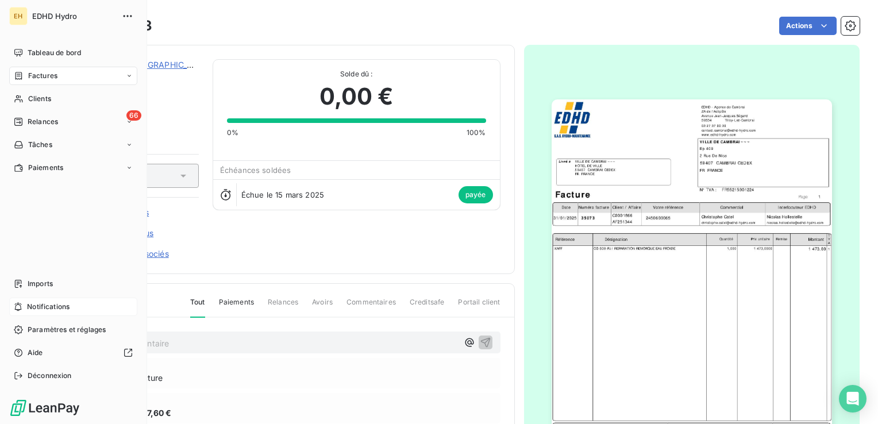
click at [44, 306] on span "Notifications" at bounding box center [48, 307] width 42 height 10
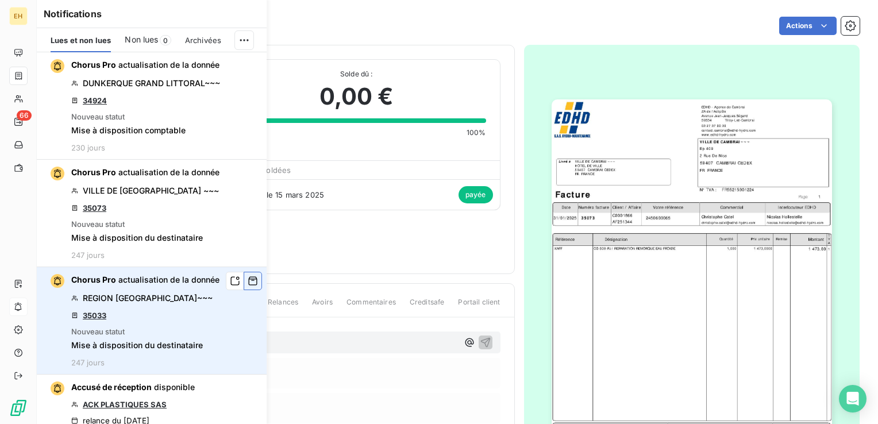
click at [248, 277] on icon "button" at bounding box center [253, 280] width 10 height 11
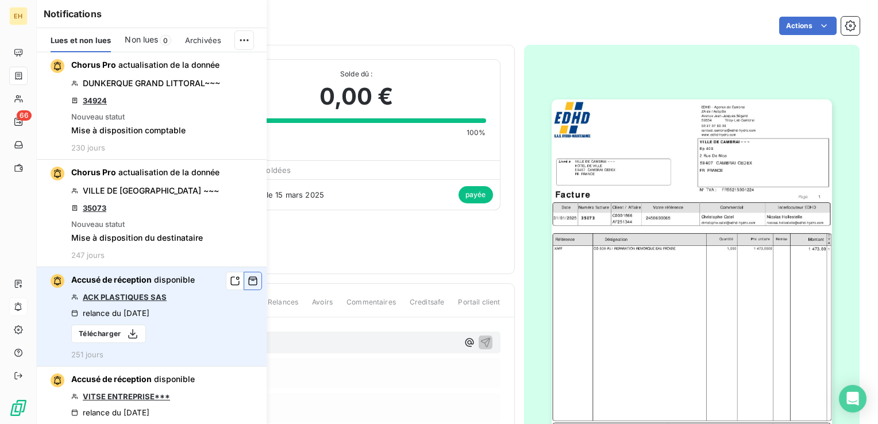
click at [248, 281] on icon "button" at bounding box center [253, 280] width 10 height 11
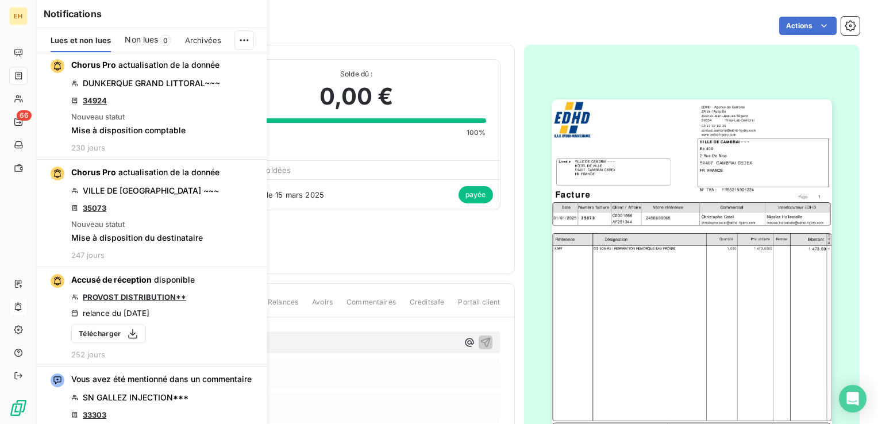
click at [0, 0] on icon "button" at bounding box center [0, 0] width 0 height 0
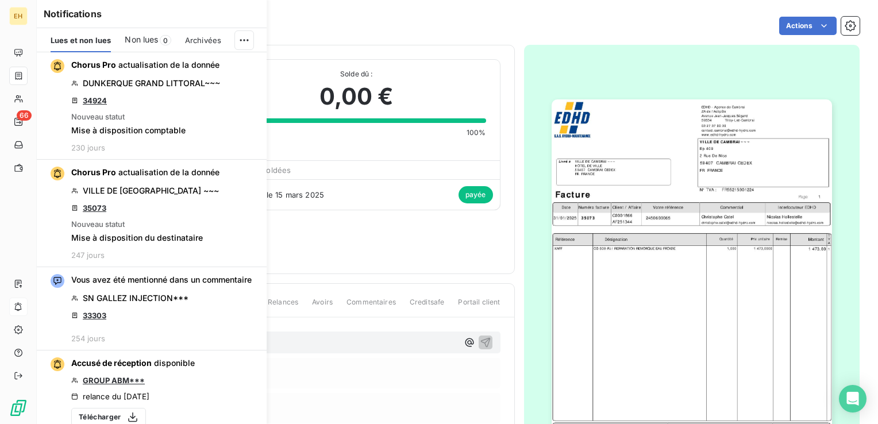
click at [0, 0] on icon "button" at bounding box center [0, 0] width 0 height 0
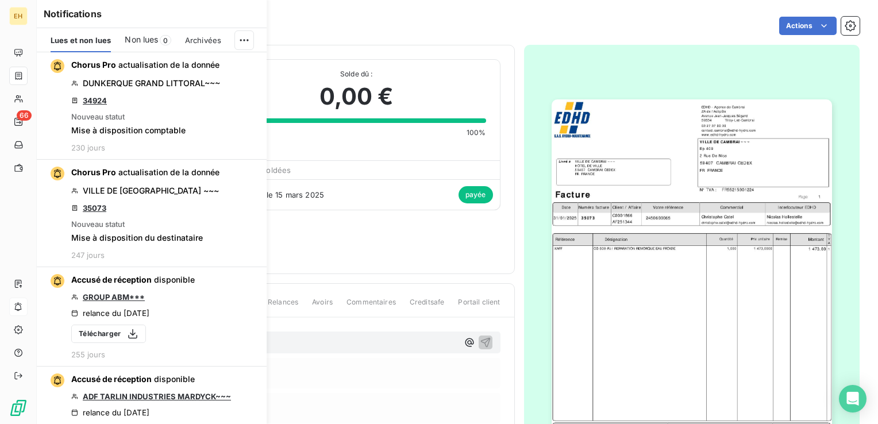
click at [0, 0] on icon "button" at bounding box center [0, 0] width 0 height 0
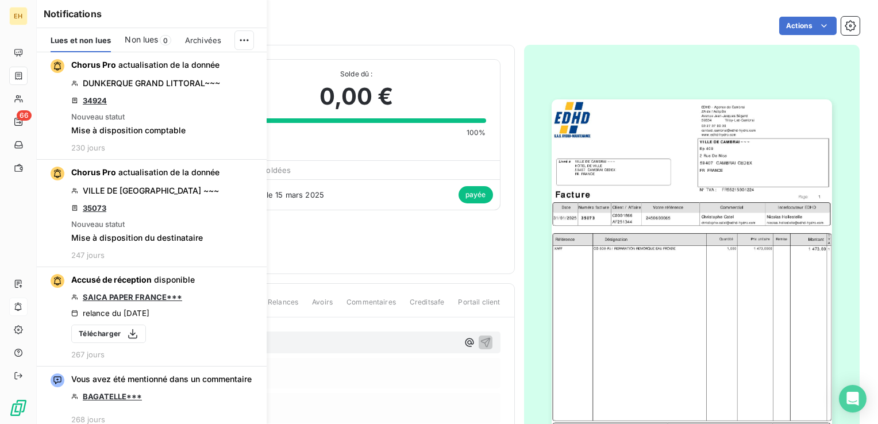
click at [0, 0] on icon "button" at bounding box center [0, 0] width 0 height 0
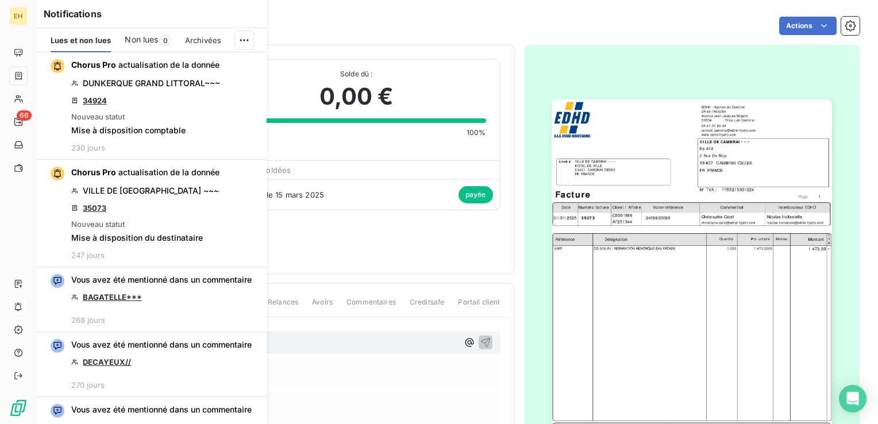
click at [0, 0] on icon "button" at bounding box center [0, 0] width 0 height 0
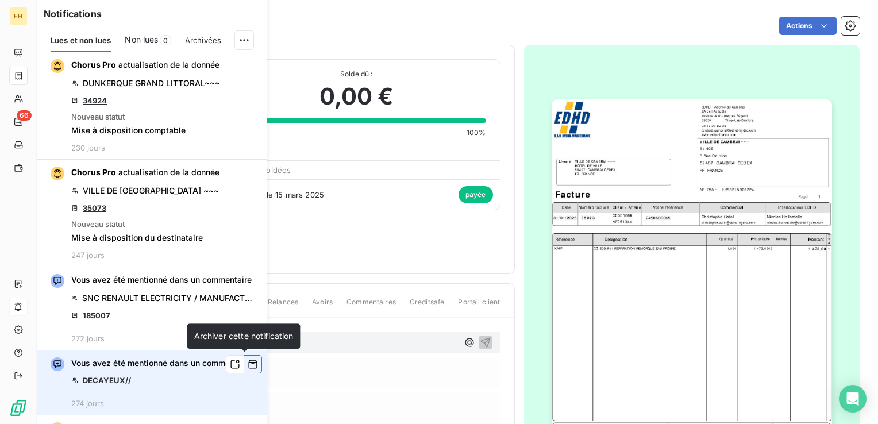
click at [244, 357] on button "button" at bounding box center [253, 364] width 18 height 18
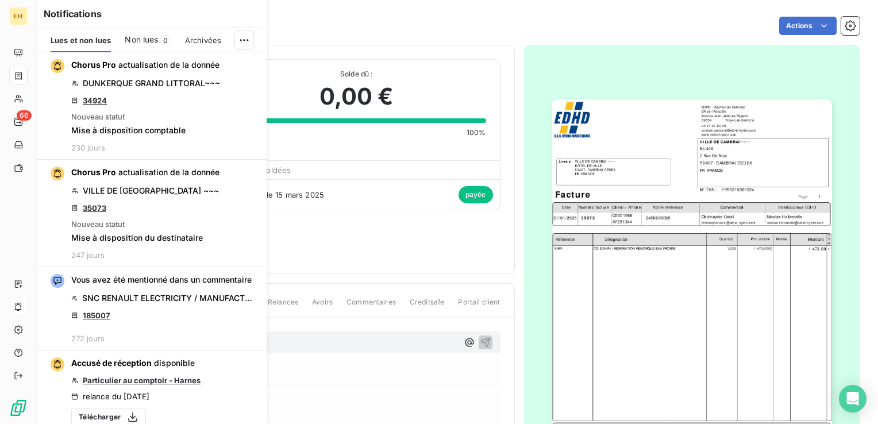
click at [0, 0] on button "button" at bounding box center [0, 0] width 0 height 0
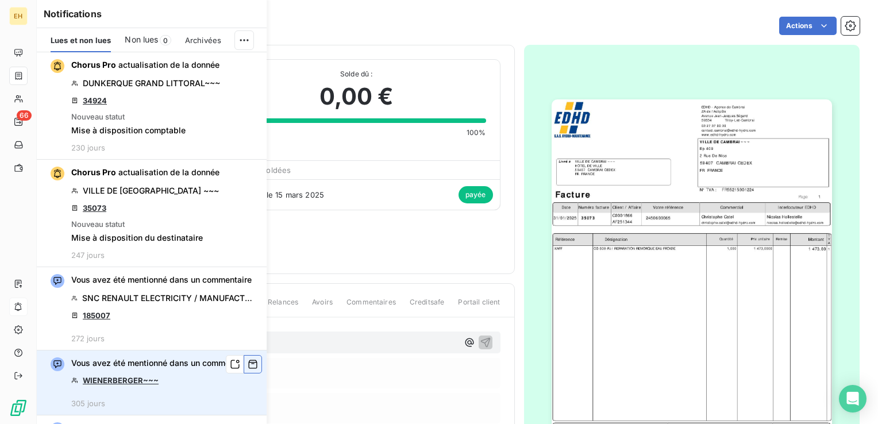
click at [244, 357] on button "button" at bounding box center [253, 364] width 18 height 18
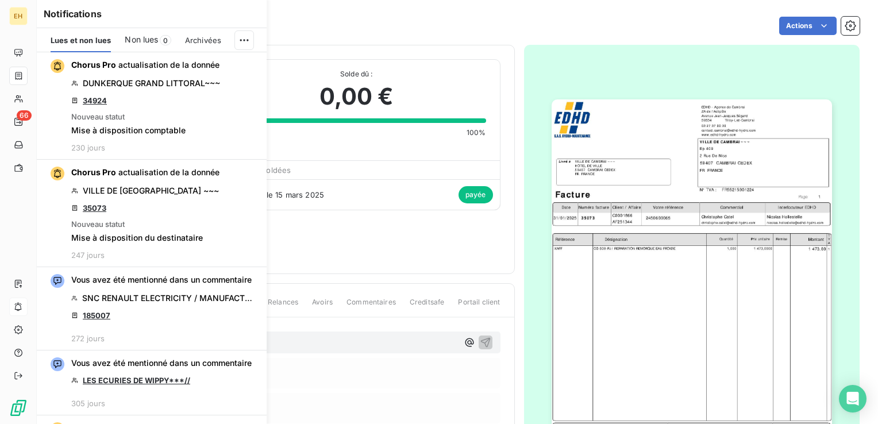
click at [0, 0] on button "button" at bounding box center [0, 0] width 0 height 0
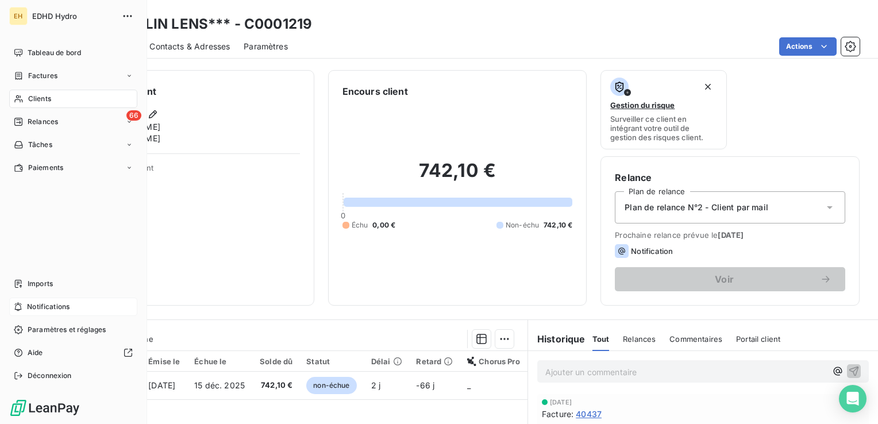
click at [48, 306] on span "Notifications" at bounding box center [48, 307] width 42 height 10
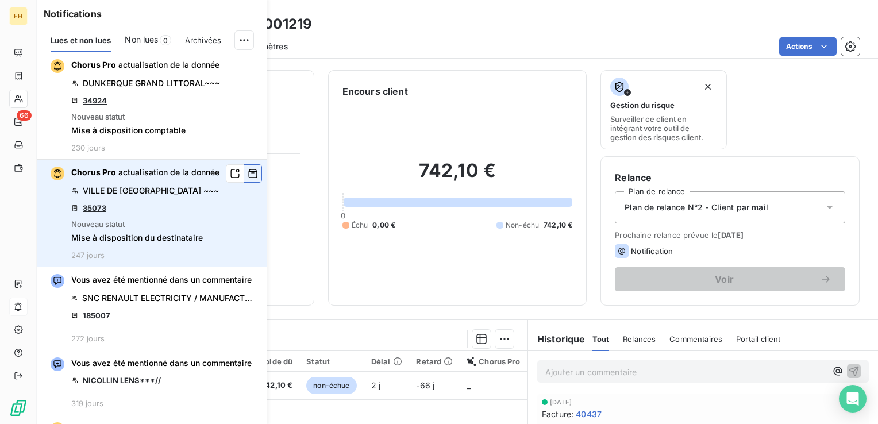
click at [249, 176] on icon "button" at bounding box center [253, 173] width 9 height 9
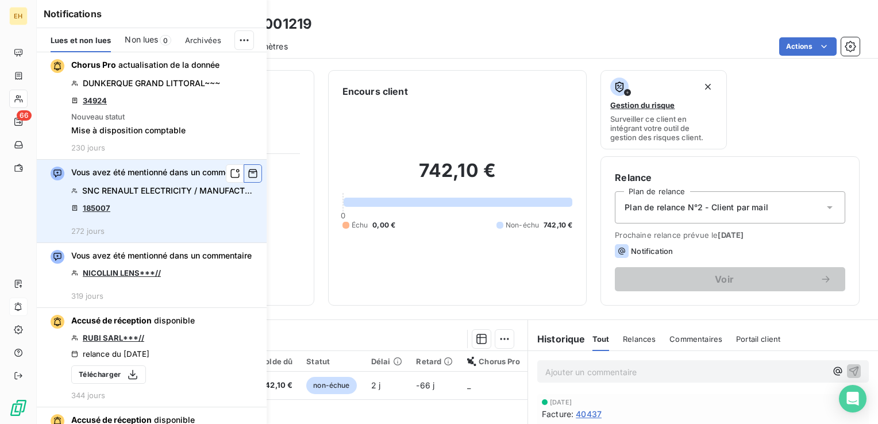
click at [248, 176] on icon "button" at bounding box center [253, 173] width 10 height 11
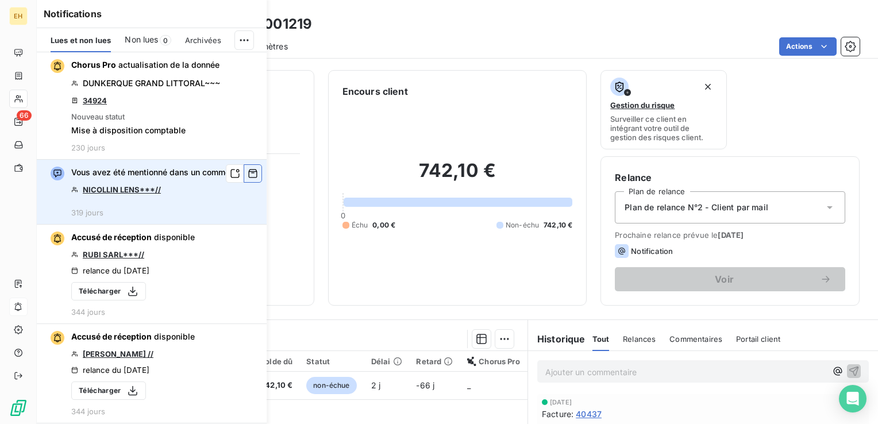
click at [248, 176] on icon "button" at bounding box center [253, 173] width 10 height 11
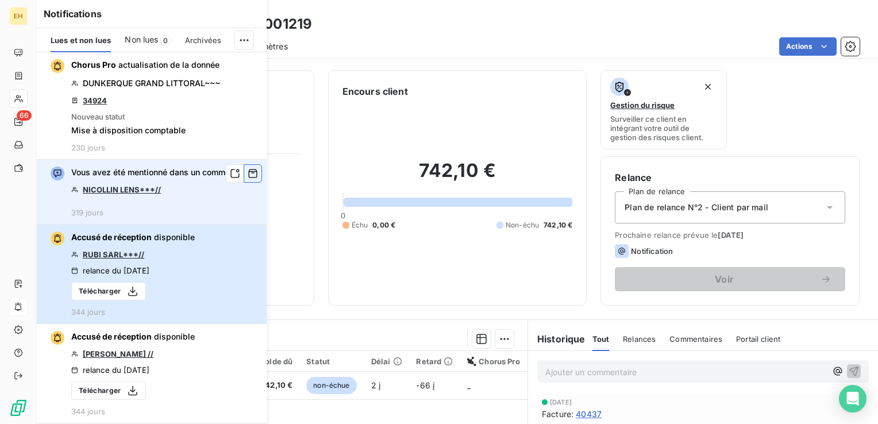
click at [246, 225] on button "Accusé de réception disponible RUBI SARL***// relance du [DATE] Télécharger 344…" at bounding box center [152, 274] width 230 height 99
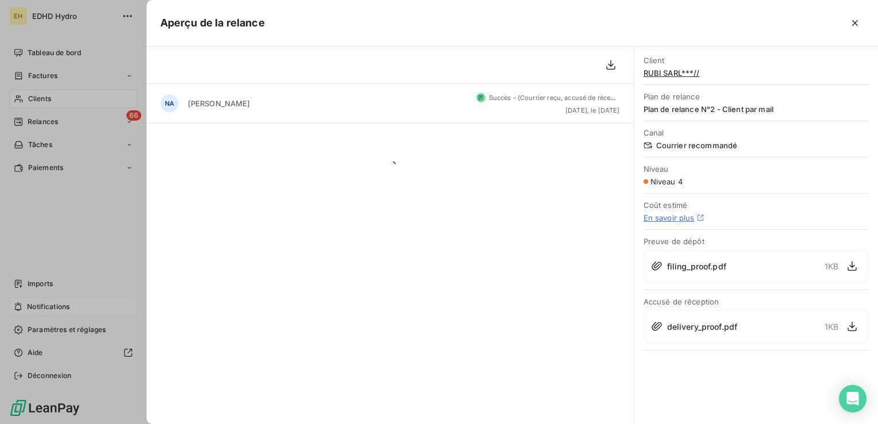
click at [246, 423] on div "Aperçu de la relance NA [PERSON_NAME] - (Courrier reçu, accusé de réception dis…" at bounding box center [439, 424] width 878 height 0
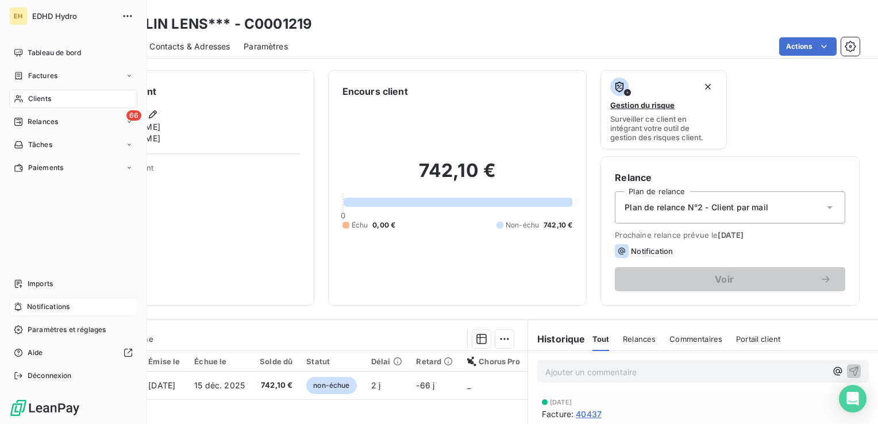
click at [53, 303] on span "Notifications" at bounding box center [48, 307] width 42 height 10
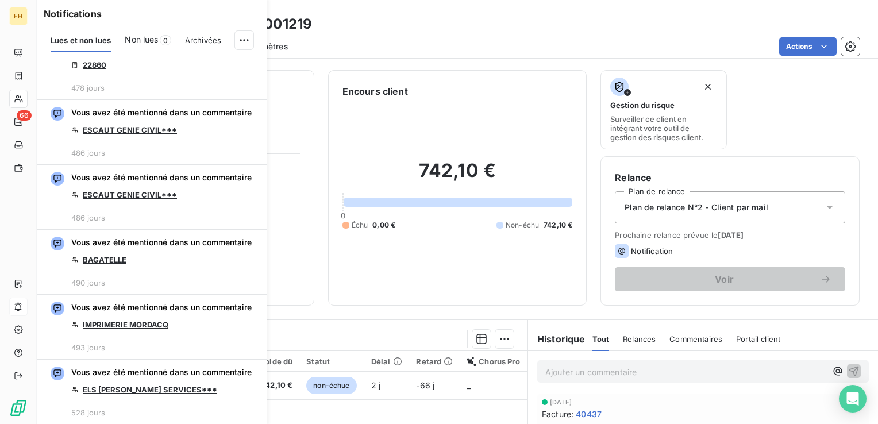
scroll to position [4547, 0]
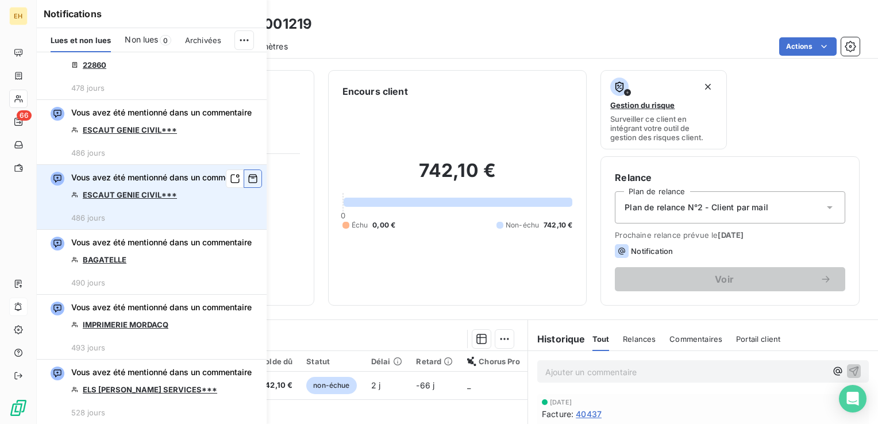
click at [248, 173] on icon "button" at bounding box center [253, 178] width 10 height 11
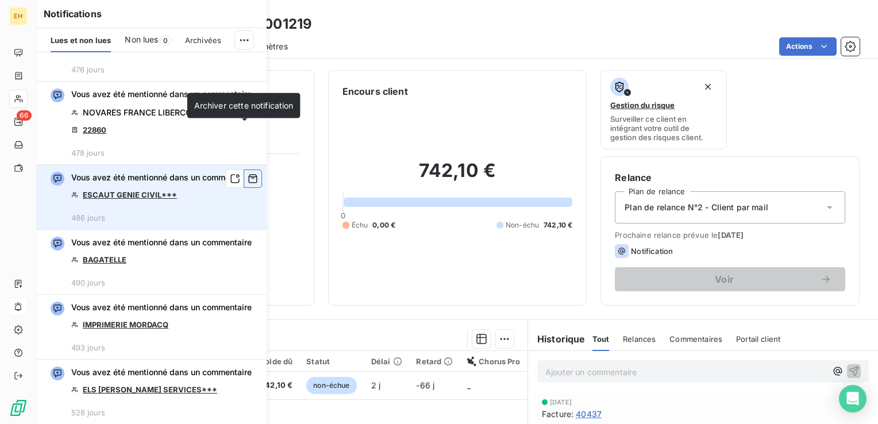
click at [248, 173] on icon "button" at bounding box center [253, 178] width 10 height 11
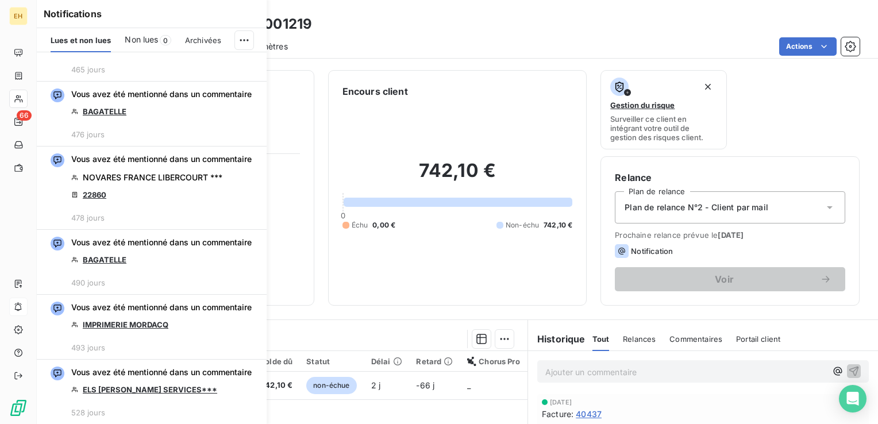
scroll to position [4395, 0]
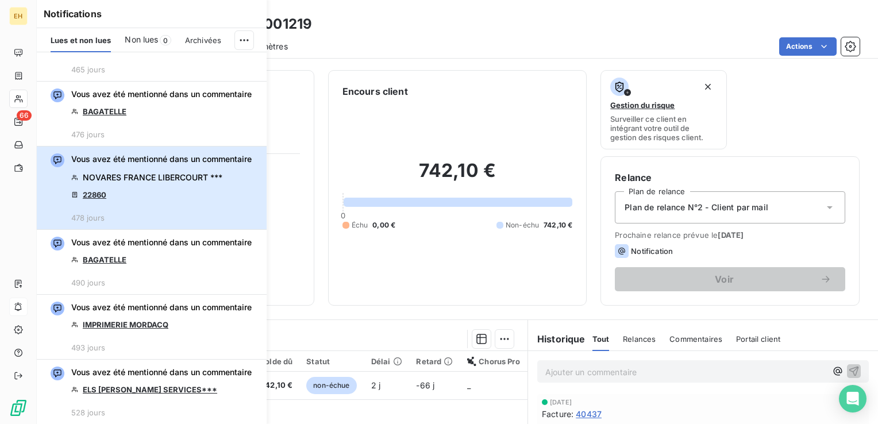
click at [245, 153] on div "Vous avez été mentionné dans un commentaire NOVARES FRANCE LIBERCOURT *** 22860…" at bounding box center [161, 187] width 180 height 69
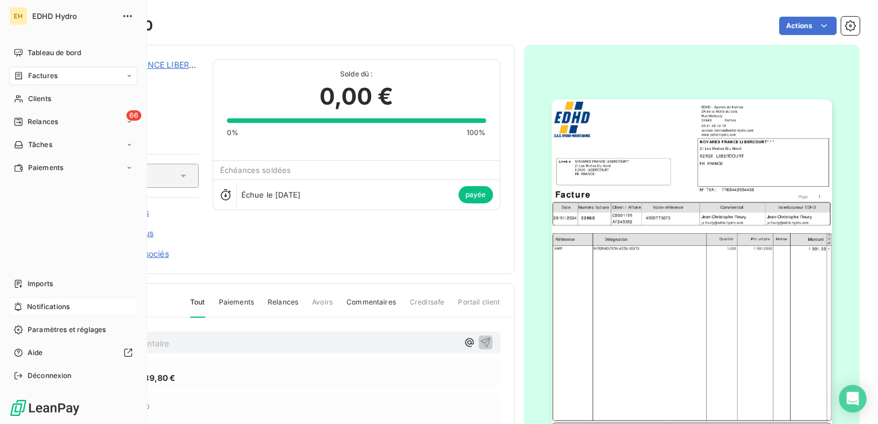
click at [33, 299] on div "Notifications" at bounding box center [73, 306] width 128 height 18
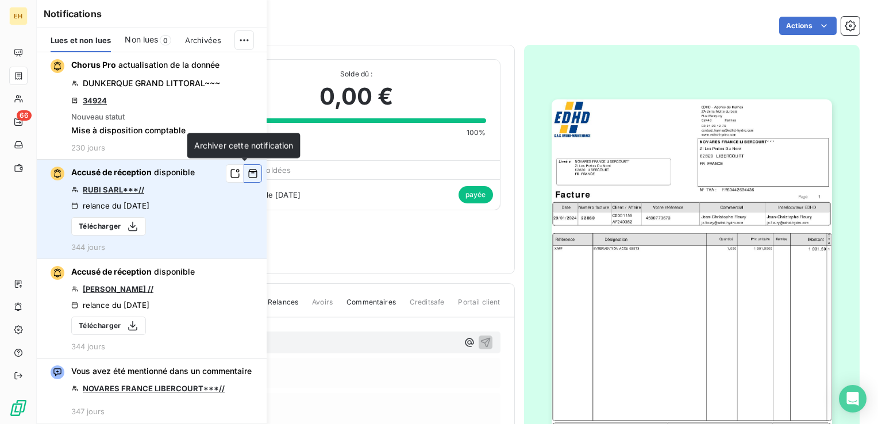
click at [249, 176] on icon "button" at bounding box center [253, 173] width 9 height 9
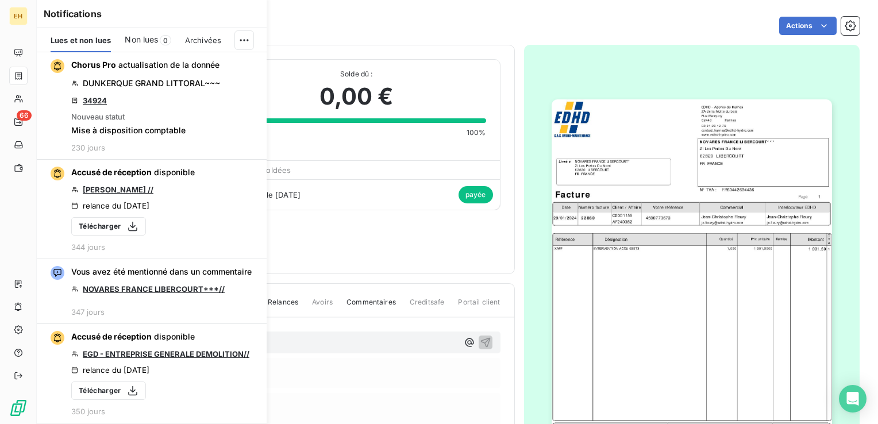
click at [0, 0] on icon "button" at bounding box center [0, 0] width 0 height 0
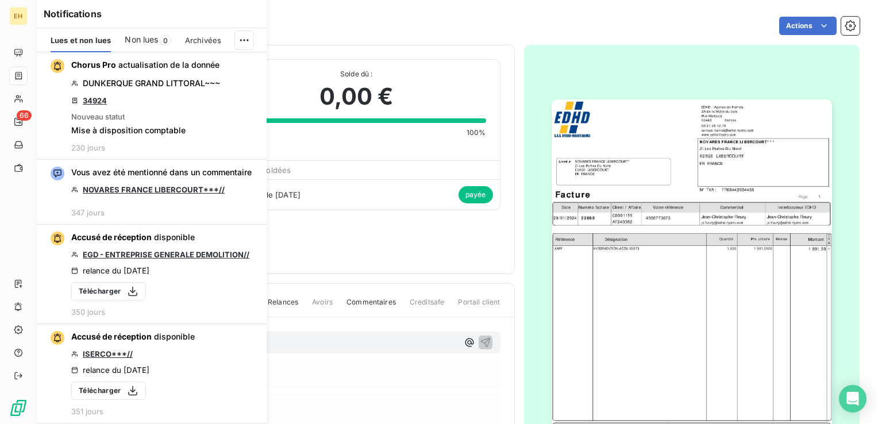
click at [0, 0] on icon "button" at bounding box center [0, 0] width 0 height 0
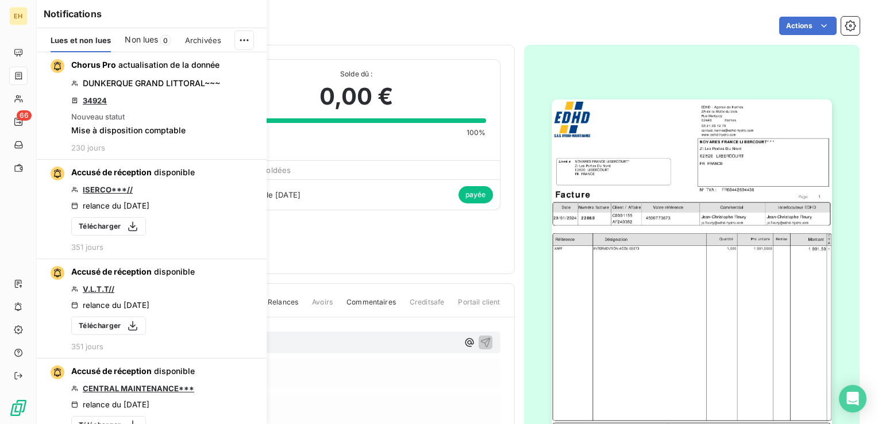
click at [0, 0] on icon "button" at bounding box center [0, 0] width 0 height 0
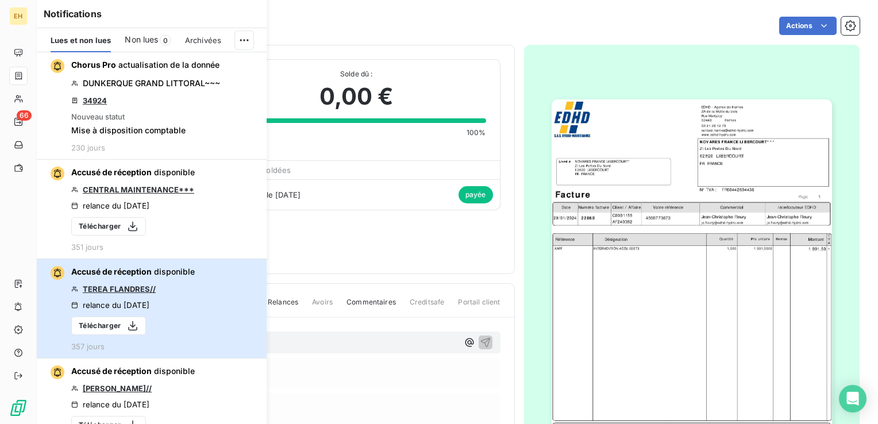
click at [240, 259] on button "Accusé de réception disponible TEREA FLANDRES// relance du [DATE] Télécharger 3…" at bounding box center [152, 308] width 230 height 99
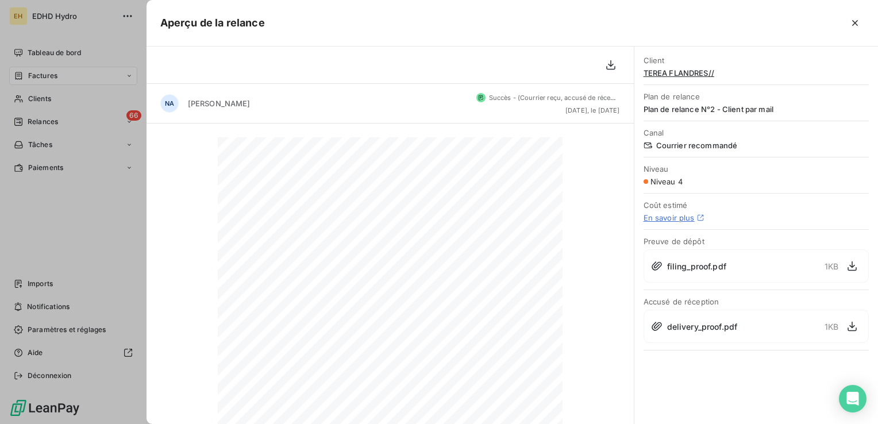
click at [240, 423] on div "Aperçu de la relance NA [PERSON_NAME] - ([PERSON_NAME] reçu, accusé de réceptio…" at bounding box center [439, 424] width 878 height 0
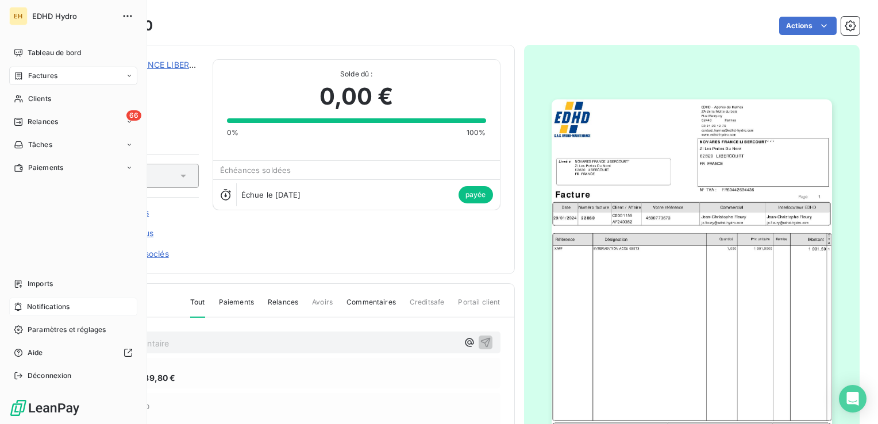
click at [71, 305] on div "Notifications" at bounding box center [73, 306] width 128 height 18
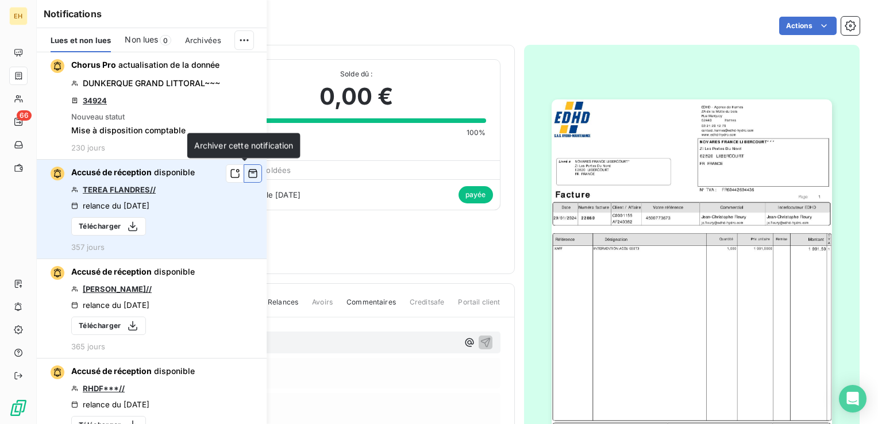
click at [248, 174] on icon "button" at bounding box center [253, 173] width 10 height 11
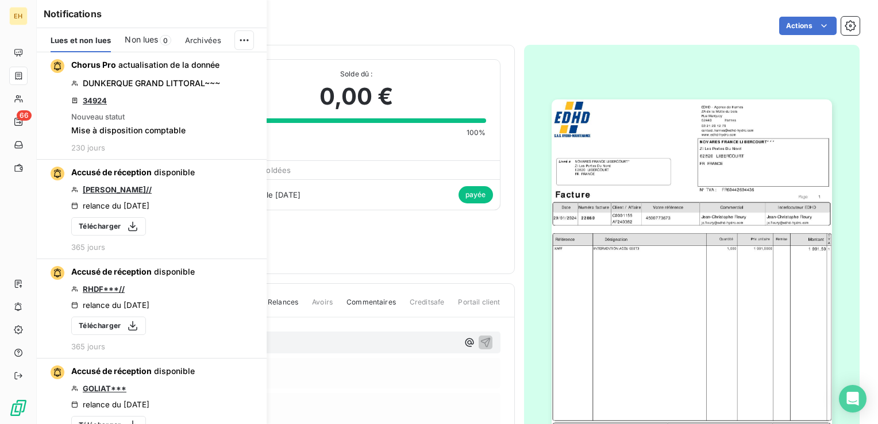
click at [0, 0] on icon "button" at bounding box center [0, 0] width 0 height 0
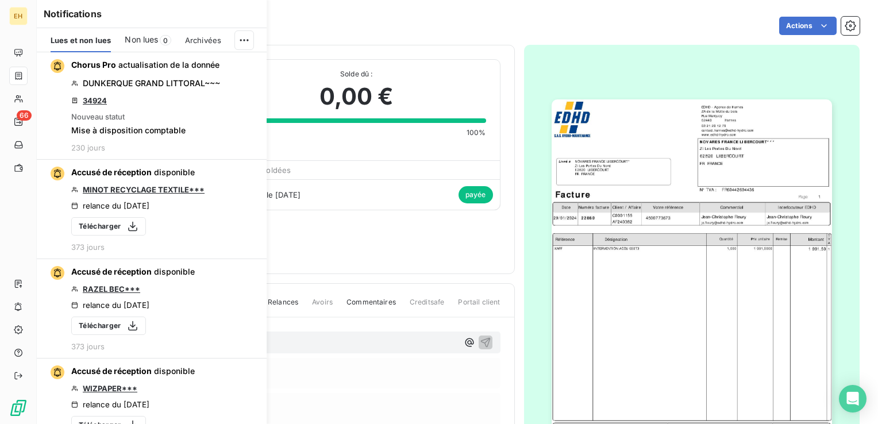
click at [0, 0] on icon "button" at bounding box center [0, 0] width 0 height 0
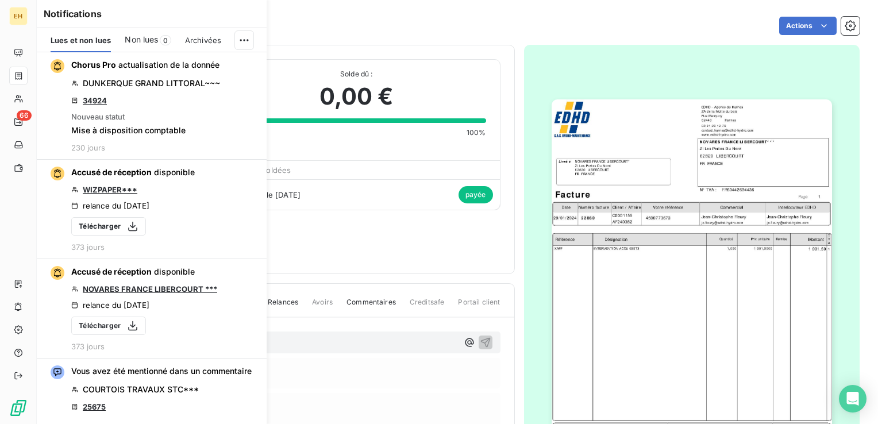
click at [0, 0] on icon "button" at bounding box center [0, 0] width 0 height 0
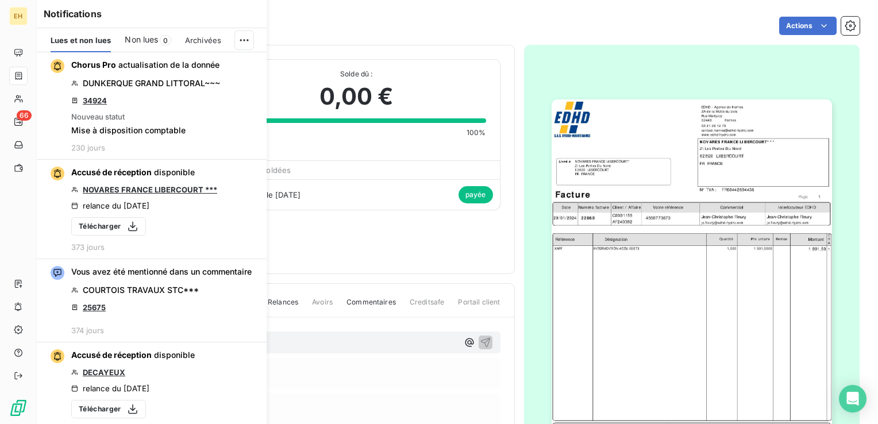
click at [0, 0] on icon "button" at bounding box center [0, 0] width 0 height 0
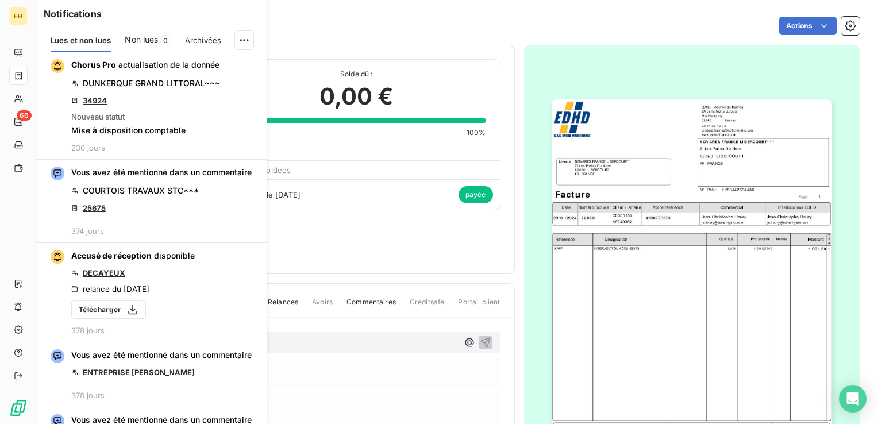
click at [0, 0] on icon "button" at bounding box center [0, 0] width 0 height 0
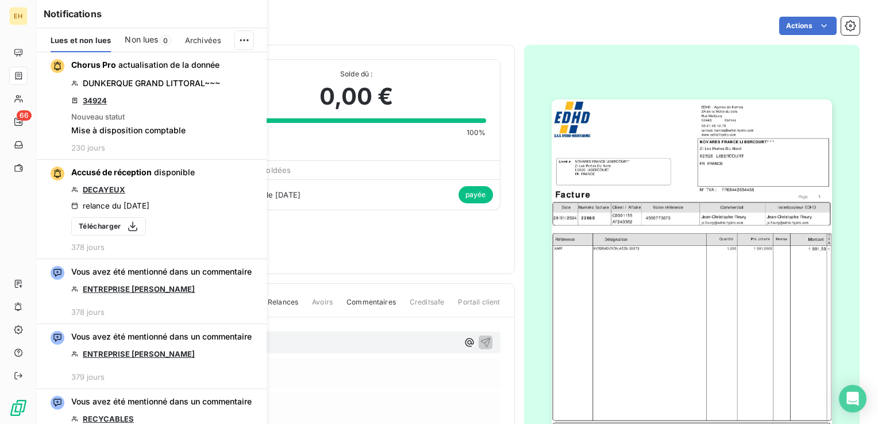
click at [0, 0] on icon "button" at bounding box center [0, 0] width 0 height 0
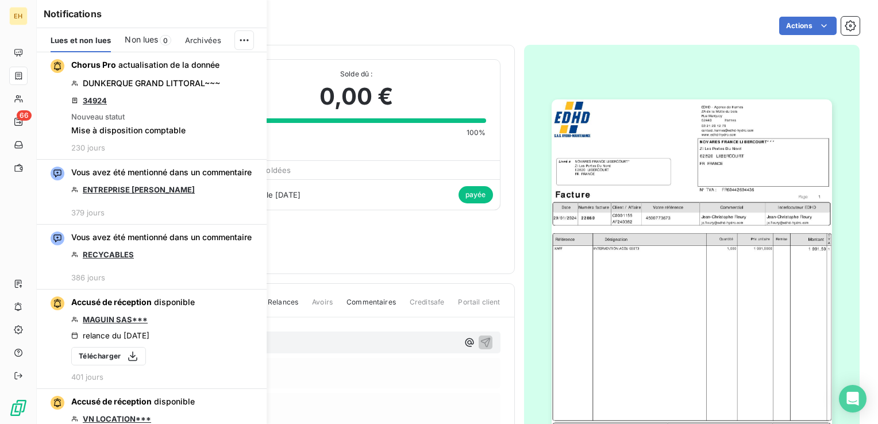
click at [0, 0] on icon "button" at bounding box center [0, 0] width 0 height 0
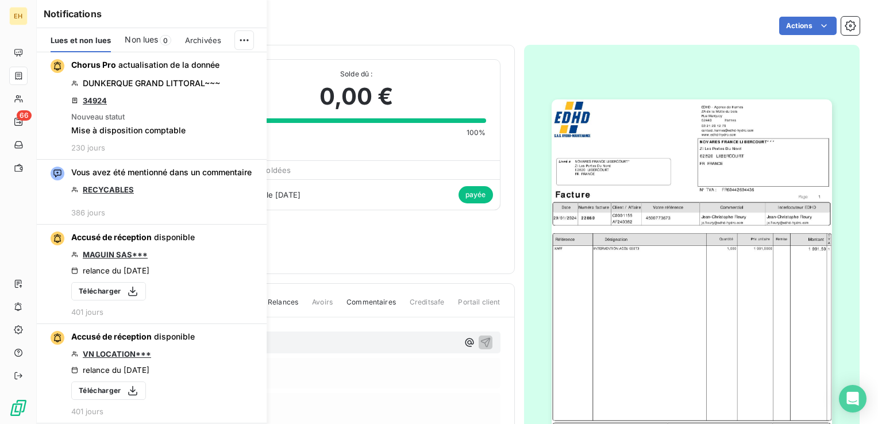
click at [0, 0] on icon "button" at bounding box center [0, 0] width 0 height 0
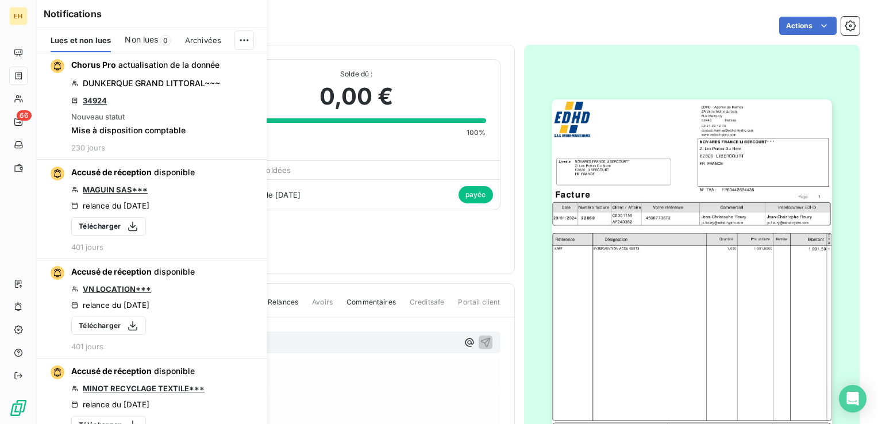
click at [0, 0] on icon "button" at bounding box center [0, 0] width 0 height 0
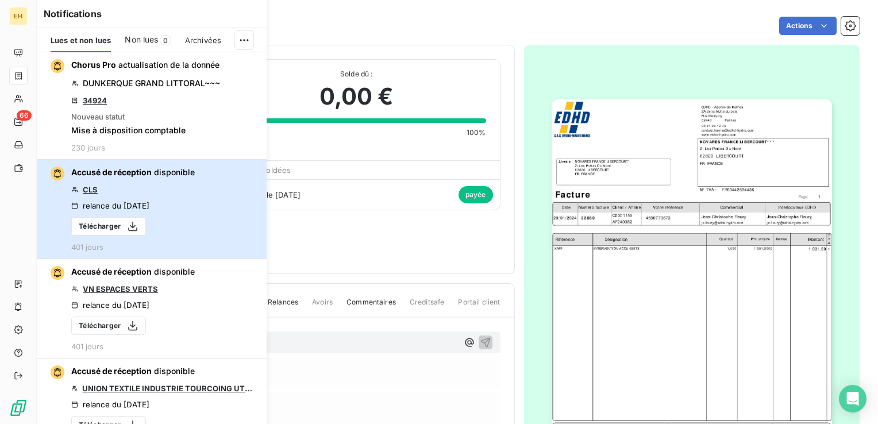
click at [246, 174] on button "Accusé de réception disponible CLS relance du [DATE] Télécharger 401 jours" at bounding box center [152, 209] width 230 height 99
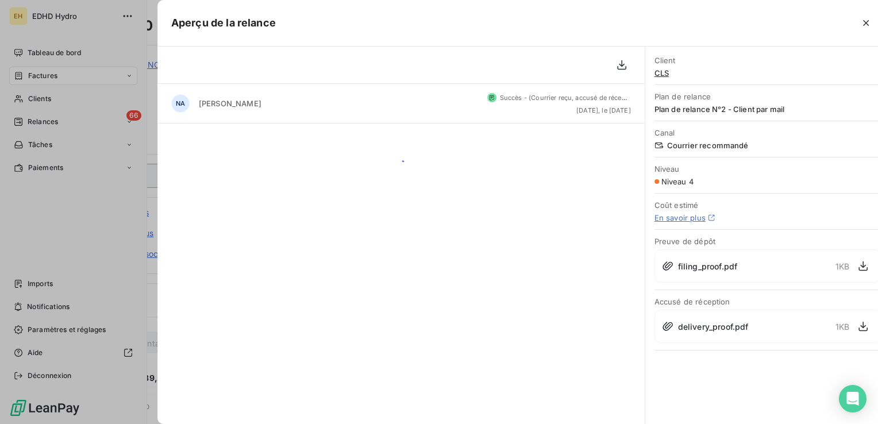
click at [246, 423] on div "Aperçu de la relance NA [PERSON_NAME] - ([PERSON_NAME] reçu, accusé de réceptio…" at bounding box center [439, 424] width 878 height 0
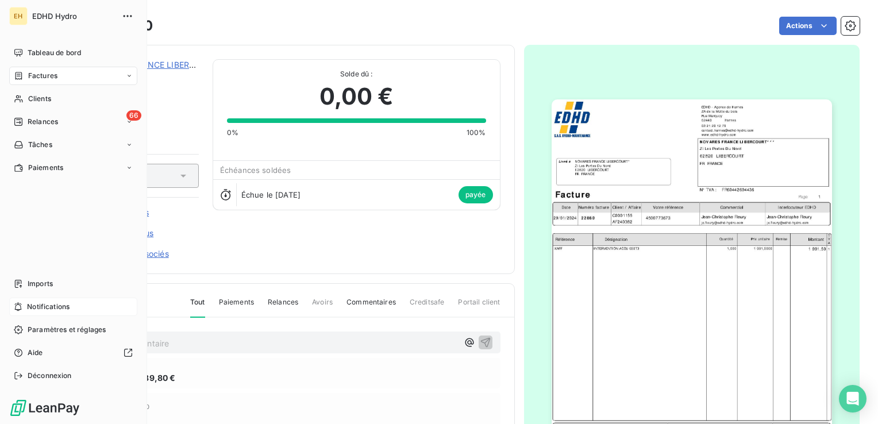
click at [58, 308] on span "Notifications" at bounding box center [48, 307] width 42 height 10
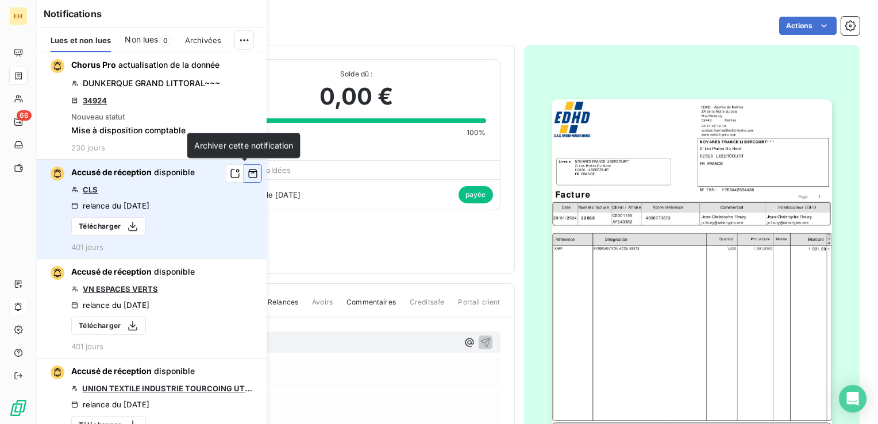
click at [248, 175] on icon "button" at bounding box center [253, 173] width 10 height 11
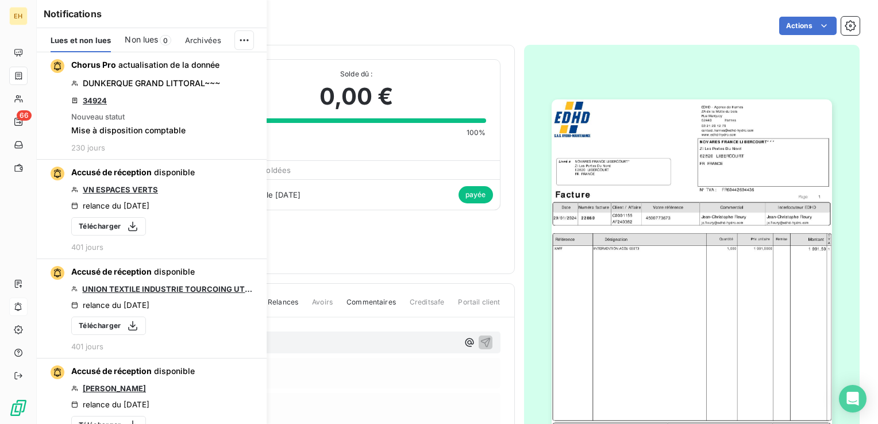
click at [0, 0] on icon "button" at bounding box center [0, 0] width 0 height 0
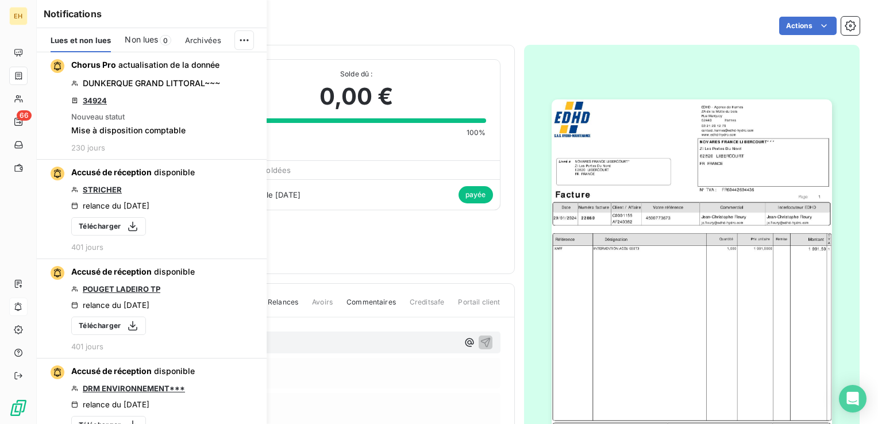
click at [0, 0] on icon "button" at bounding box center [0, 0] width 0 height 0
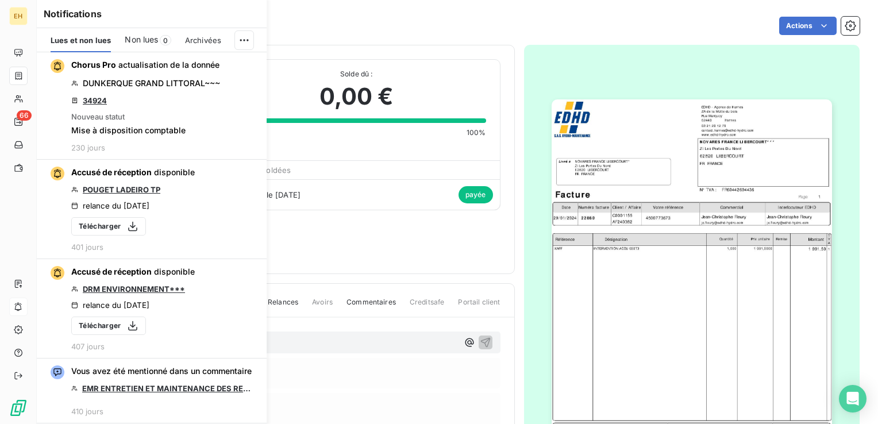
click at [0, 0] on icon "button" at bounding box center [0, 0] width 0 height 0
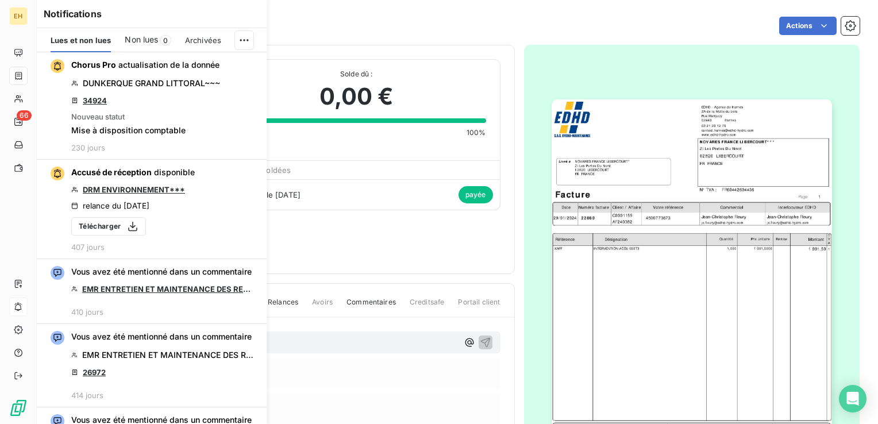
click at [0, 0] on icon "button" at bounding box center [0, 0] width 0 height 0
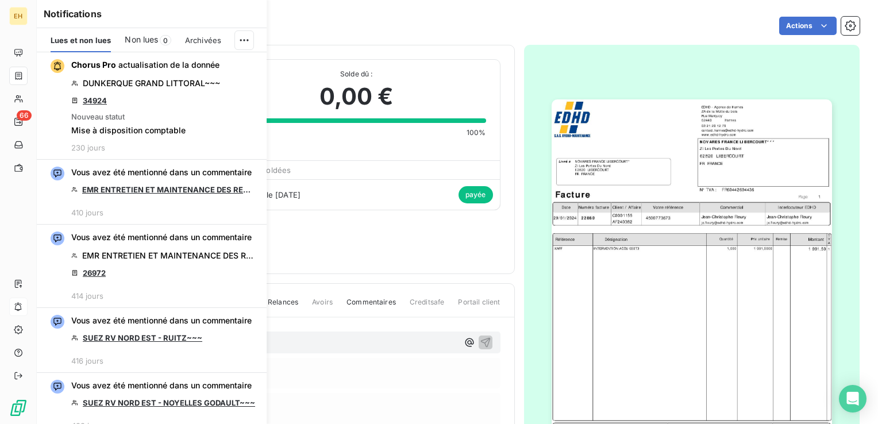
click at [0, 0] on icon "button" at bounding box center [0, 0] width 0 height 0
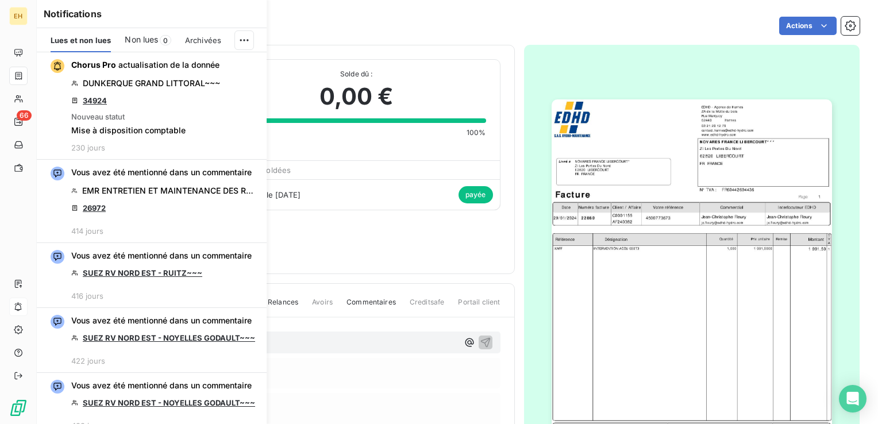
click at [0, 0] on icon "button" at bounding box center [0, 0] width 0 height 0
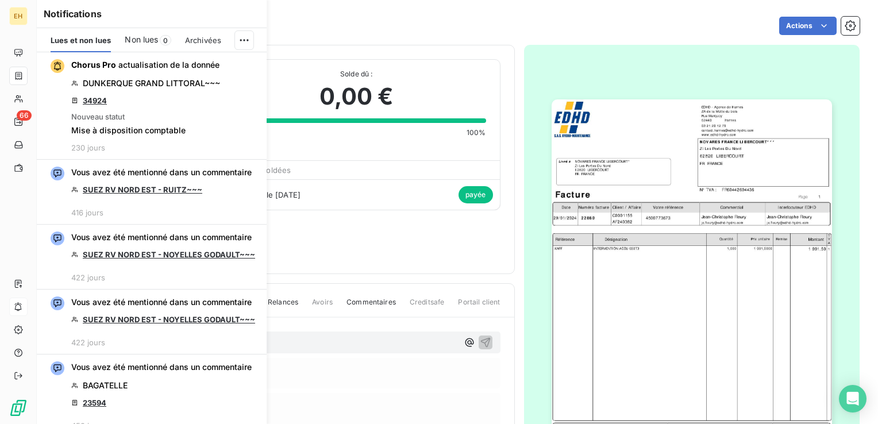
click at [0, 0] on icon "button" at bounding box center [0, 0] width 0 height 0
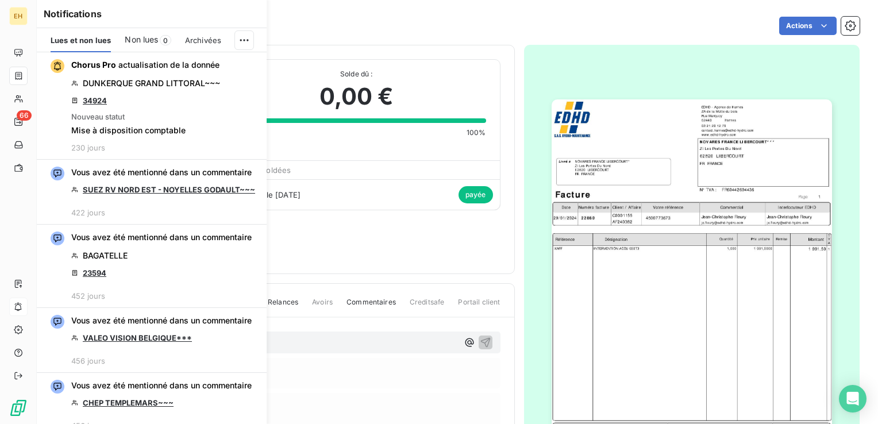
click at [0, 0] on icon "button" at bounding box center [0, 0] width 0 height 0
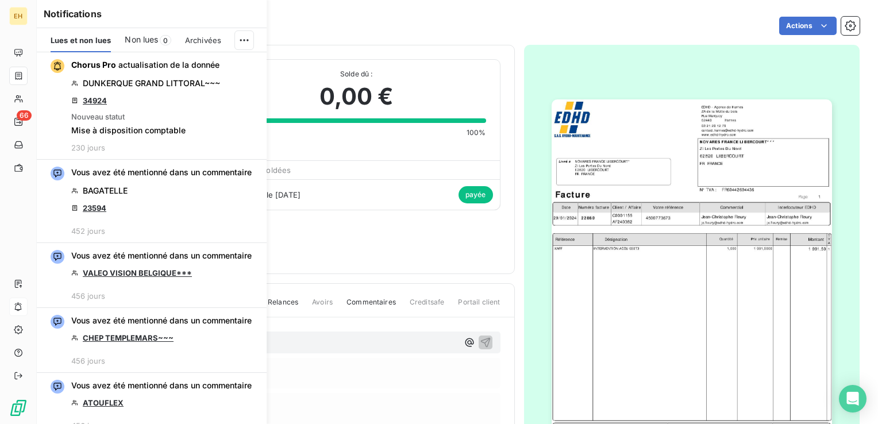
click at [0, 0] on icon "button" at bounding box center [0, 0] width 0 height 0
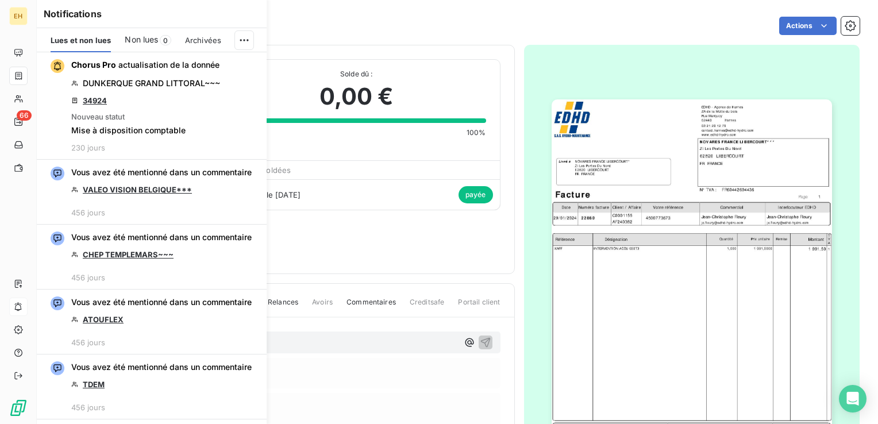
click at [0, 0] on icon "button" at bounding box center [0, 0] width 0 height 0
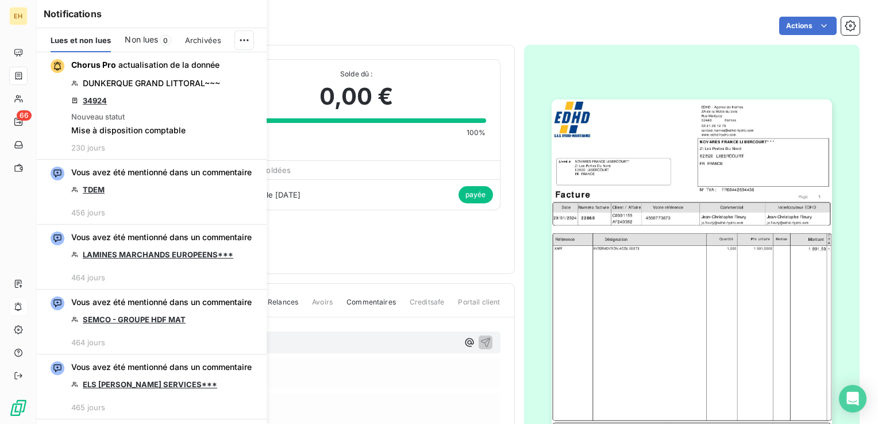
click at [0, 0] on icon "button" at bounding box center [0, 0] width 0 height 0
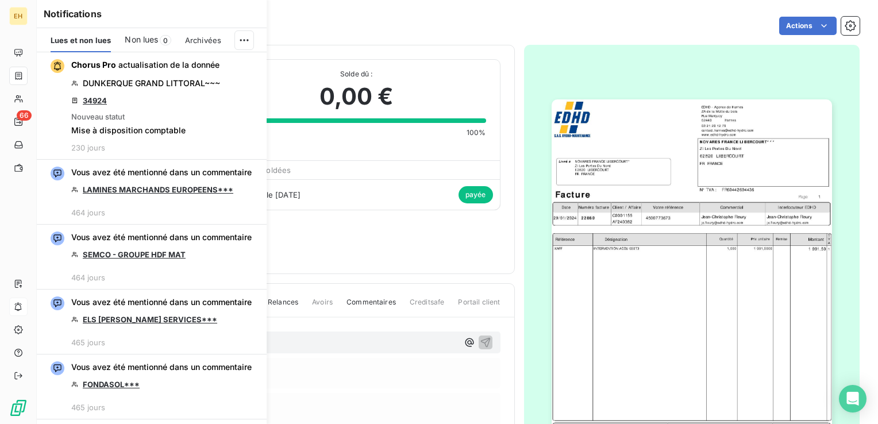
click at [0, 0] on icon "button" at bounding box center [0, 0] width 0 height 0
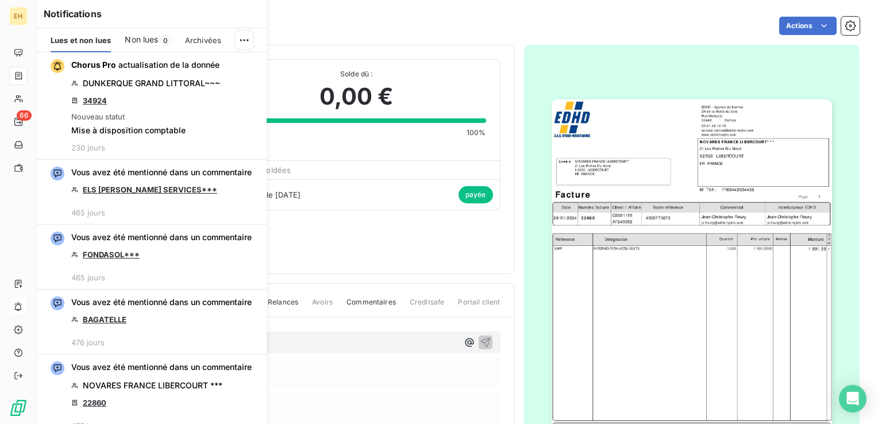
click at [0, 0] on icon "button" at bounding box center [0, 0] width 0 height 0
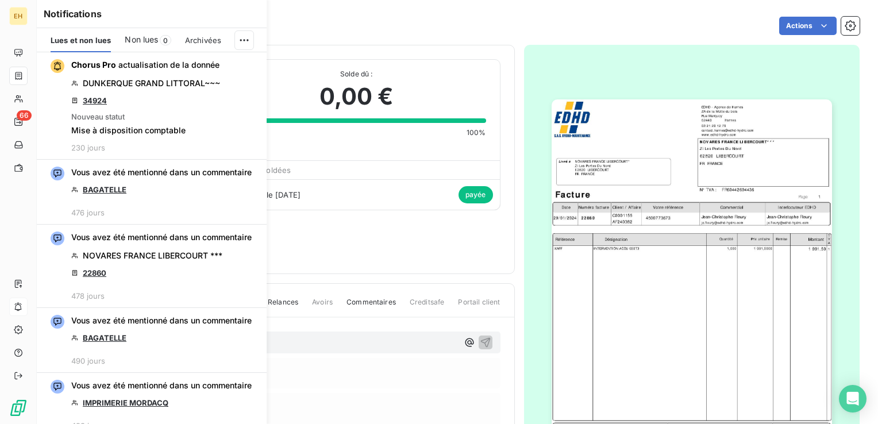
click at [0, 0] on icon "button" at bounding box center [0, 0] width 0 height 0
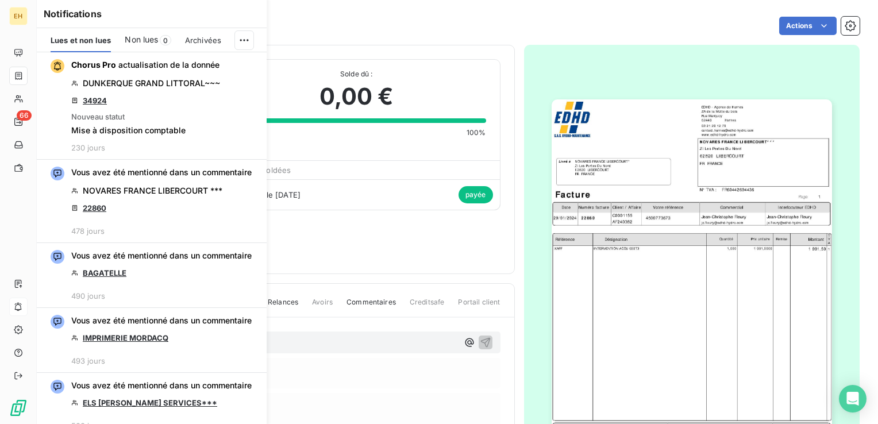
click at [0, 0] on icon "button" at bounding box center [0, 0] width 0 height 0
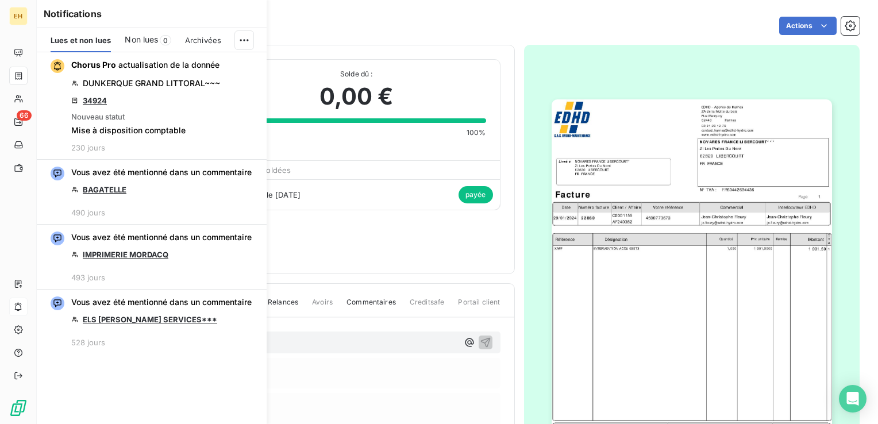
click at [0, 0] on button "button" at bounding box center [0, 0] width 0 height 0
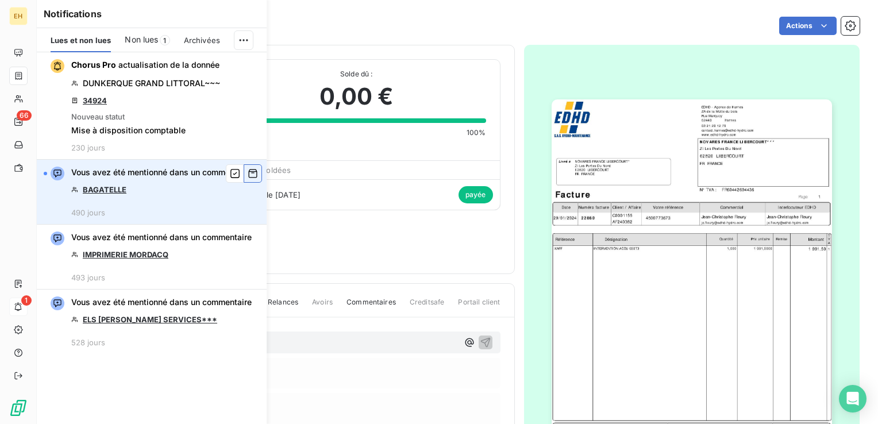
click at [255, 175] on icon "button" at bounding box center [253, 173] width 10 height 11
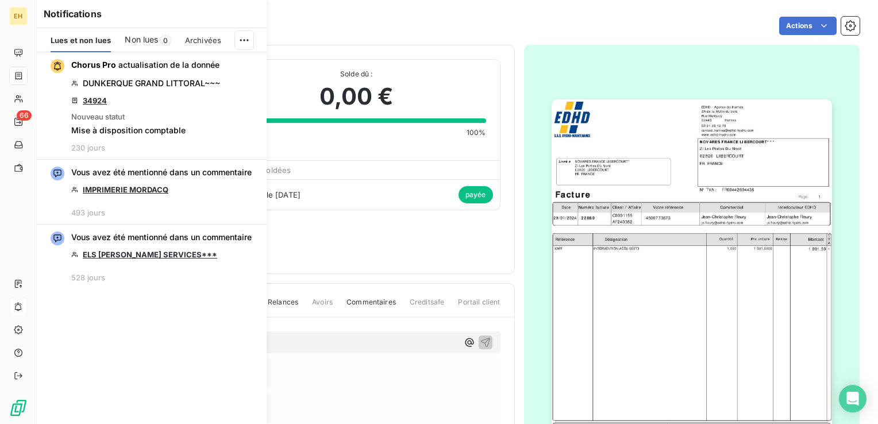
click at [0, 0] on icon "button" at bounding box center [0, 0] width 0 height 0
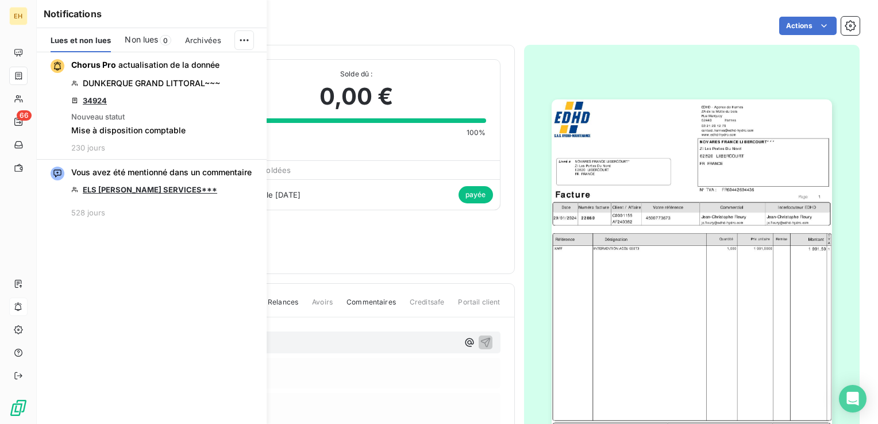
click at [0, 0] on icon "button" at bounding box center [0, 0] width 0 height 0
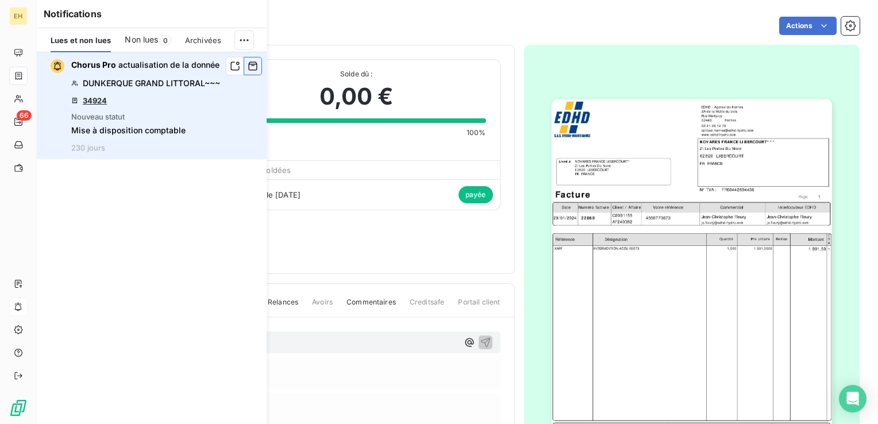
click at [255, 69] on icon "button" at bounding box center [253, 65] width 10 height 11
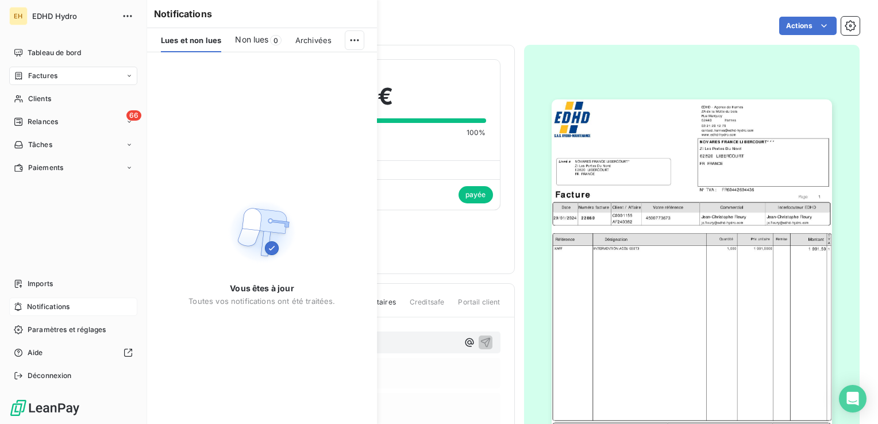
click at [42, 311] on span "Notifications" at bounding box center [48, 307] width 42 height 10
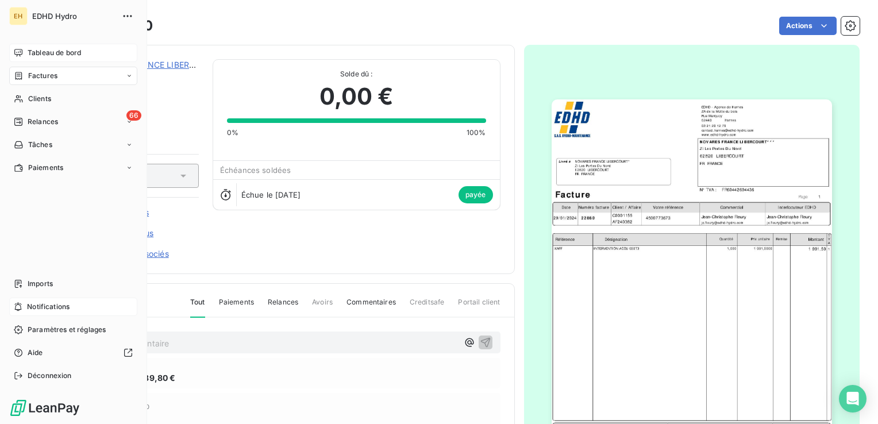
click at [40, 52] on span "Tableau de bord" at bounding box center [54, 53] width 53 height 10
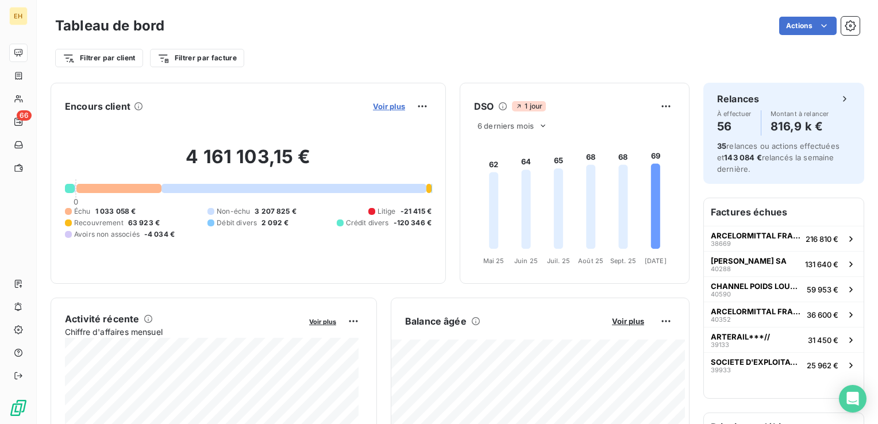
click at [392, 106] on span "Voir plus" at bounding box center [389, 106] width 32 height 9
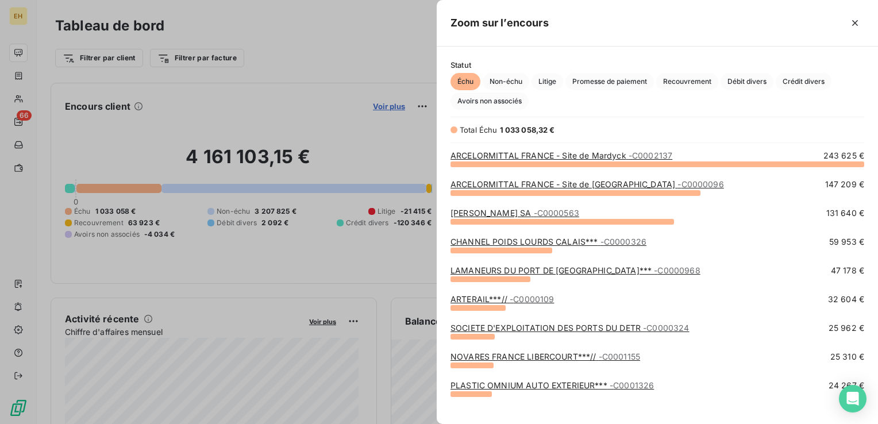
scroll to position [252, 432]
click at [516, 106] on span "Avoirs non associés" at bounding box center [489, 100] width 78 height 17
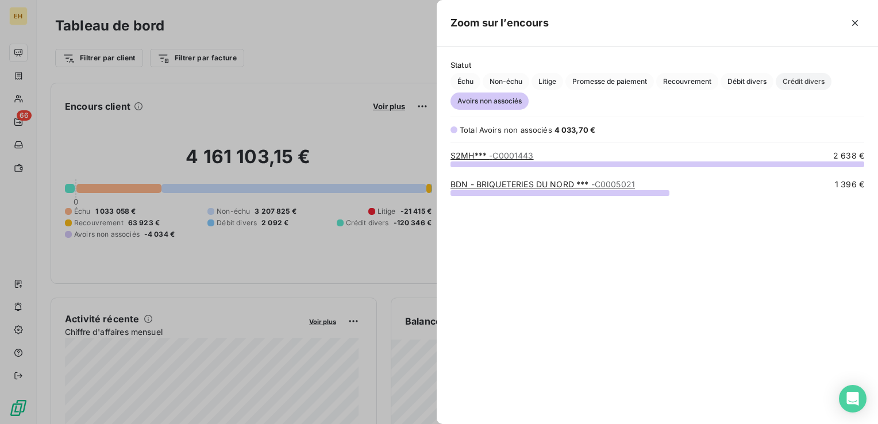
click at [810, 74] on span "Crédit divers" at bounding box center [803, 81] width 56 height 17
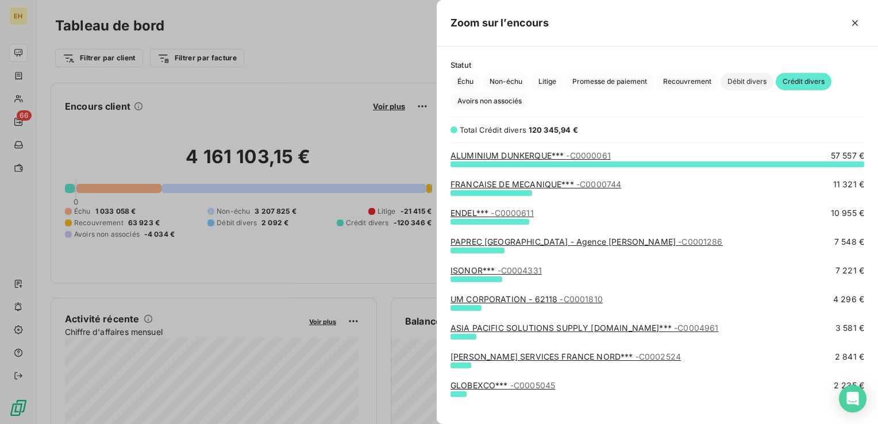
click at [741, 82] on span "Débit divers" at bounding box center [746, 81] width 53 height 17
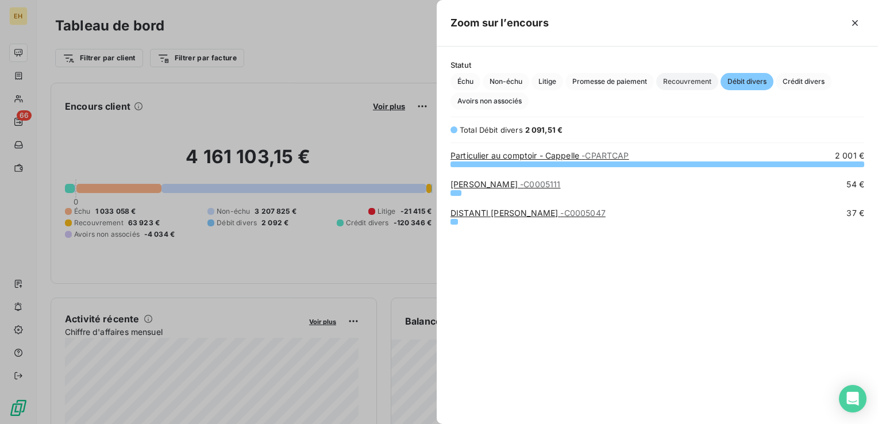
click at [699, 82] on span "Recouvrement" at bounding box center [687, 81] width 62 height 17
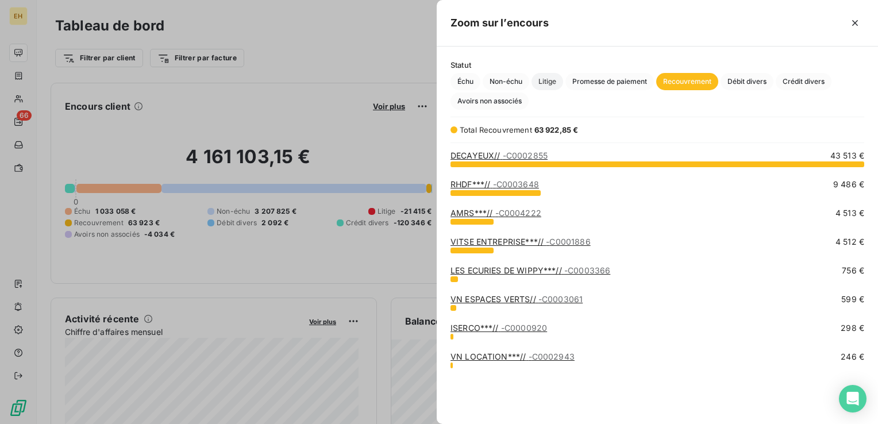
click at [550, 82] on span "Litige" at bounding box center [547, 81] width 32 height 17
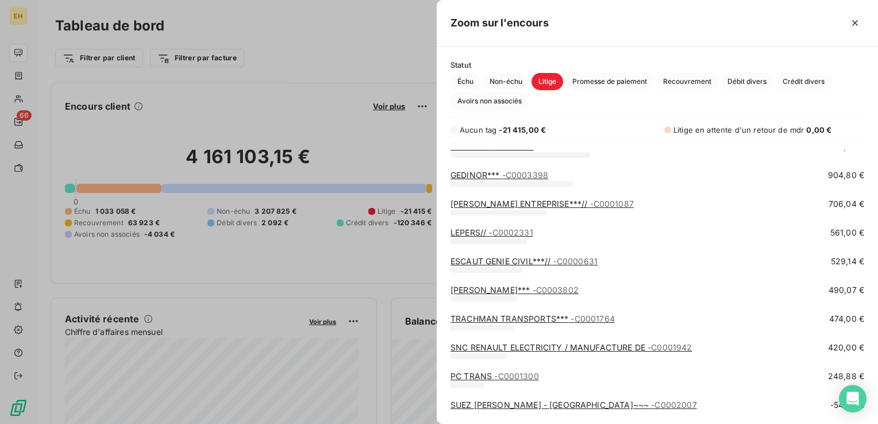
scroll to position [0, 0]
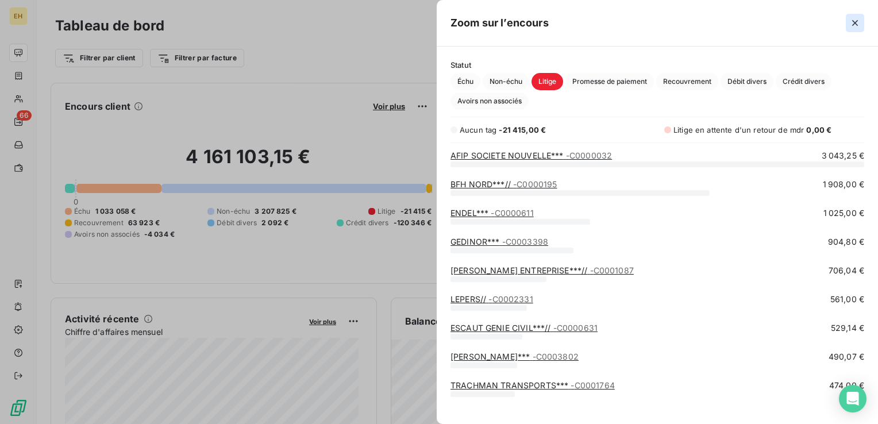
click at [859, 23] on icon "button" at bounding box center [854, 22] width 11 height 11
